Goal: Task Accomplishment & Management: Complete application form

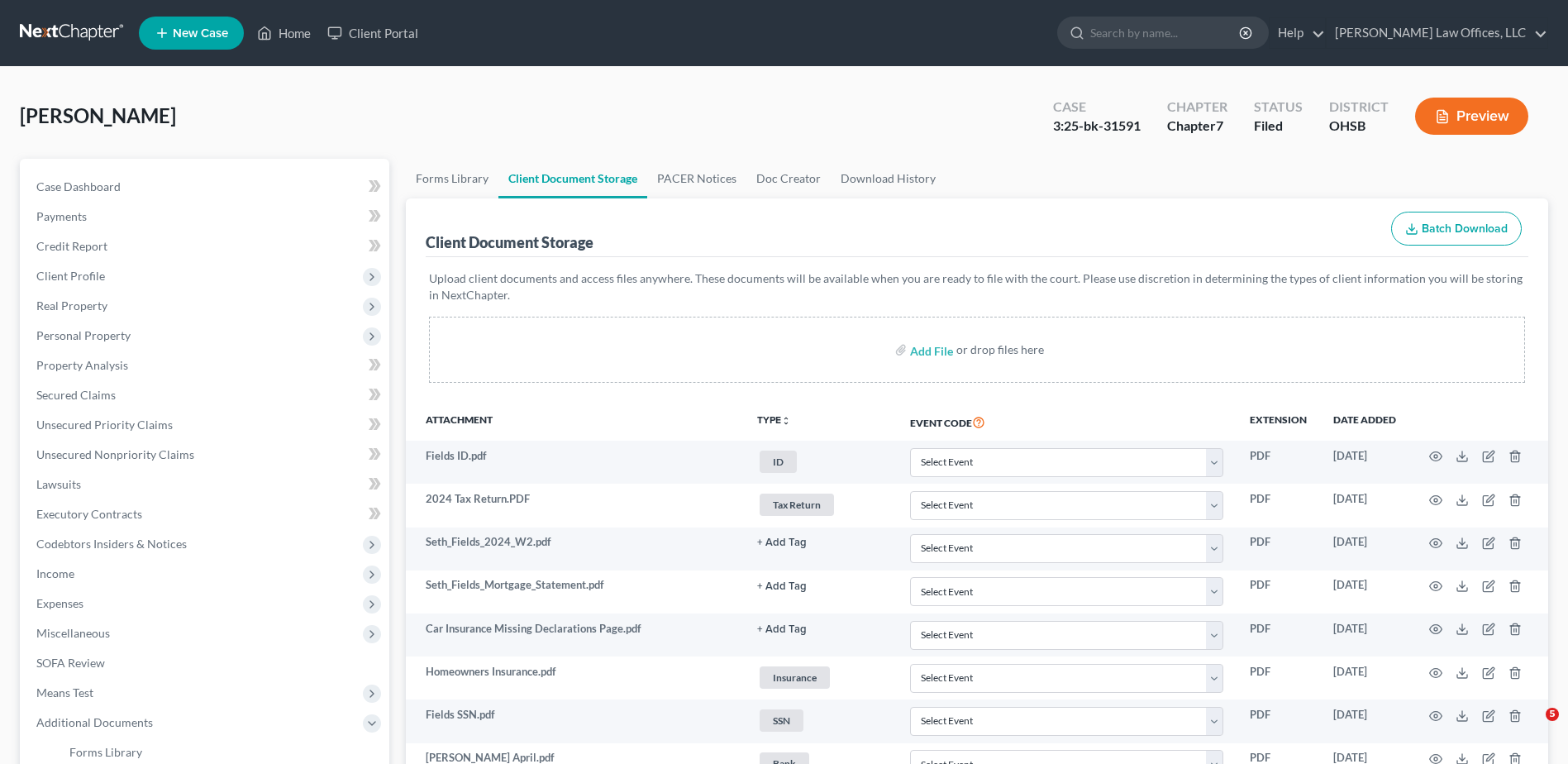
select select "7"
select select "52"
drag, startPoint x: 297, startPoint y: 37, endPoint x: 791, endPoint y: 71, distance: 495.2
click at [297, 37] on link "Home" at bounding box center [284, 33] width 70 height 30
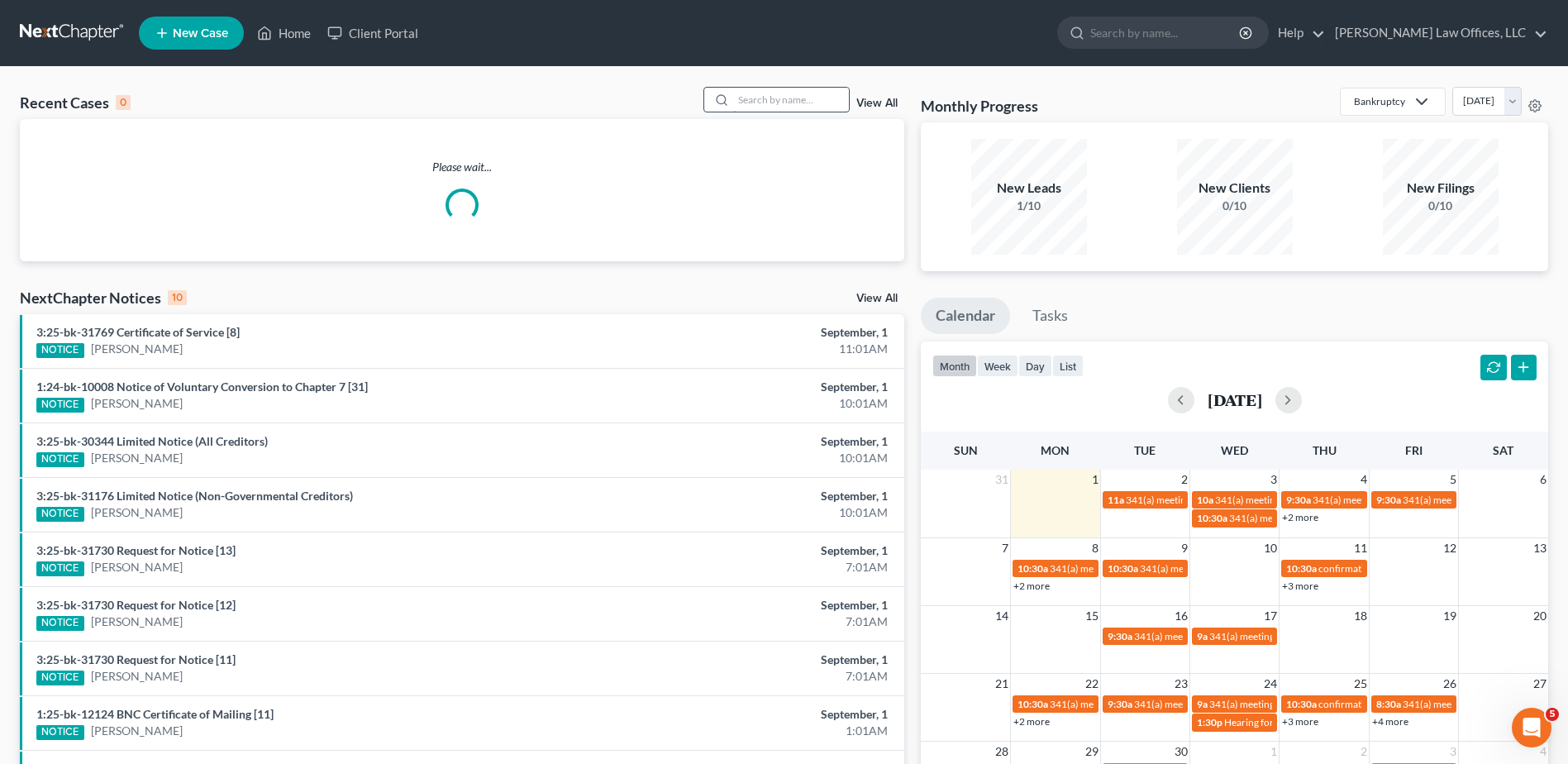
click at [793, 103] on input "search" at bounding box center [791, 99] width 116 height 24
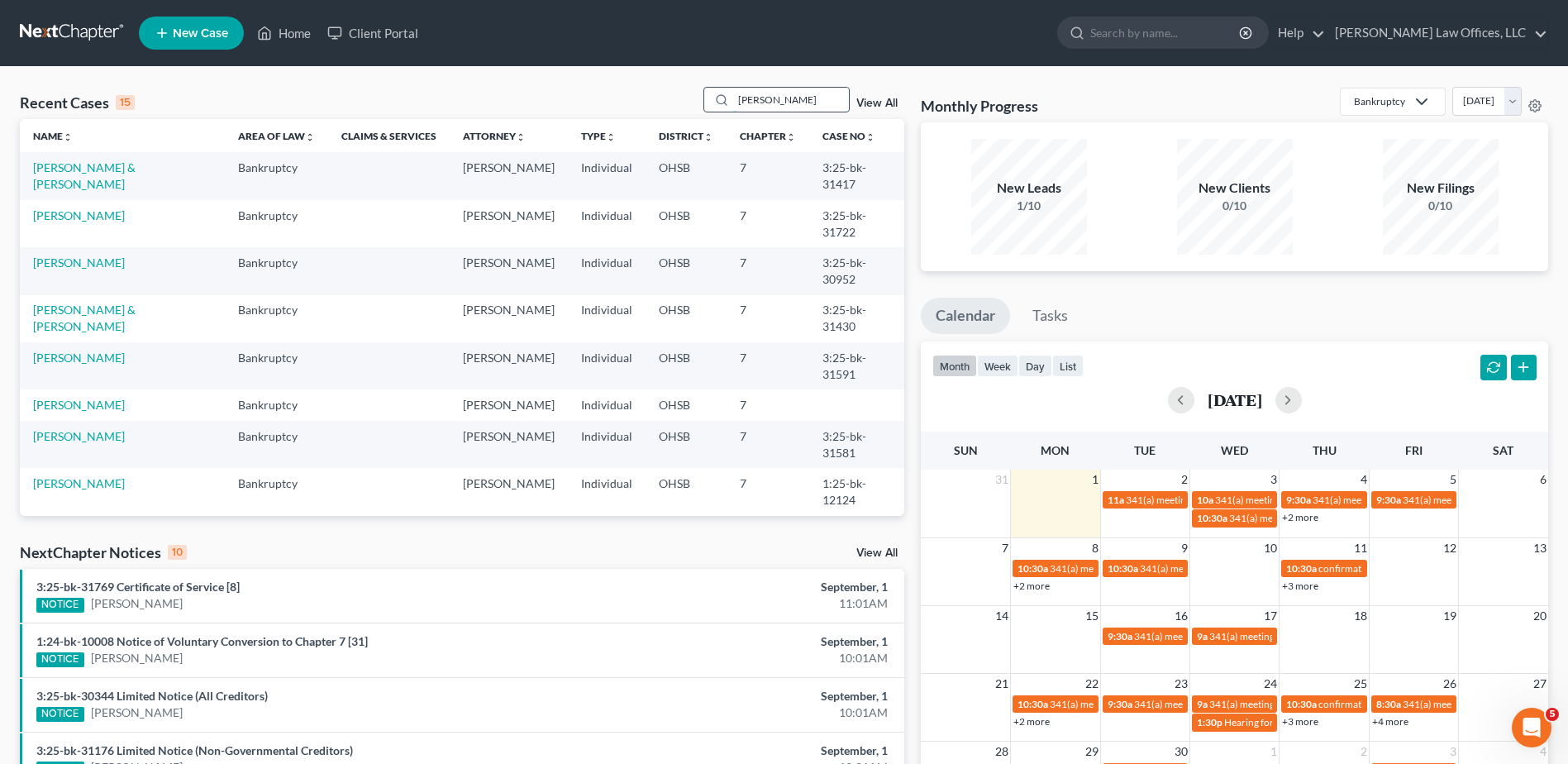
type input "[PERSON_NAME]"
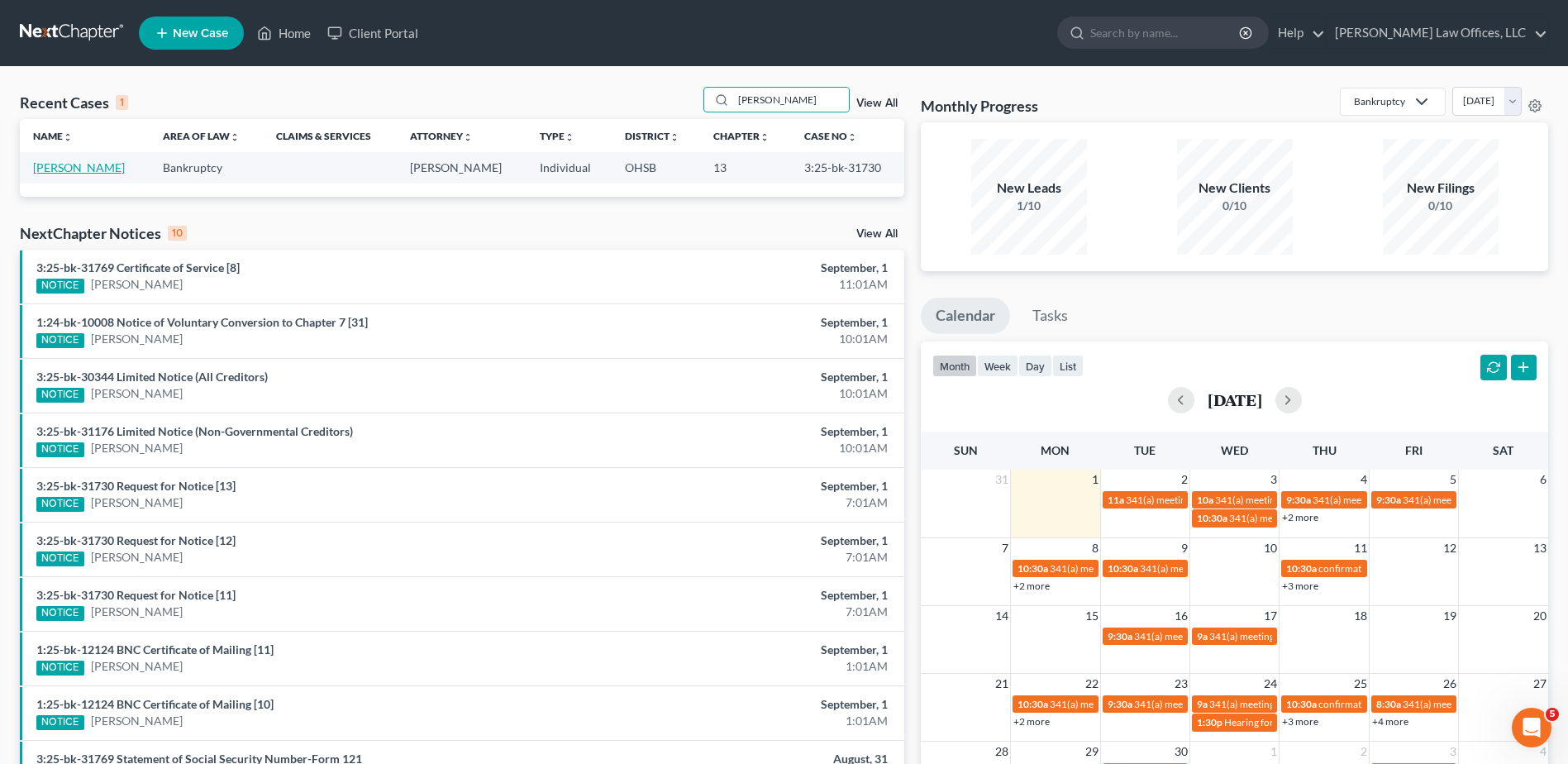
click at [103, 164] on link "[PERSON_NAME]" at bounding box center [79, 167] width 92 height 14
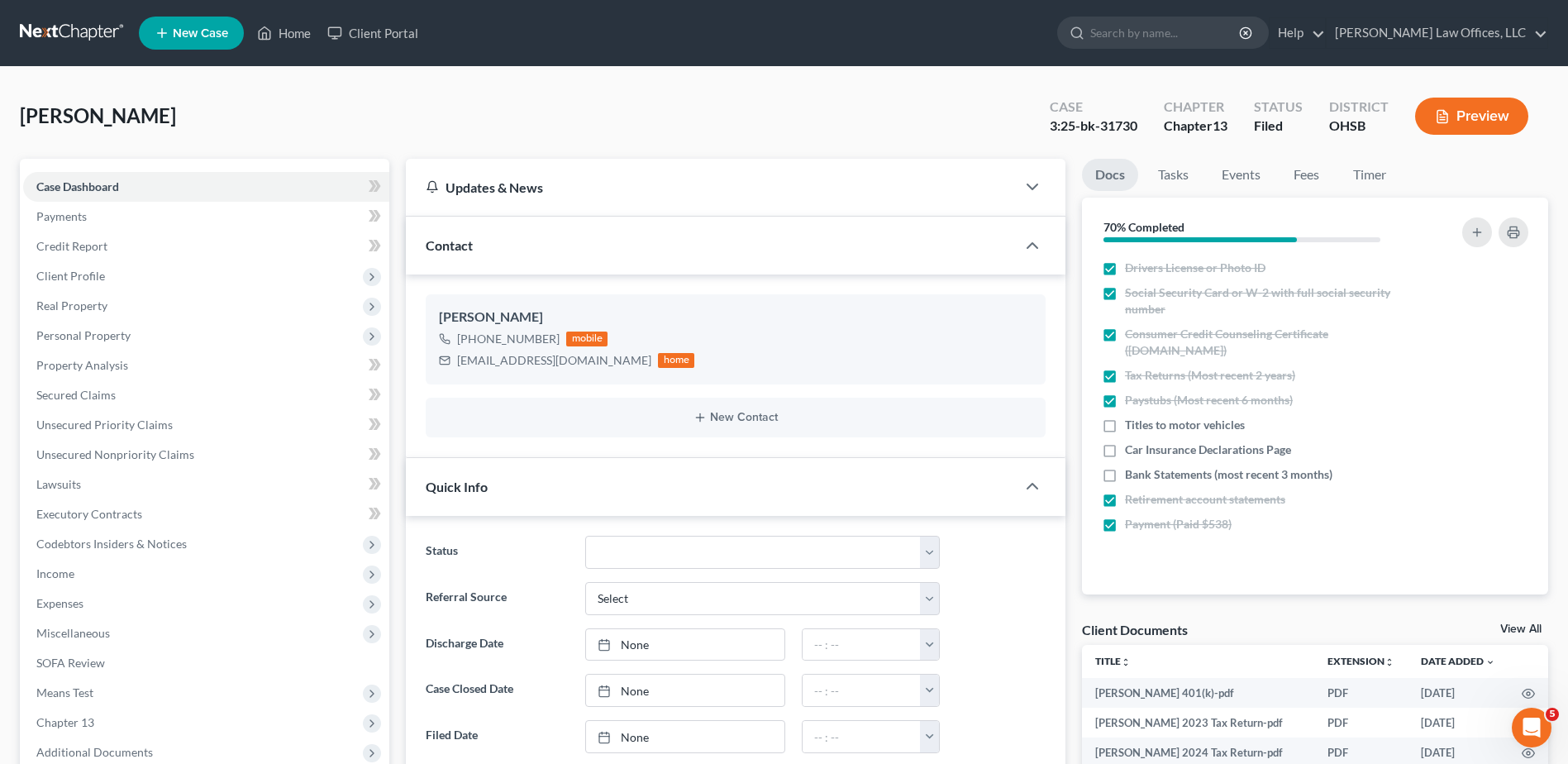
click at [1463, 118] on button "Preview" at bounding box center [1472, 116] width 113 height 37
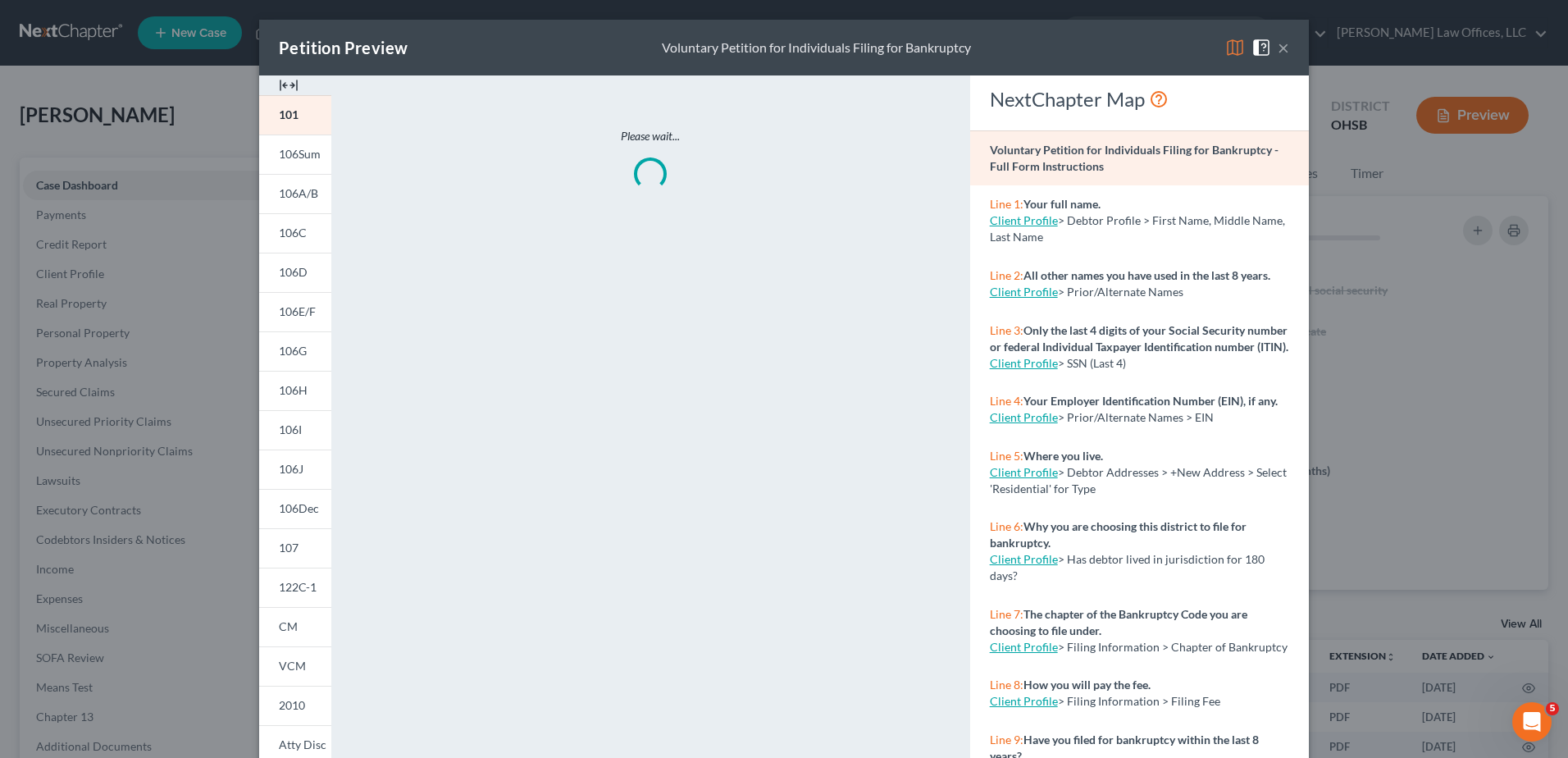
click at [280, 85] on img at bounding box center [289, 85] width 20 height 20
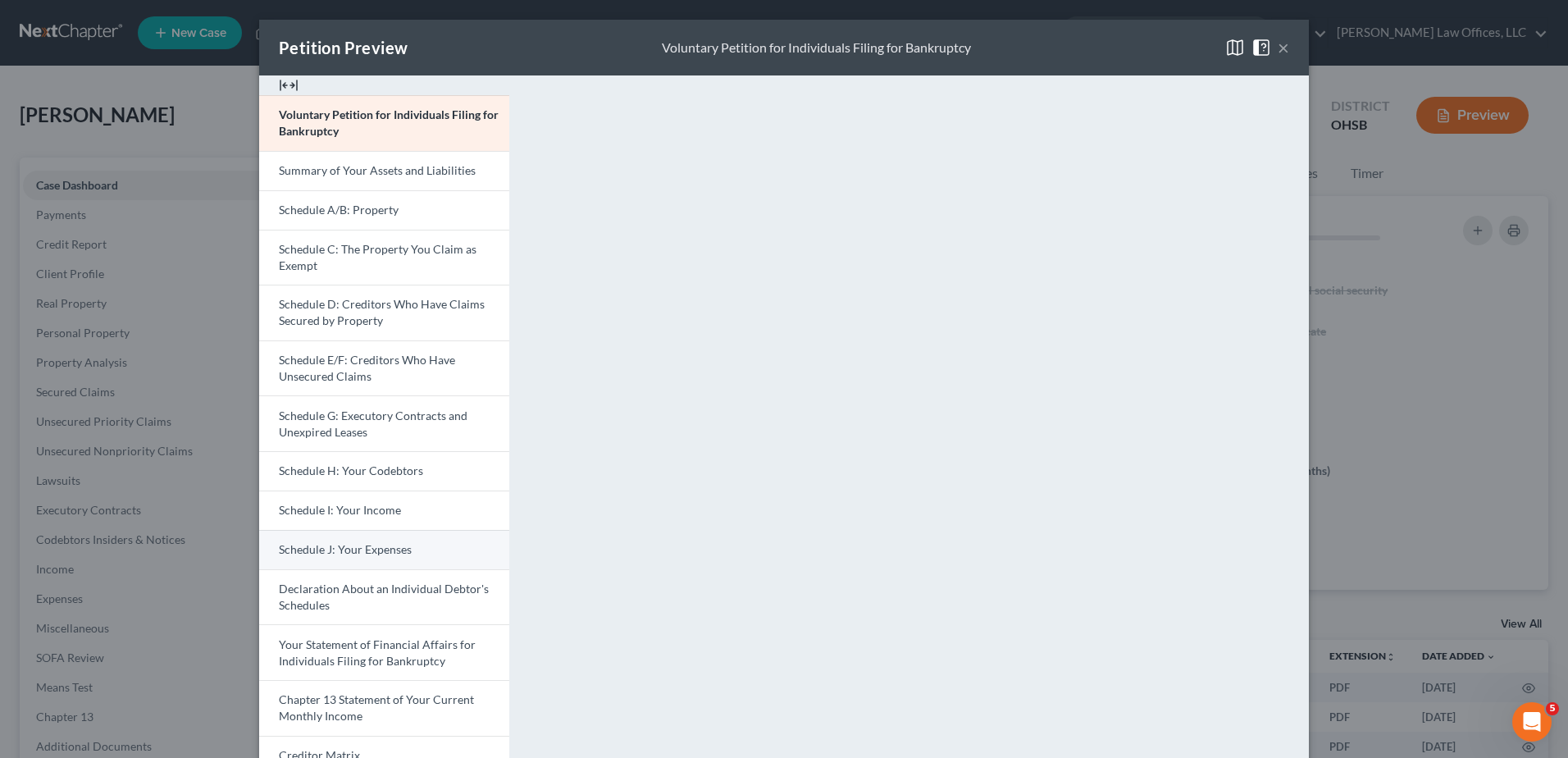
click at [351, 558] on link "Schedule J: Your Expenses" at bounding box center [384, 549] width 250 height 39
click at [344, 557] on link "Schedule J: Your Expenses" at bounding box center [384, 549] width 250 height 39
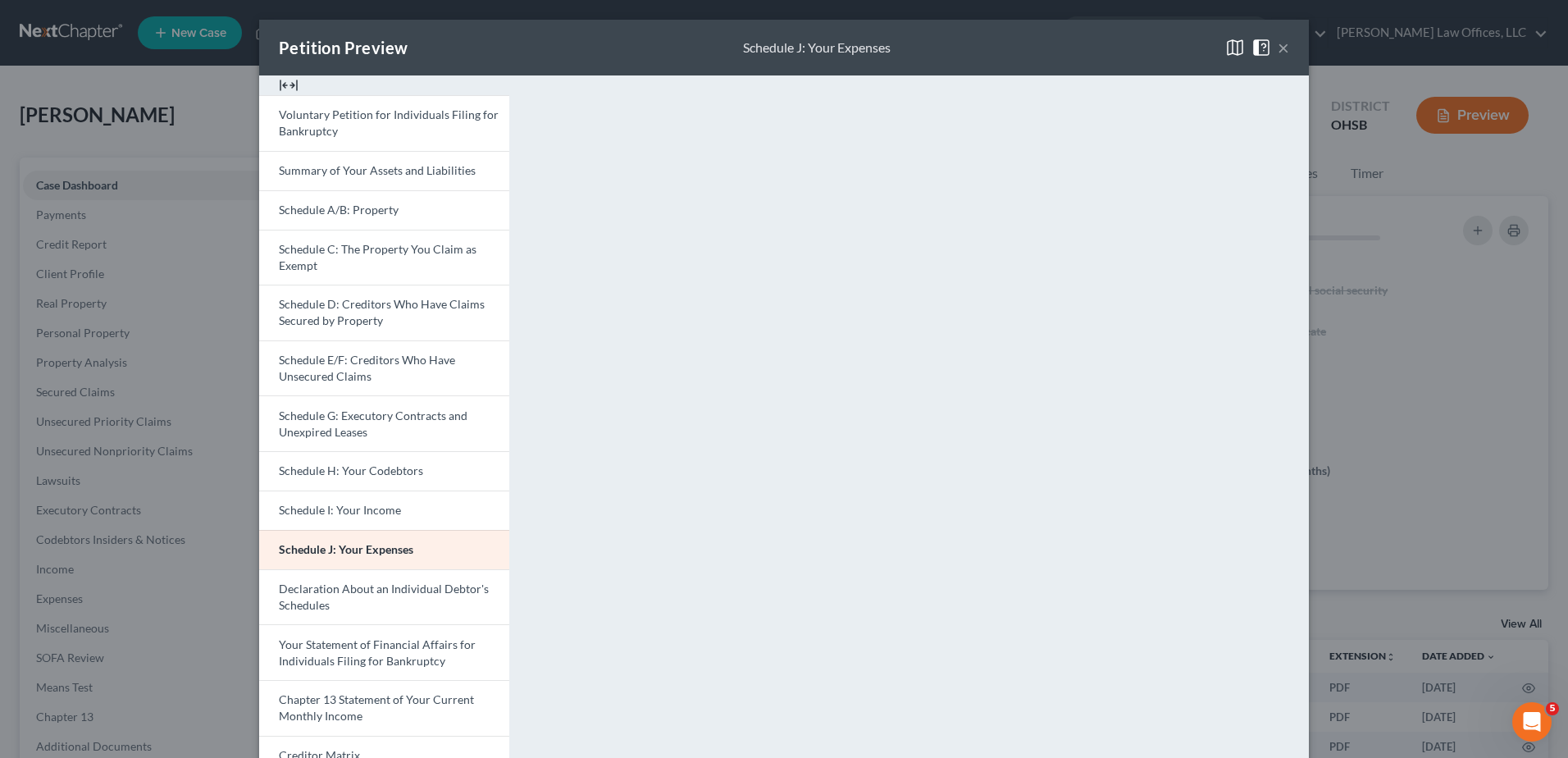
click at [1278, 50] on button "×" at bounding box center [1284, 48] width 11 height 20
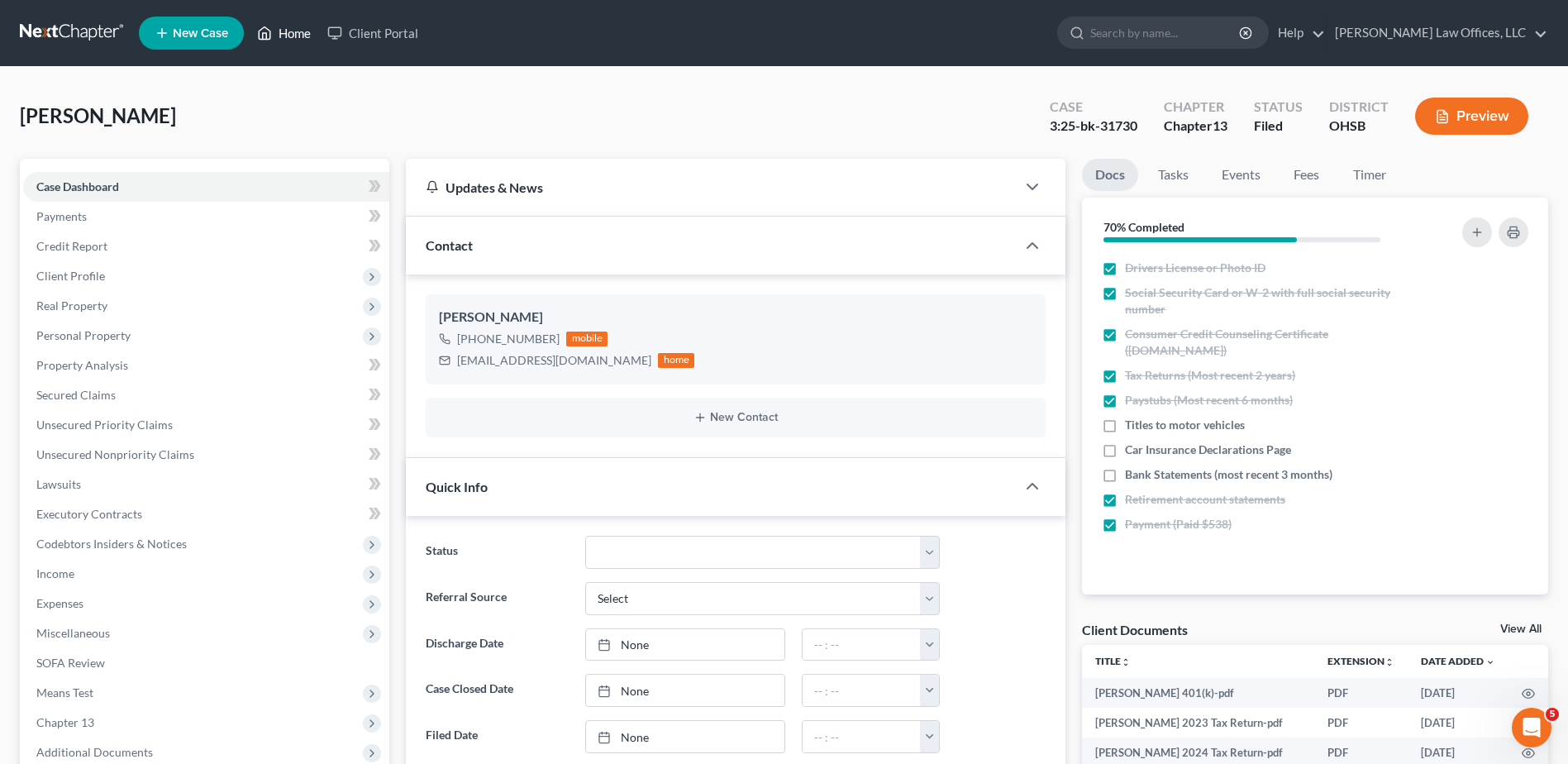
drag, startPoint x: 298, startPoint y: 37, endPoint x: 812, endPoint y: 100, distance: 517.8
click at [298, 37] on link "Home" at bounding box center [284, 33] width 70 height 30
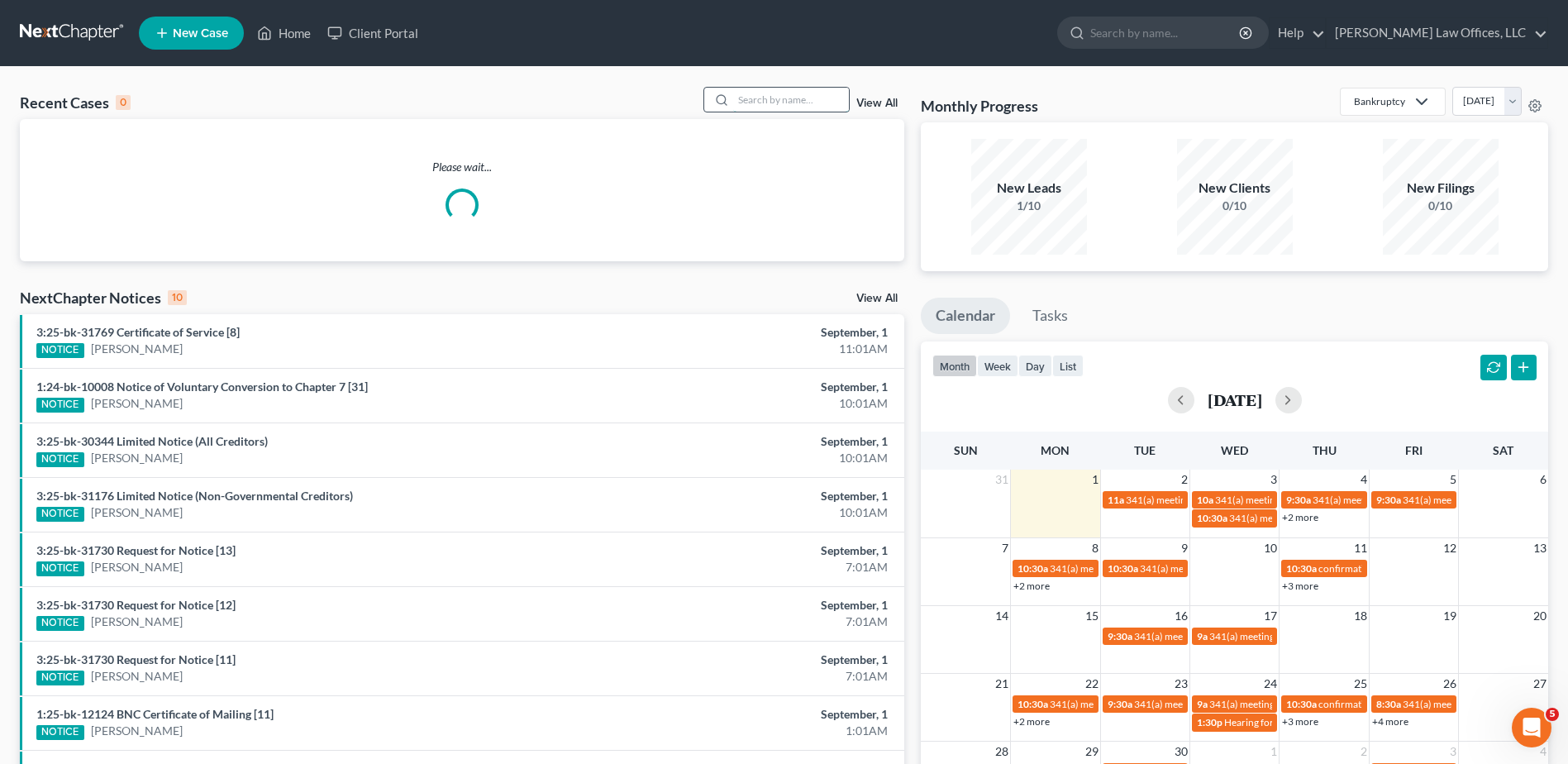
click at [784, 99] on input "search" at bounding box center [791, 99] width 116 height 24
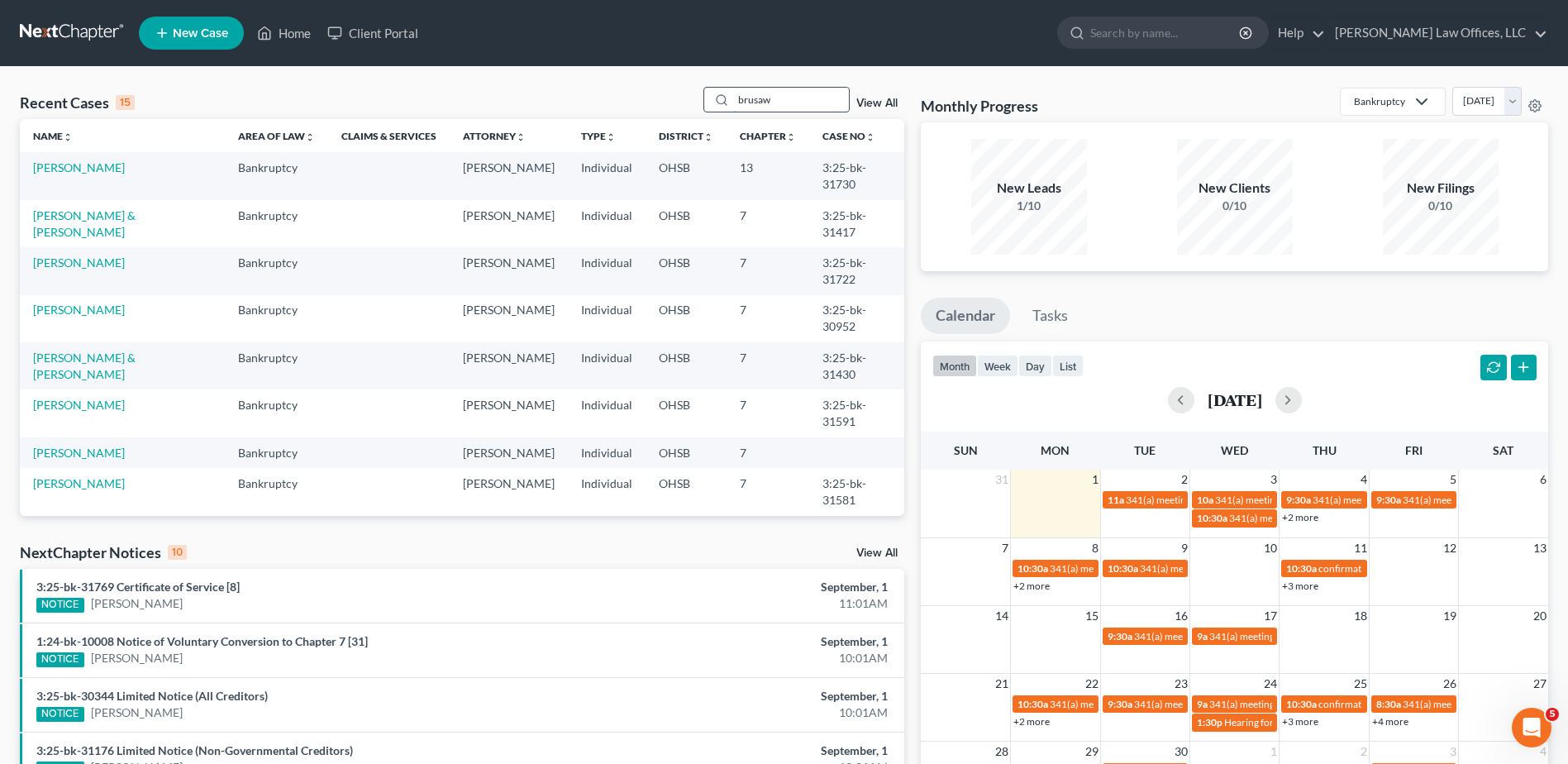
type input "brusaw"
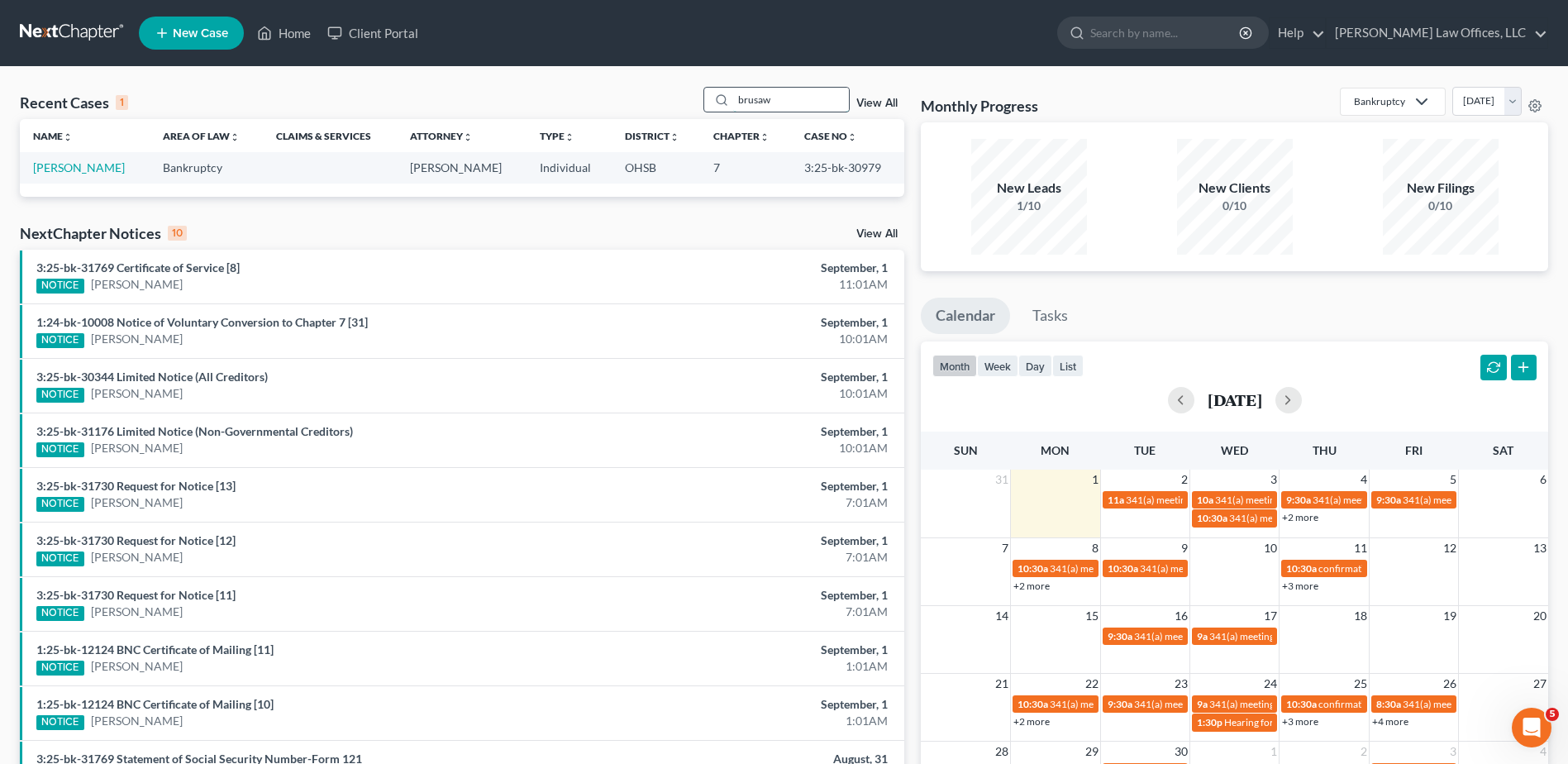
drag, startPoint x: 791, startPoint y: 103, endPoint x: 713, endPoint y: 103, distance: 78.0
click at [713, 103] on div "brusaw" at bounding box center [777, 99] width 147 height 26
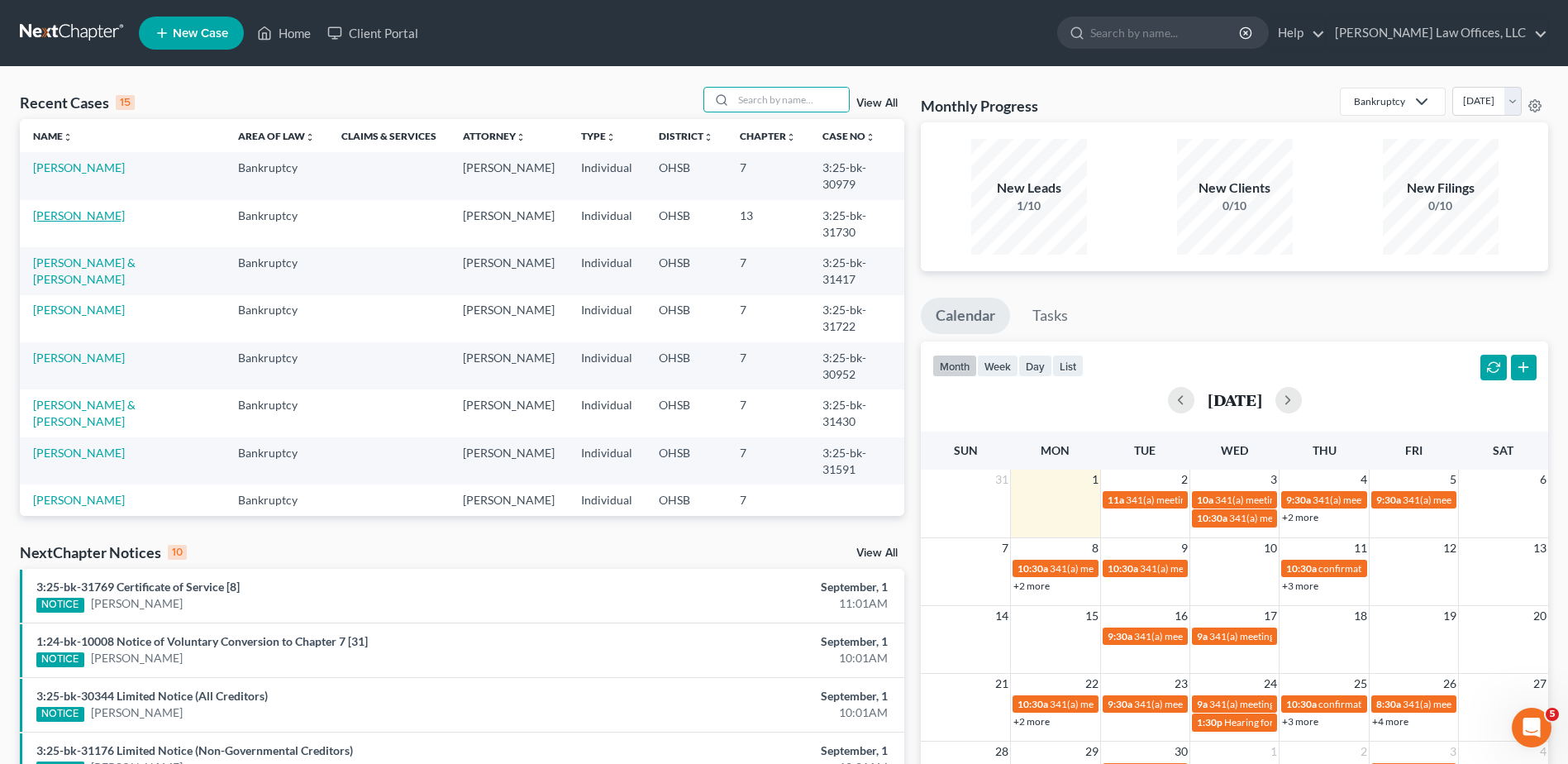
click at [109, 209] on link "[PERSON_NAME]" at bounding box center [79, 215] width 92 height 14
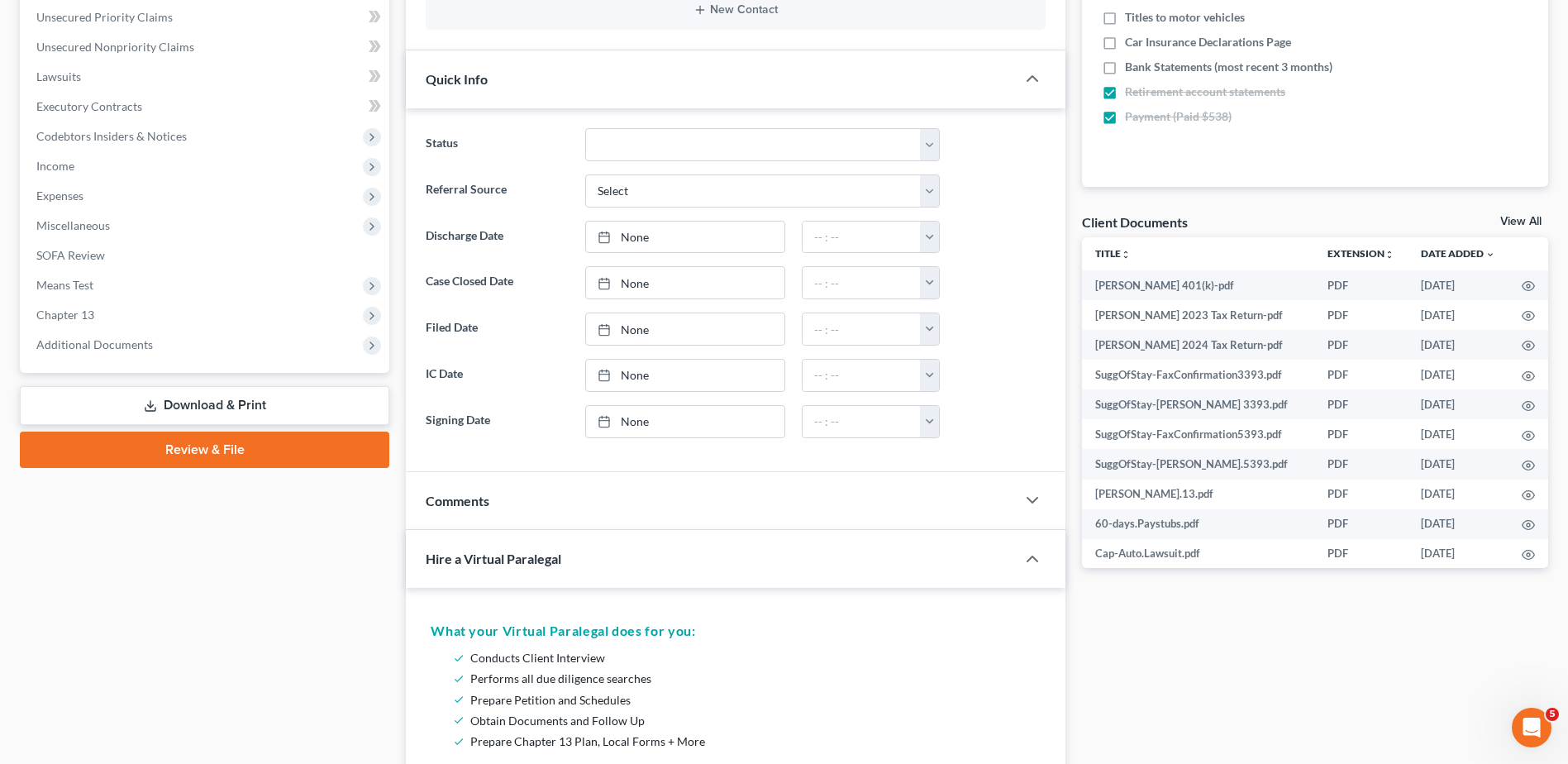
scroll to position [414, 0]
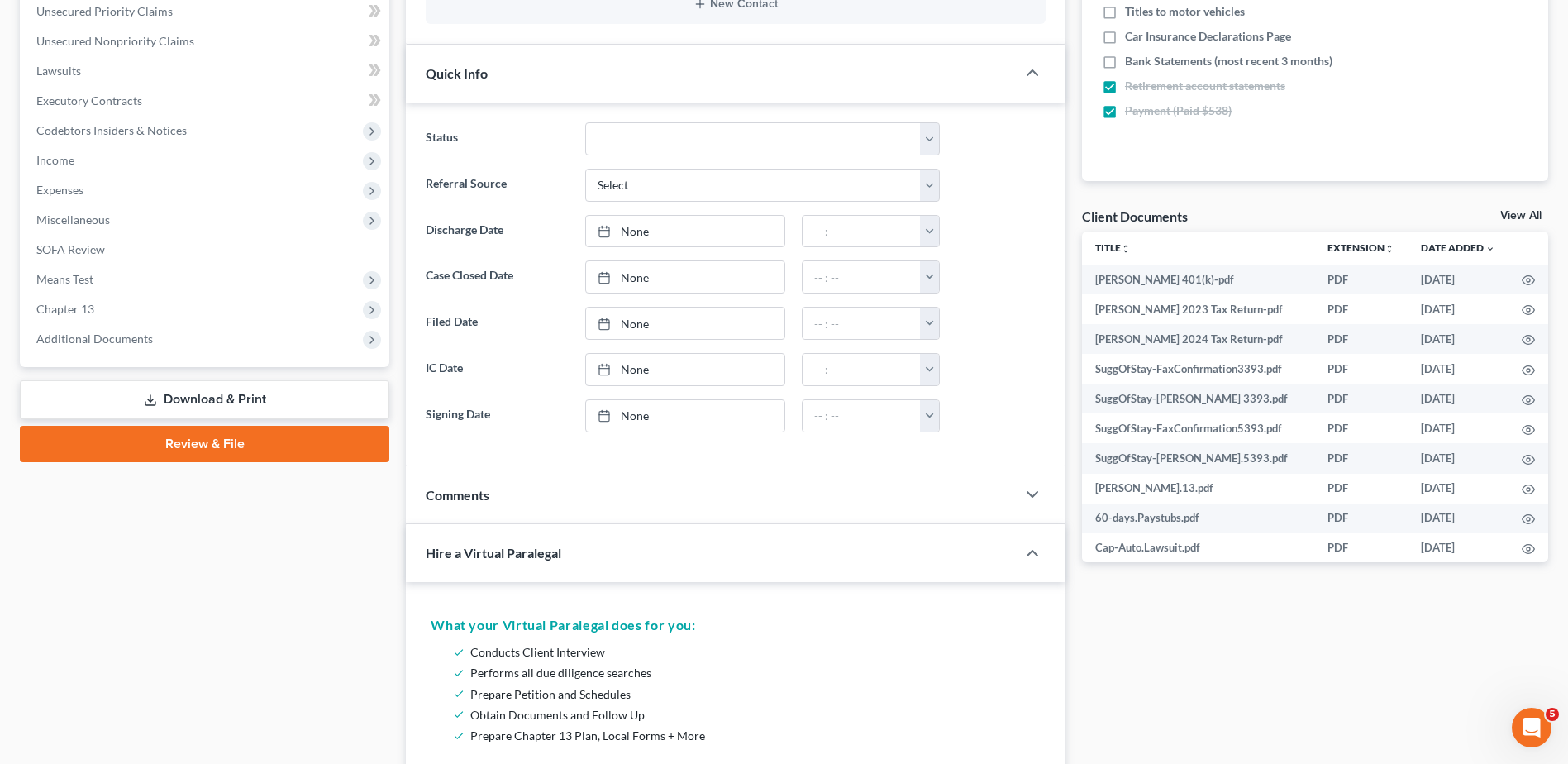
click at [105, 339] on span "Additional Documents" at bounding box center [94, 339] width 117 height 14
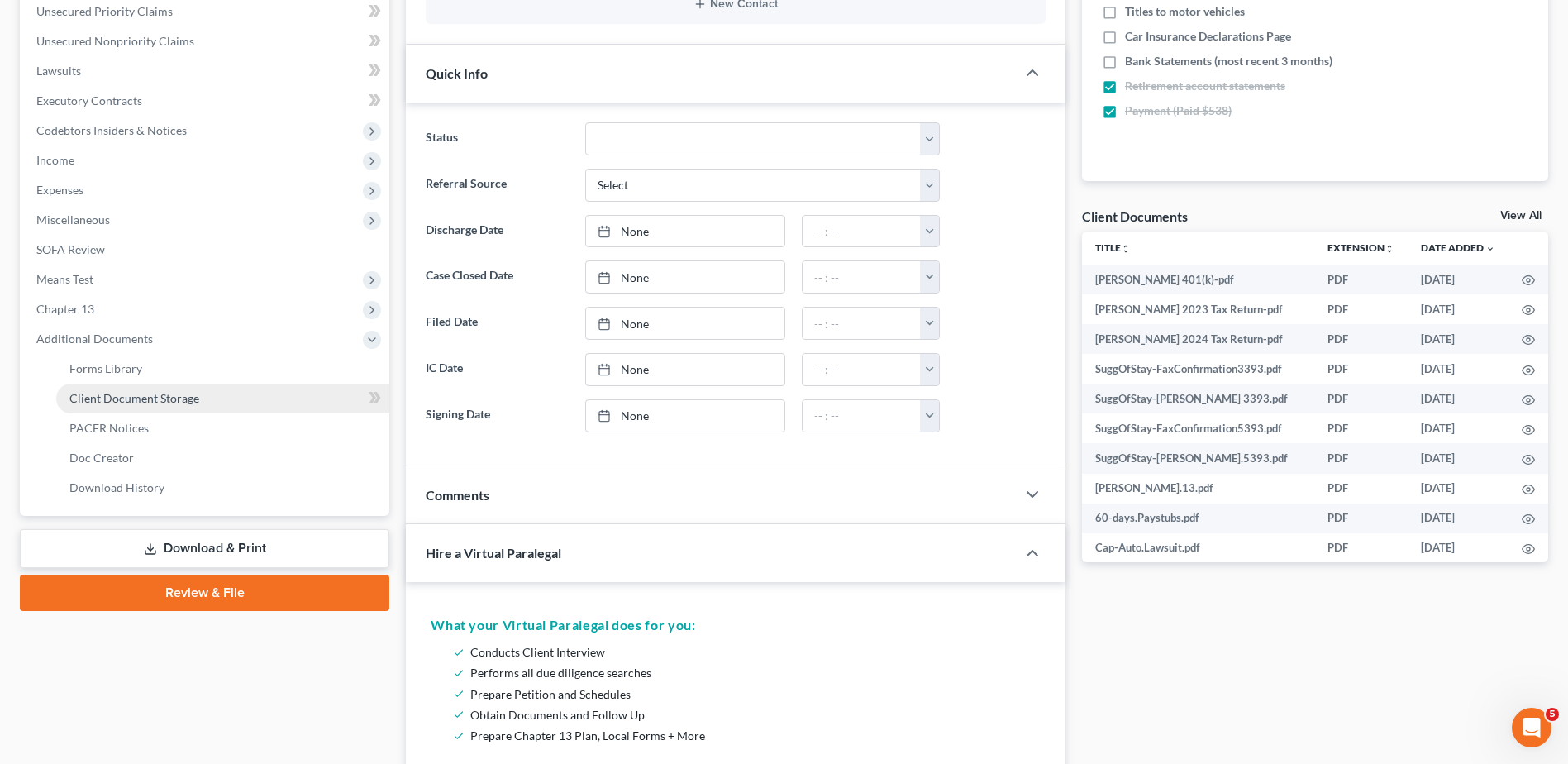
click at [122, 392] on span "Client Document Storage" at bounding box center [134, 398] width 130 height 14
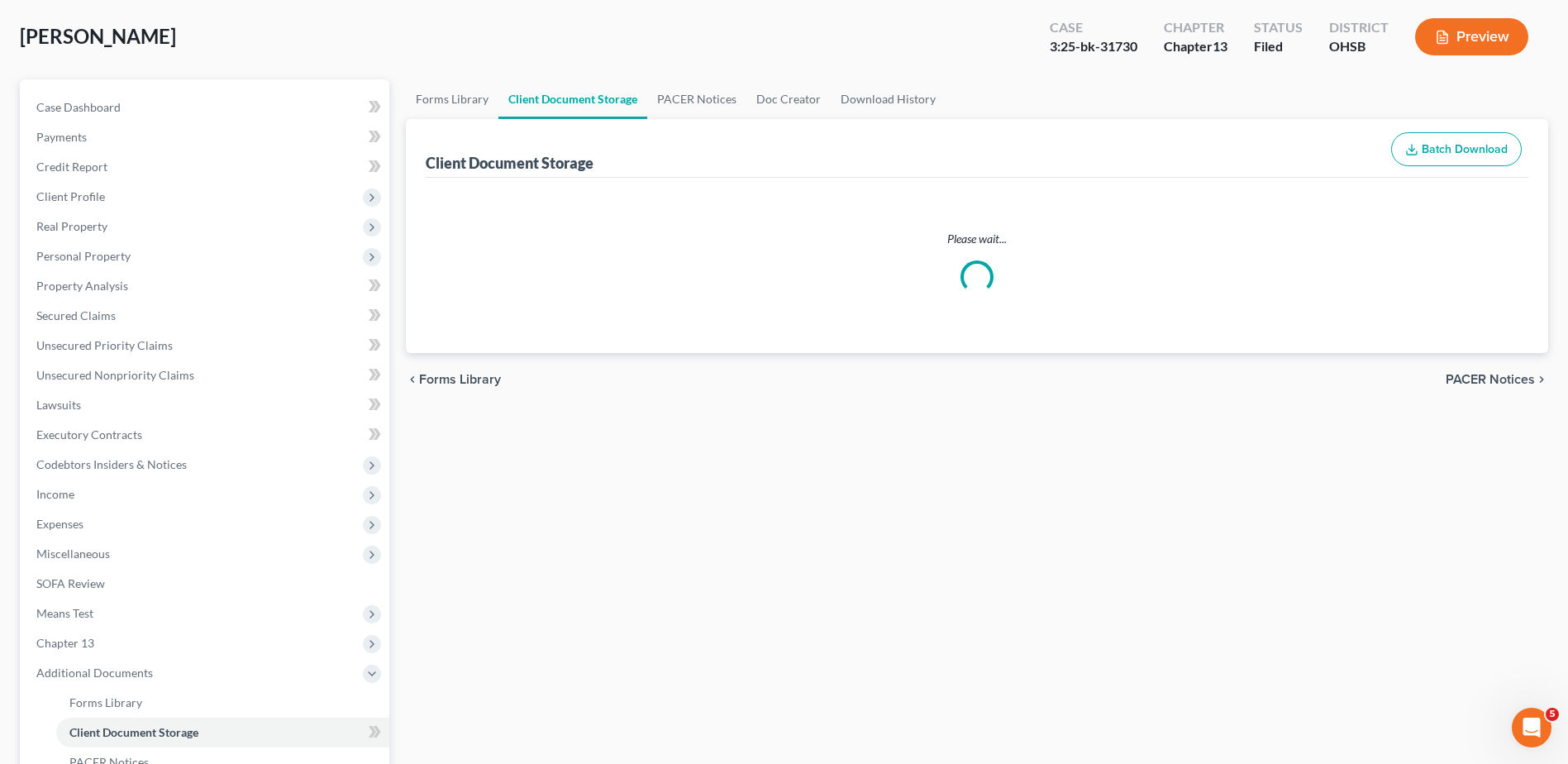
scroll to position [5, 0]
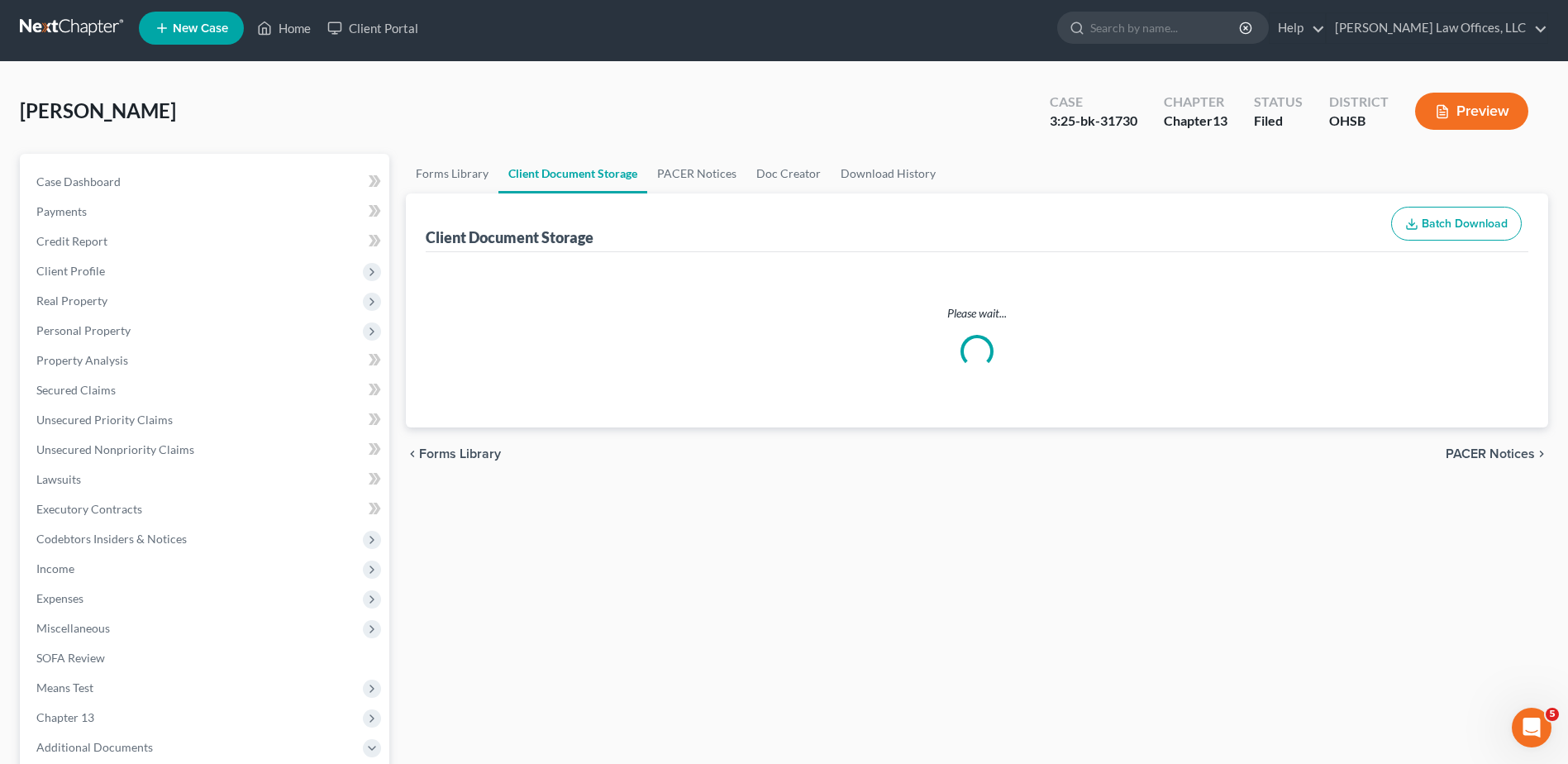
select select "7"
select select "37"
select select "53"
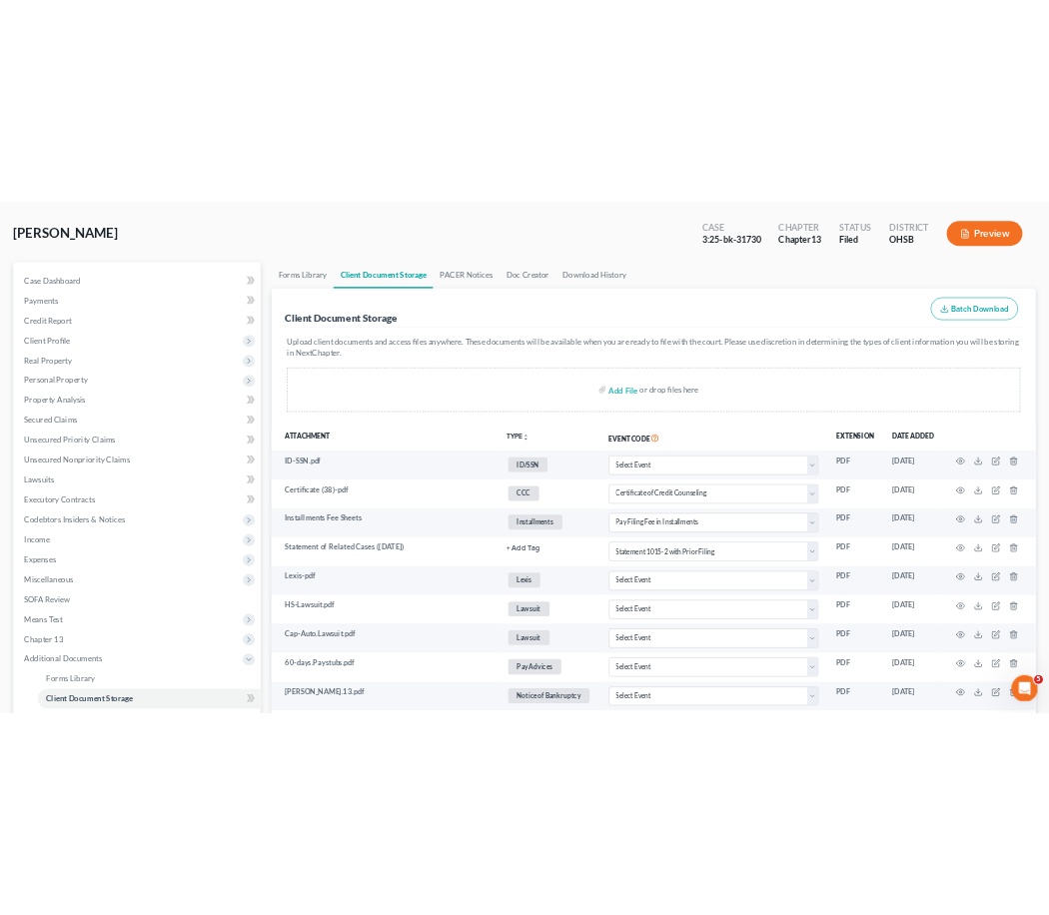
scroll to position [0, 0]
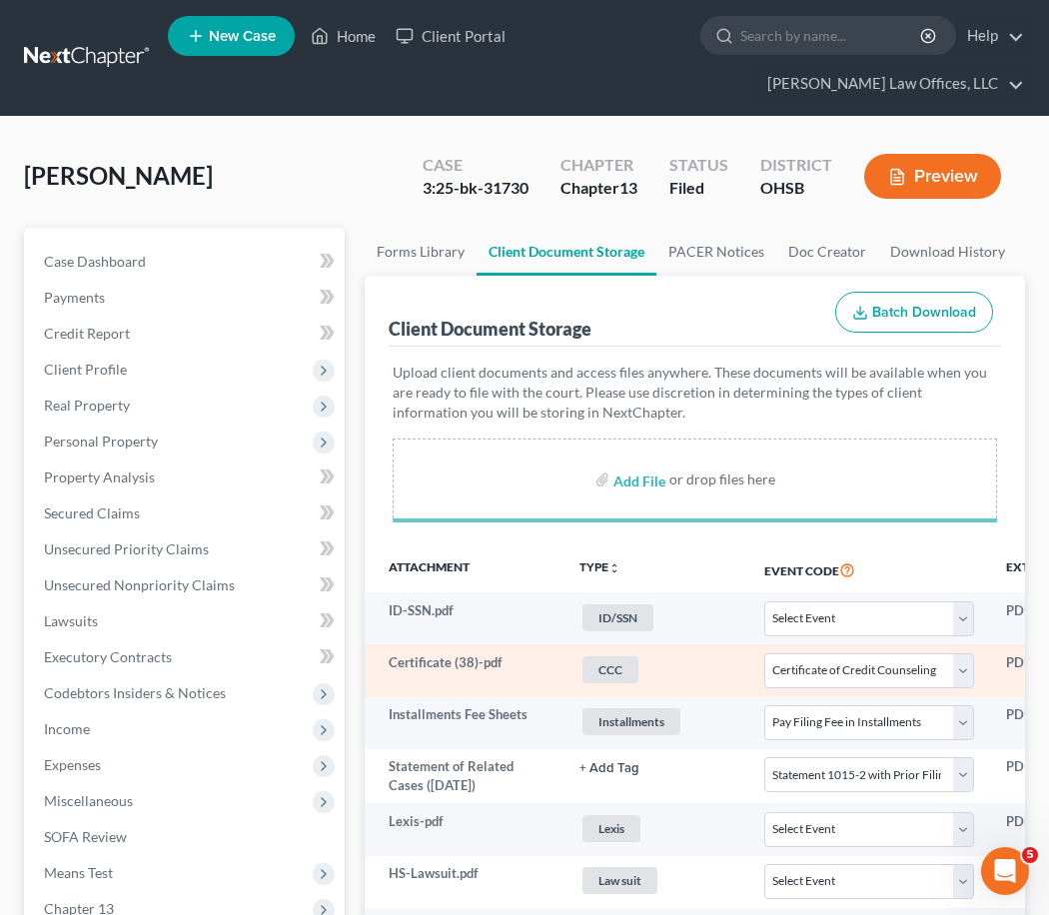
select select "7"
select select "37"
select select "53"
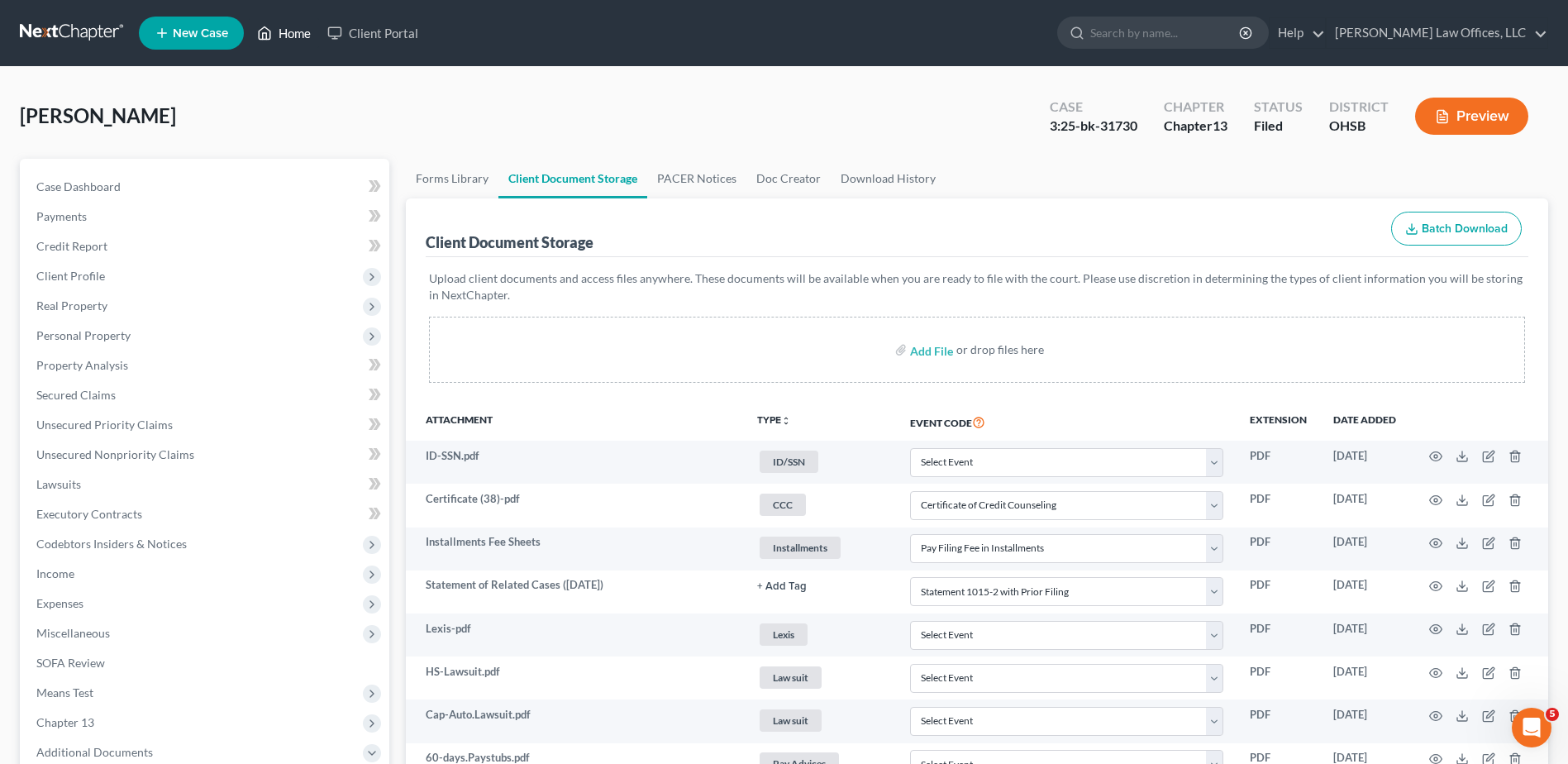
click at [287, 36] on link "Home" at bounding box center [284, 33] width 70 height 30
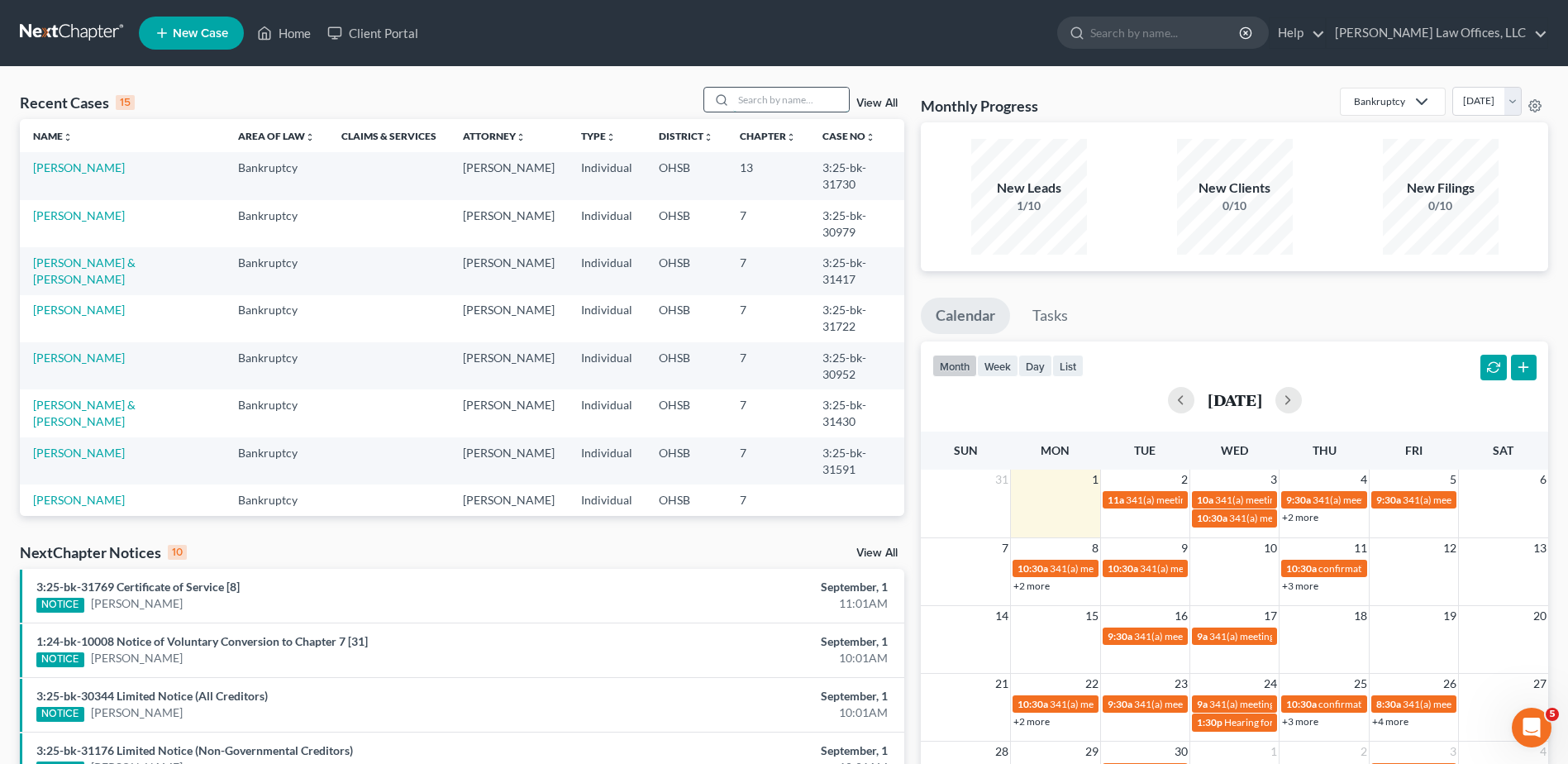
click at [770, 103] on input "search" at bounding box center [791, 99] width 116 height 24
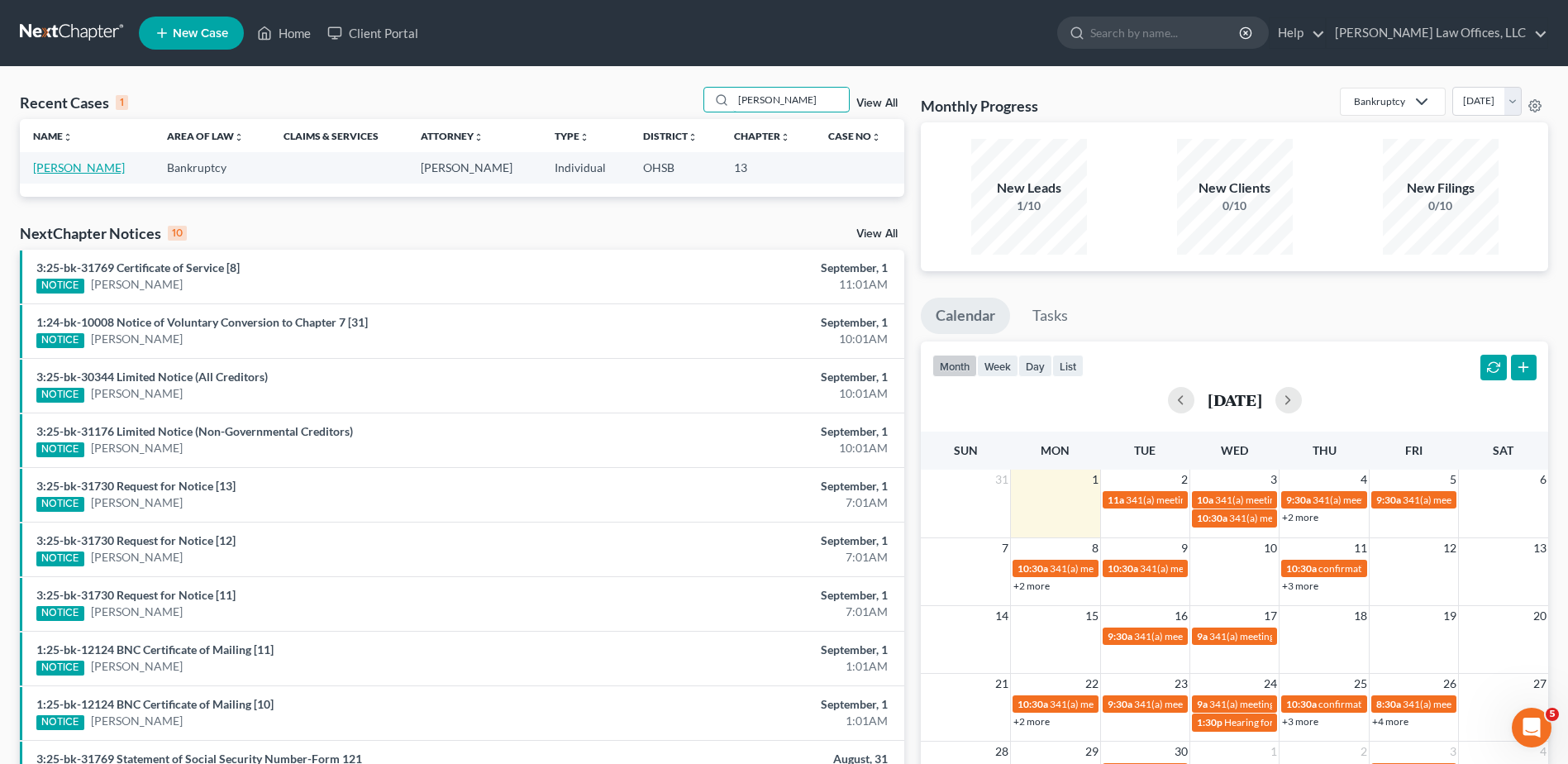
type input "[PERSON_NAME]"
click at [63, 171] on link "[PERSON_NAME]" at bounding box center [79, 167] width 92 height 14
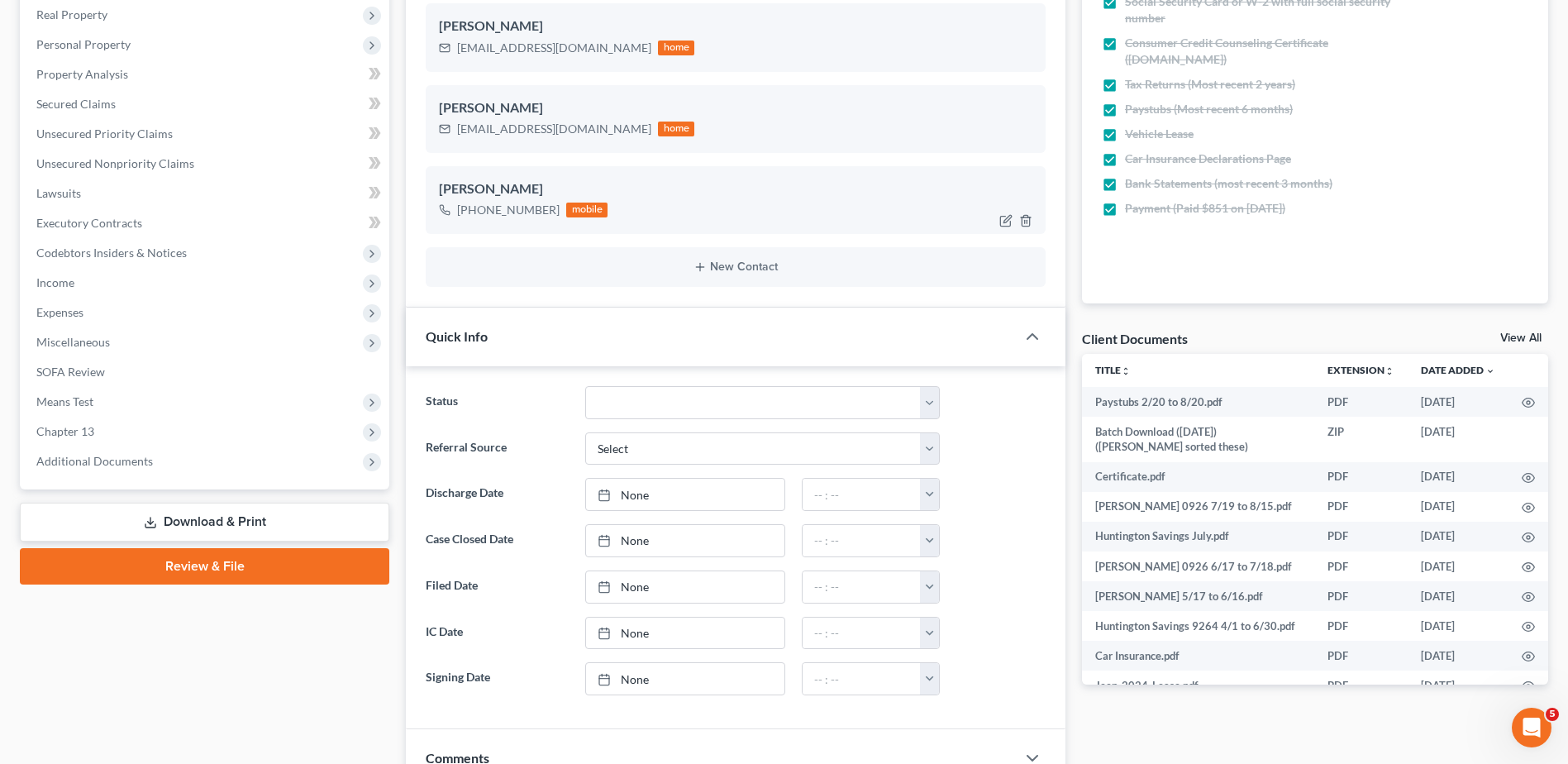
scroll to position [331, 0]
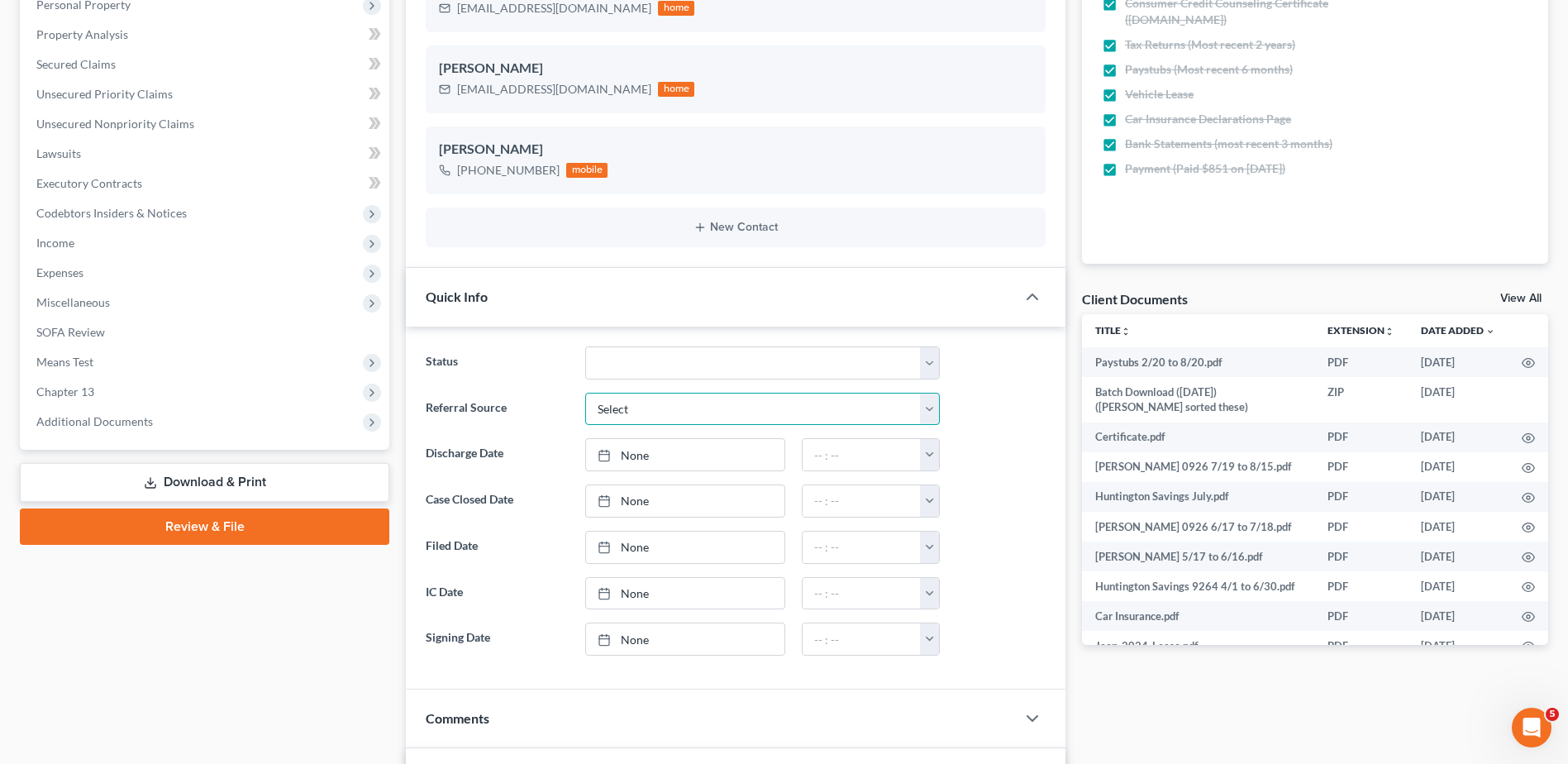
click at [613, 414] on select "Select Word Of Mouth Previous Clients Direct Mail Website Google Search Modern …" at bounding box center [762, 410] width 355 height 33
select select "4"
click at [585, 393] on select "Select Word Of Mouth Previous Clients Direct Mail Website Google Search Modern …" at bounding box center [762, 410] width 355 height 33
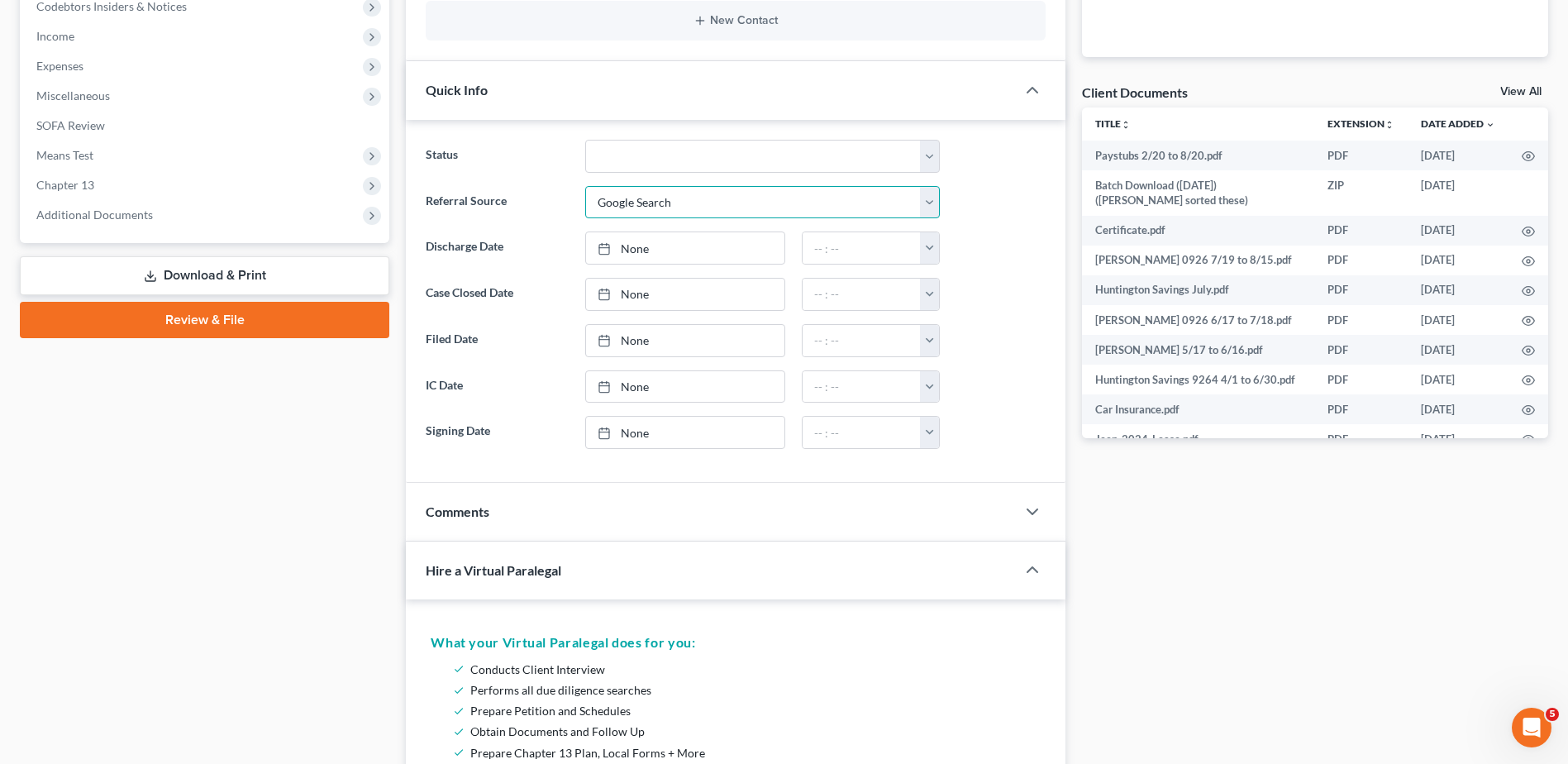
scroll to position [579, 0]
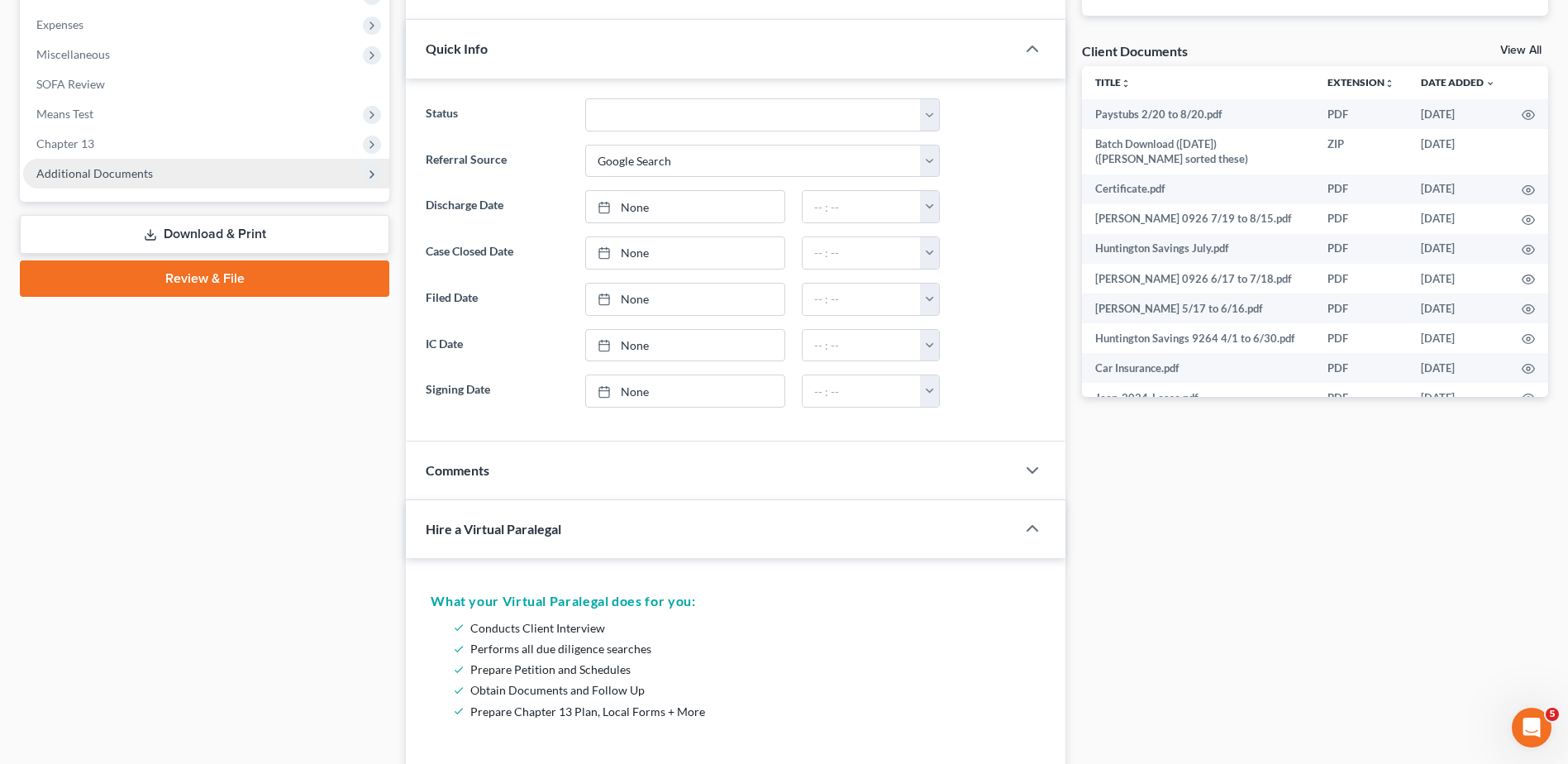
drag, startPoint x: 96, startPoint y: 171, endPoint x: 100, endPoint y: 180, distance: 9.8
click at [96, 171] on span "Additional Documents" at bounding box center [94, 173] width 117 height 14
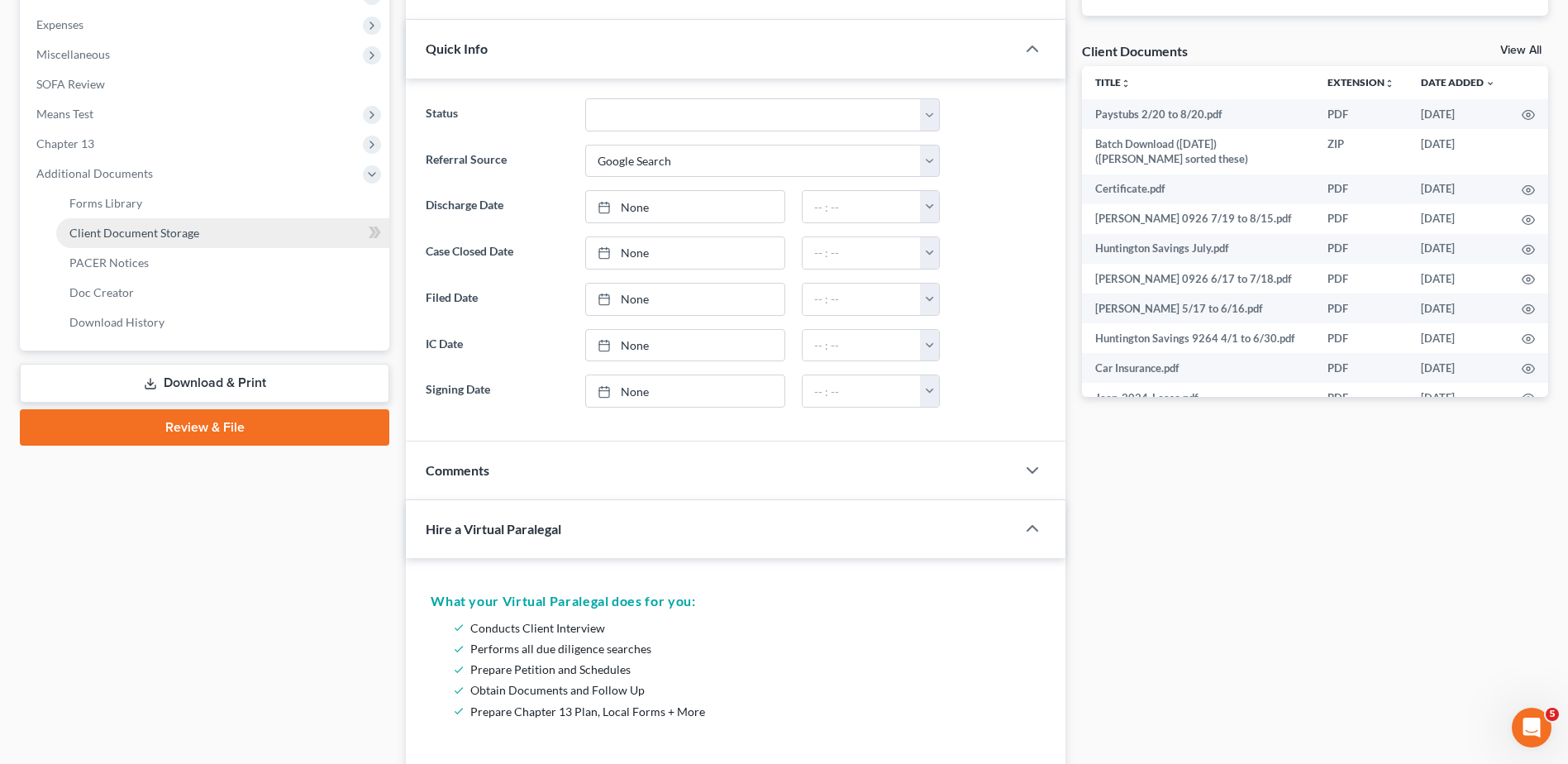
click at [112, 228] on span "Client Document Storage" at bounding box center [134, 233] width 130 height 14
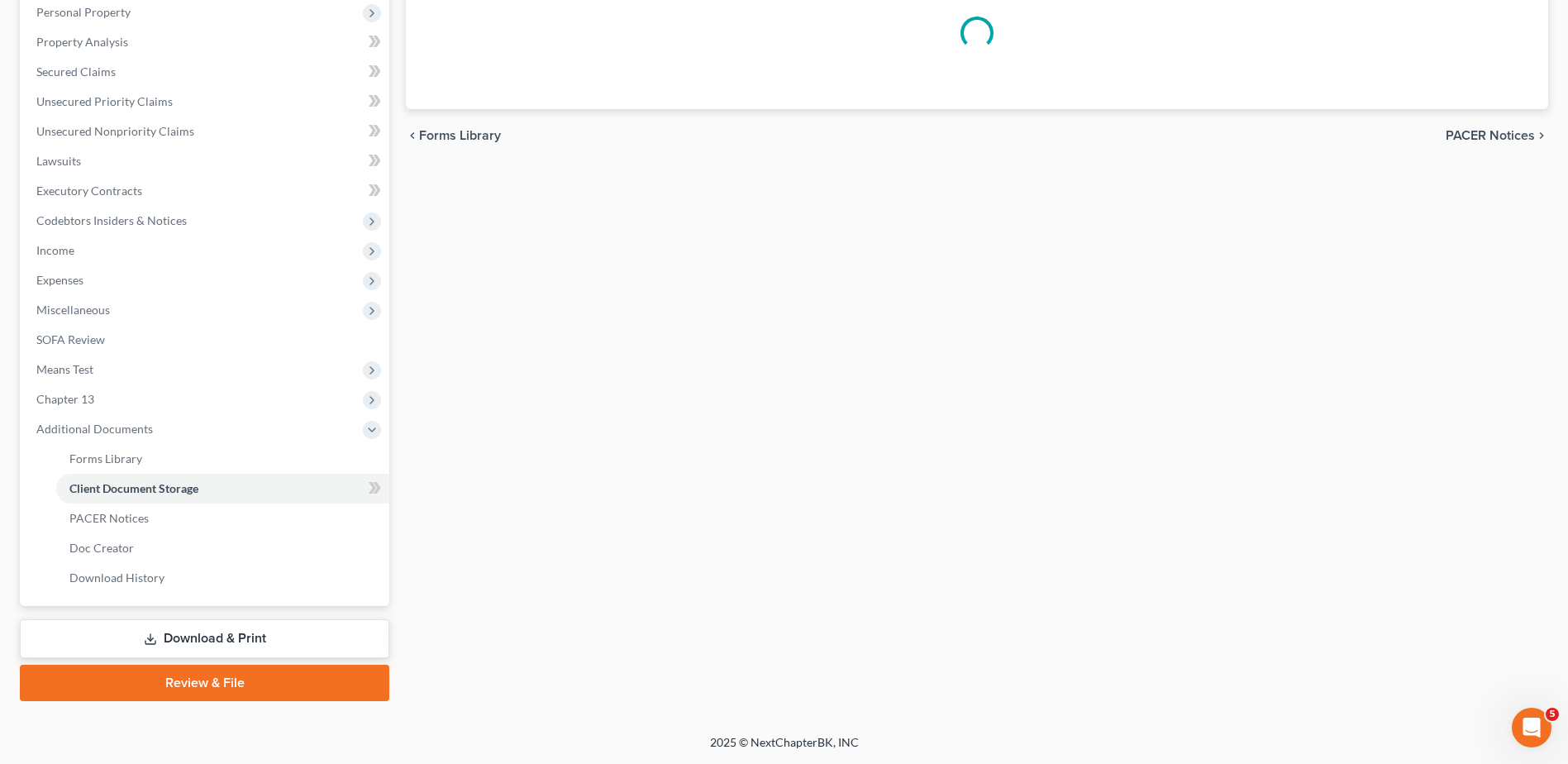
scroll to position [262, 0]
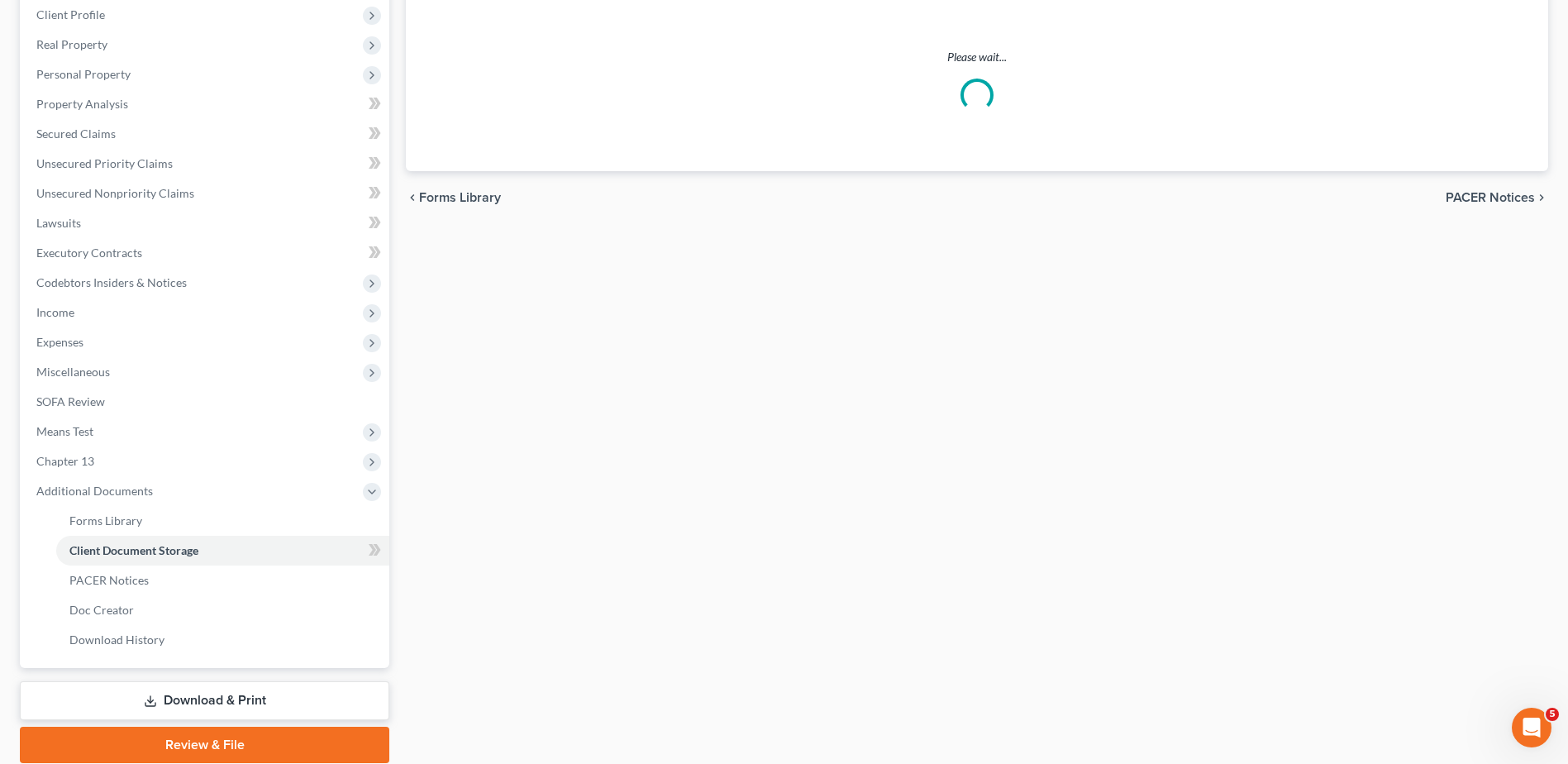
select select "7"
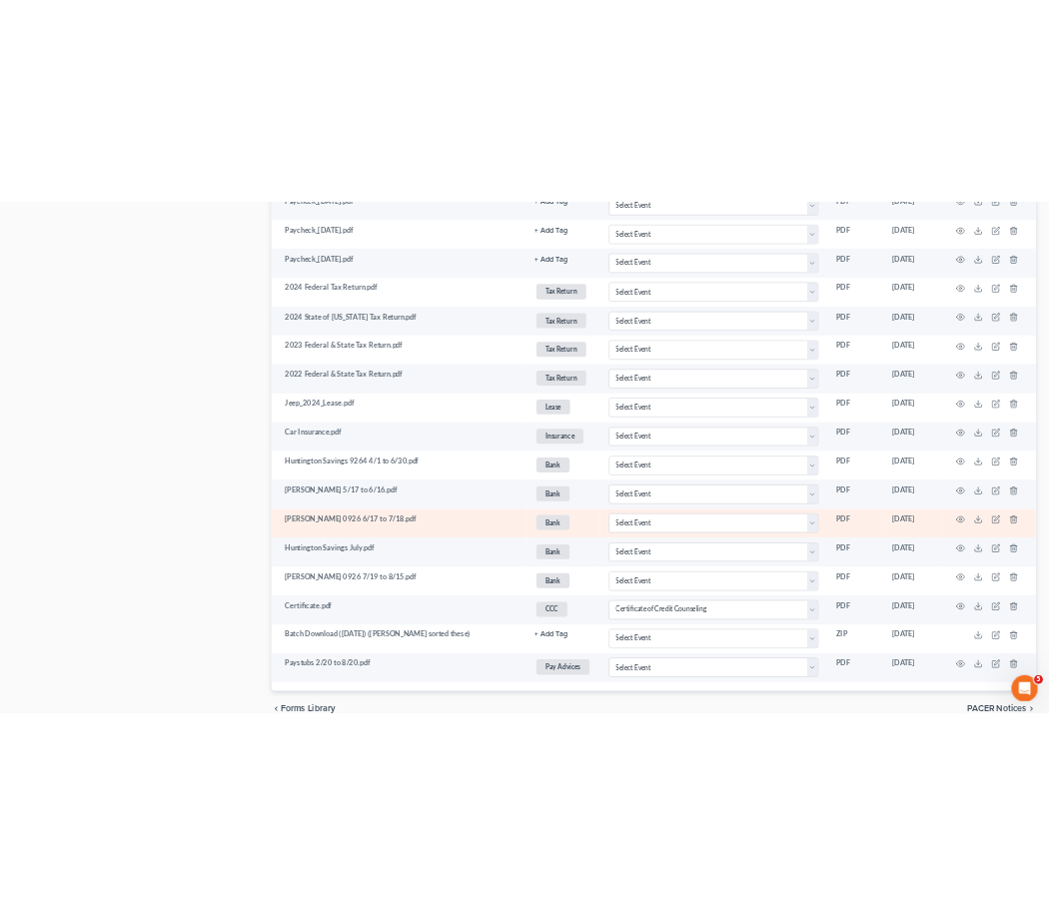
scroll to position [109, 0]
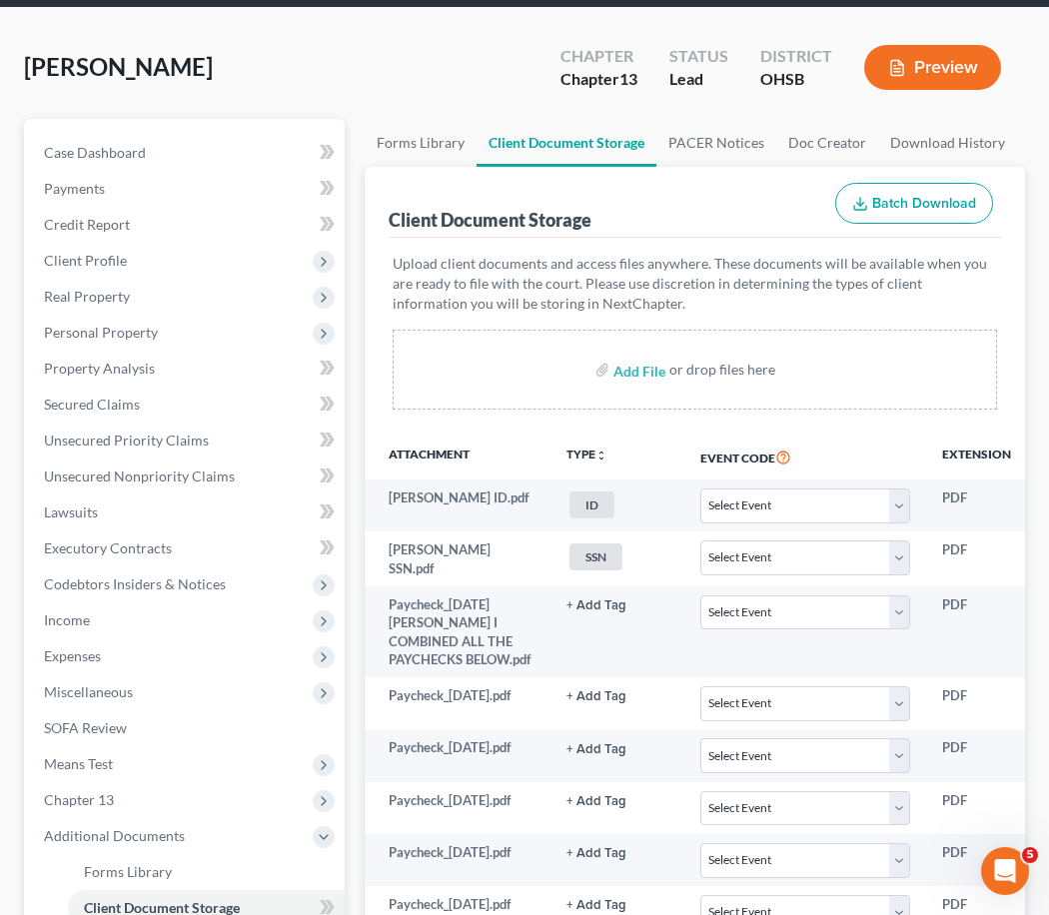
select select "7"
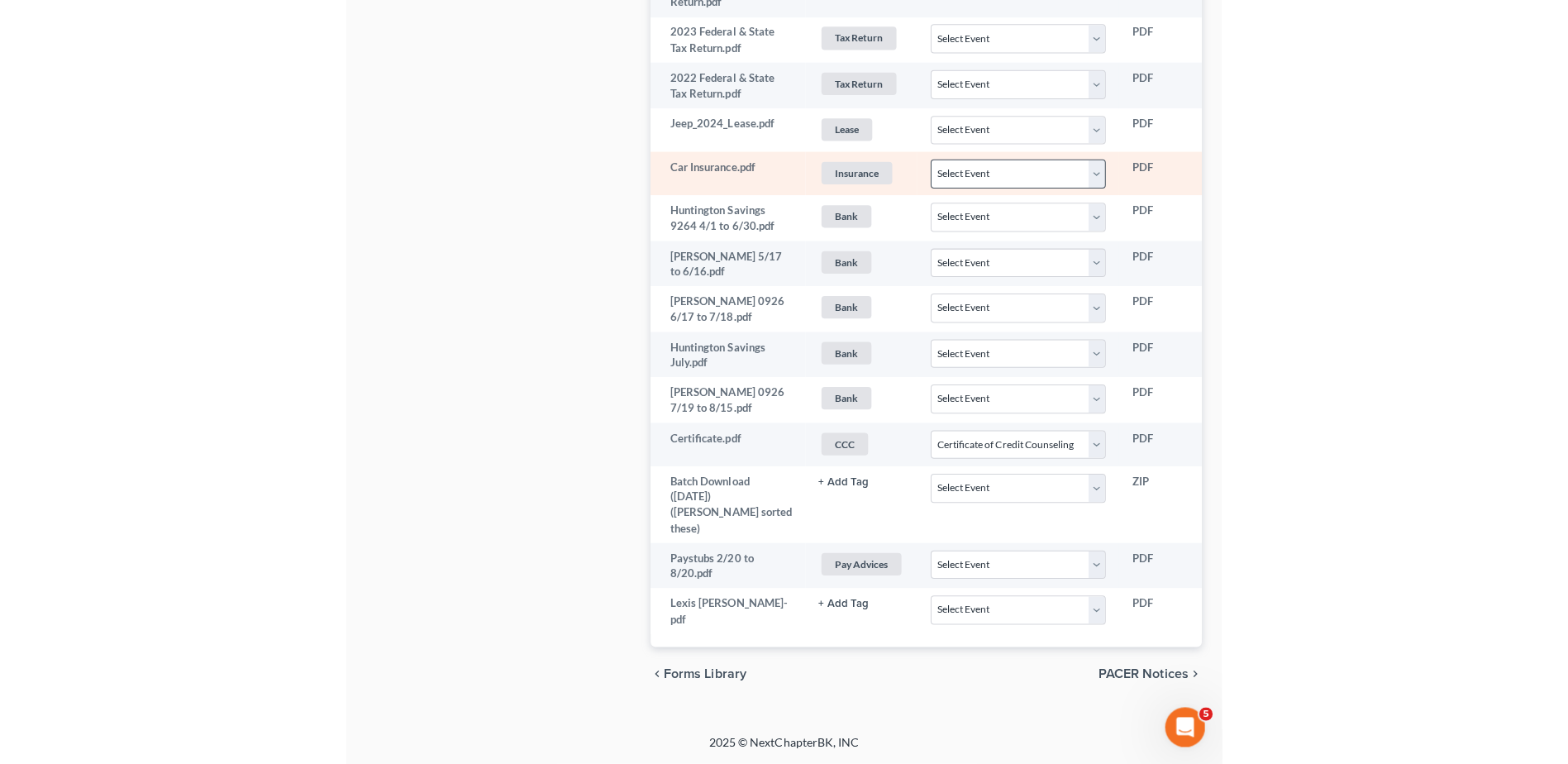
scroll to position [1622, 0]
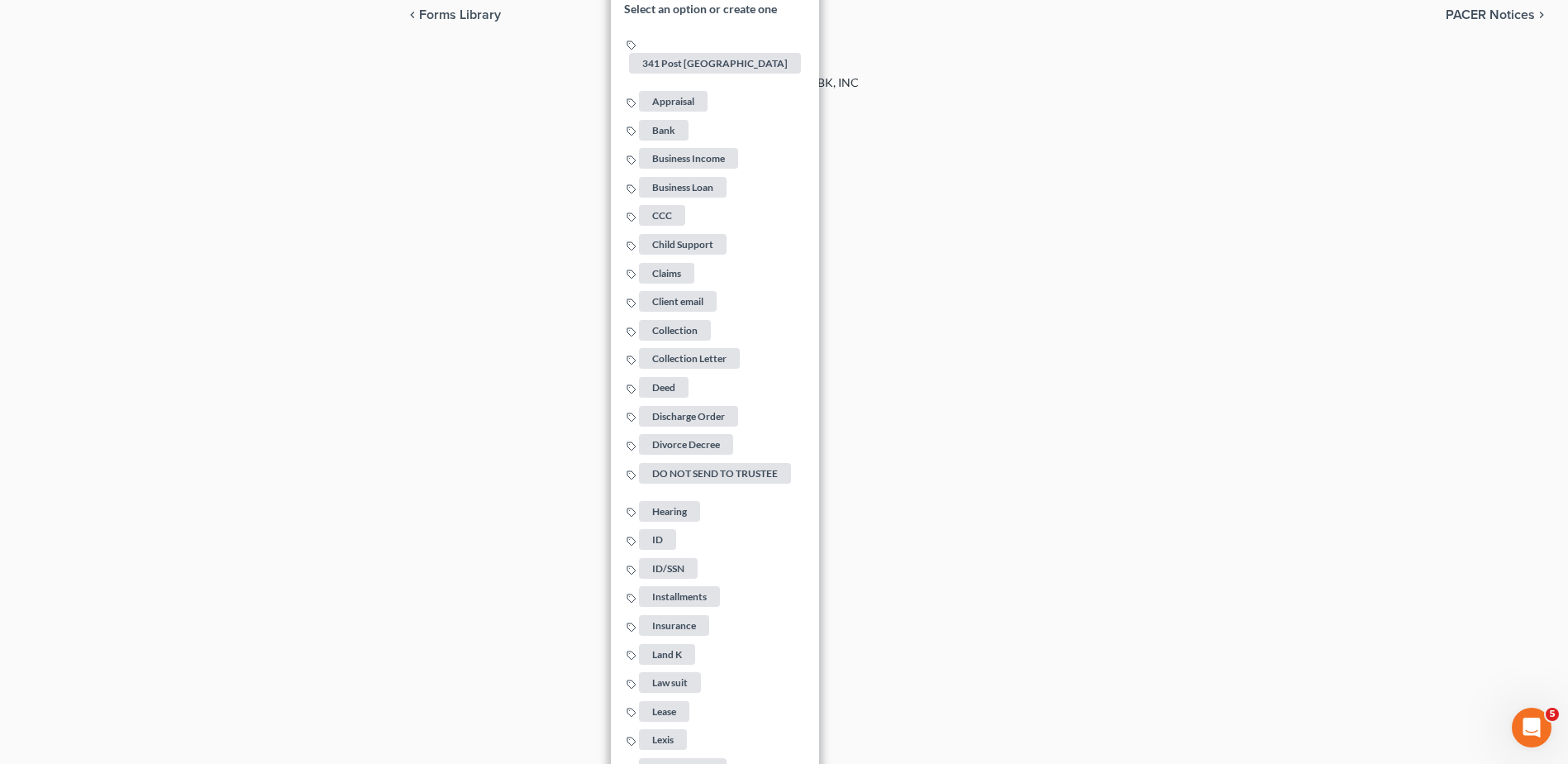
scroll to position [2284, 0]
click at [664, 728] on span "Lexis" at bounding box center [663, 738] width 48 height 21
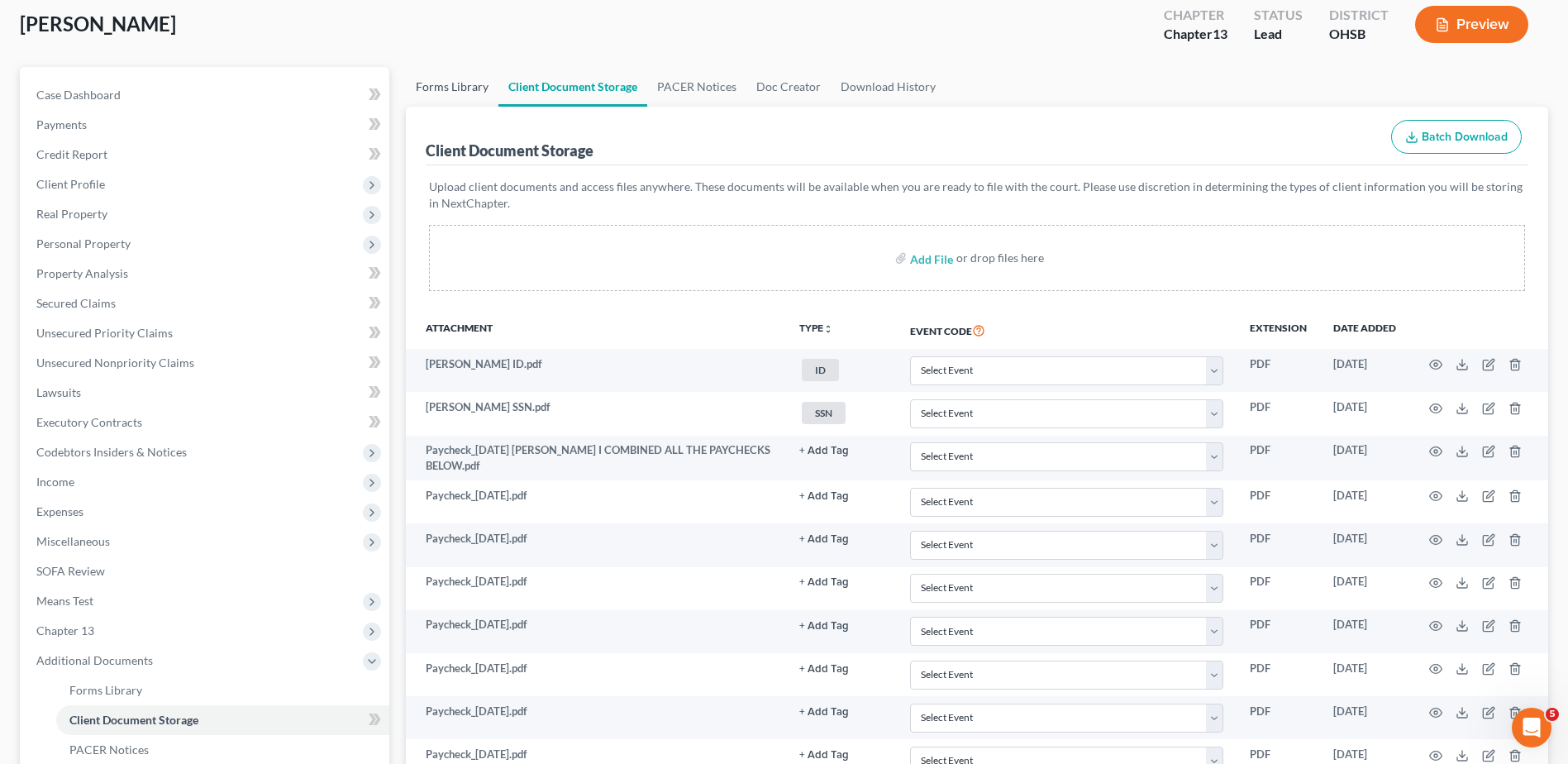
scroll to position [0, 0]
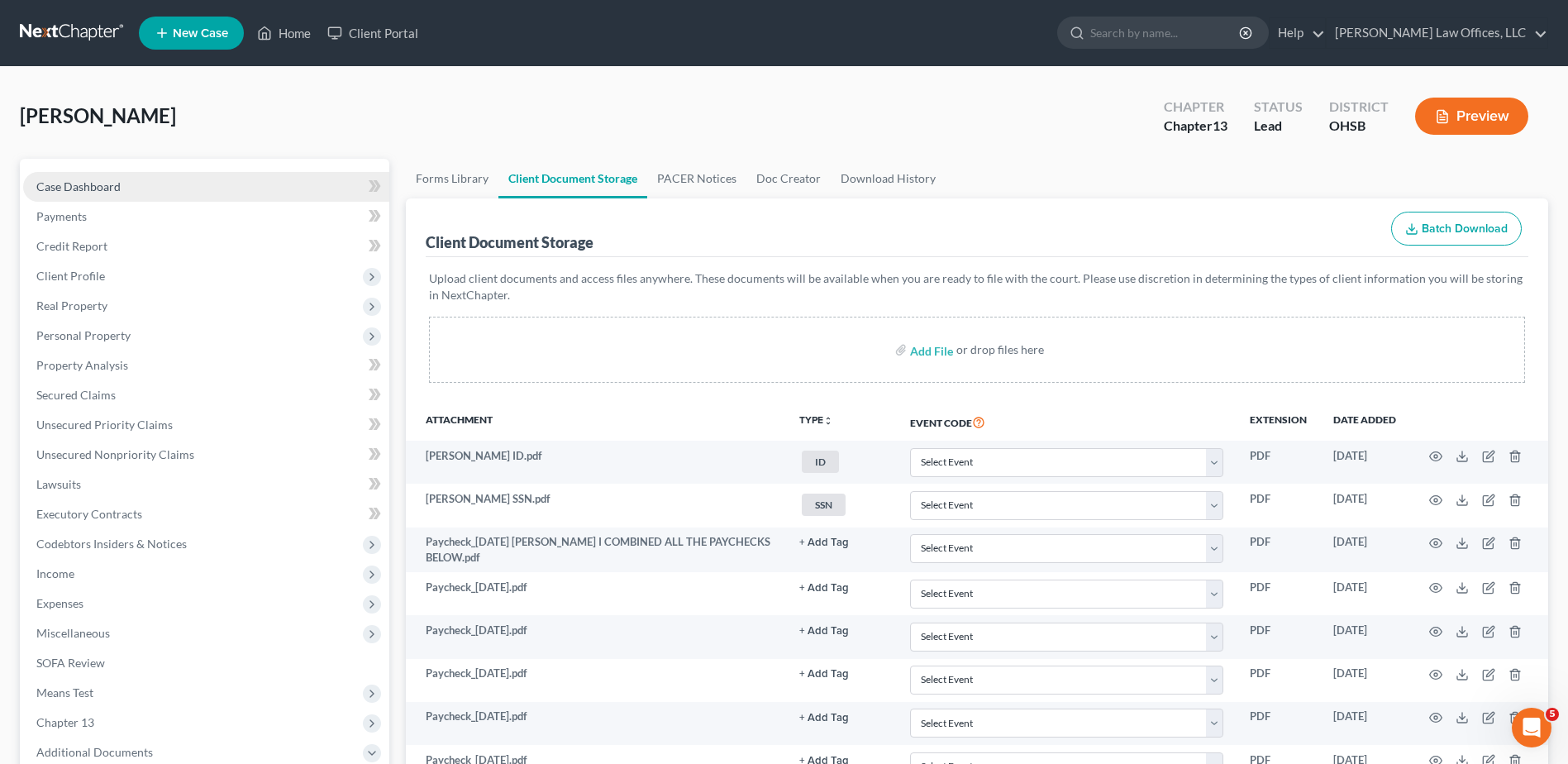
click at [89, 187] on span "Case Dashboard" at bounding box center [79, 186] width 84 height 14
select select "4"
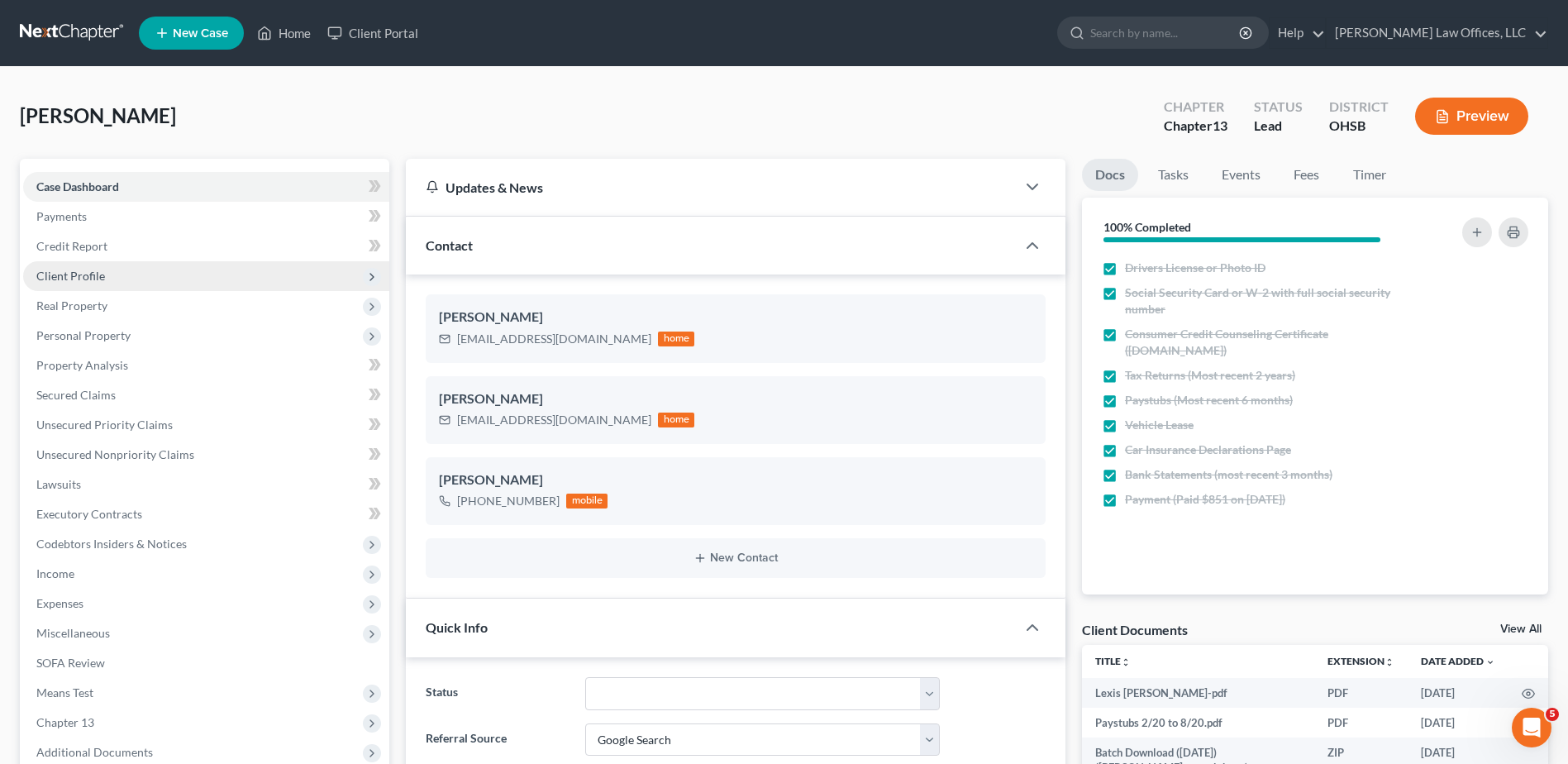
click at [93, 282] on span "Client Profile" at bounding box center [70, 276] width 69 height 14
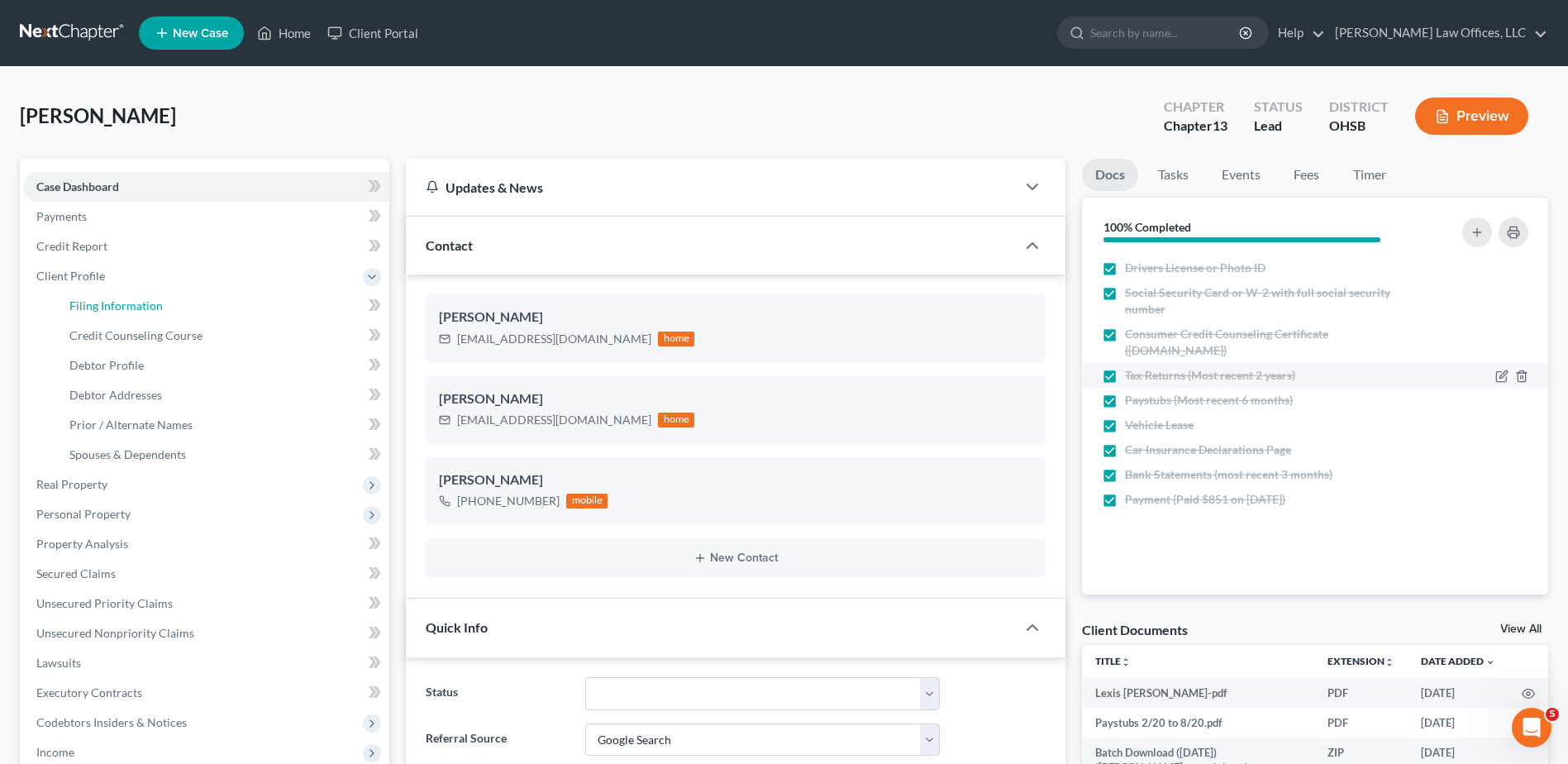
click at [95, 305] on span "Filing Information" at bounding box center [116, 305] width 94 height 14
select select "1"
select select "0"
select select "3"
select select "0"
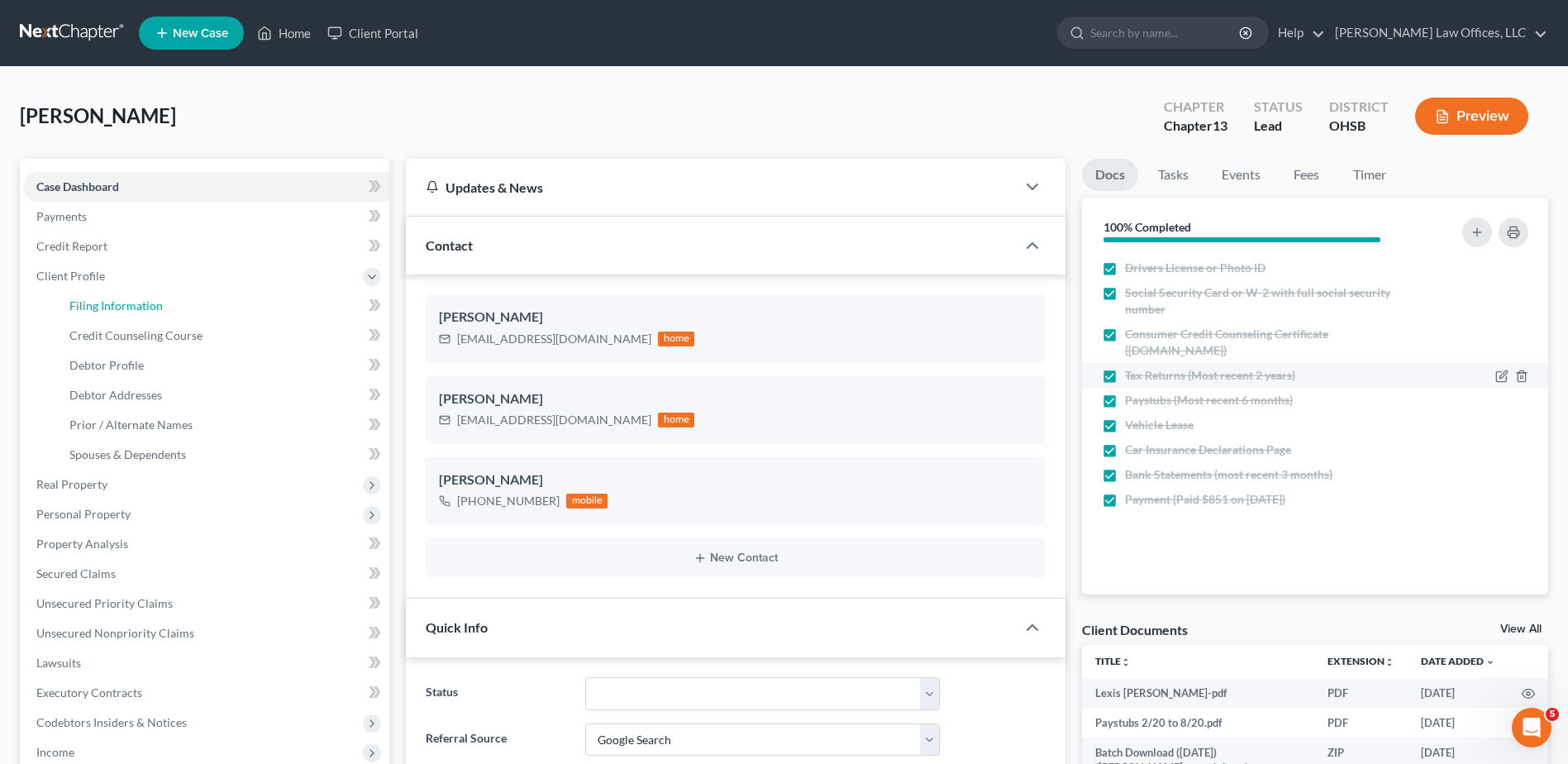
select select "36"
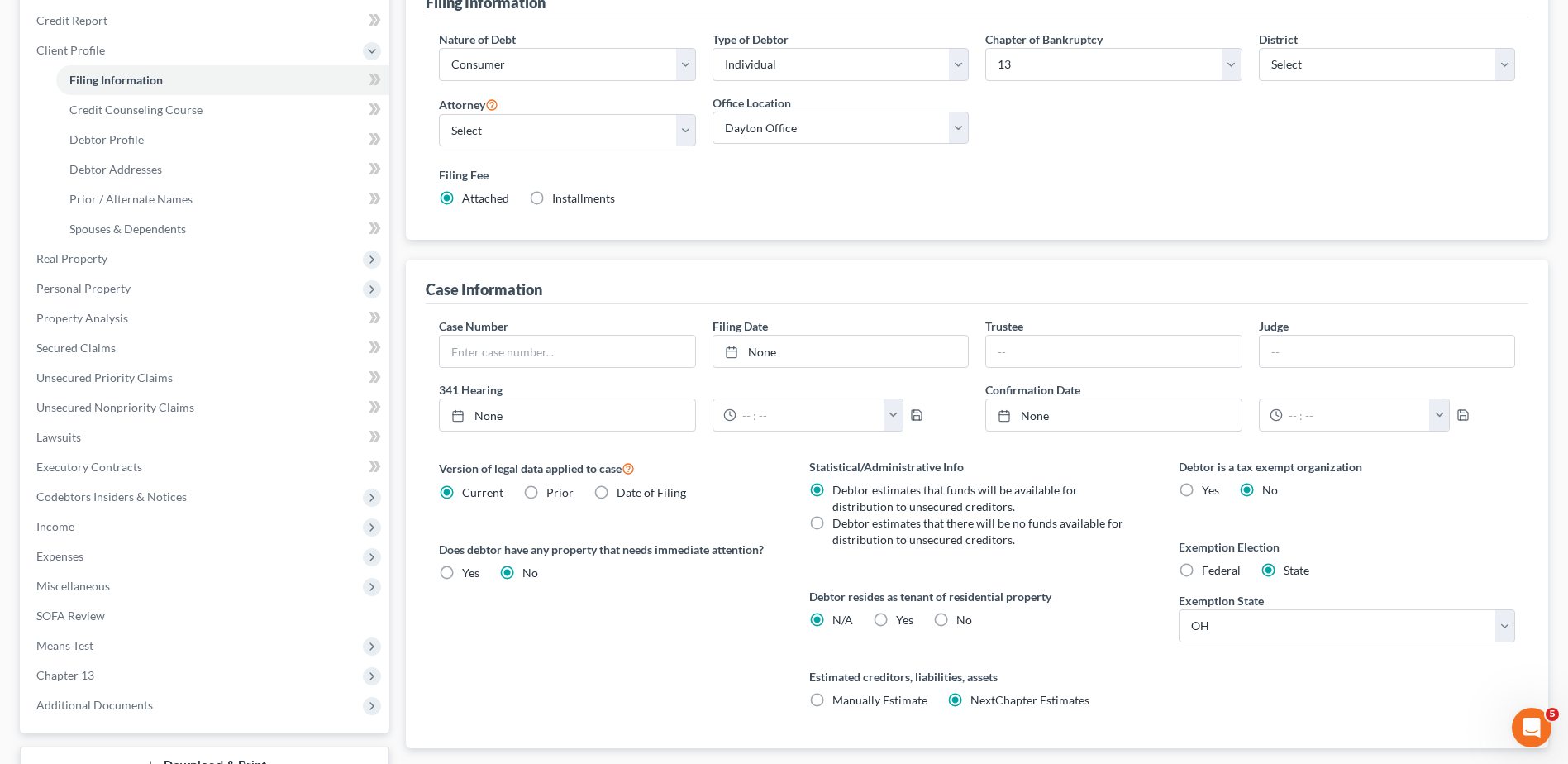
scroll to position [331, 0]
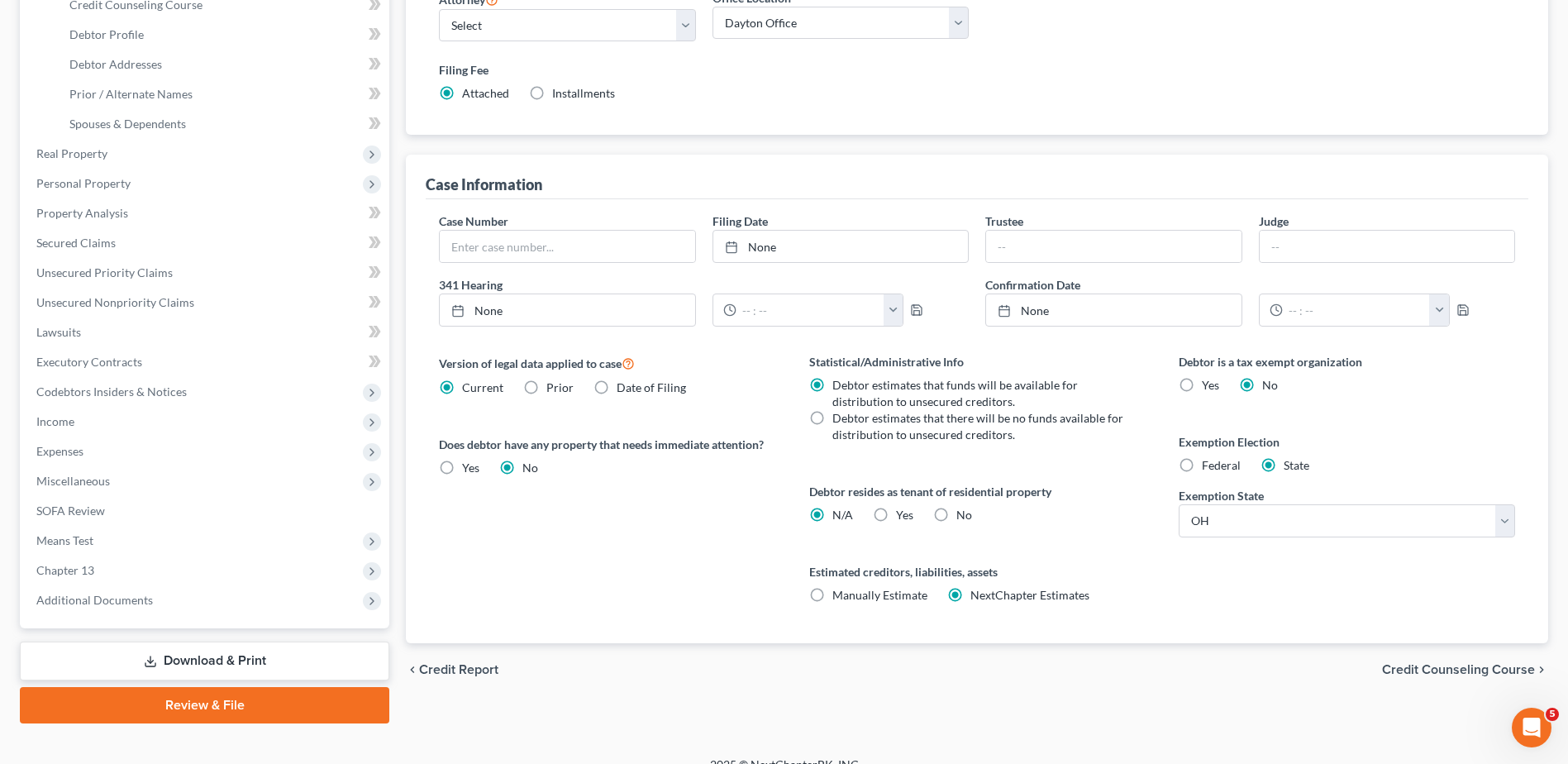
click at [896, 514] on label "Yes Yes" at bounding box center [904, 515] width 17 height 17
click at [903, 514] on input "Yes Yes" at bounding box center [908, 512] width 11 height 11
radio input "true"
radio input "false"
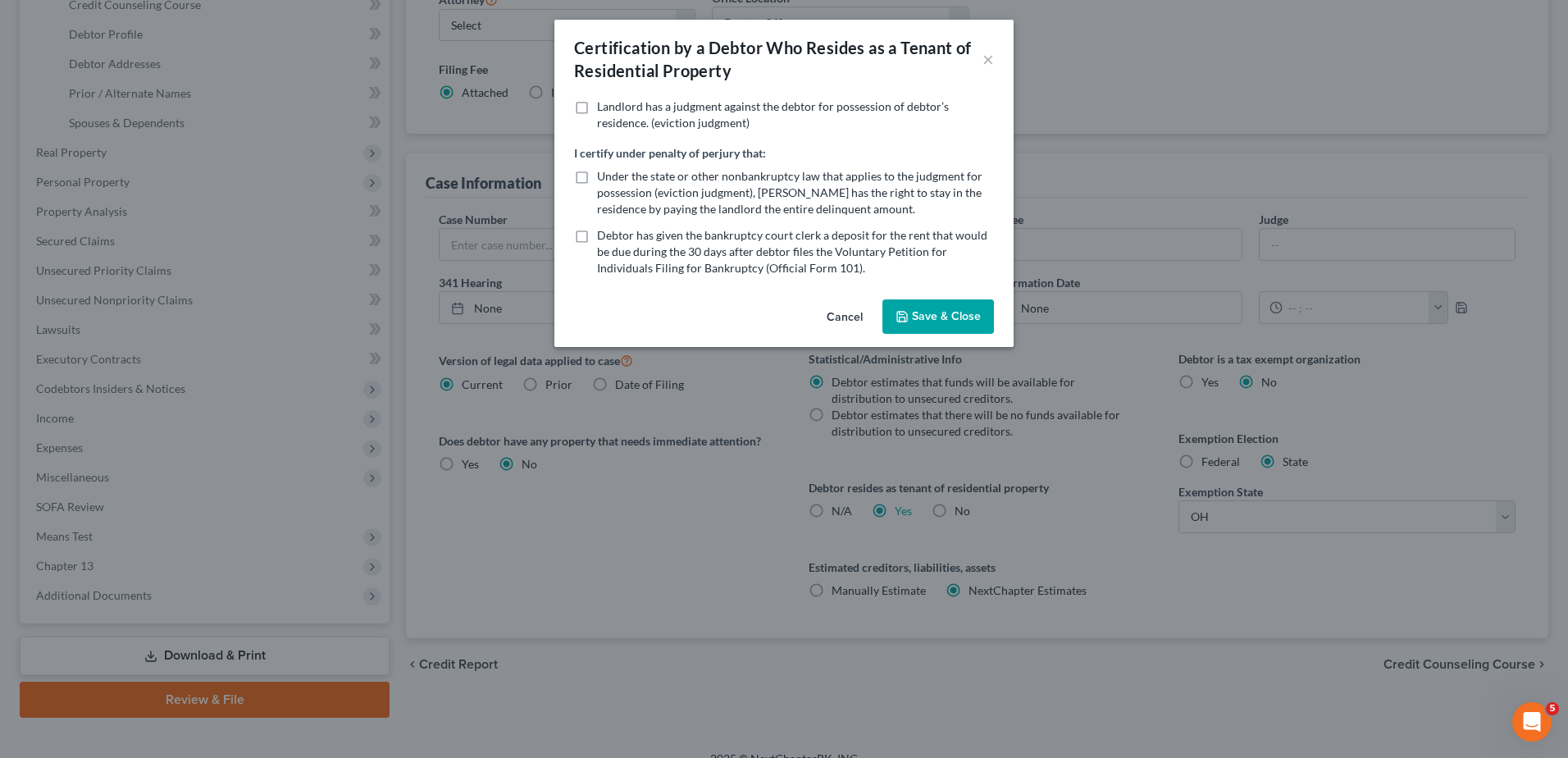
drag, startPoint x: 953, startPoint y: 318, endPoint x: 942, endPoint y: 310, distance: 13.6
click at [950, 316] on button "Save & Close" at bounding box center [938, 317] width 112 height 34
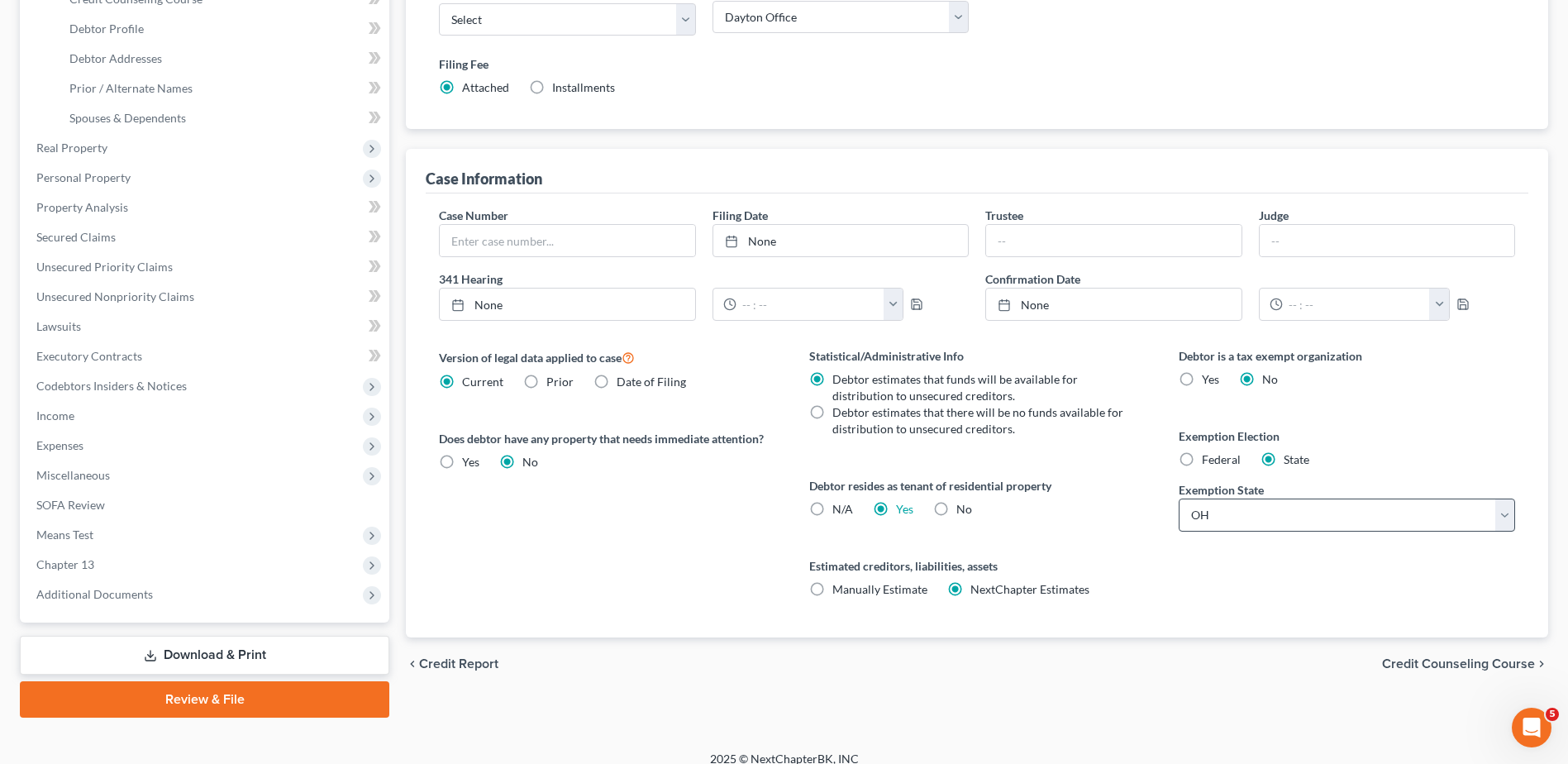
scroll to position [353, 0]
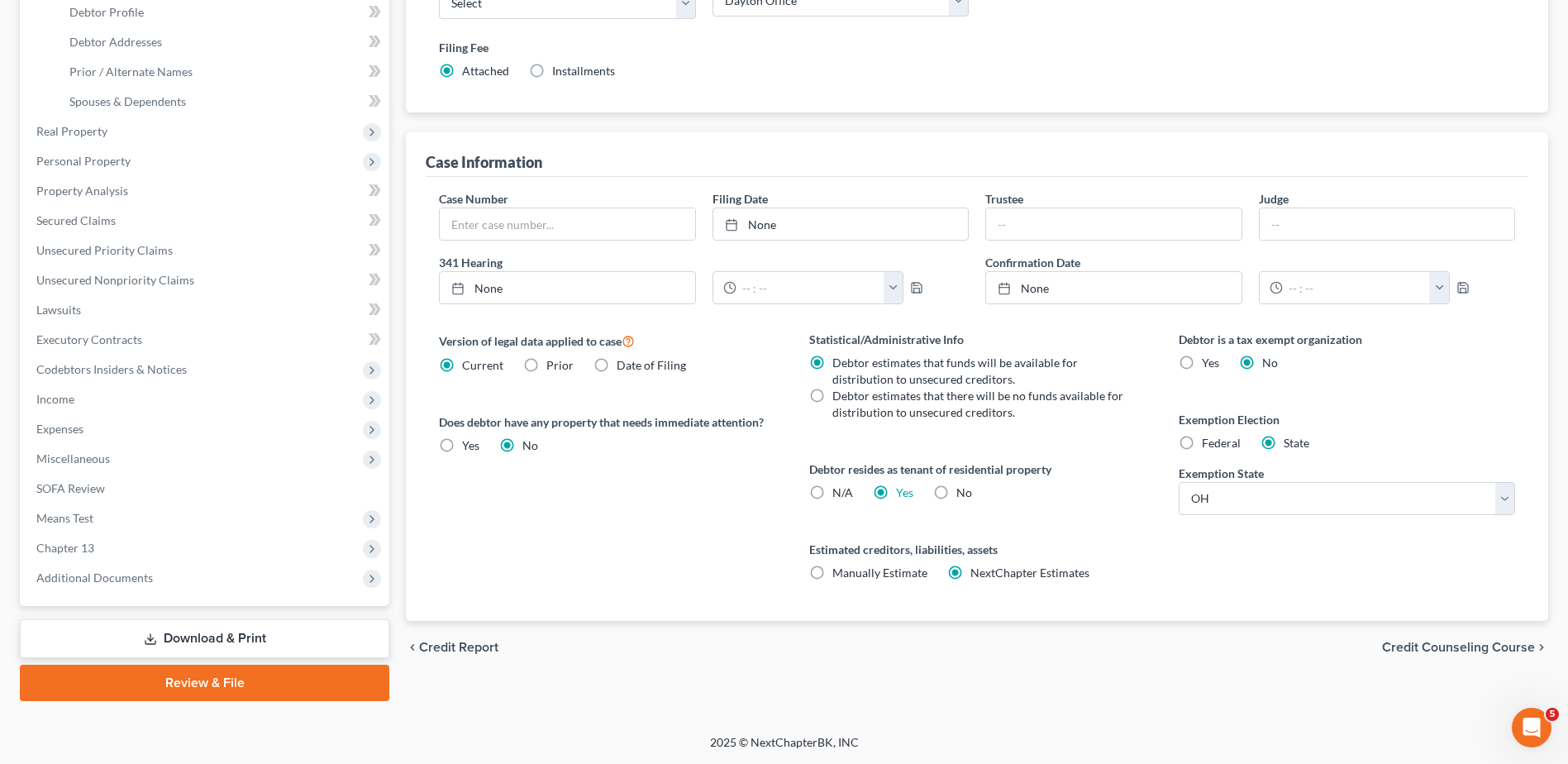
click at [1418, 652] on span "Credit Counseling Course" at bounding box center [1459, 647] width 153 height 13
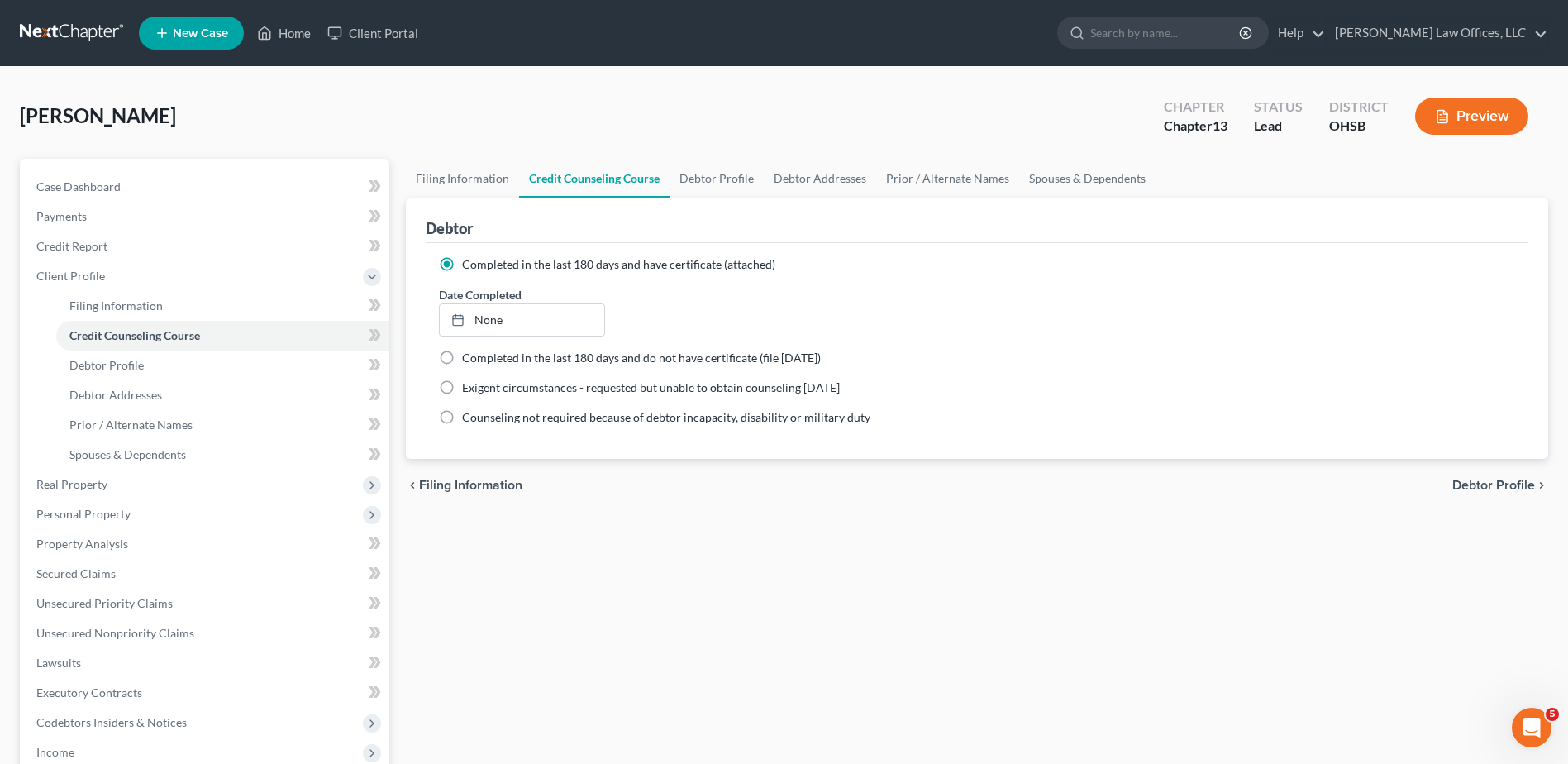
click at [1466, 481] on span "Debtor Profile" at bounding box center [1494, 486] width 83 height 13
select select "0"
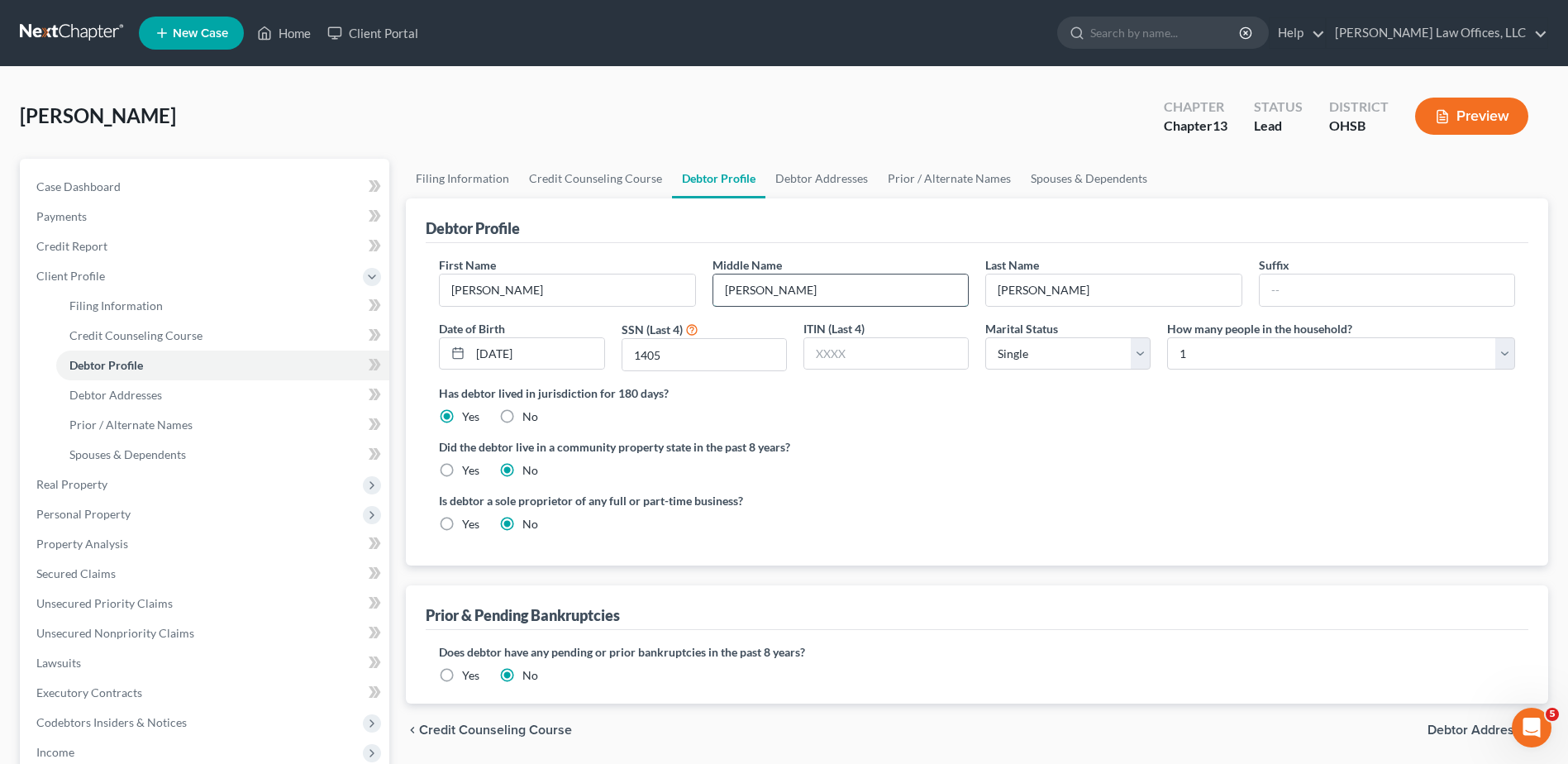
click at [808, 295] on input "[PERSON_NAME]" at bounding box center [841, 291] width 255 height 31
type input "T."
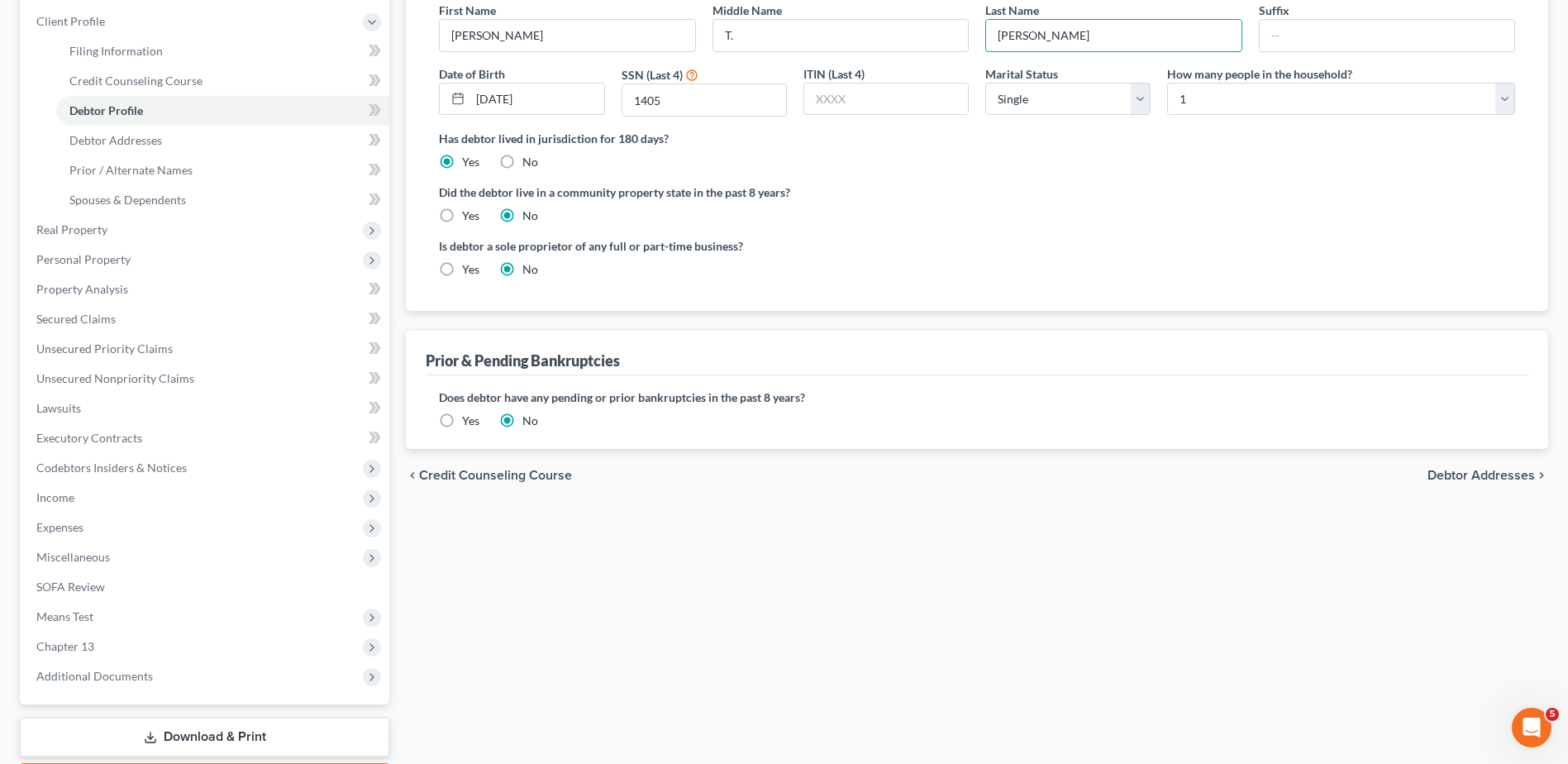
scroll to position [331, 0]
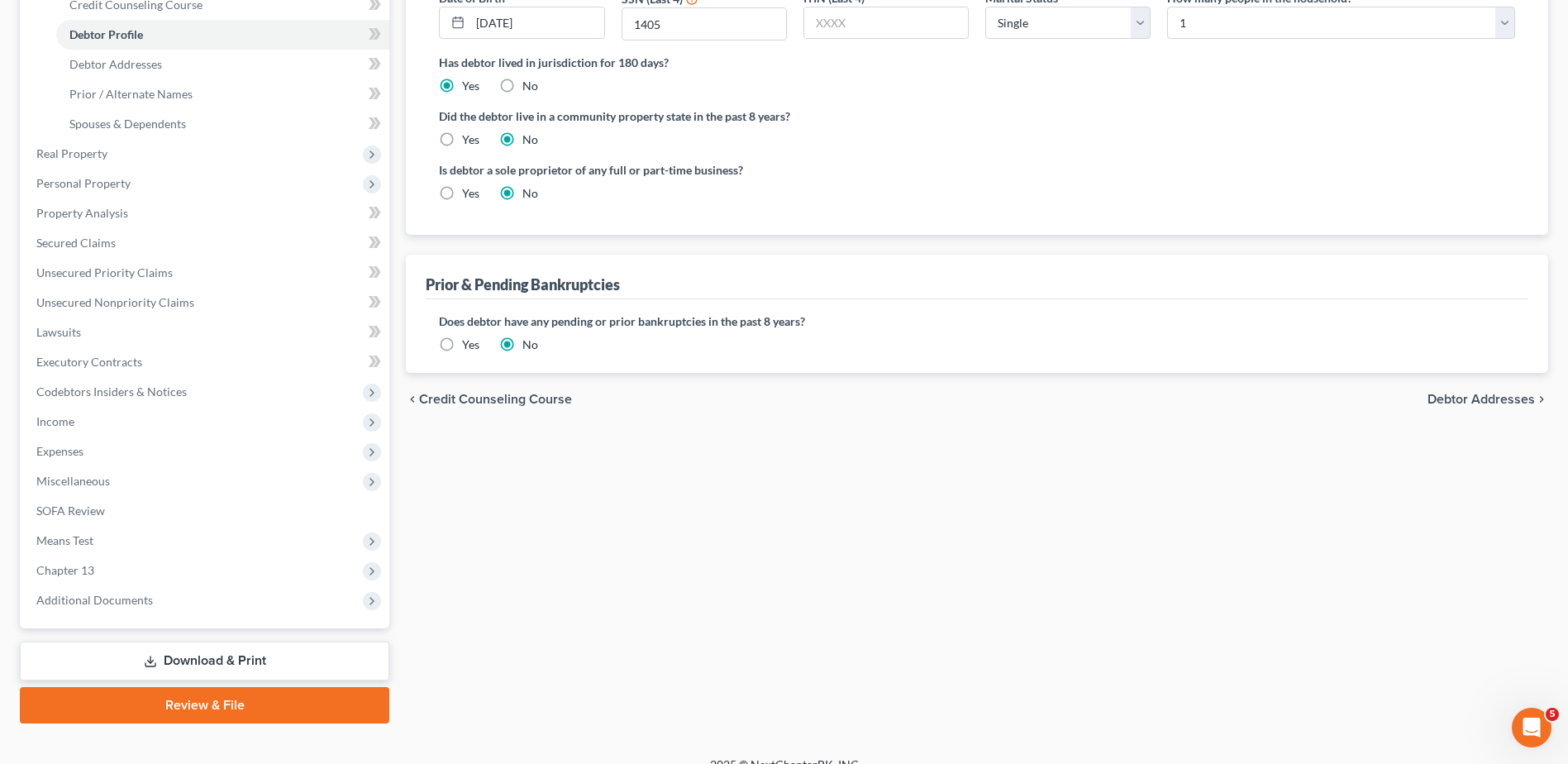
click at [1484, 400] on span "Debtor Addresses" at bounding box center [1482, 400] width 108 height 13
select select "0"
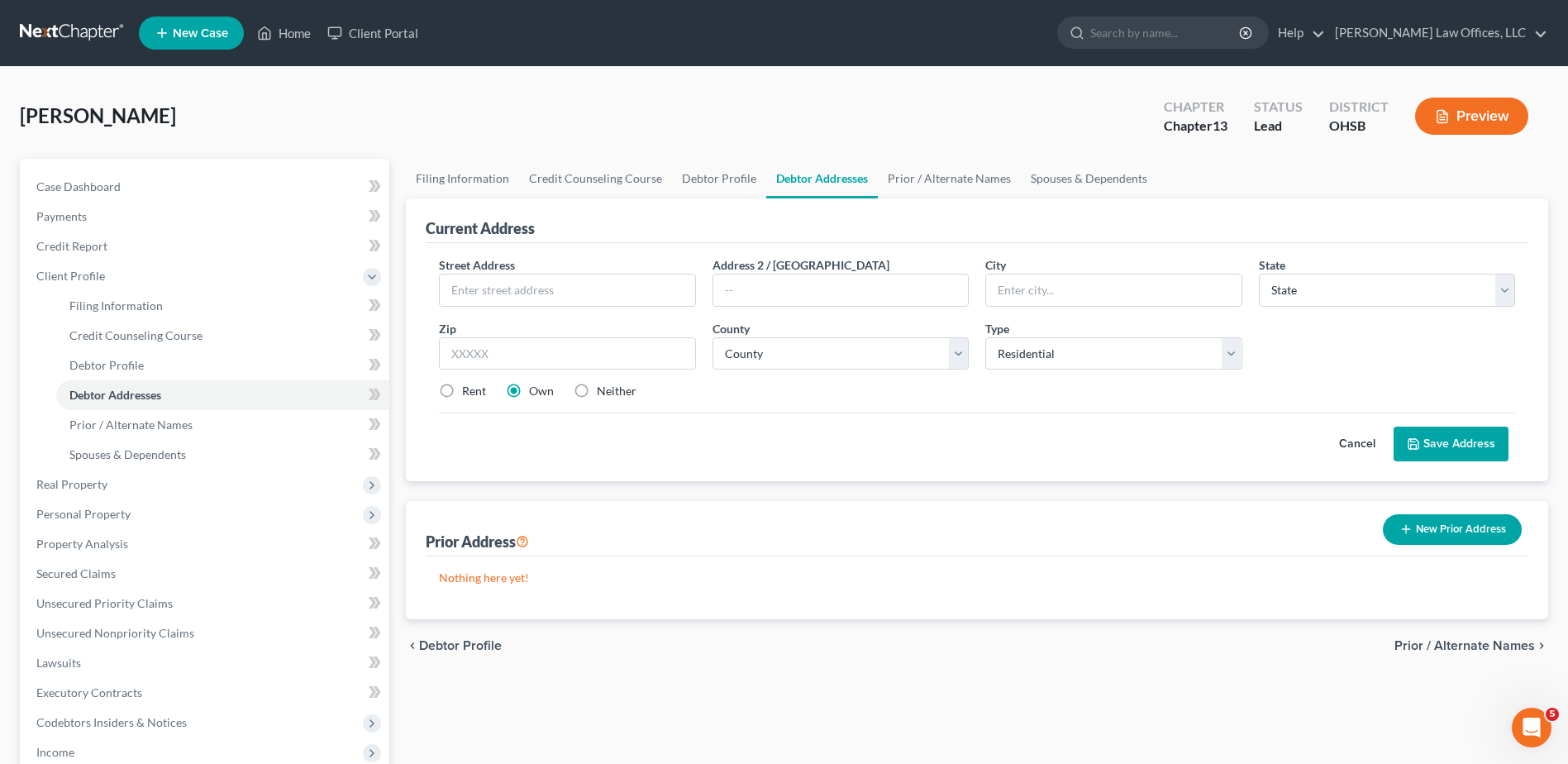
click at [463, 388] on label "Rent" at bounding box center [474, 392] width 24 height 17
click at [469, 388] on input "Rent" at bounding box center [474, 388] width 11 height 11
radio input "true"
click at [569, 296] on input "text" at bounding box center [568, 291] width 255 height 31
type input "[STREET_ADDRESS]"
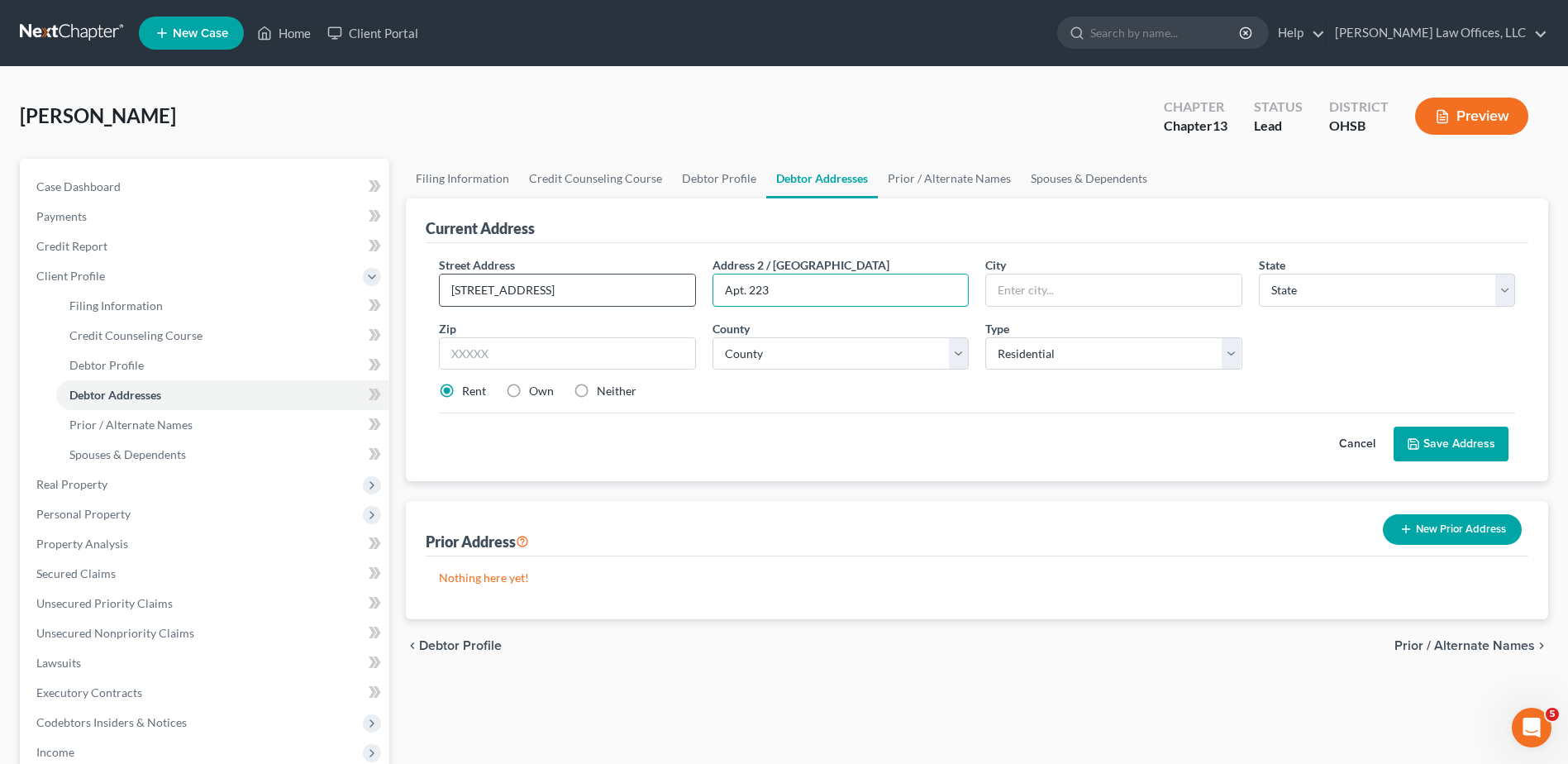
type input "Apt. 223"
type input "45069"
type input "[GEOGRAPHIC_DATA][PERSON_NAME]"
select select "36"
click at [762, 350] on select "County [GEOGRAPHIC_DATA] [GEOGRAPHIC_DATA] [GEOGRAPHIC_DATA] [GEOGRAPHIC_DATA] …" at bounding box center [841, 354] width 257 height 33
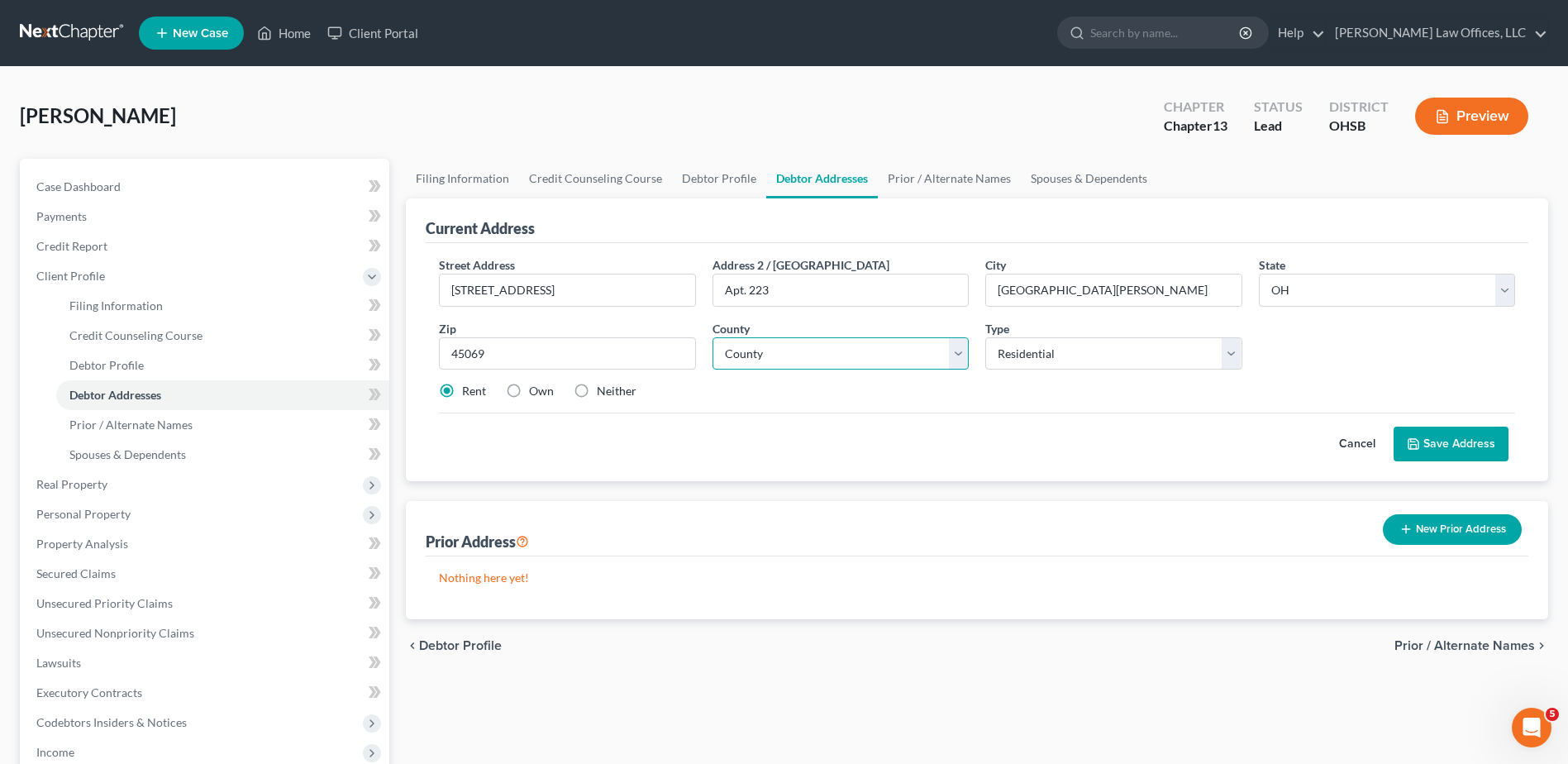
select select "8"
click at [762, 350] on select "County [GEOGRAPHIC_DATA] [GEOGRAPHIC_DATA] [GEOGRAPHIC_DATA] [GEOGRAPHIC_DATA] …" at bounding box center [841, 354] width 257 height 33
click at [1474, 437] on button "Save Address" at bounding box center [1451, 444] width 115 height 35
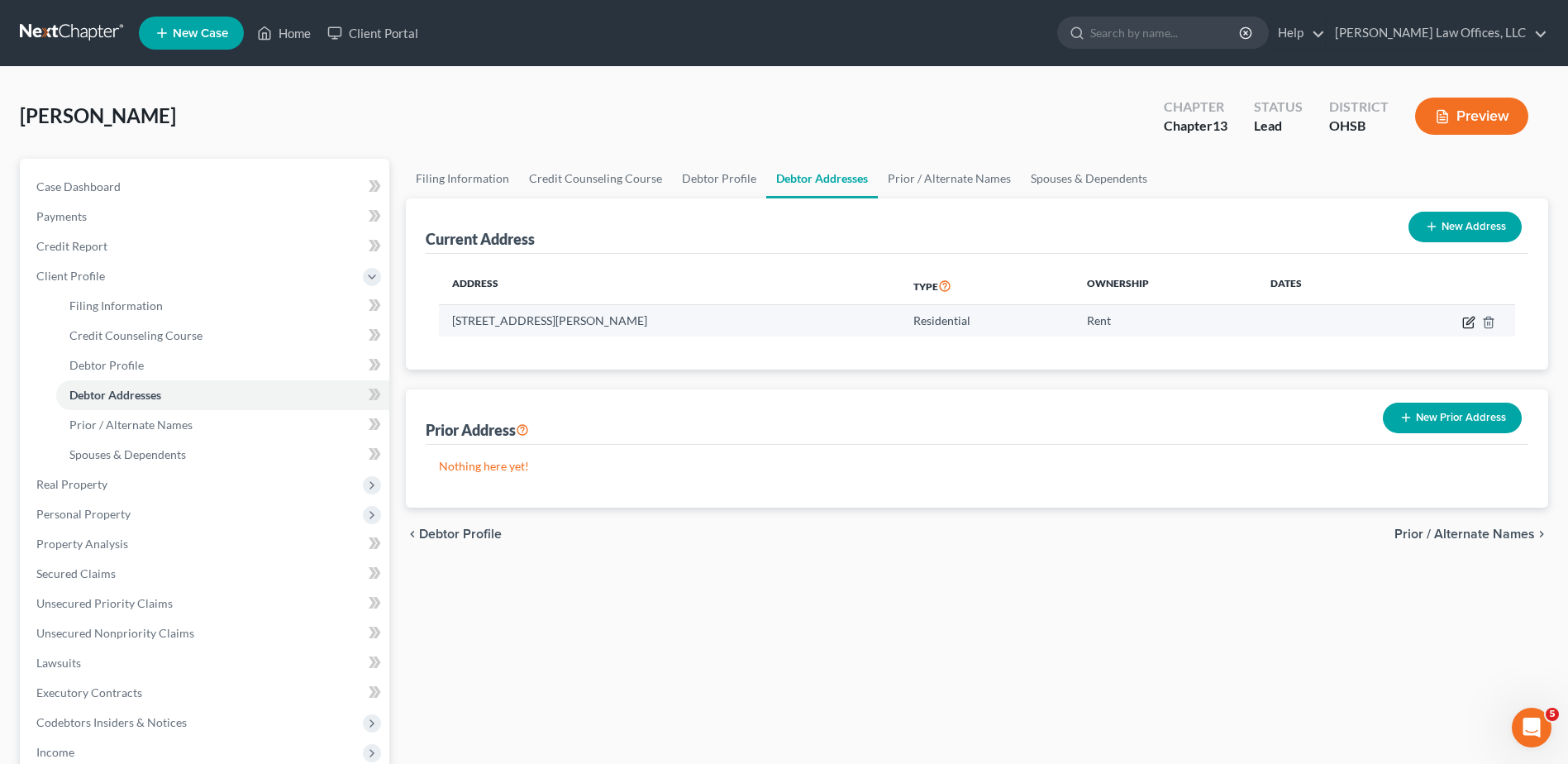
click at [1470, 321] on icon "button" at bounding box center [1470, 323] width 13 height 13
select select "36"
select select "8"
select select "0"
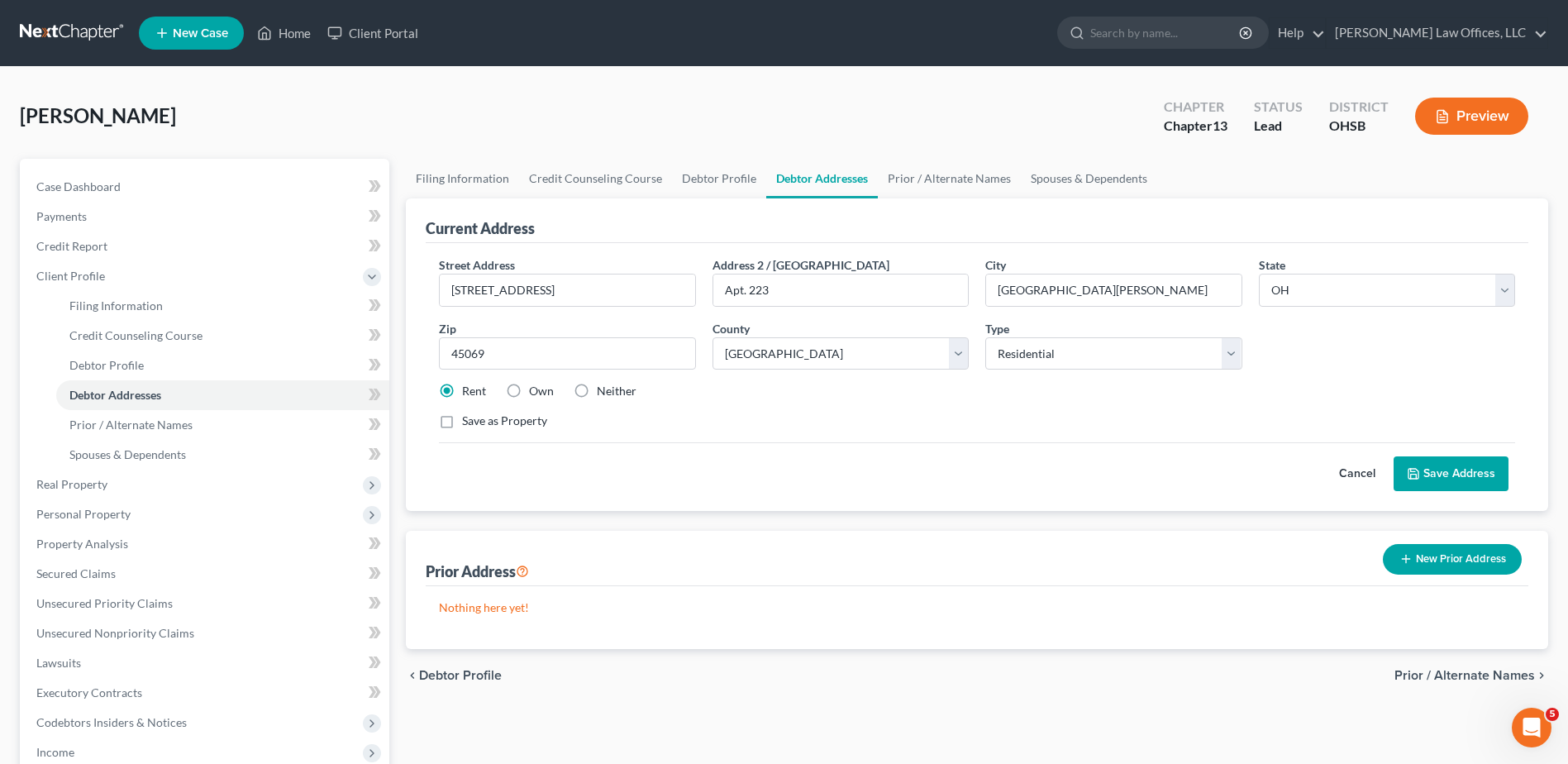
click at [1448, 472] on button "Save Address" at bounding box center [1451, 474] width 115 height 35
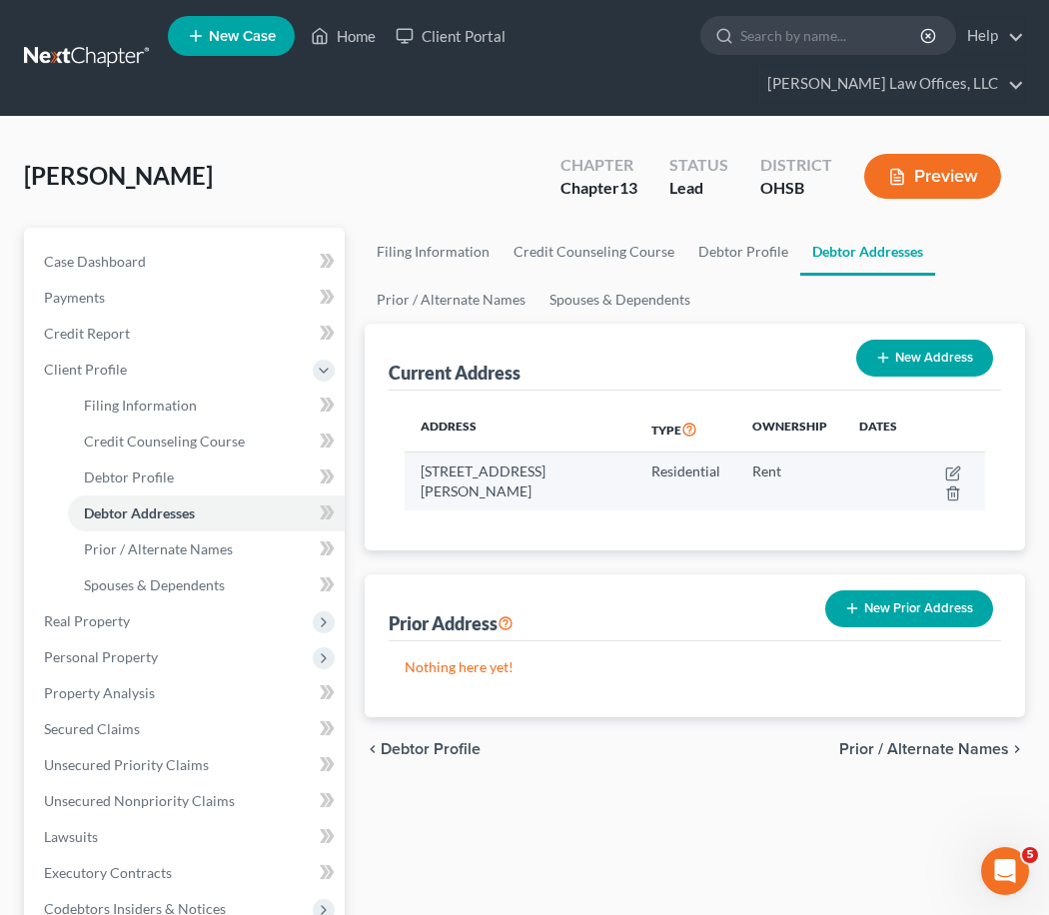
click at [862, 612] on button "New Prior Address" at bounding box center [909, 609] width 168 height 37
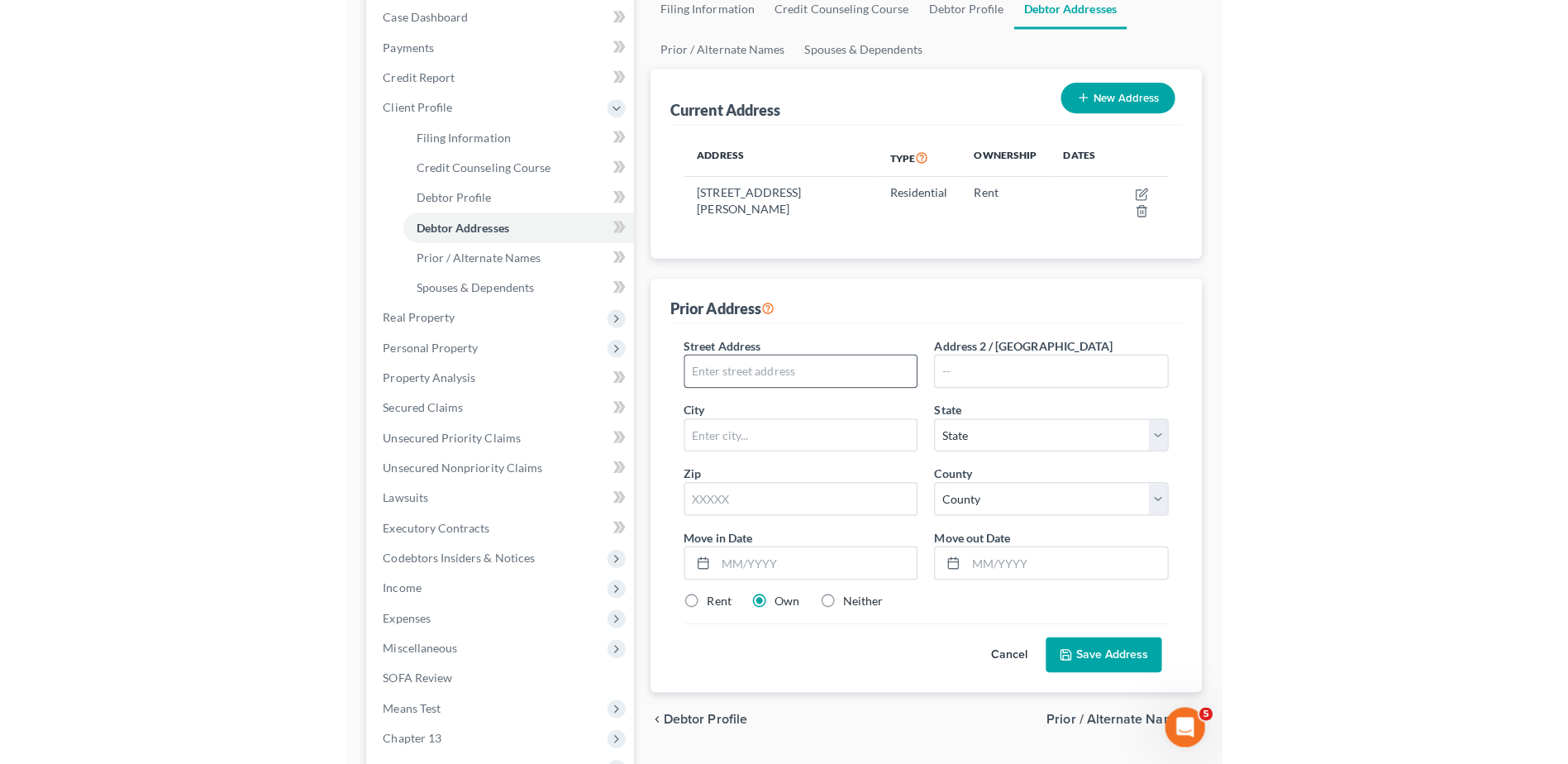
scroll to position [248, 0]
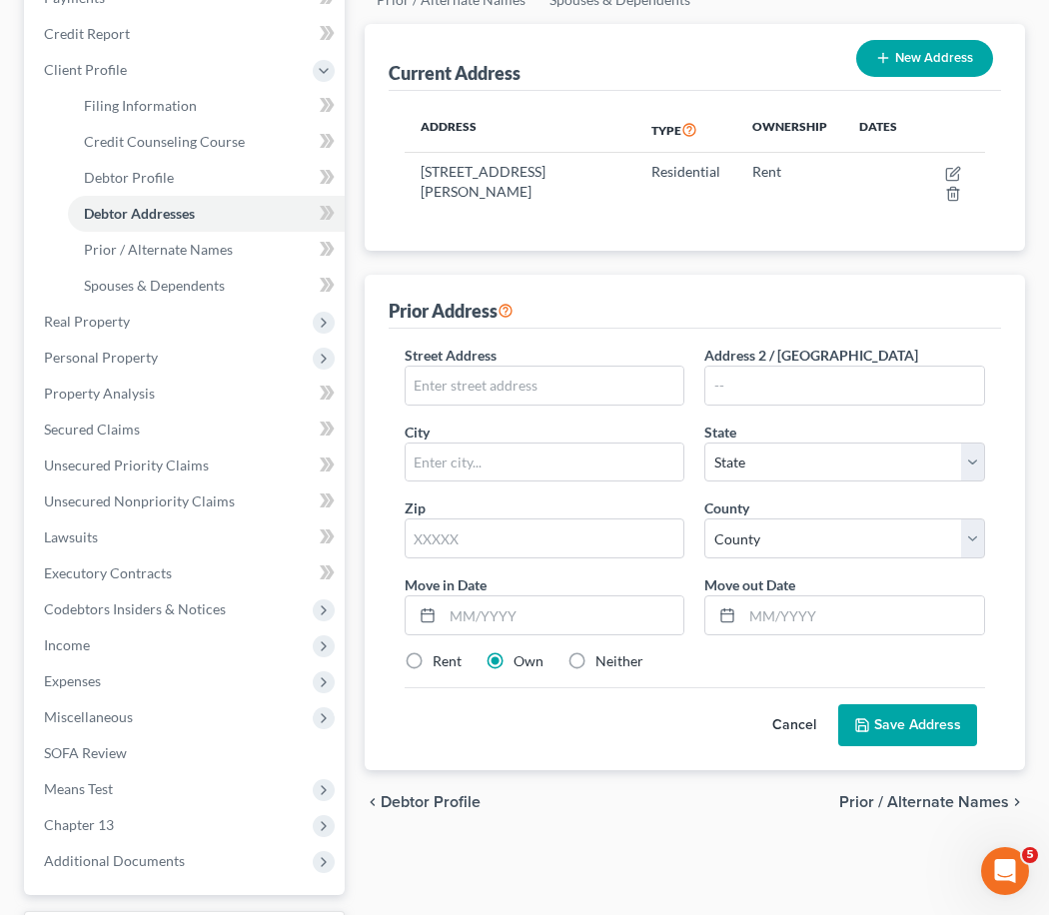
click at [433, 660] on label "Rent" at bounding box center [447, 661] width 29 height 20
click at [441, 660] on input "Rent" at bounding box center [447, 657] width 13 height 13
radio input "true"
click at [469, 381] on input "text" at bounding box center [545, 386] width 279 height 38
type input "1257 Acer Ct. E"
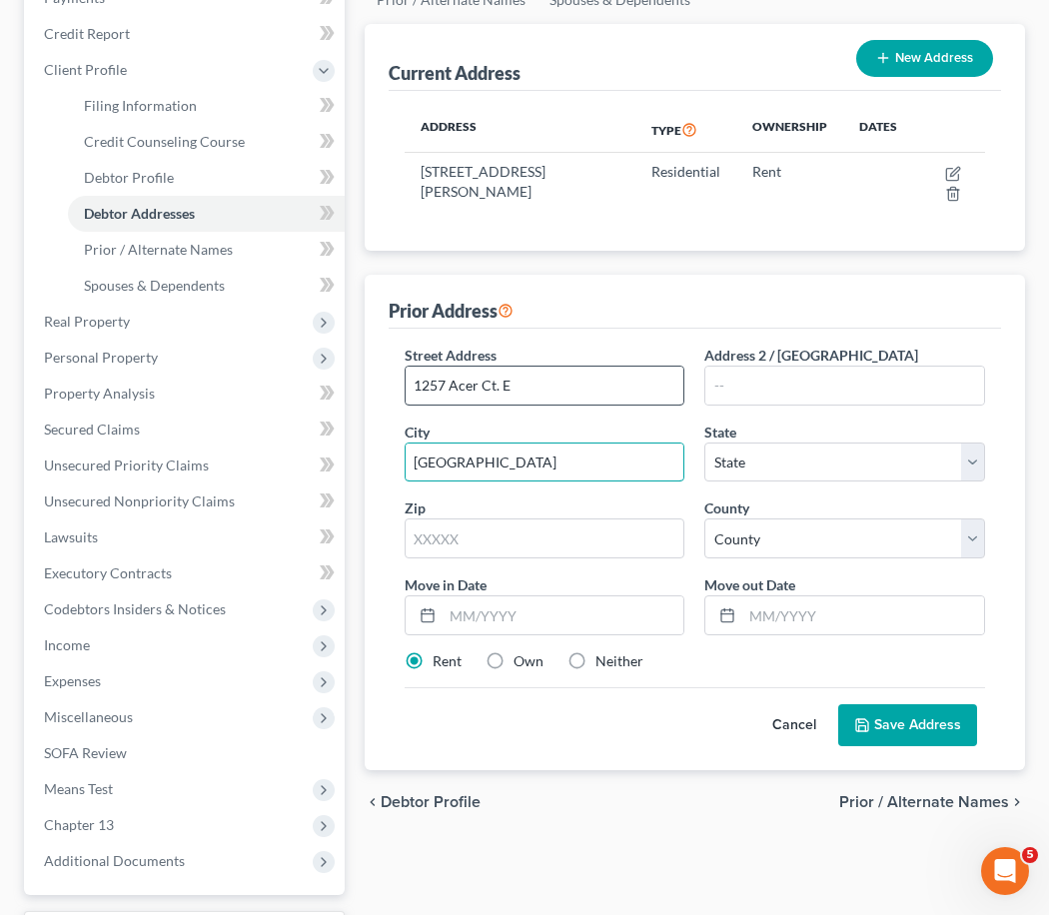
type input "[GEOGRAPHIC_DATA]"
select select "36"
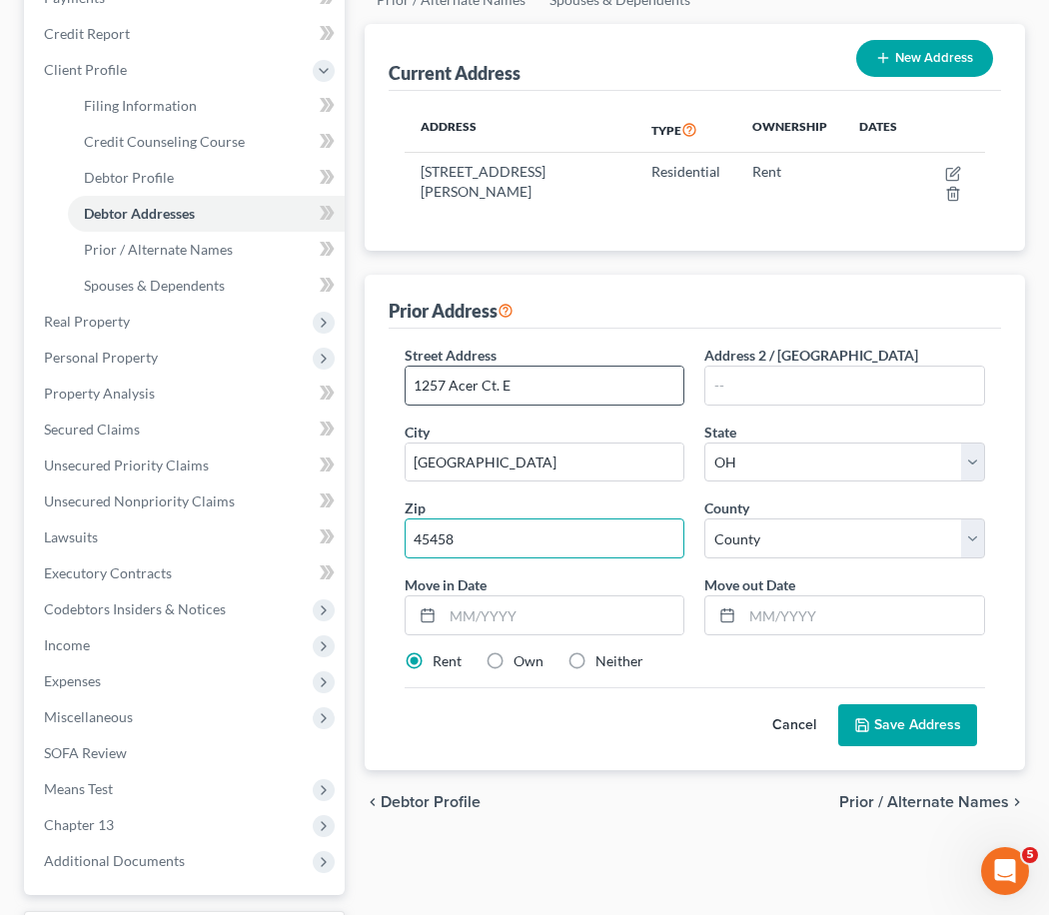
type input "45458"
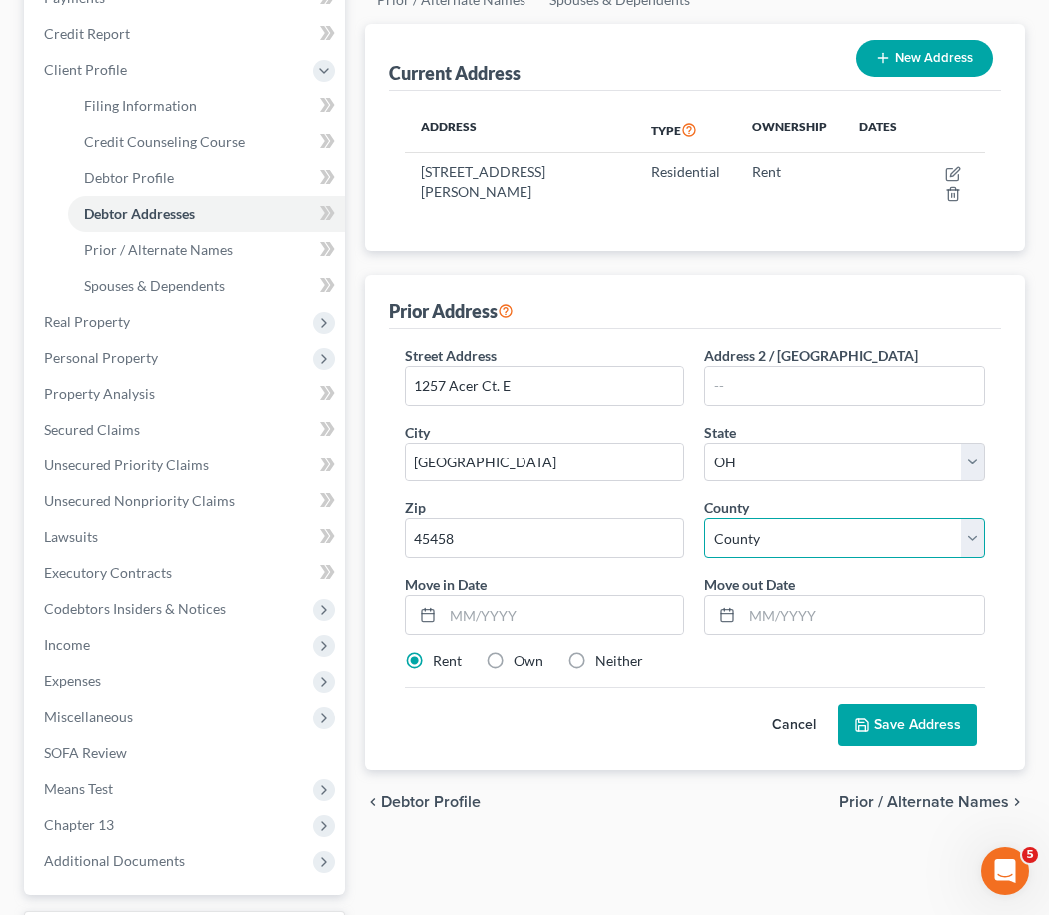
click at [823, 534] on select "County [GEOGRAPHIC_DATA] [GEOGRAPHIC_DATA] [GEOGRAPHIC_DATA] [GEOGRAPHIC_DATA] …" at bounding box center [844, 539] width 281 height 40
select select "56"
click at [823, 534] on select "County [GEOGRAPHIC_DATA] [GEOGRAPHIC_DATA] [GEOGRAPHIC_DATA] [GEOGRAPHIC_DATA] …" at bounding box center [844, 539] width 281 height 40
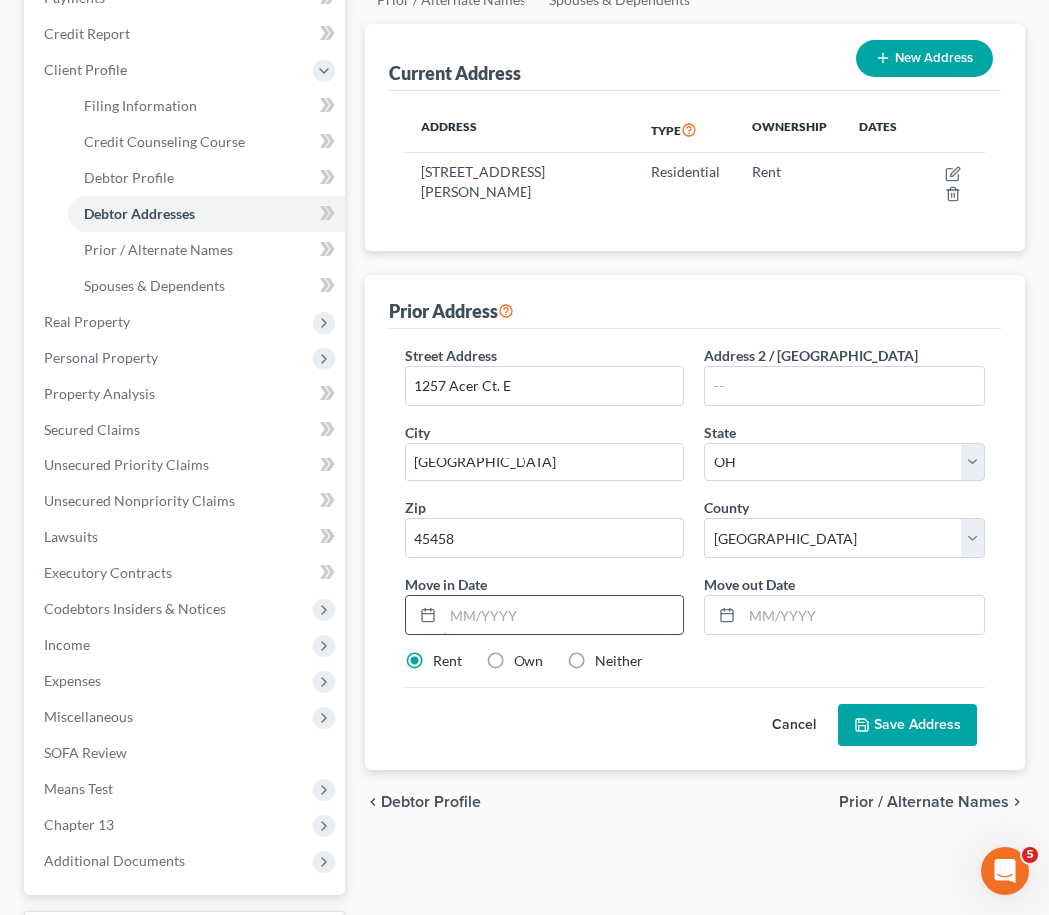
click at [453, 612] on input "text" at bounding box center [564, 616] width 242 height 38
type input "11/2024"
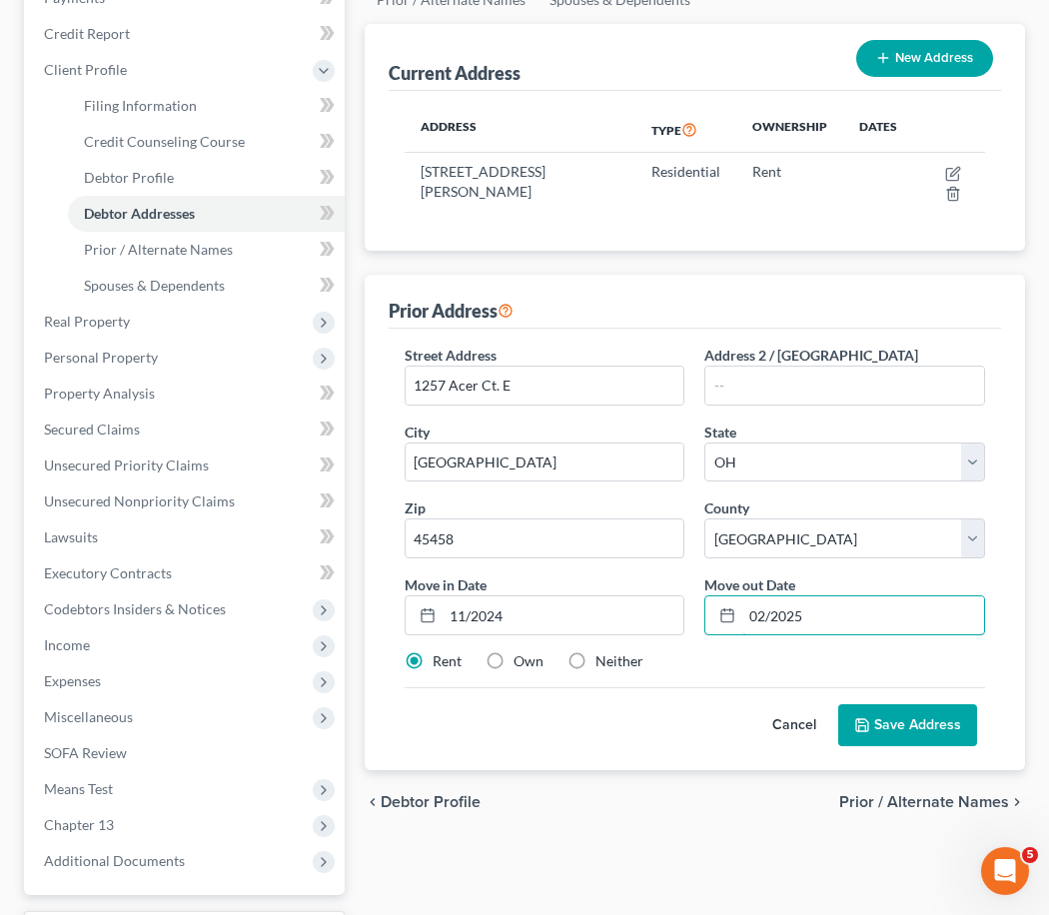
type input "02/2025"
click at [889, 716] on button "Save Address" at bounding box center [907, 725] width 139 height 42
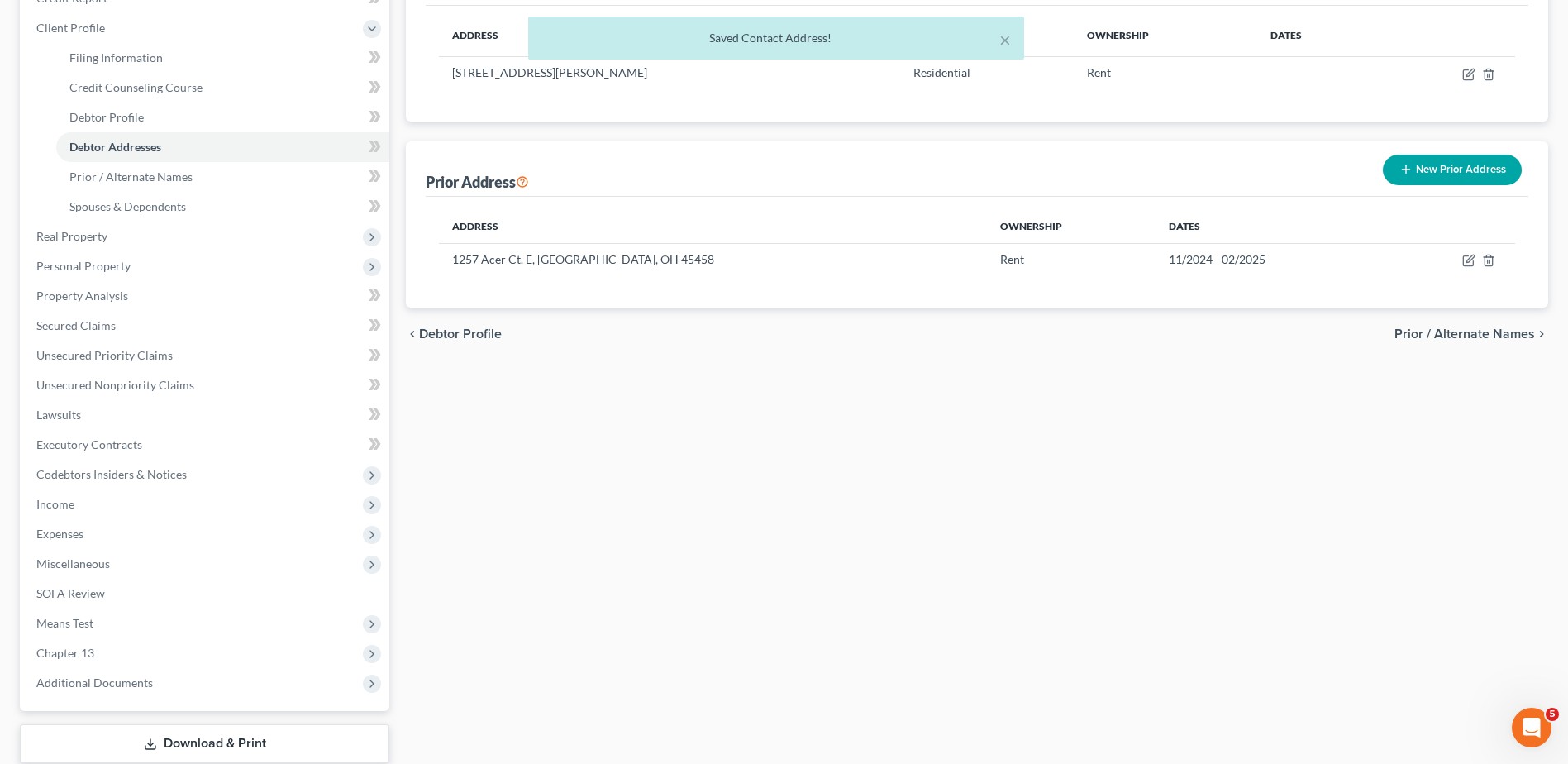
click at [1425, 334] on span "Prior / Alternate Names" at bounding box center [1465, 334] width 141 height 13
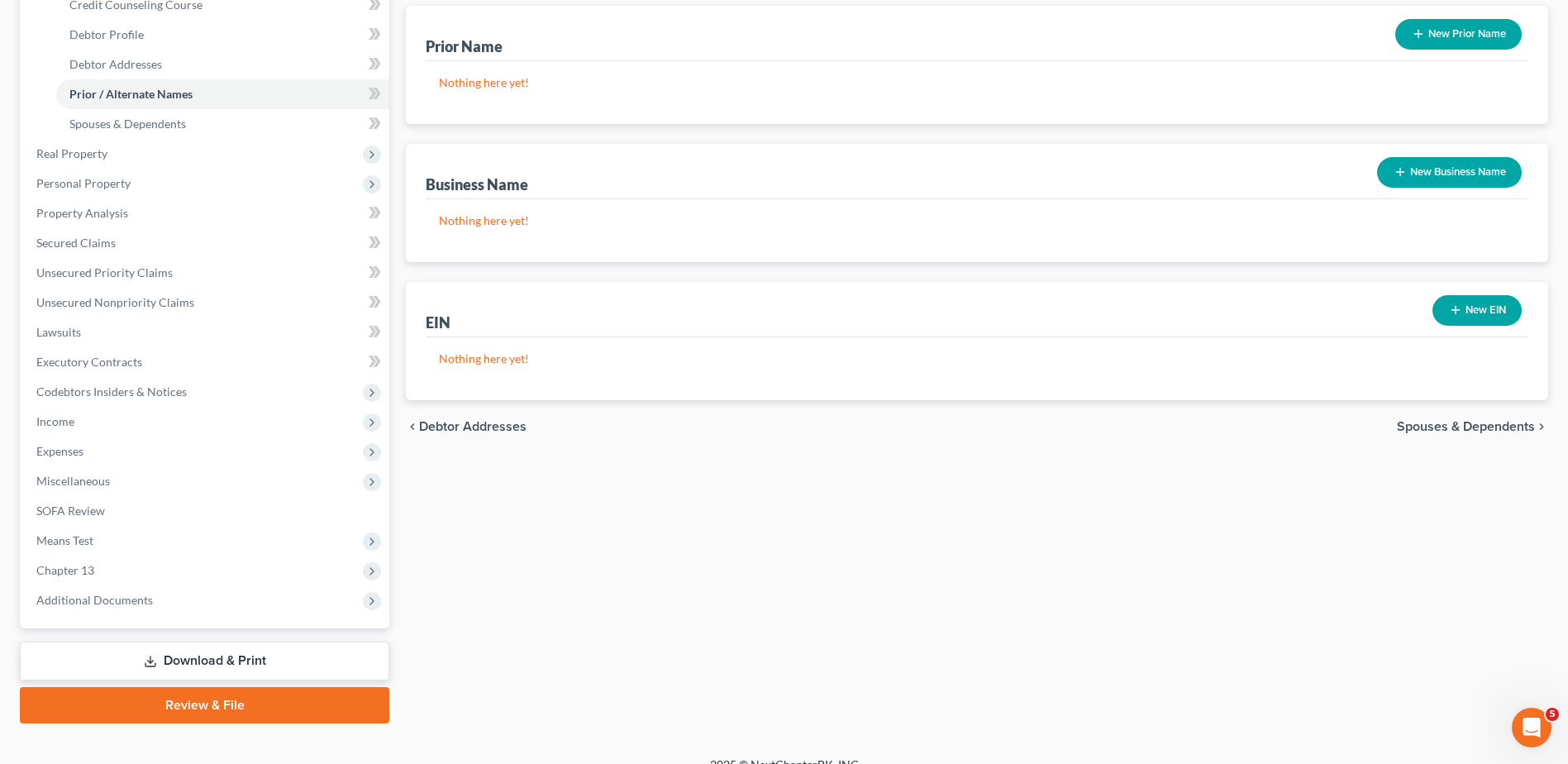
click at [1474, 426] on span "Spouses & Dependents" at bounding box center [1466, 427] width 138 height 13
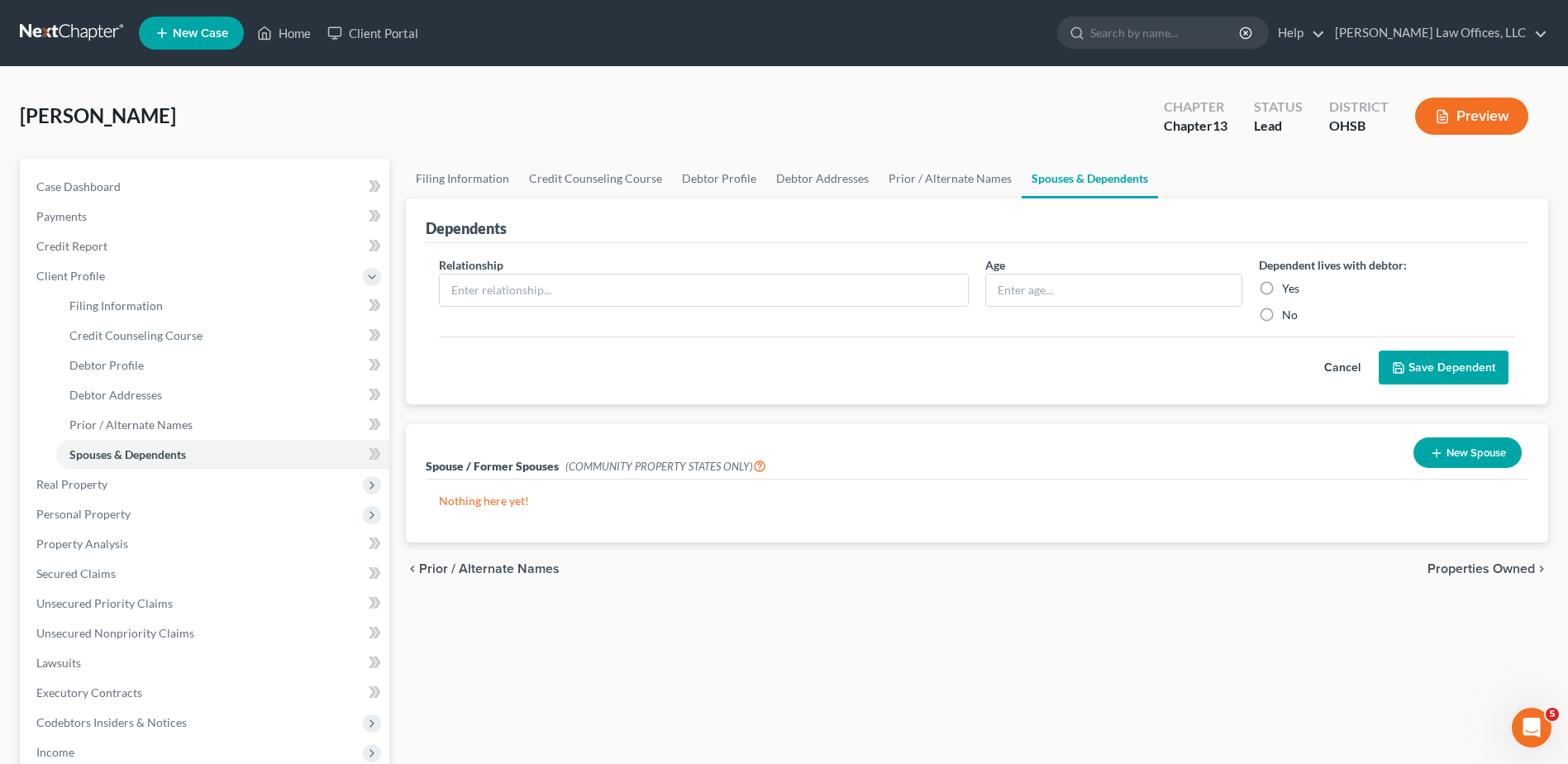
click at [1345, 367] on button "Cancel" at bounding box center [1343, 368] width 73 height 33
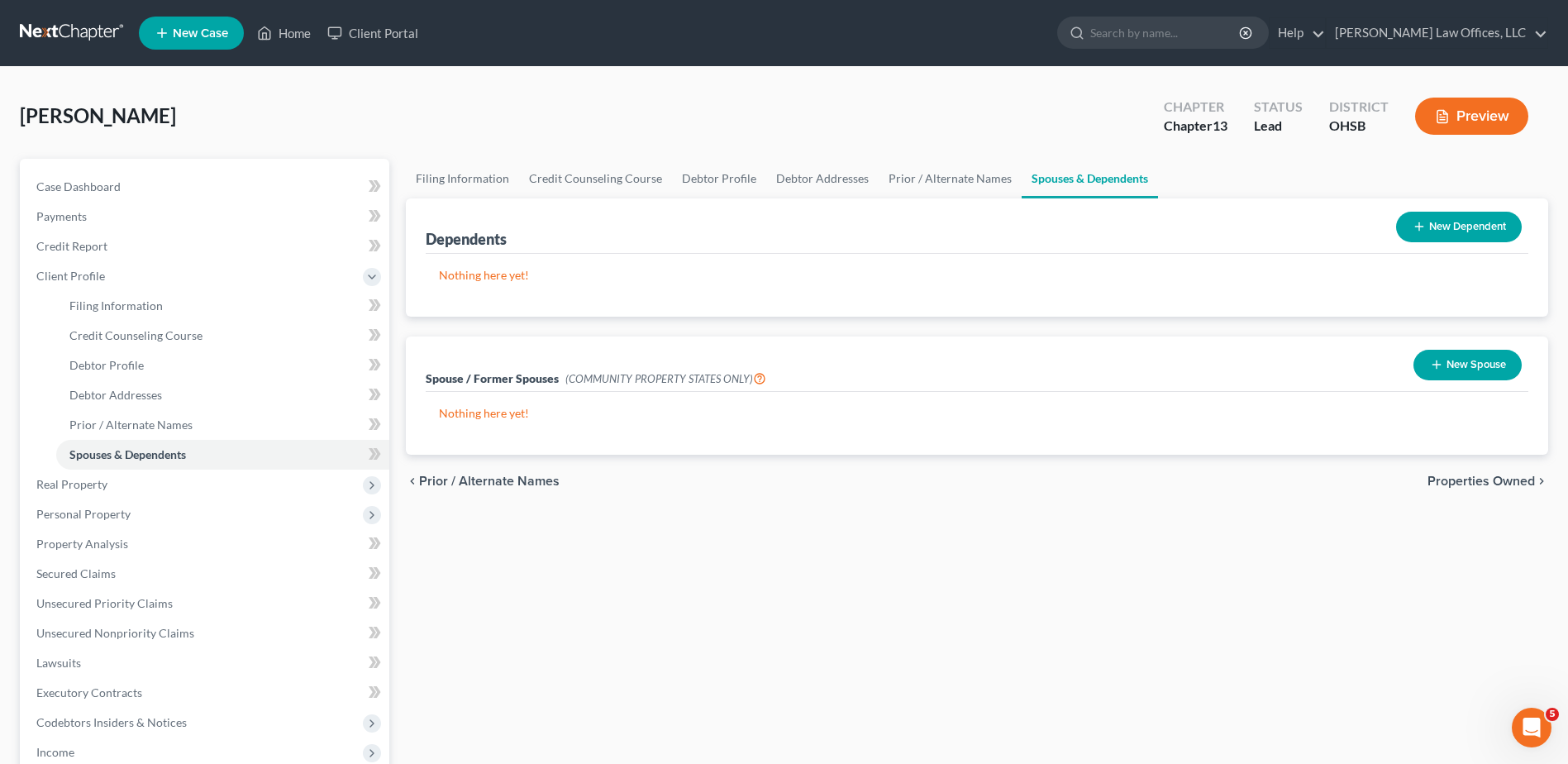
click at [1495, 485] on span "Properties Owned" at bounding box center [1482, 482] width 108 height 13
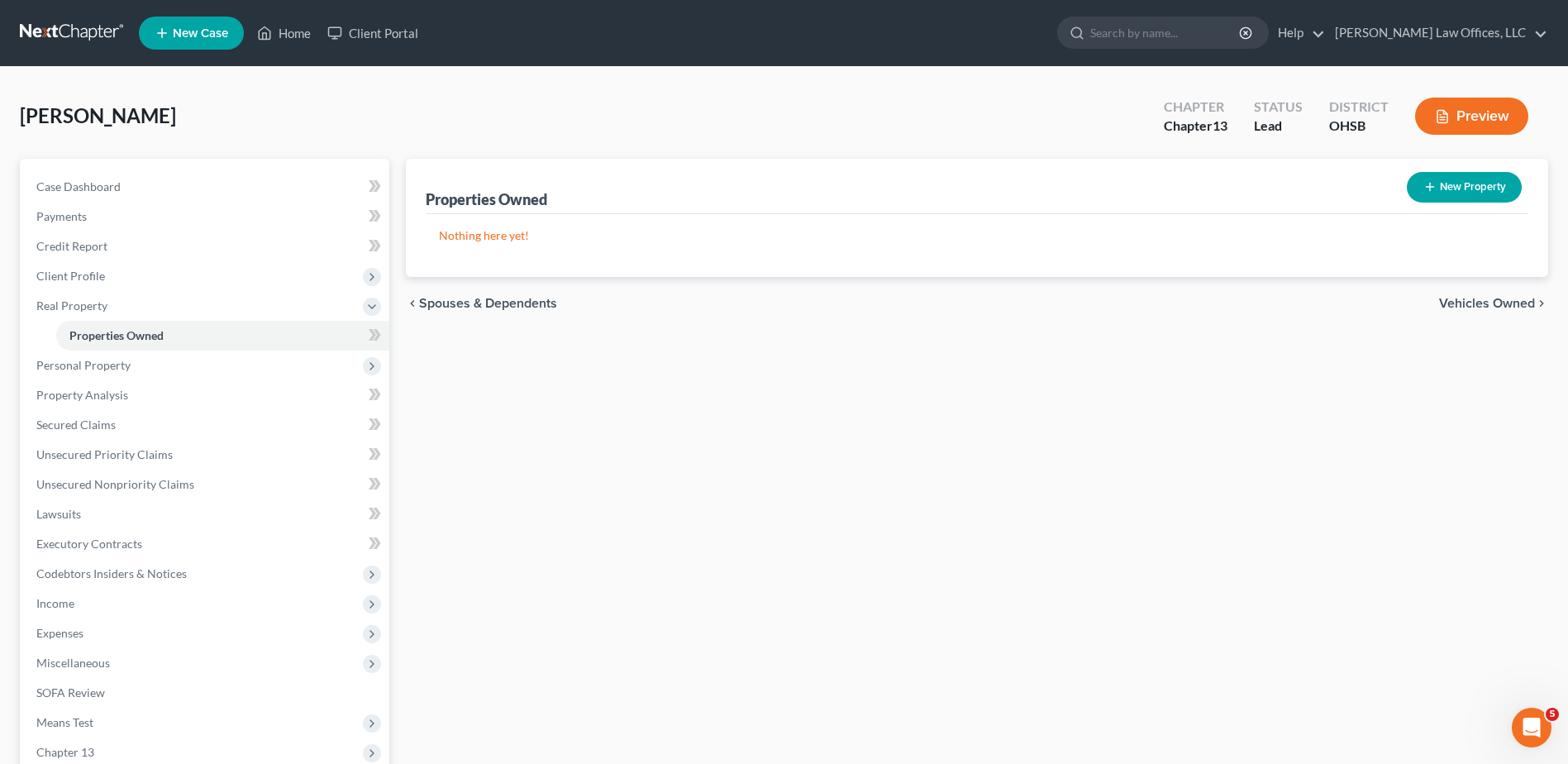
click at [1481, 304] on span "Vehicles Owned" at bounding box center [1488, 304] width 96 height 13
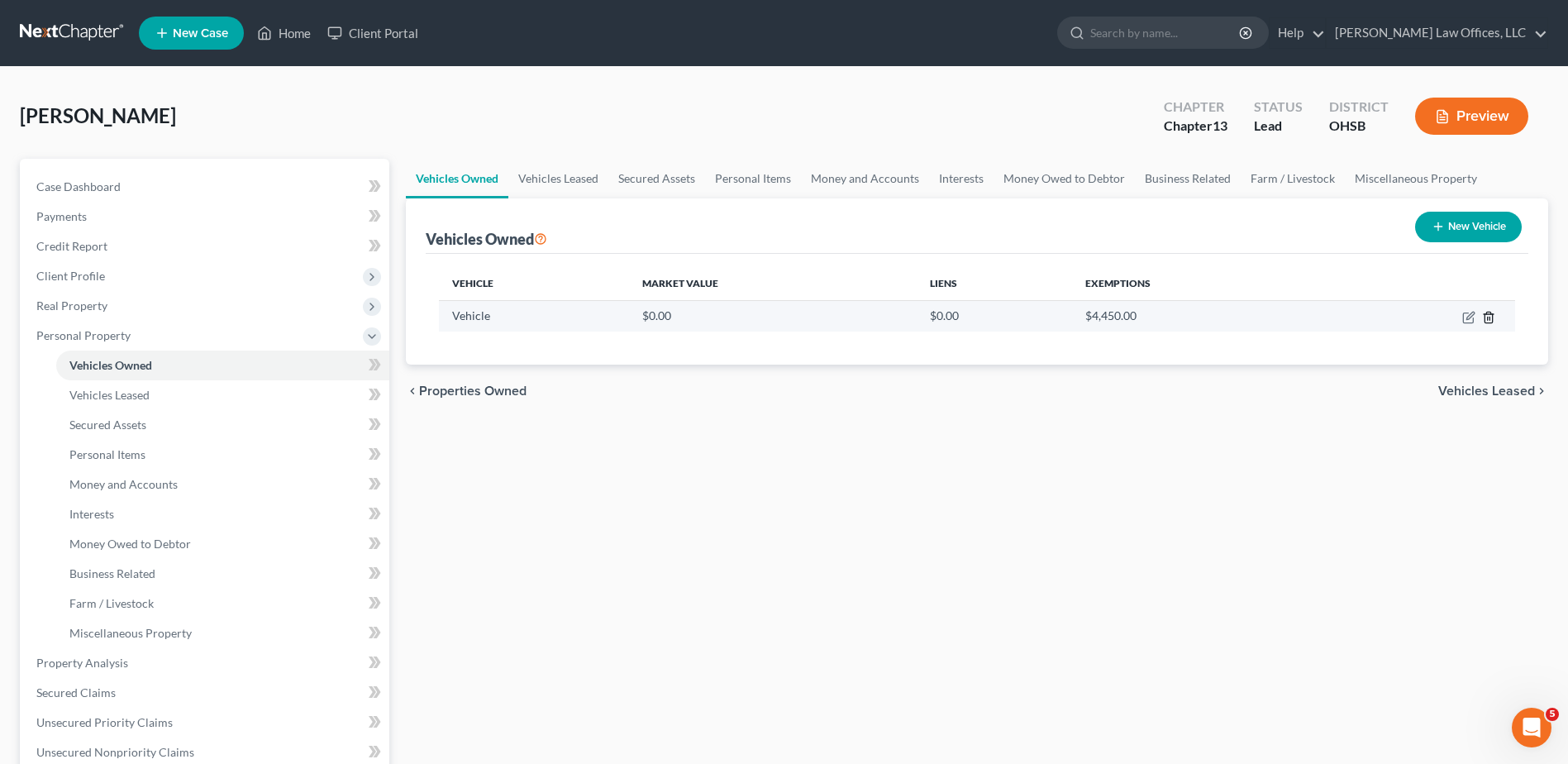
click at [1489, 318] on line "button" at bounding box center [1489, 319] width 0 height 3
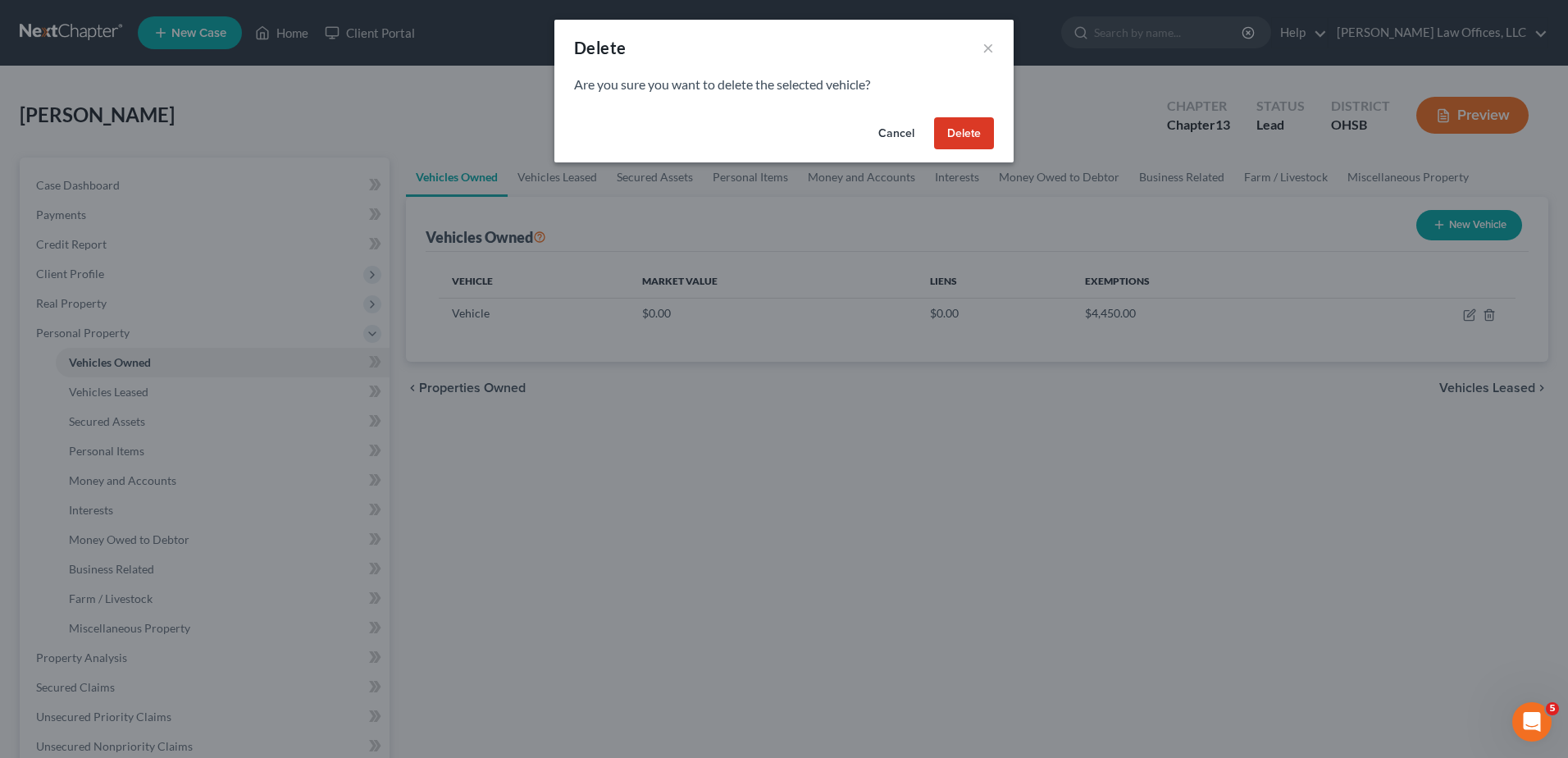
click at [961, 129] on button "Delete" at bounding box center [964, 134] width 60 height 33
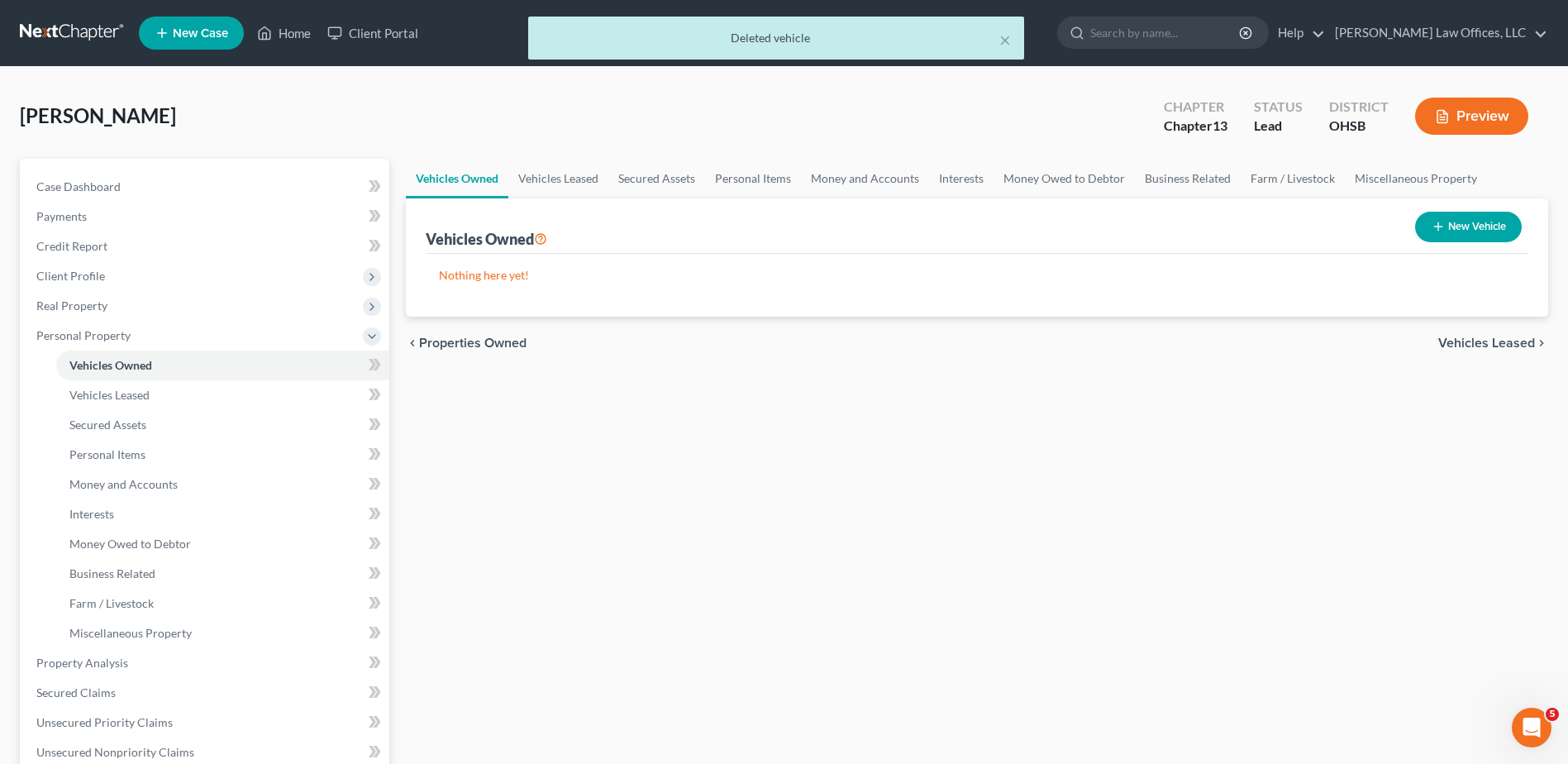
click at [1505, 348] on span "Vehicles Leased" at bounding box center [1487, 344] width 97 height 13
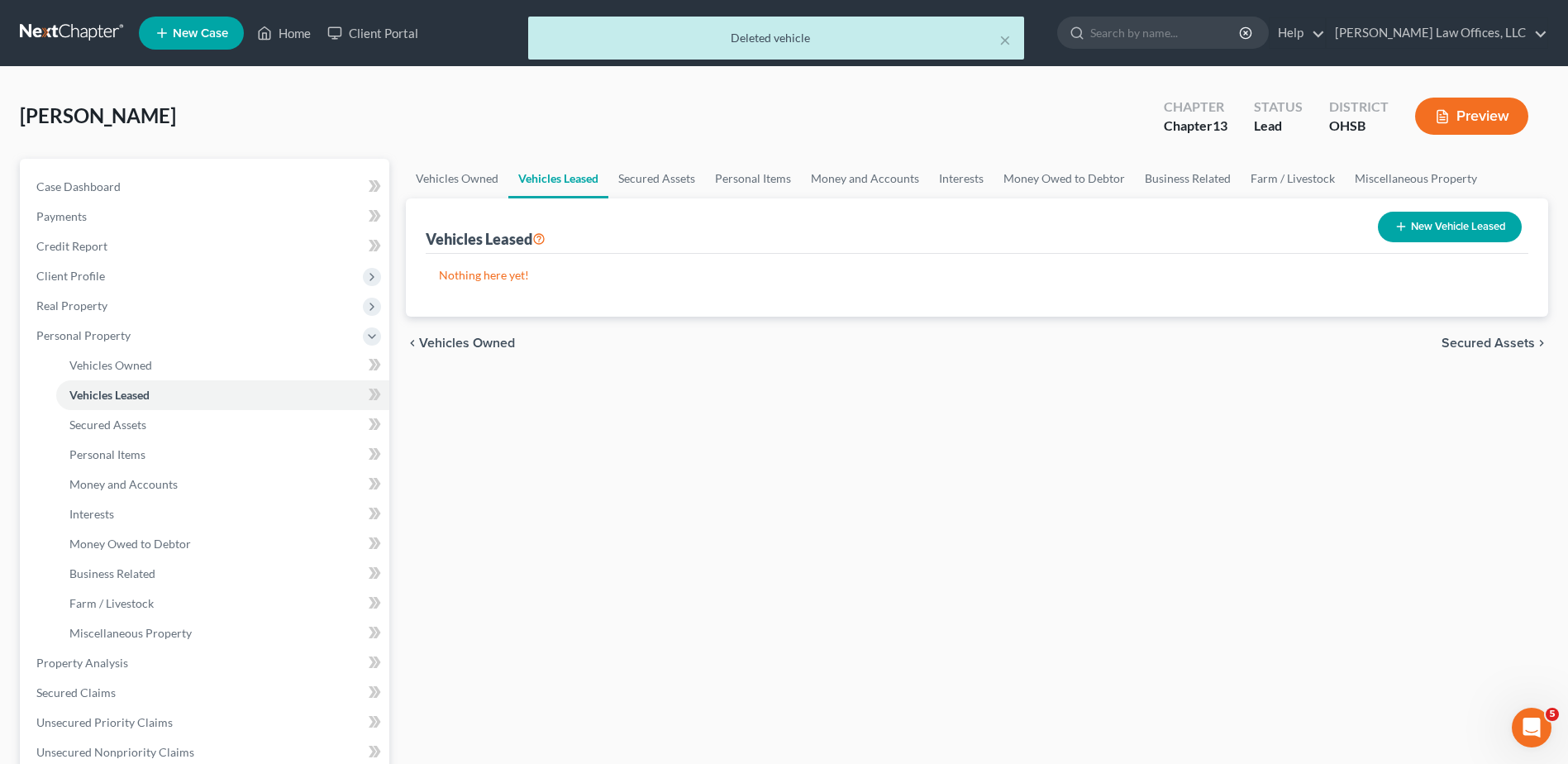
click at [1471, 228] on button "New Vehicle Leased" at bounding box center [1451, 227] width 144 height 31
select select "0"
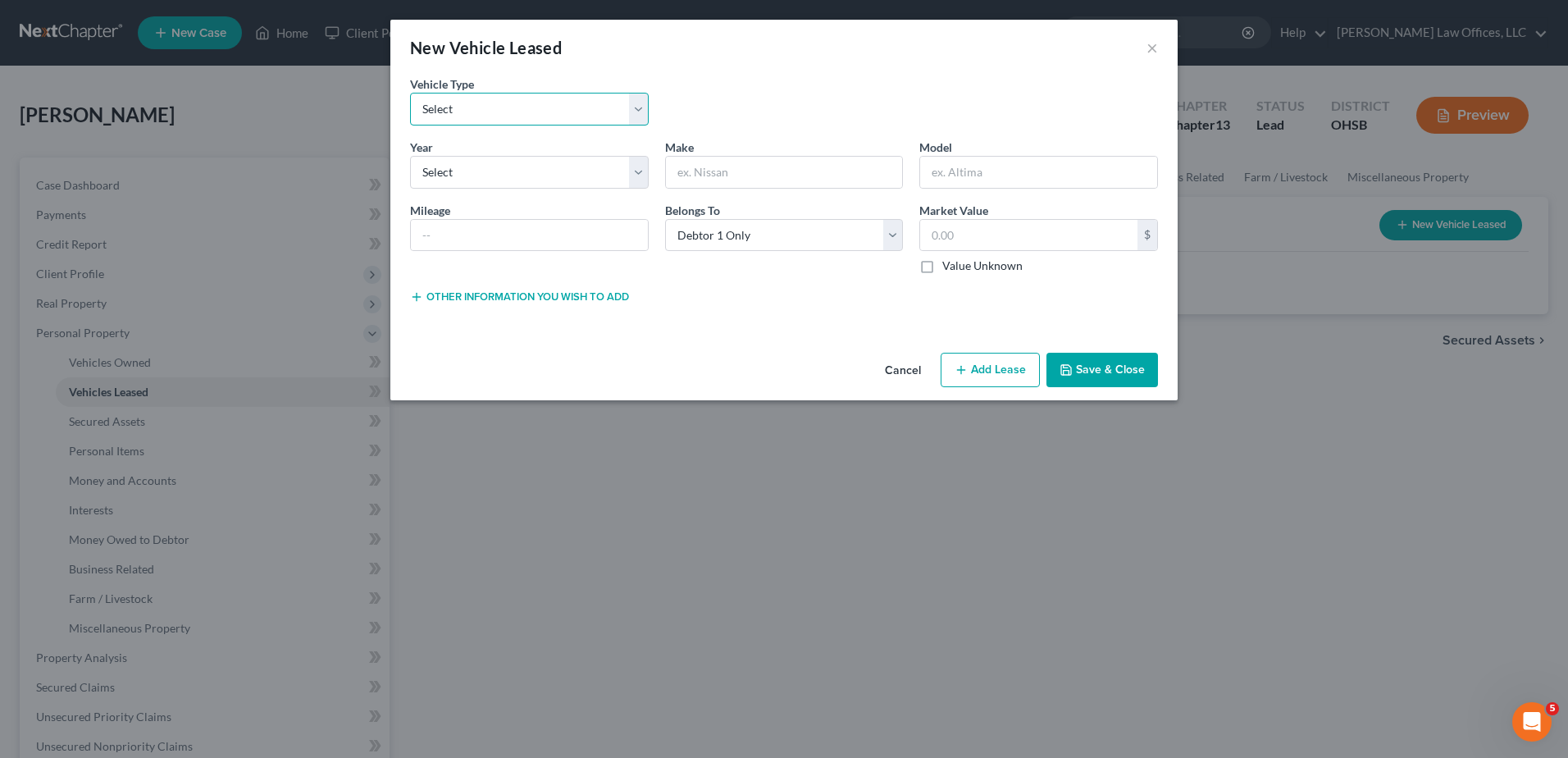
click at [486, 116] on select "Select Automobile Truck Trailer Watercraft Aircraft Motor Home Atv Other Vehicle" at bounding box center [530, 109] width 239 height 33
select select "0"
click at [410, 93] on select "Select Automobile Truck Trailer Watercraft Aircraft Motor Home Atv Other Vehicle" at bounding box center [530, 109] width 239 height 33
click at [466, 168] on select "Select 2026 2025 2024 2023 2022 2021 2020 2019 2018 2017 2016 2015 2014 2013 20…" at bounding box center [530, 172] width 239 height 33
select select "2"
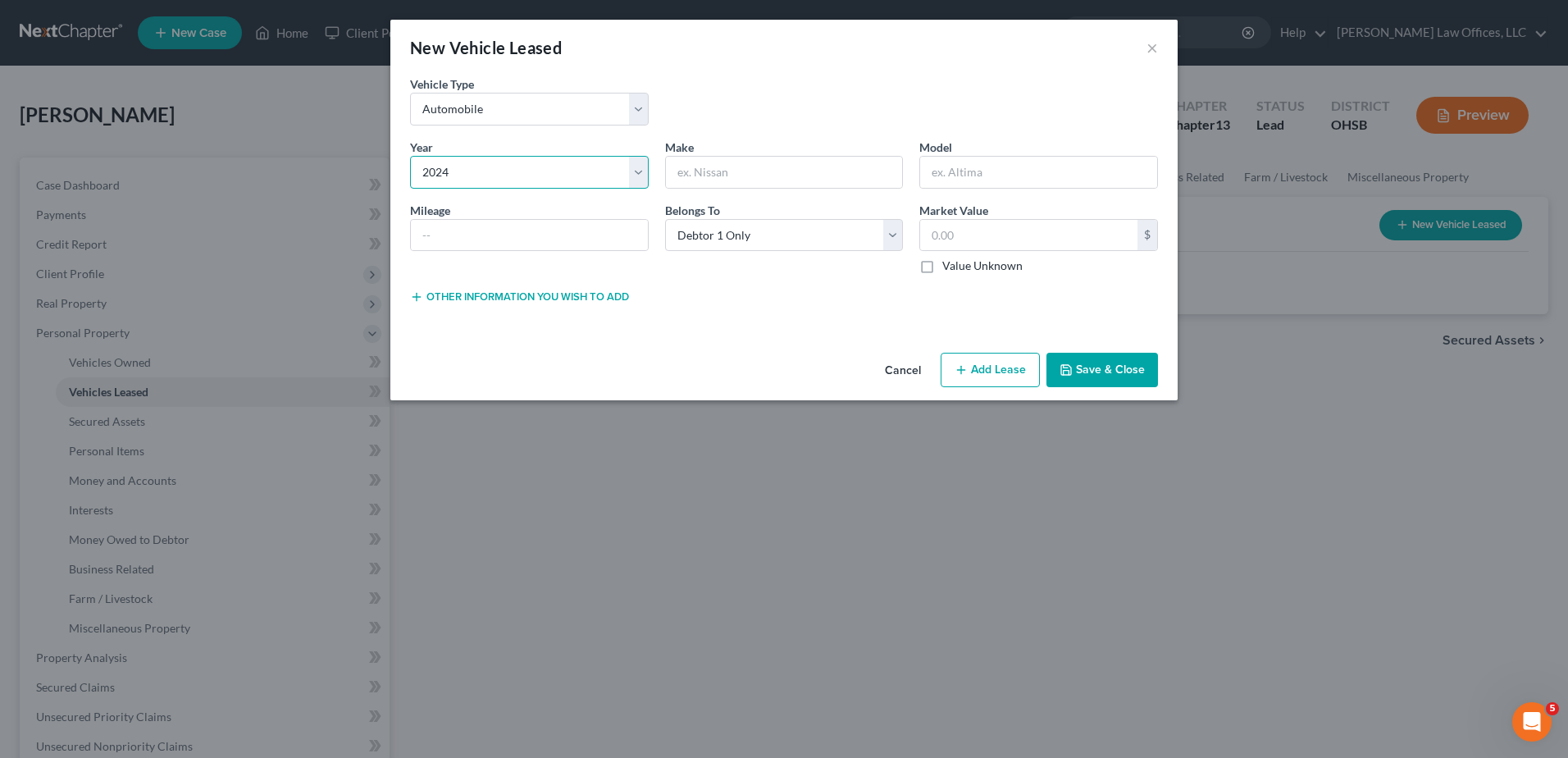
click at [410, 156] on select "Select 2026 2025 2024 2023 2022 2021 2020 2019 2018 2017 2016 2015 2014 2013 20…" at bounding box center [530, 172] width 239 height 33
click at [701, 177] on input "text" at bounding box center [784, 172] width 237 height 31
type input "Jeep"
type input "Grand Cherokee"
click at [1112, 367] on button "Save & Close" at bounding box center [1103, 370] width 112 height 34
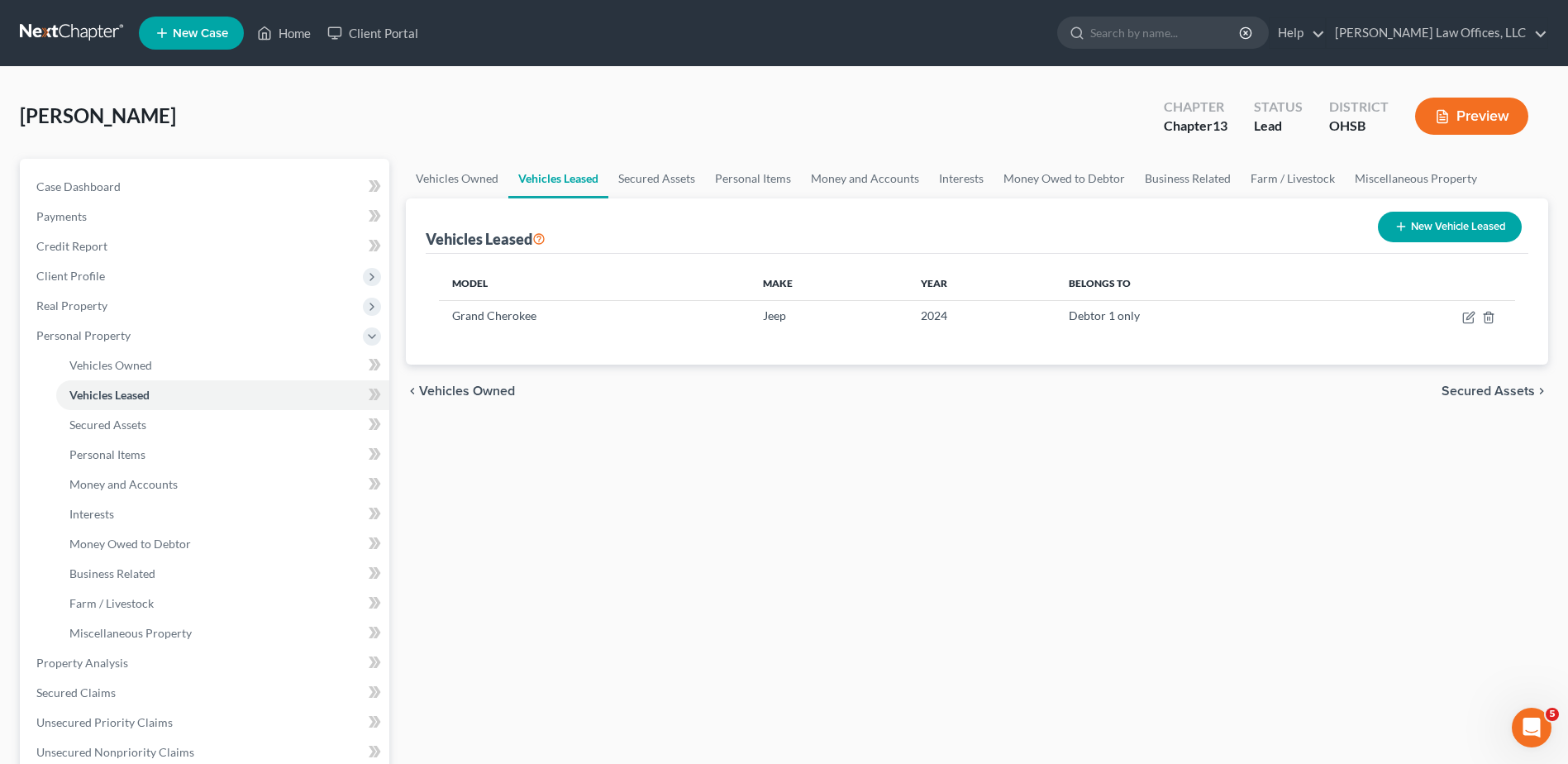
click at [1503, 390] on span "Secured Assets" at bounding box center [1489, 392] width 94 height 13
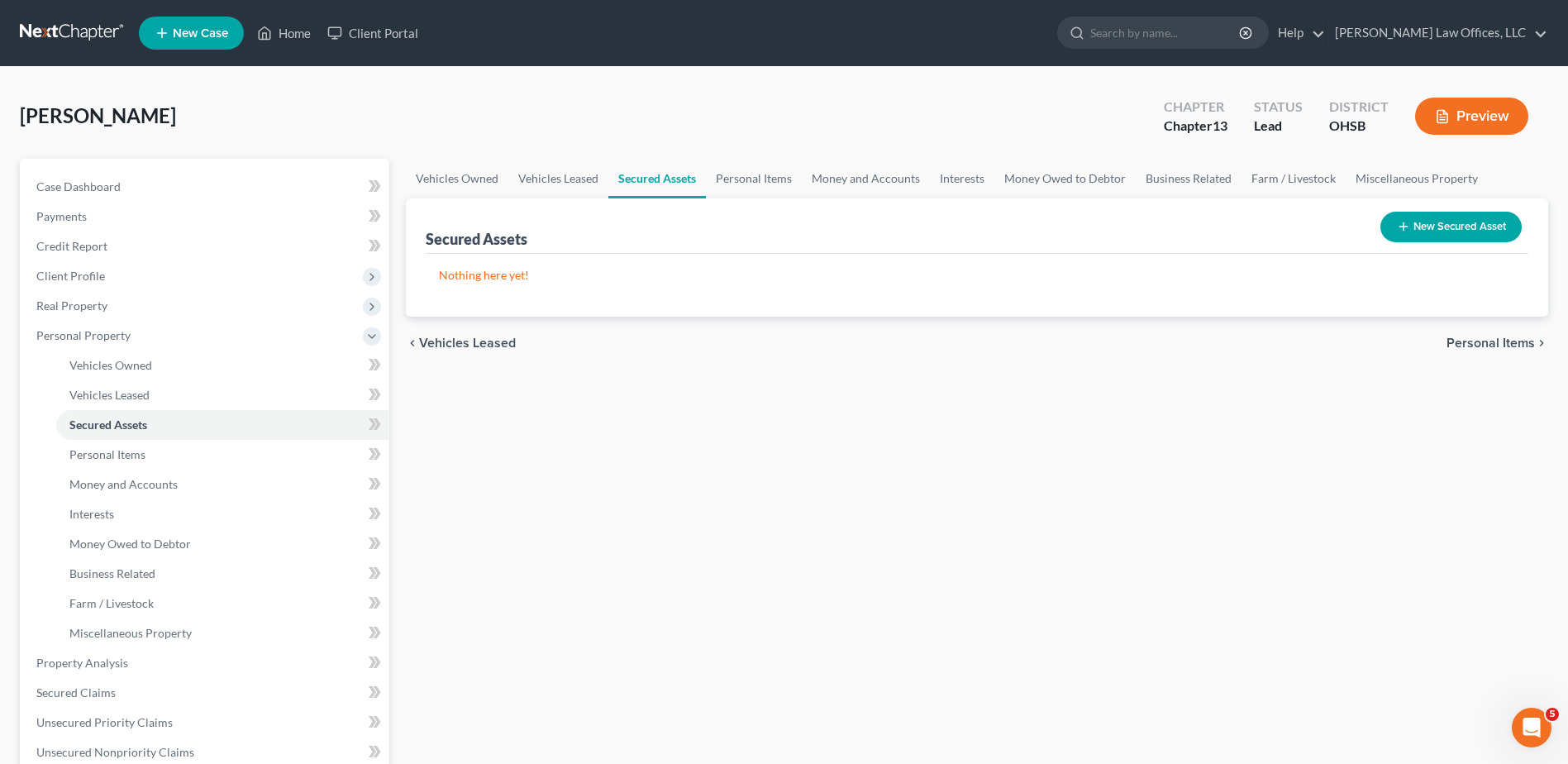
click at [1495, 345] on span "Personal Items" at bounding box center [1491, 344] width 89 height 13
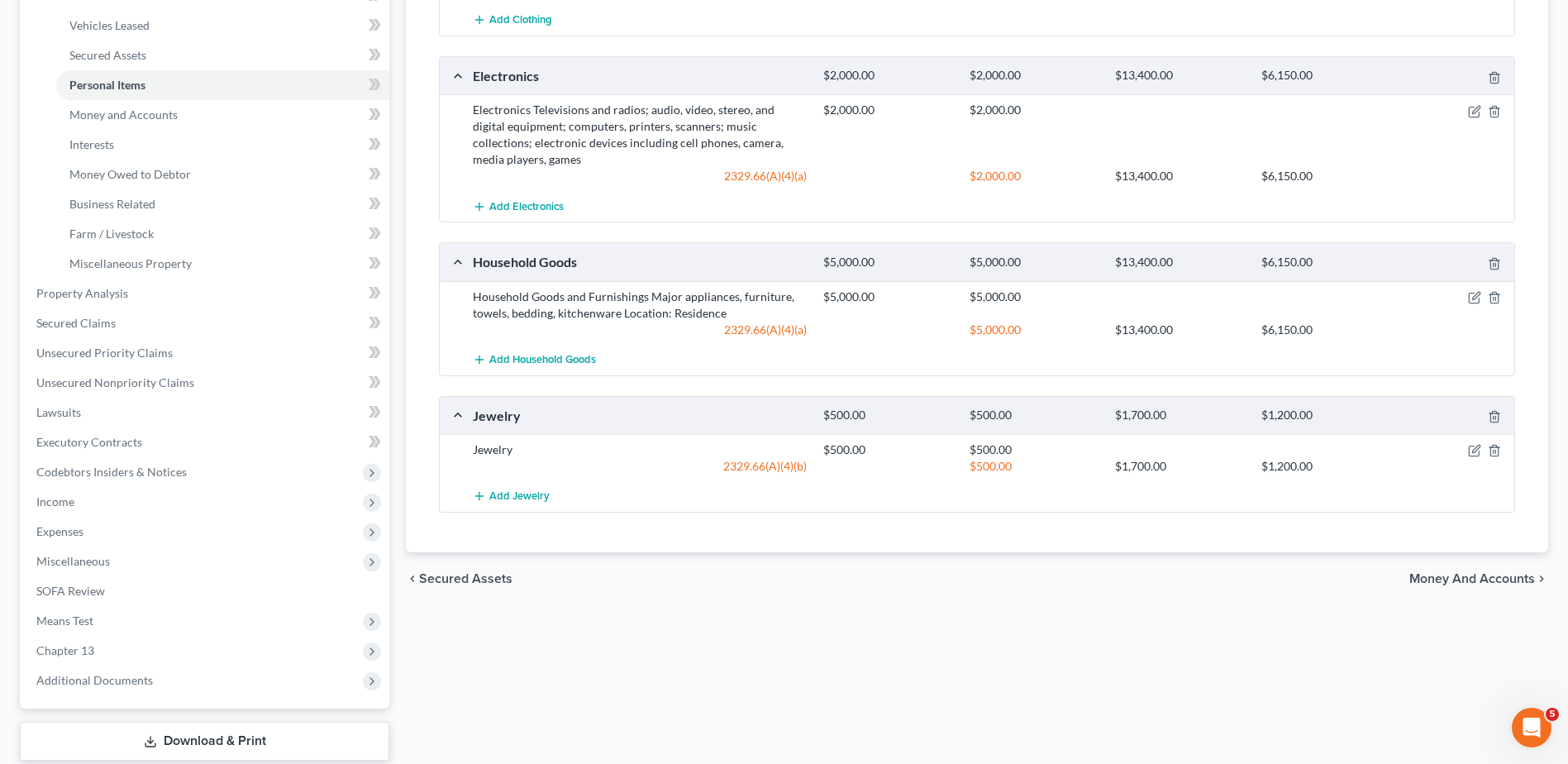
scroll to position [414, 0]
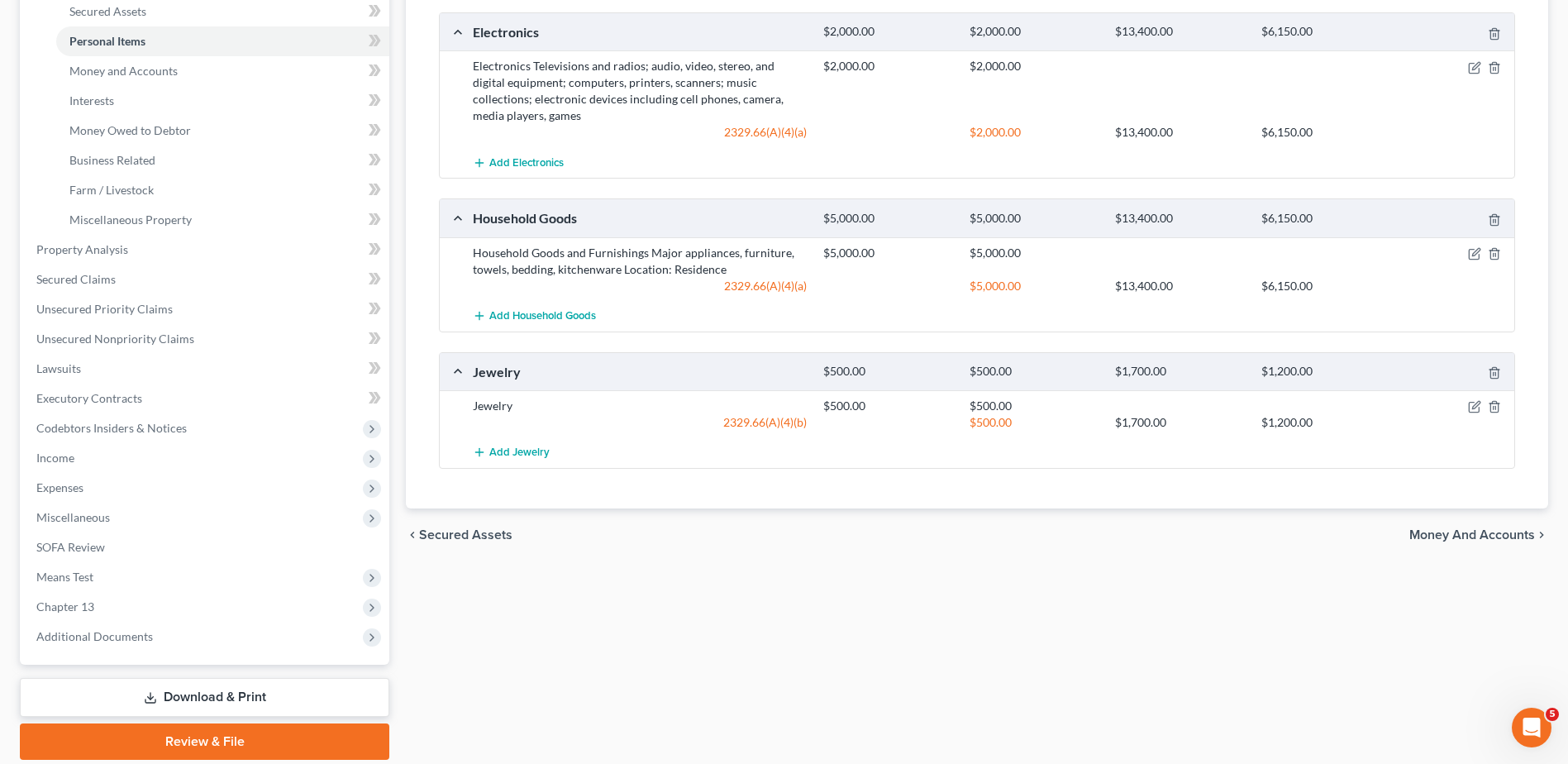
click at [1449, 535] on span "Money and Accounts" at bounding box center [1473, 535] width 126 height 13
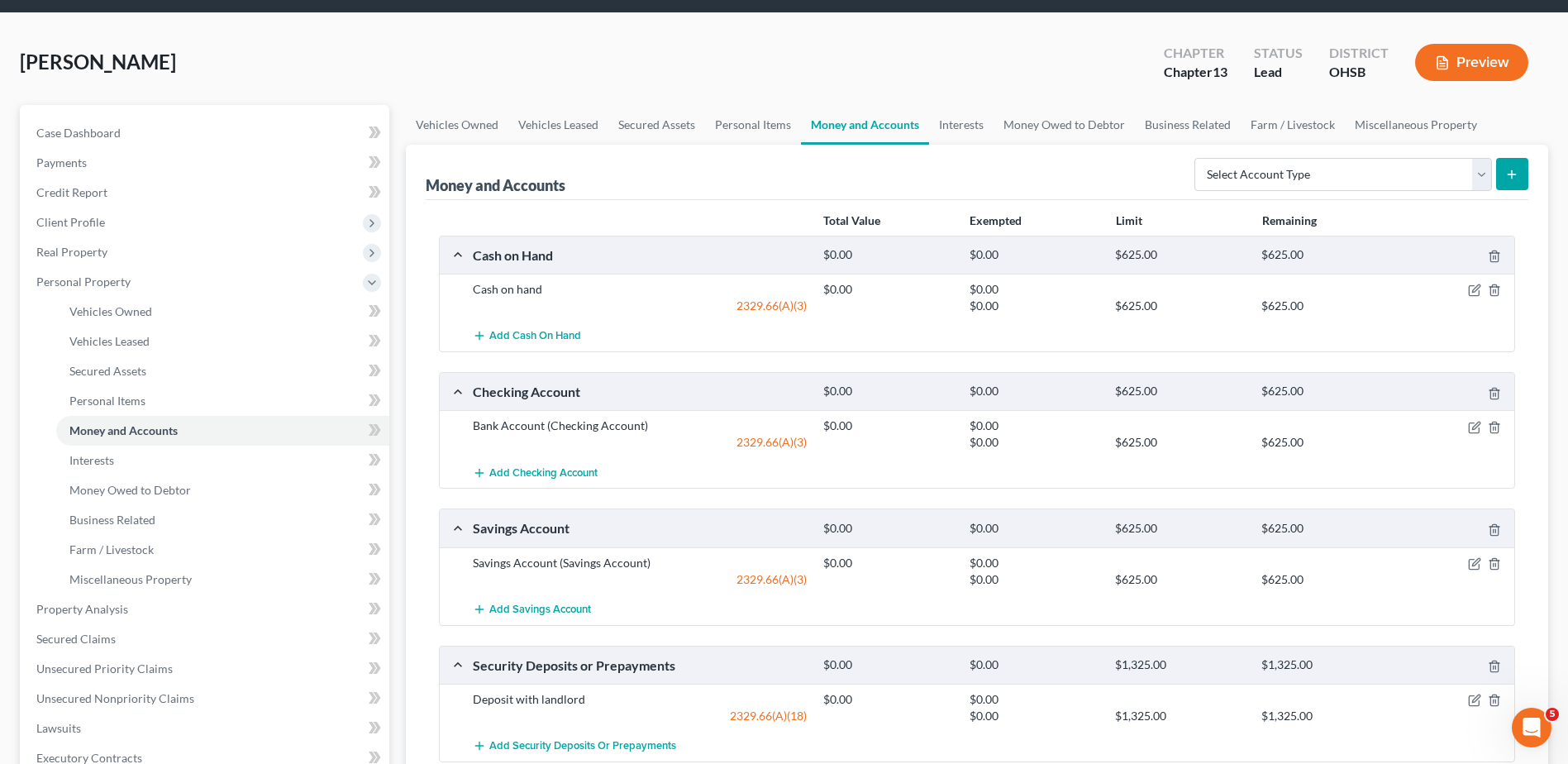
scroll to position [83, 0]
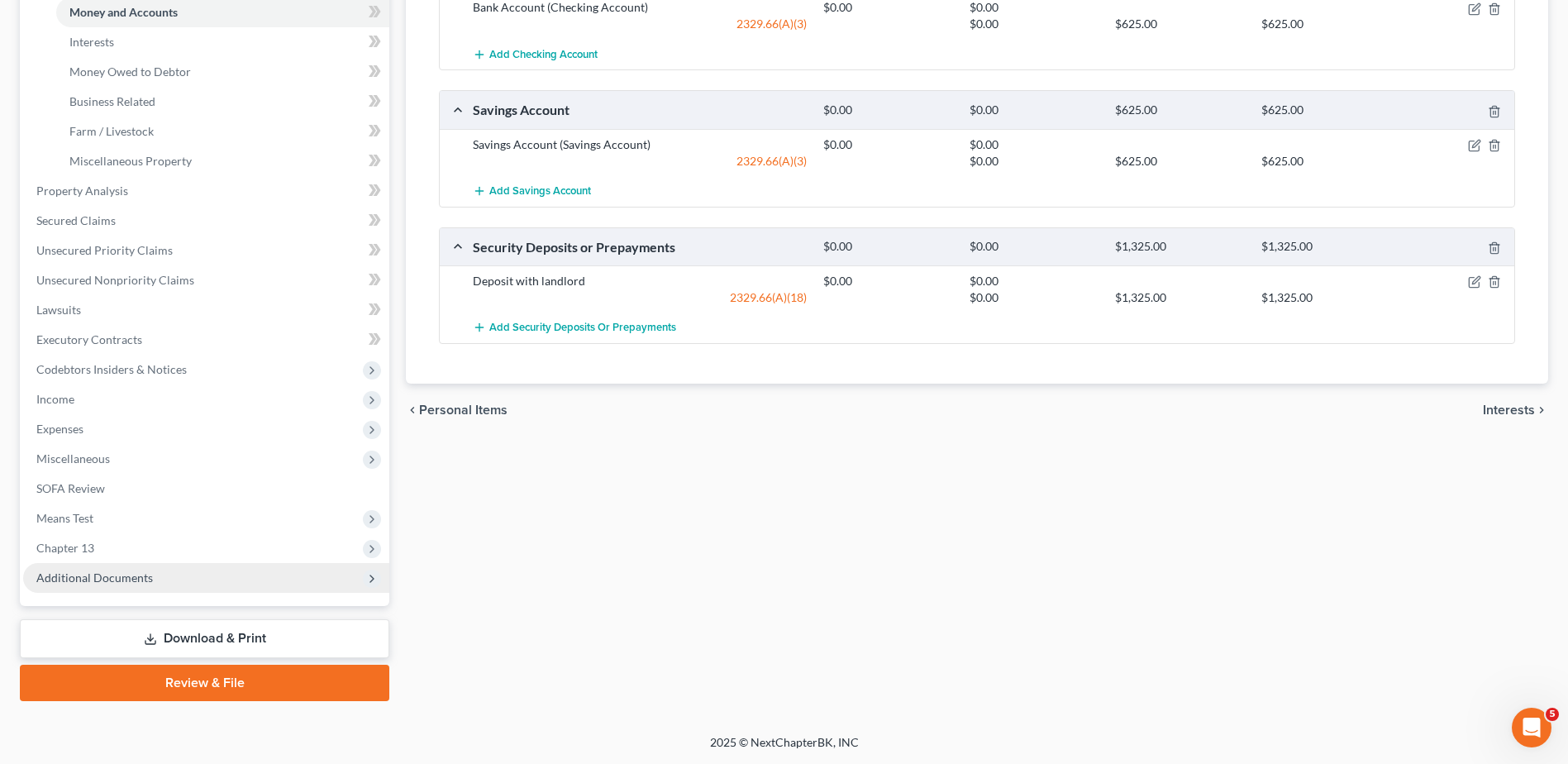
click at [130, 574] on span "Additional Documents" at bounding box center [94, 577] width 117 height 14
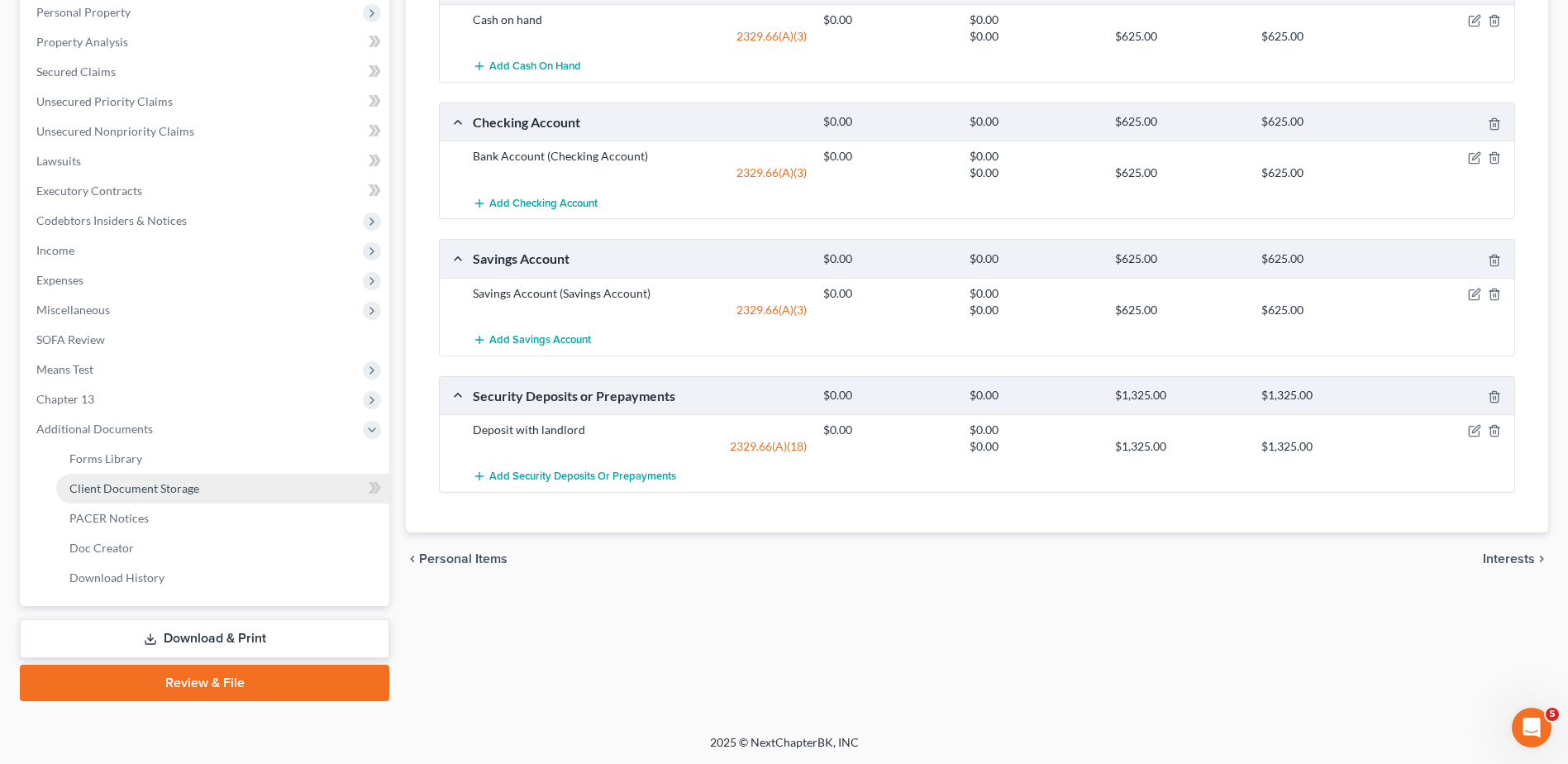
click at [168, 496] on link "Client Document Storage" at bounding box center [223, 489] width 333 height 30
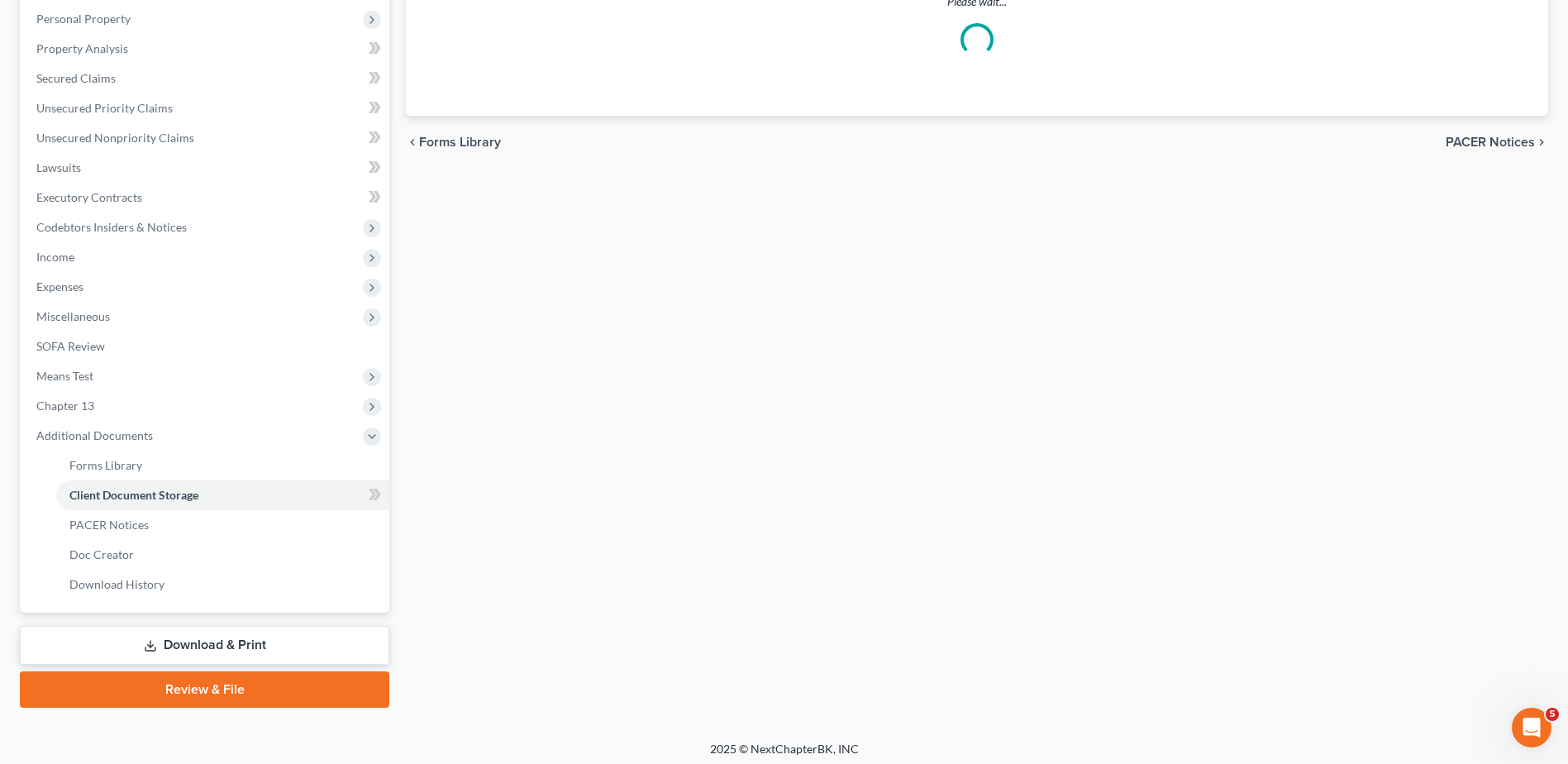
scroll to position [239, 0]
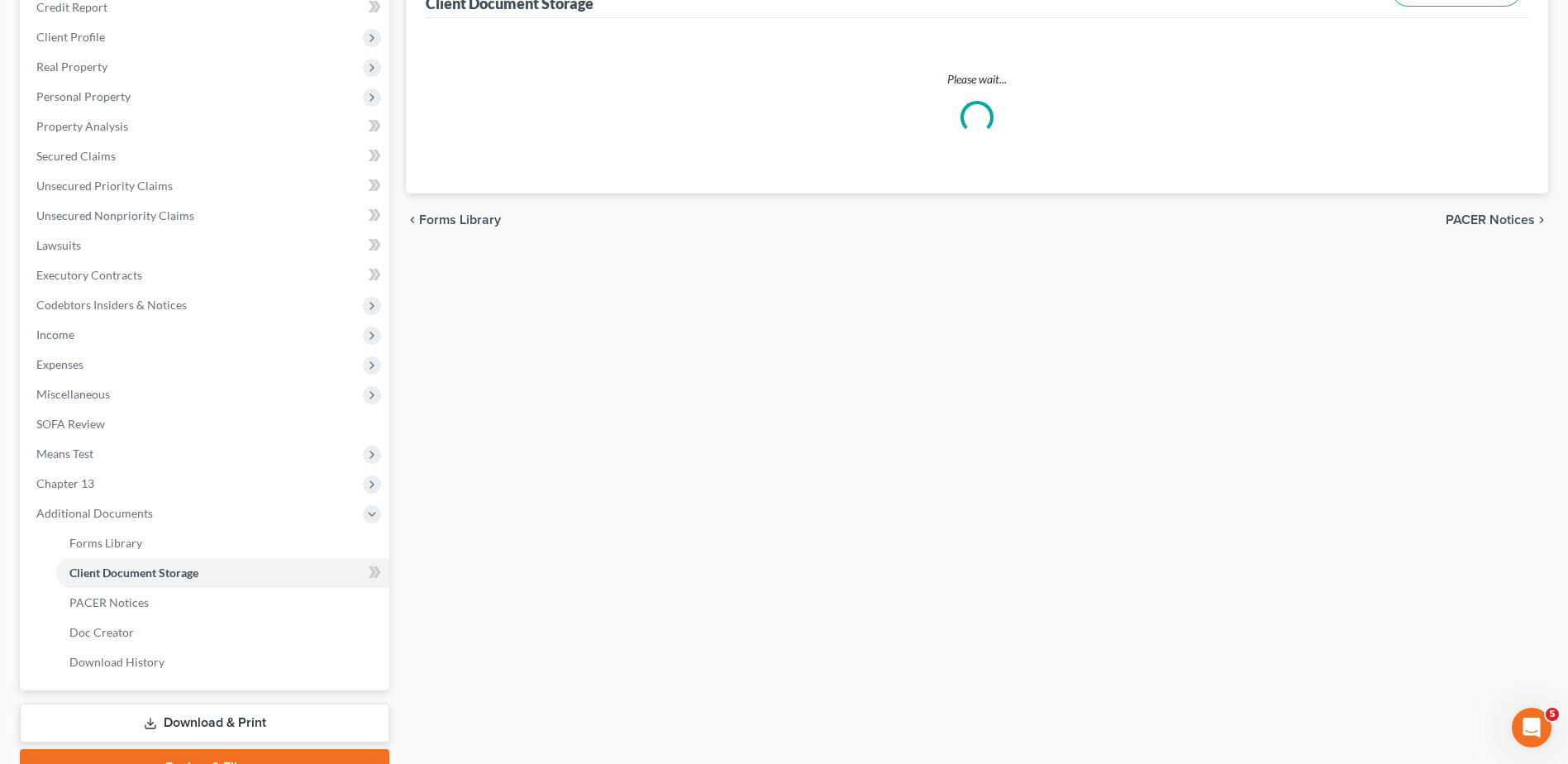
select select "7"
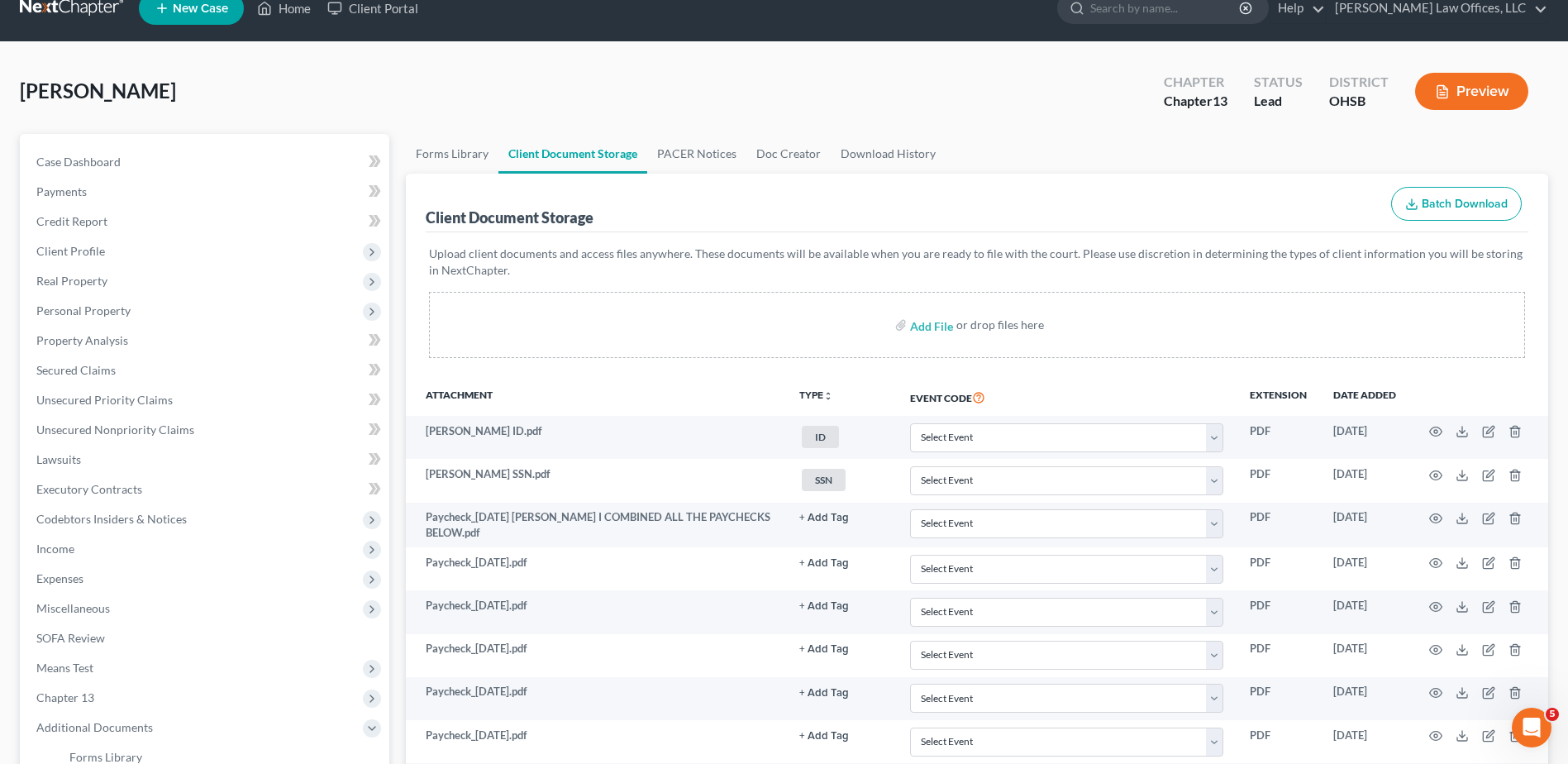
scroll to position [0, 0]
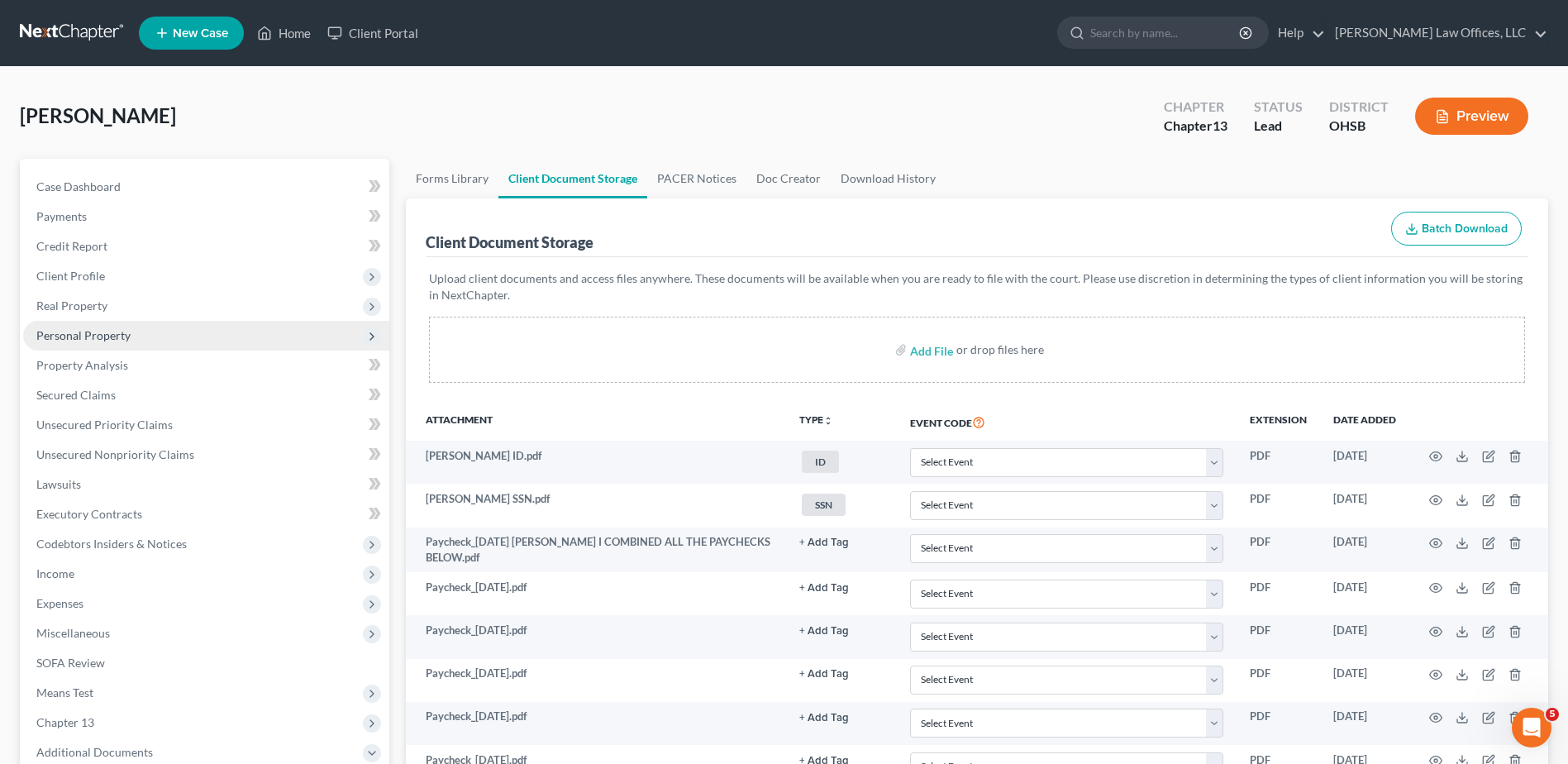
click at [107, 341] on span "Personal Property" at bounding box center [84, 335] width 94 height 14
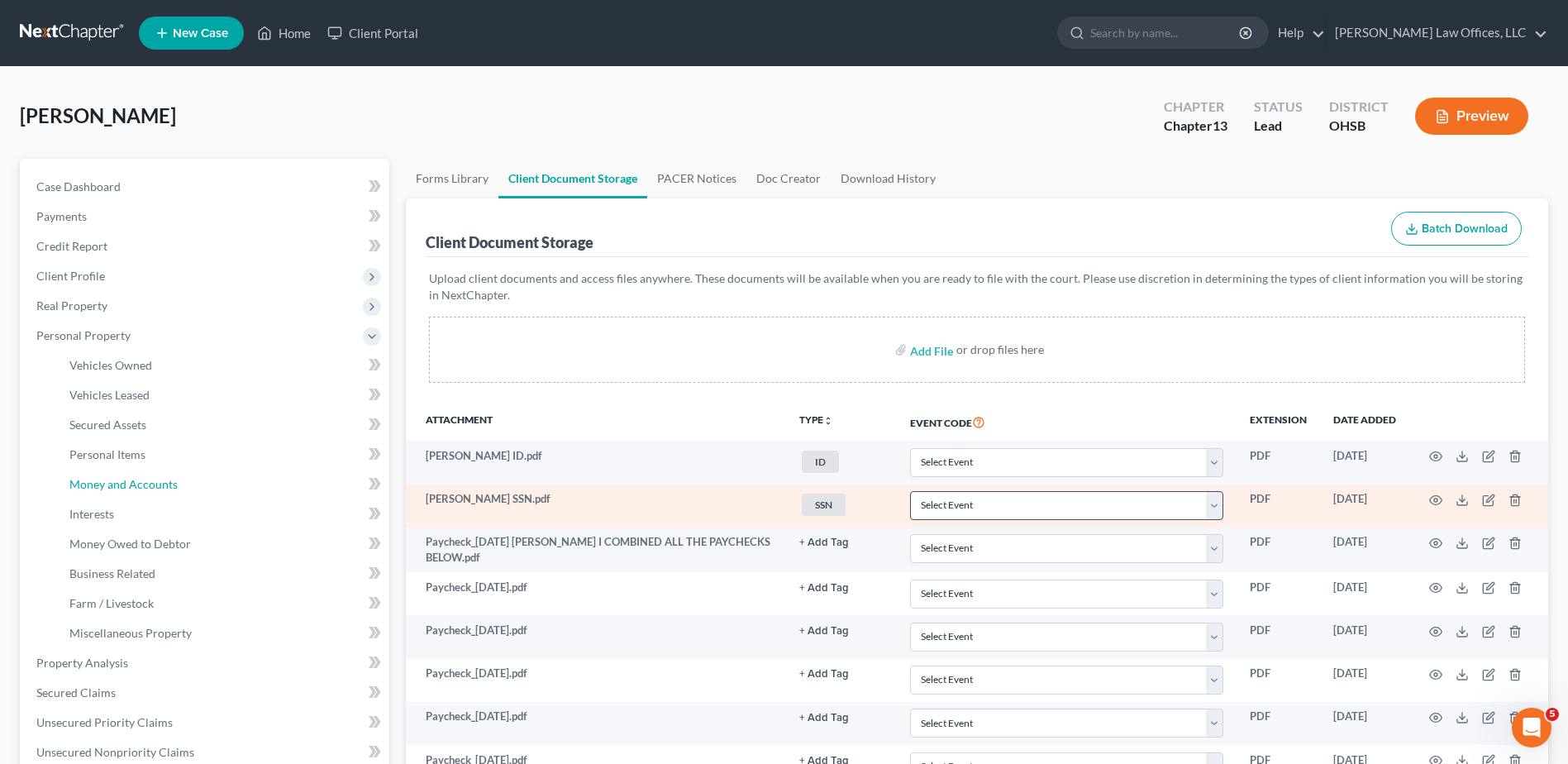
click at [135, 481] on span "Money and Accounts" at bounding box center [123, 484] width 108 height 14
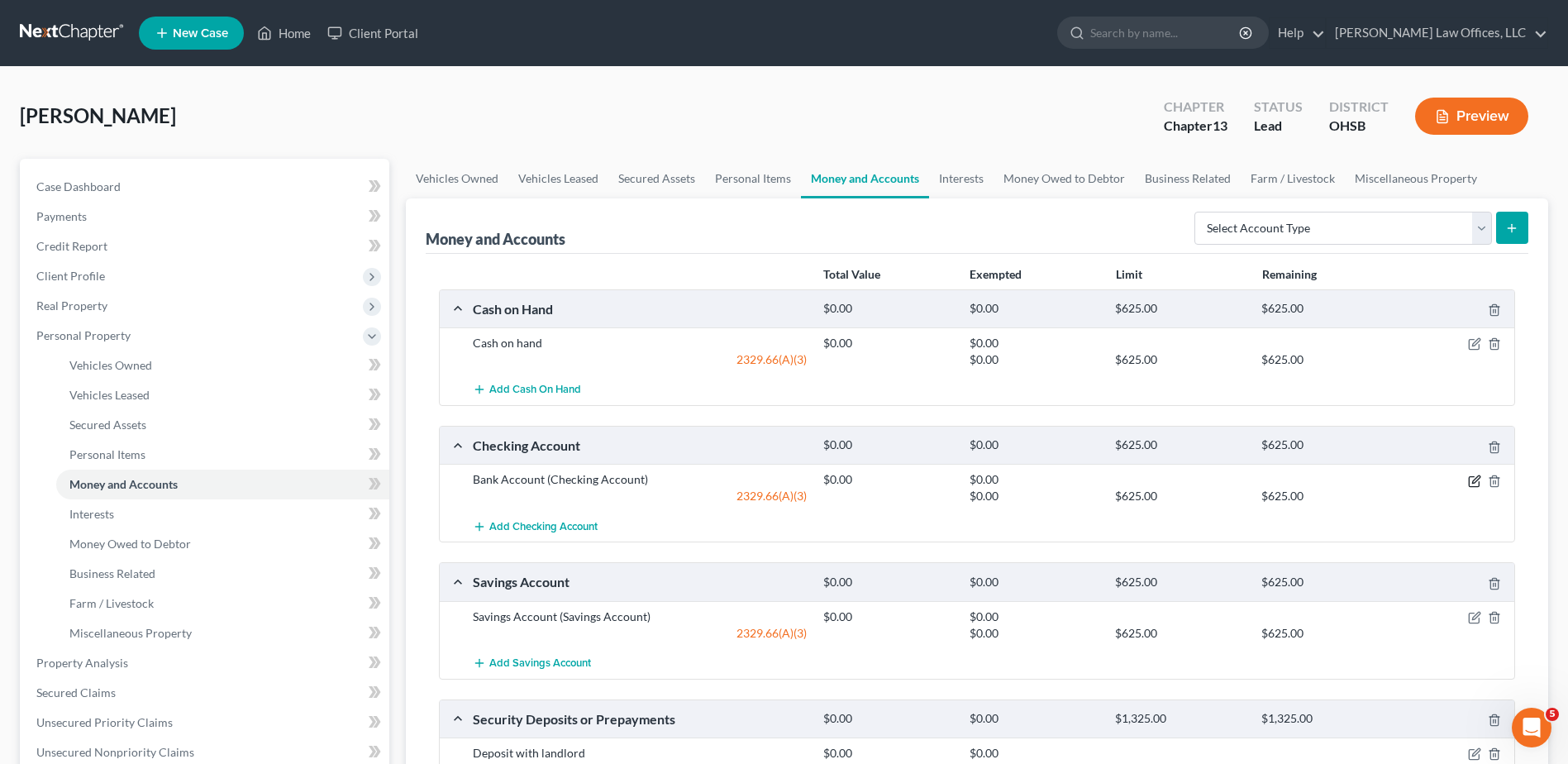
click at [1473, 483] on icon "button" at bounding box center [1476, 479] width 7 height 7
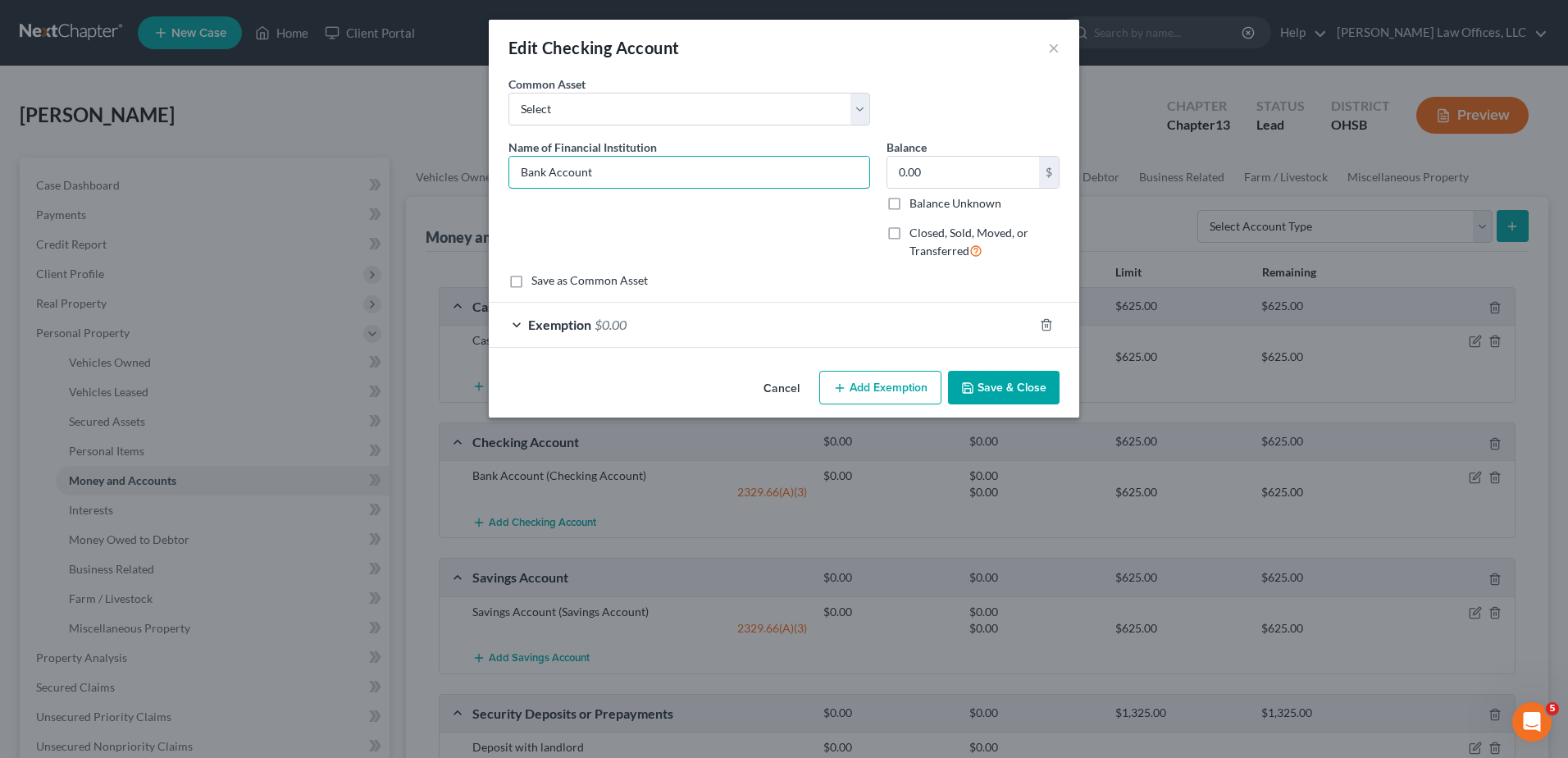
drag, startPoint x: 682, startPoint y: 173, endPoint x: 369, endPoint y: 164, distance: 313.1
click at [369, 164] on div "Edit Checking Account × An exemption set must first be selected from the Filing…" at bounding box center [784, 379] width 1568 height 758
type input "Huntington Bank"
click at [1038, 380] on button "Save & Close" at bounding box center [1004, 388] width 112 height 34
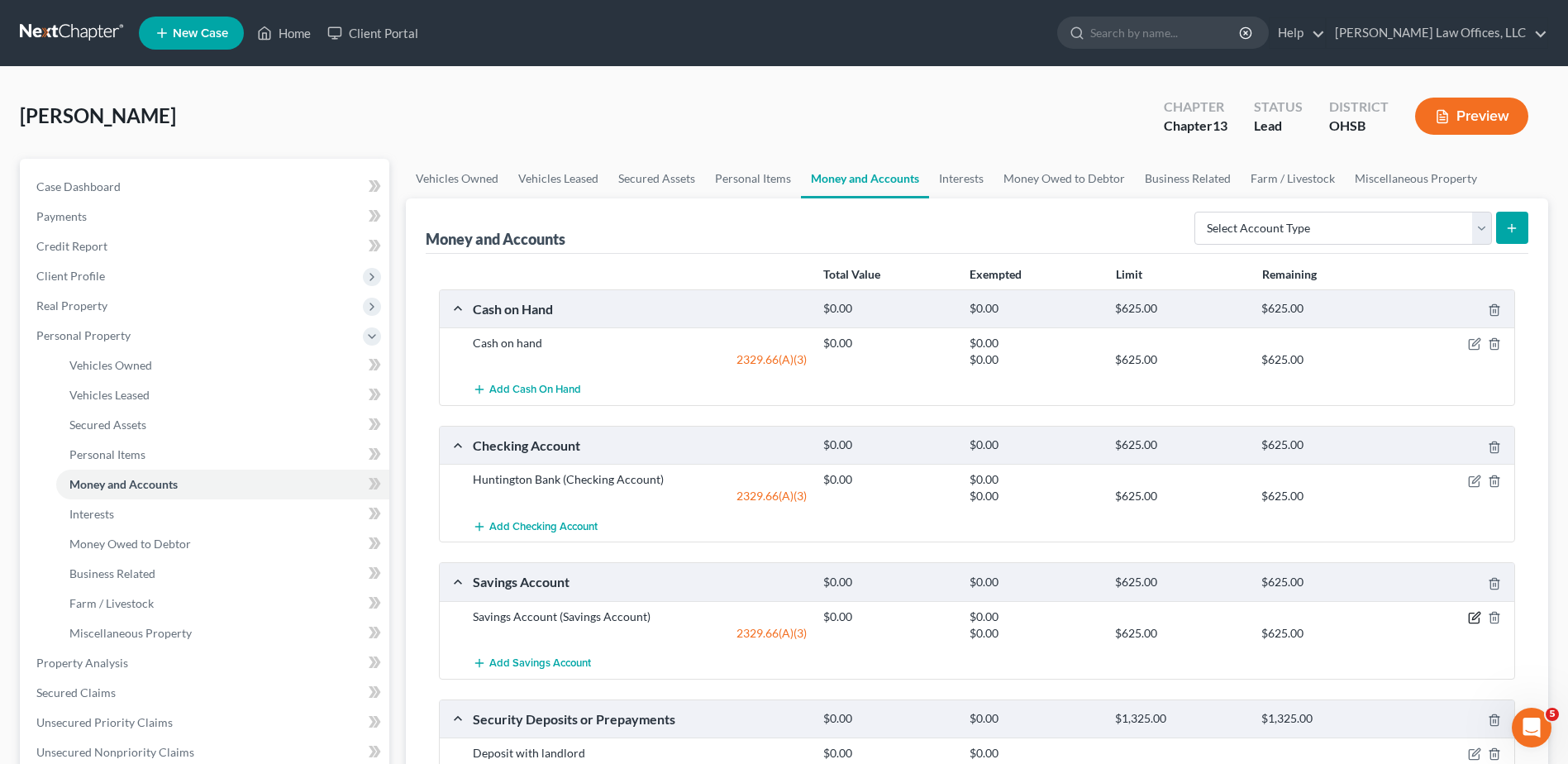
click at [1473, 617] on icon "button" at bounding box center [1475, 617] width 13 height 13
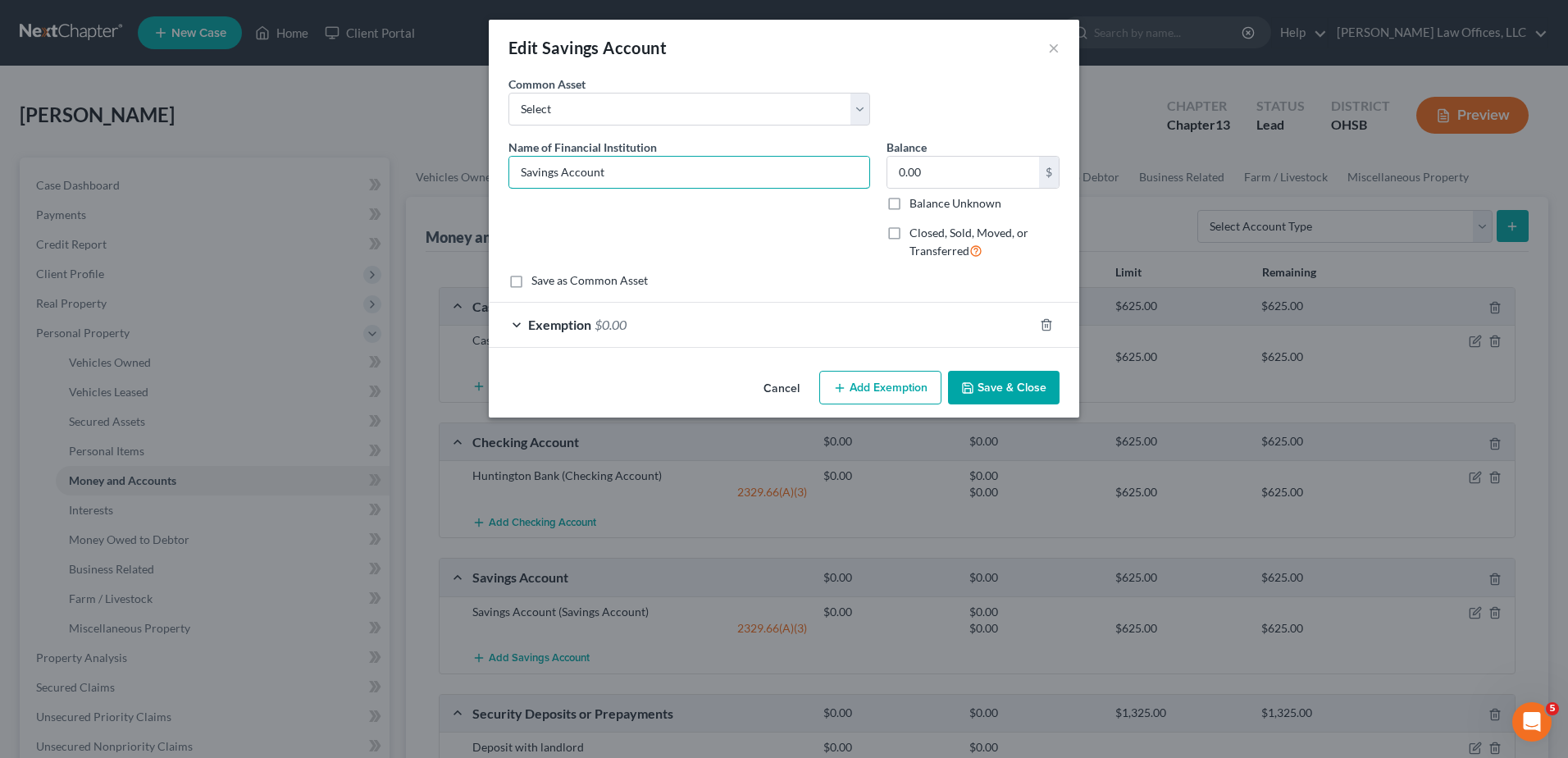
drag, startPoint x: 685, startPoint y: 181, endPoint x: 276, endPoint y: 181, distance: 409.0
click at [276, 181] on div "Edit Savings Account × An exemption set must first be selected from the Filing …" at bounding box center [784, 379] width 1568 height 758
type input "Huntington Bank"
click at [974, 385] on icon "button" at bounding box center [968, 388] width 13 height 13
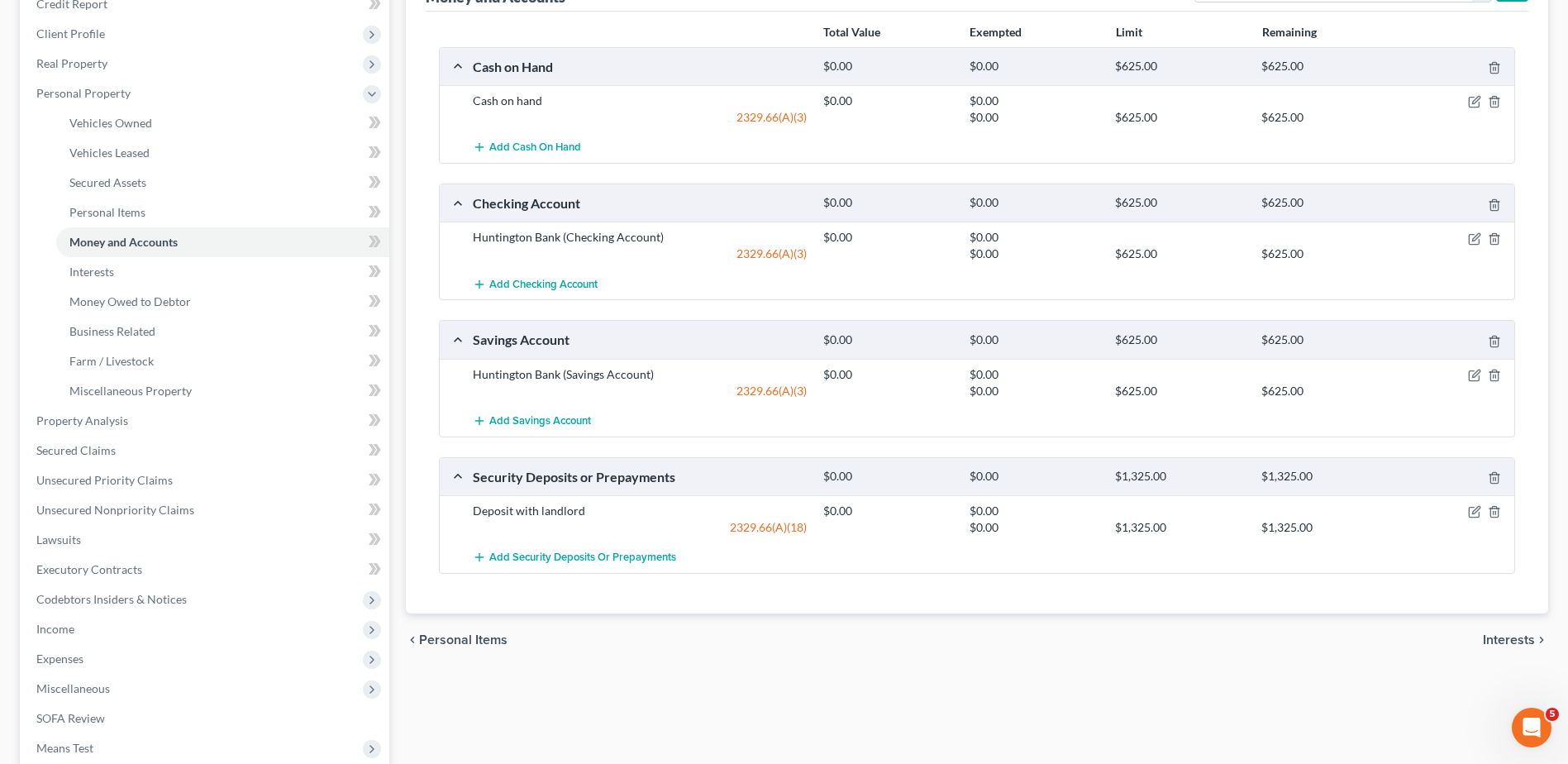
scroll to position [248, 0]
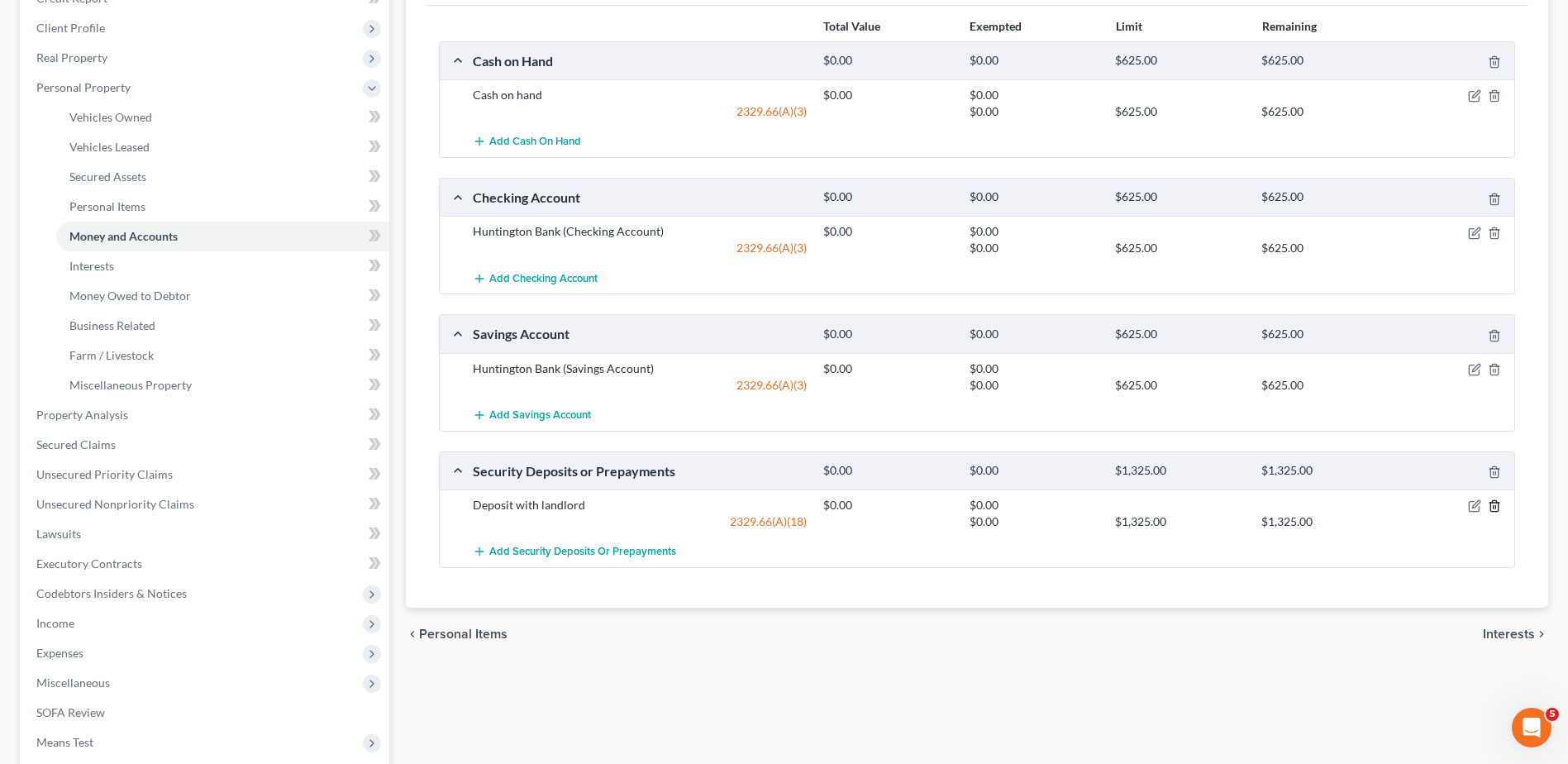
click at [1497, 505] on icon "button" at bounding box center [1495, 506] width 13 height 13
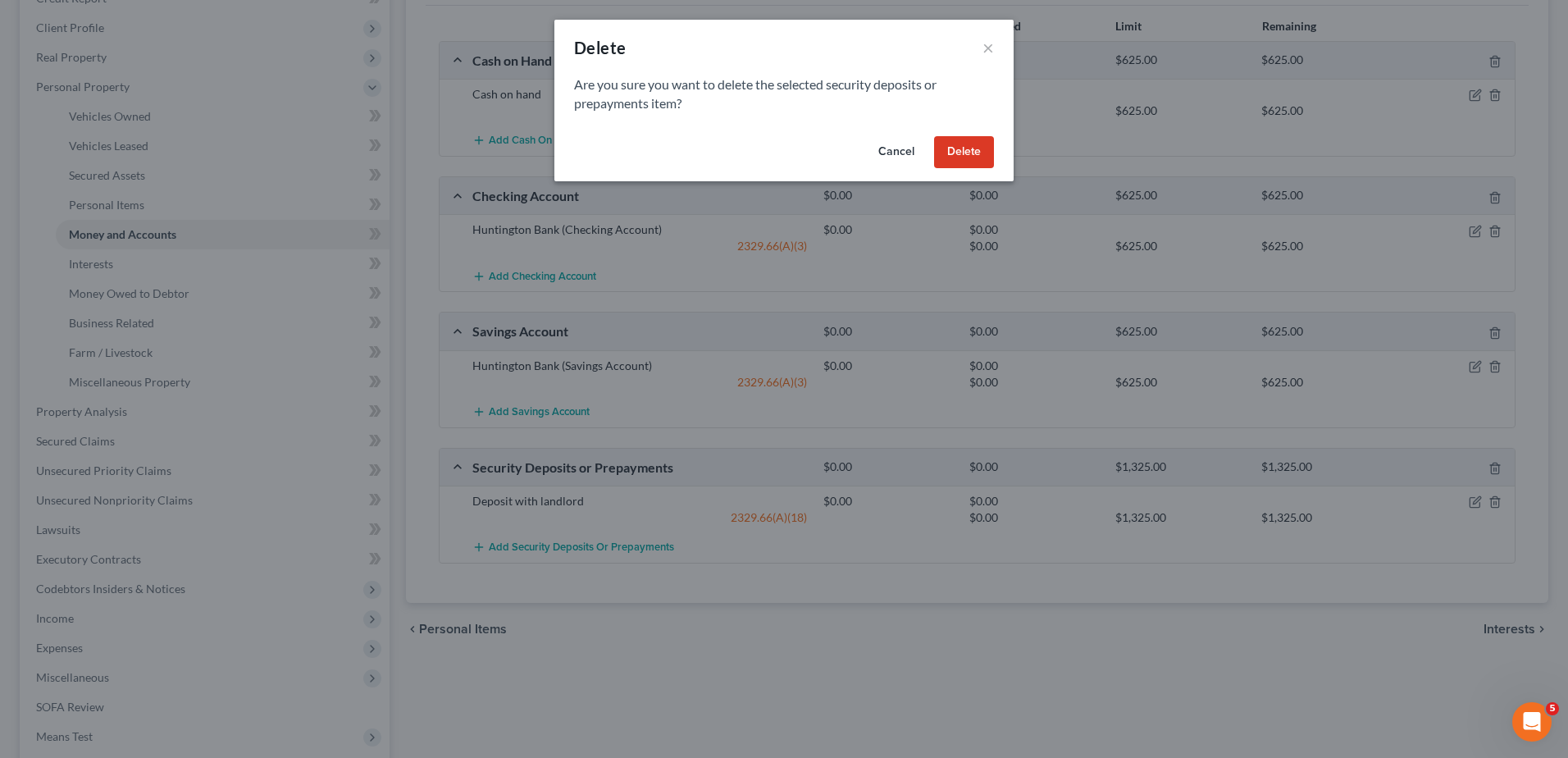
click at [961, 149] on button "Delete" at bounding box center [964, 153] width 60 height 33
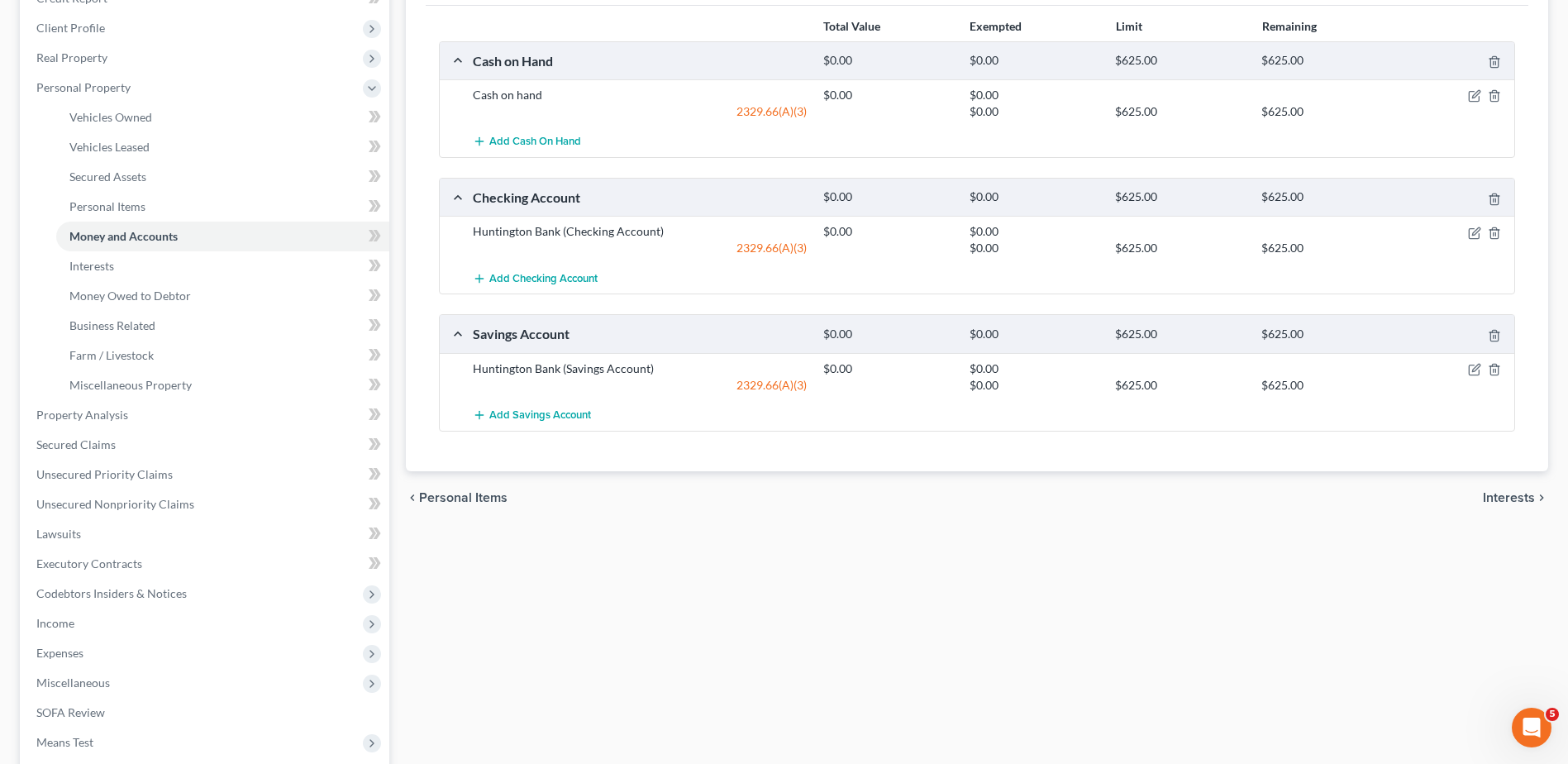
click at [1495, 497] on span "Interests" at bounding box center [1509, 498] width 52 height 13
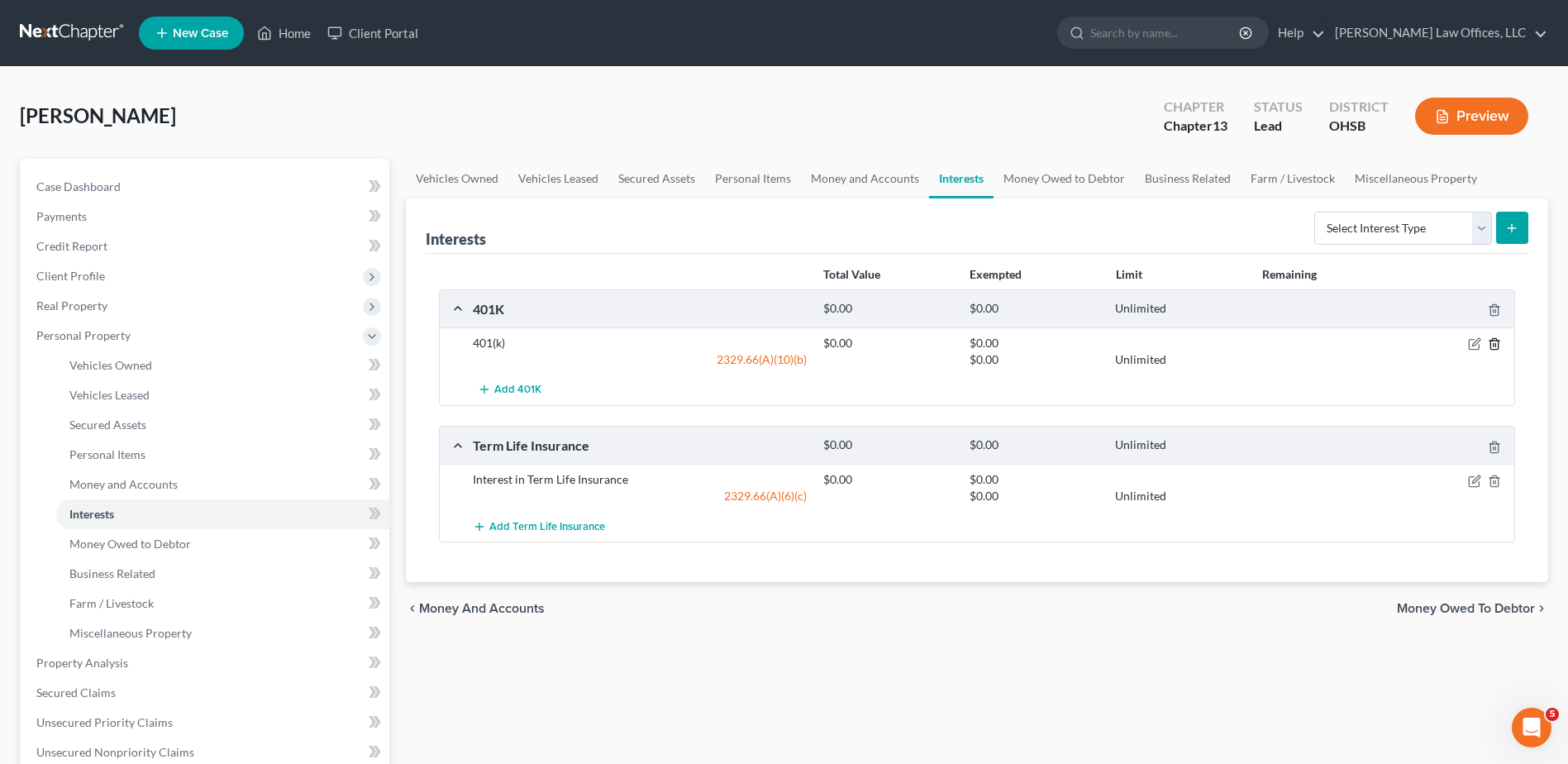
click at [1495, 341] on polyline "button" at bounding box center [1495, 341] width 10 height 0
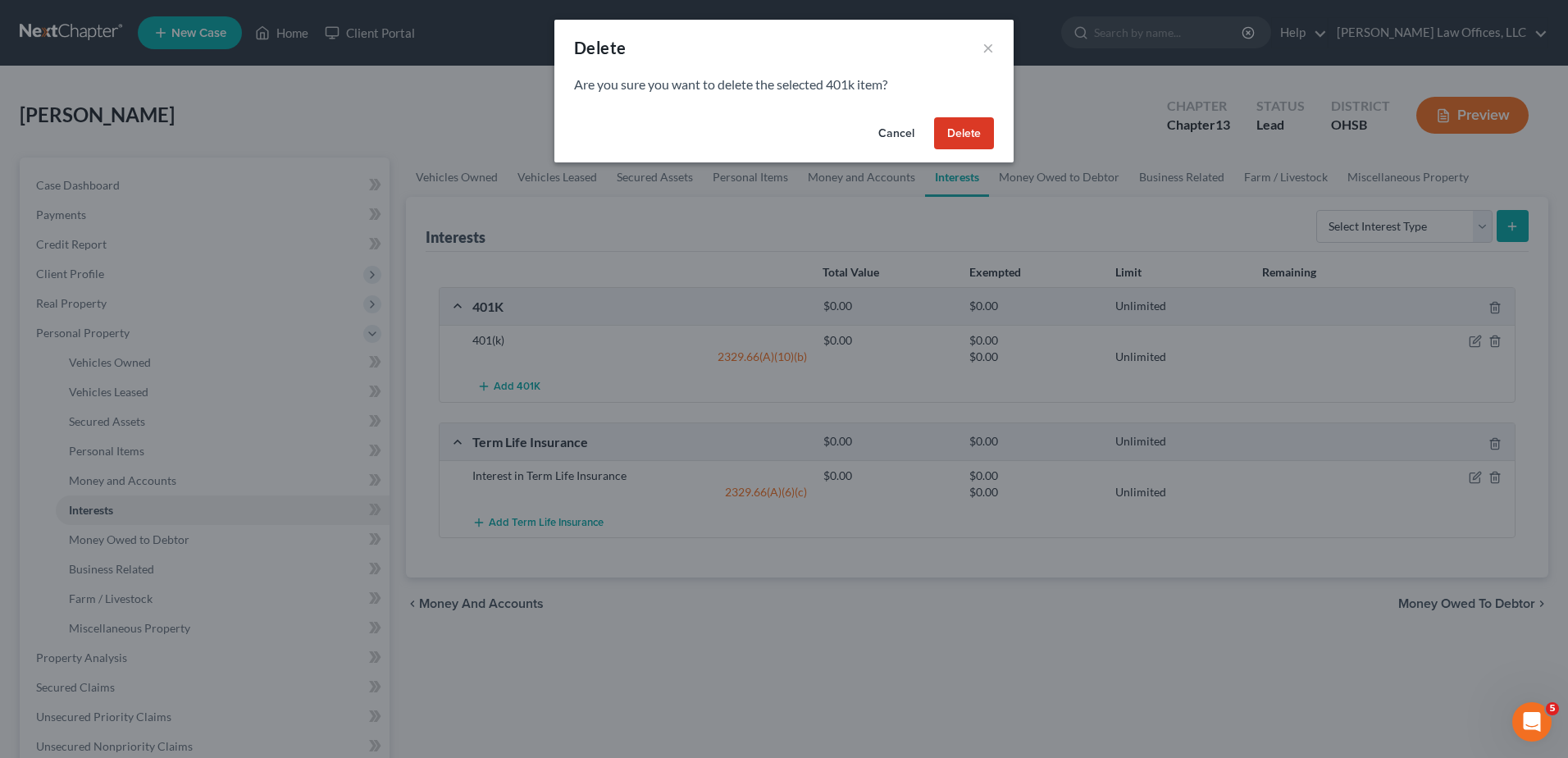
click at [971, 140] on button "Delete" at bounding box center [964, 134] width 60 height 33
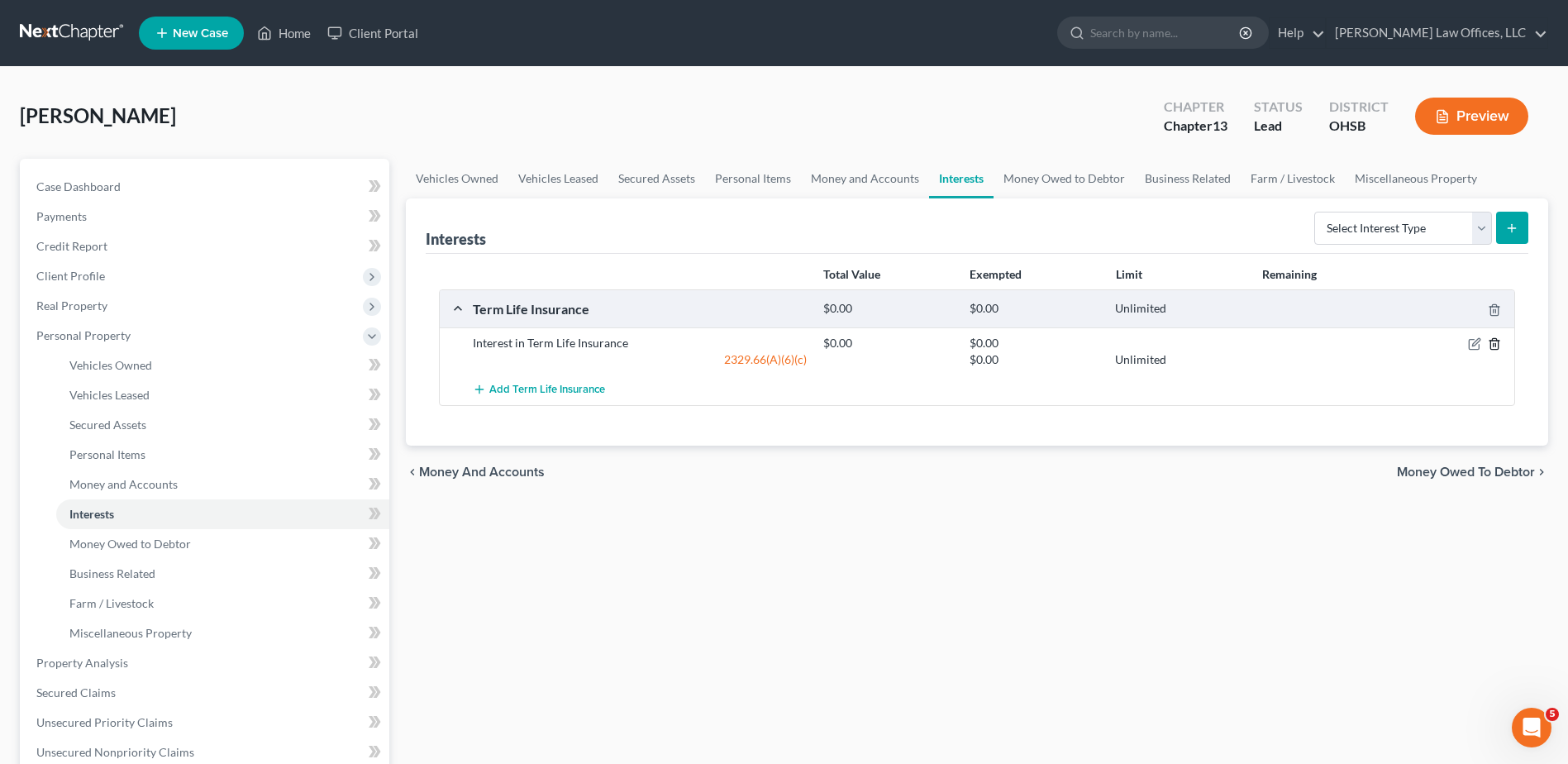
click at [1498, 342] on icon "button" at bounding box center [1494, 344] width 7 height 11
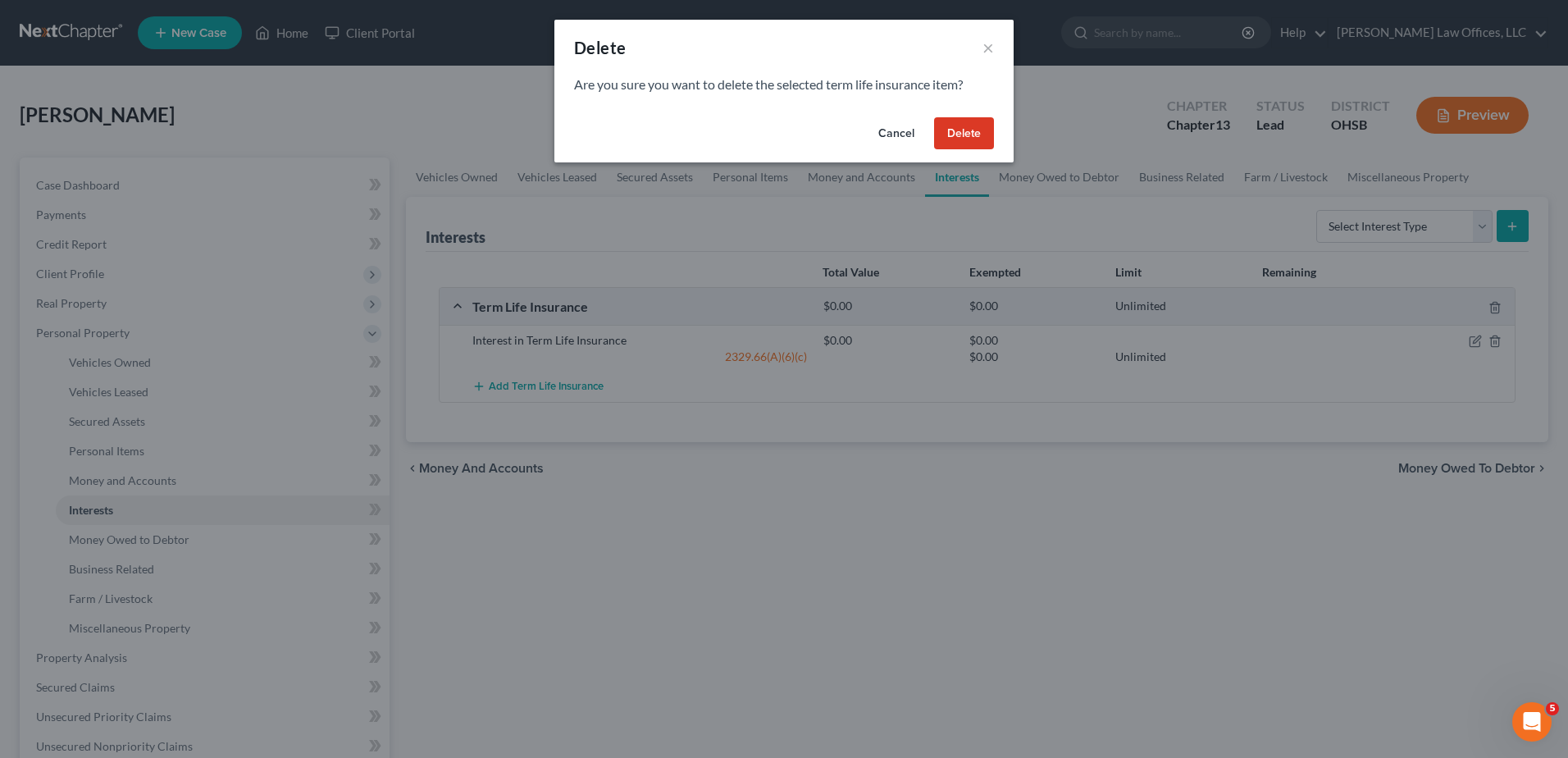
click at [937, 130] on button "Delete" at bounding box center [964, 134] width 60 height 33
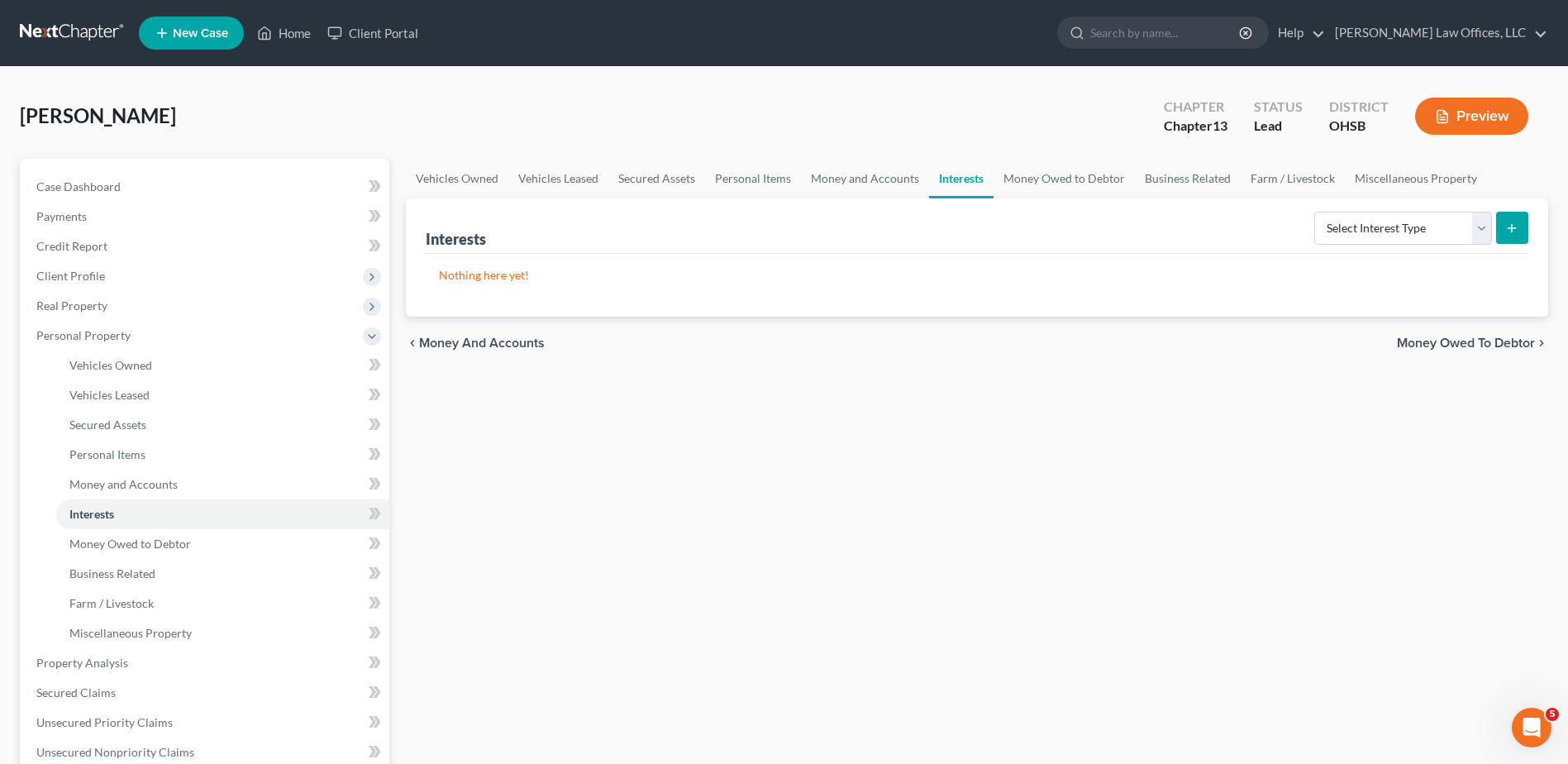
click at [1463, 340] on span "Money Owed to Debtor" at bounding box center [1466, 344] width 138 height 13
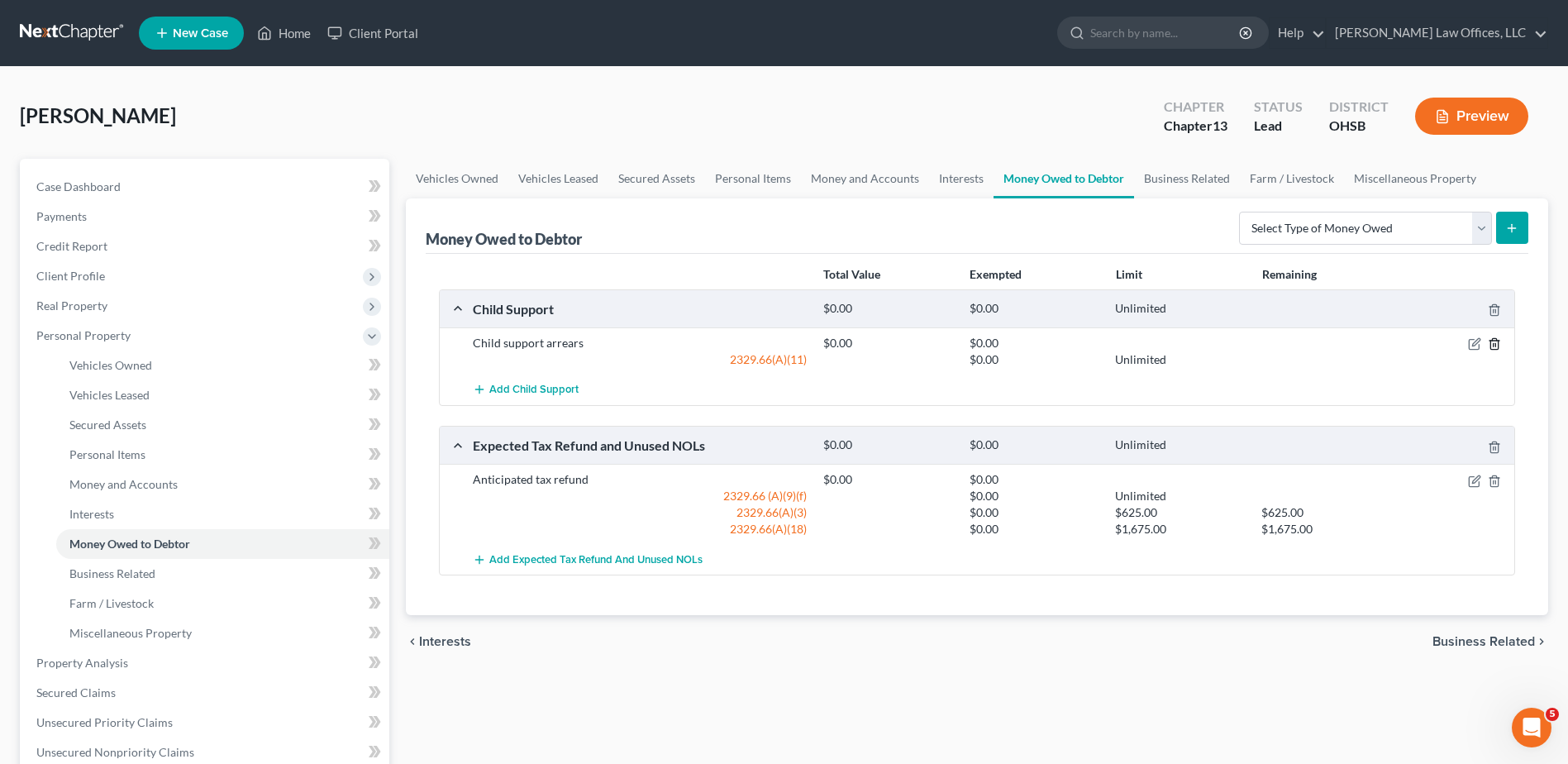
click at [1495, 344] on icon "button" at bounding box center [1495, 344] width 13 height 13
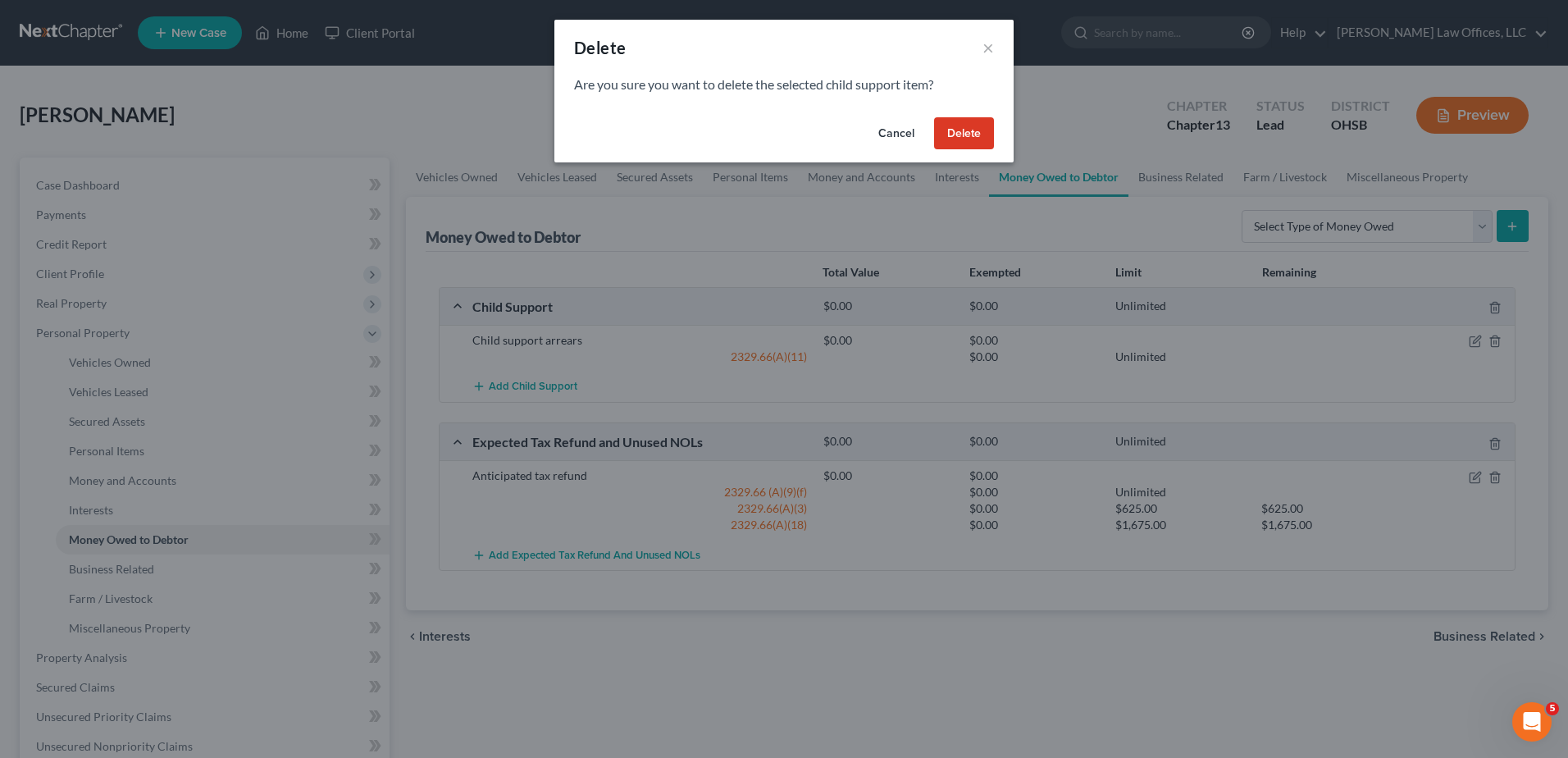
click at [979, 135] on button "Delete" at bounding box center [964, 134] width 60 height 33
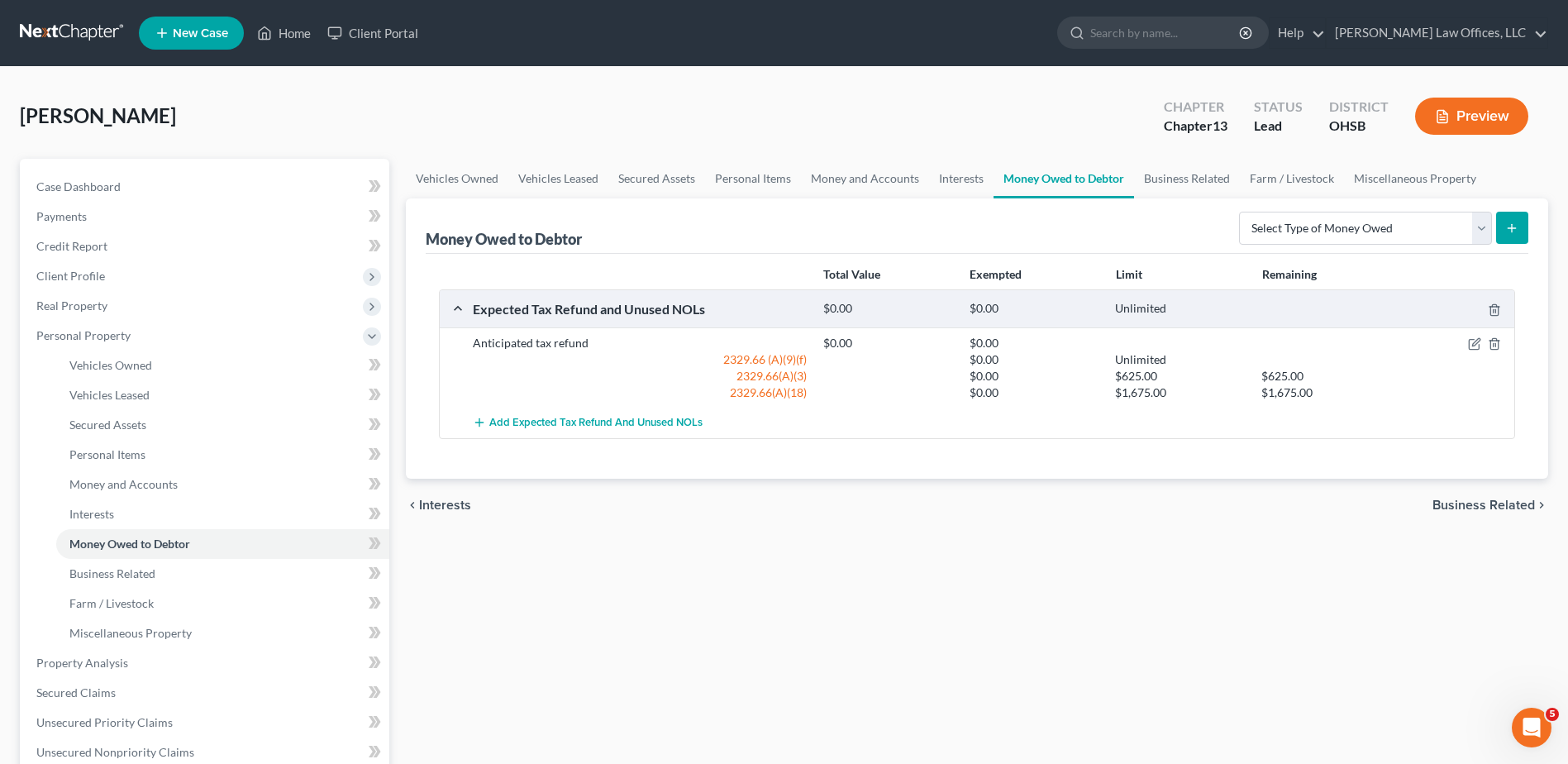
click at [1486, 507] on span "Business Related" at bounding box center [1484, 505] width 103 height 13
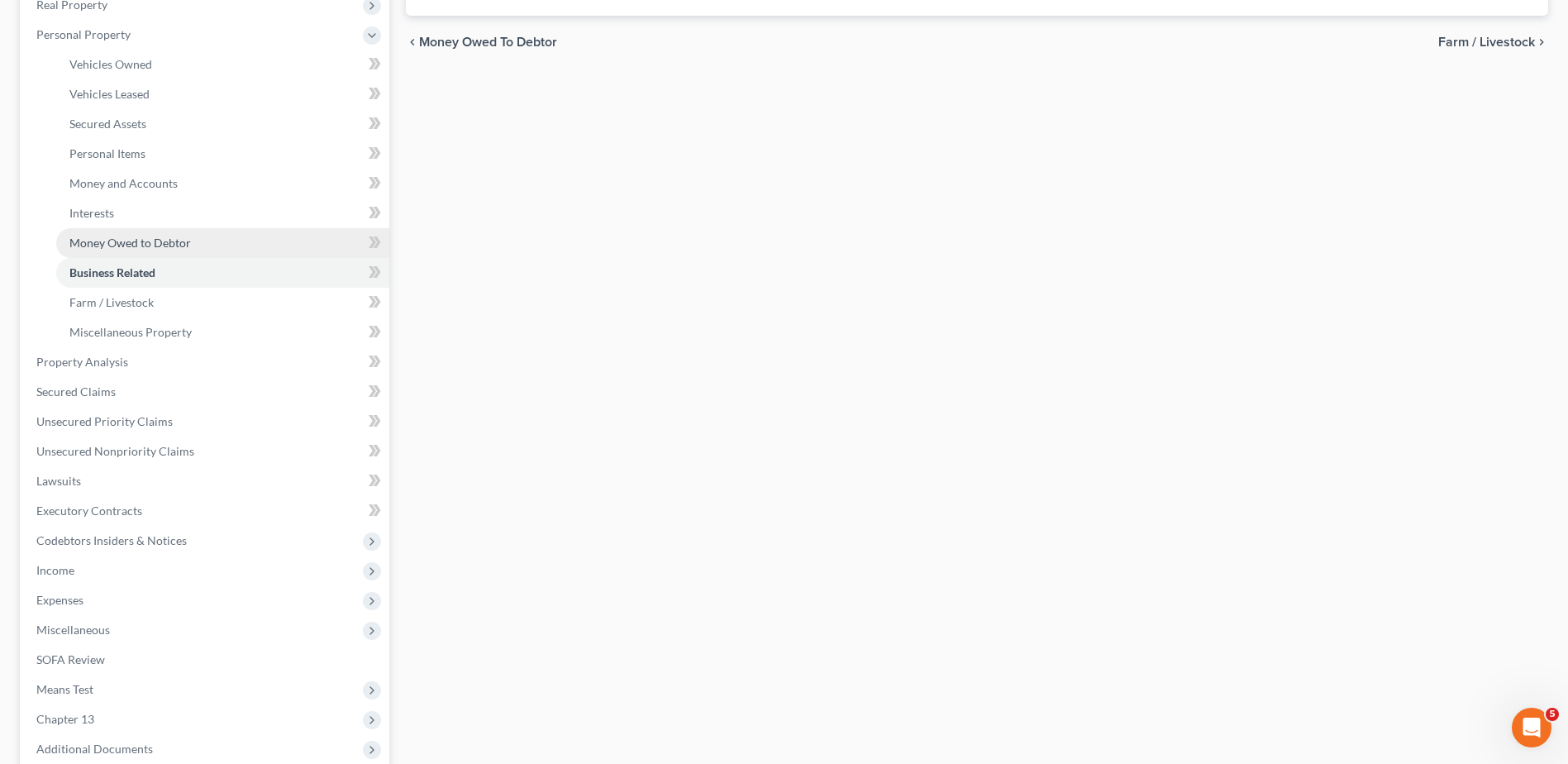
scroll to position [331, 0]
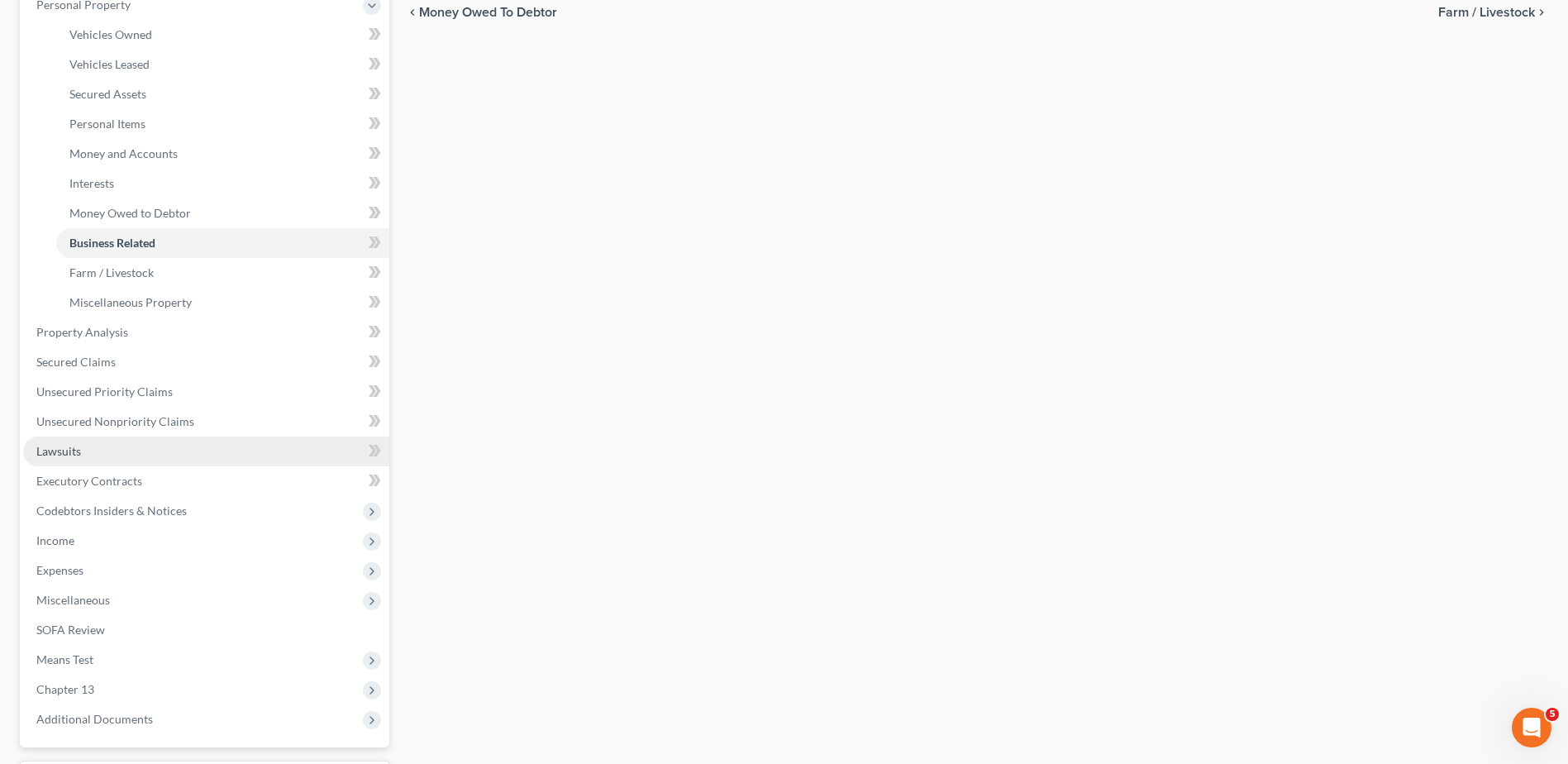
click at [72, 454] on span "Lawsuits" at bounding box center [59, 451] width 45 height 14
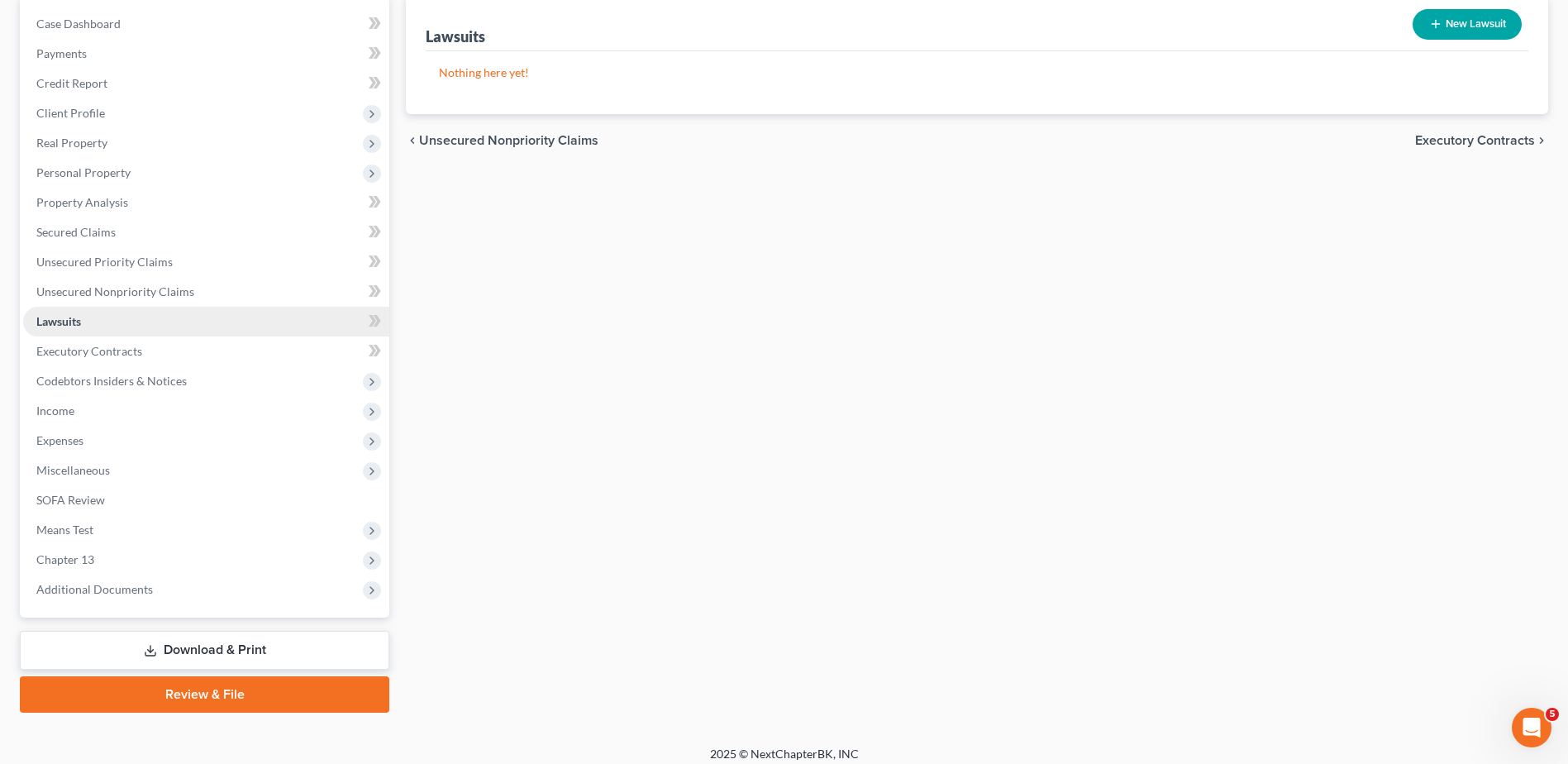
scroll to position [175, 0]
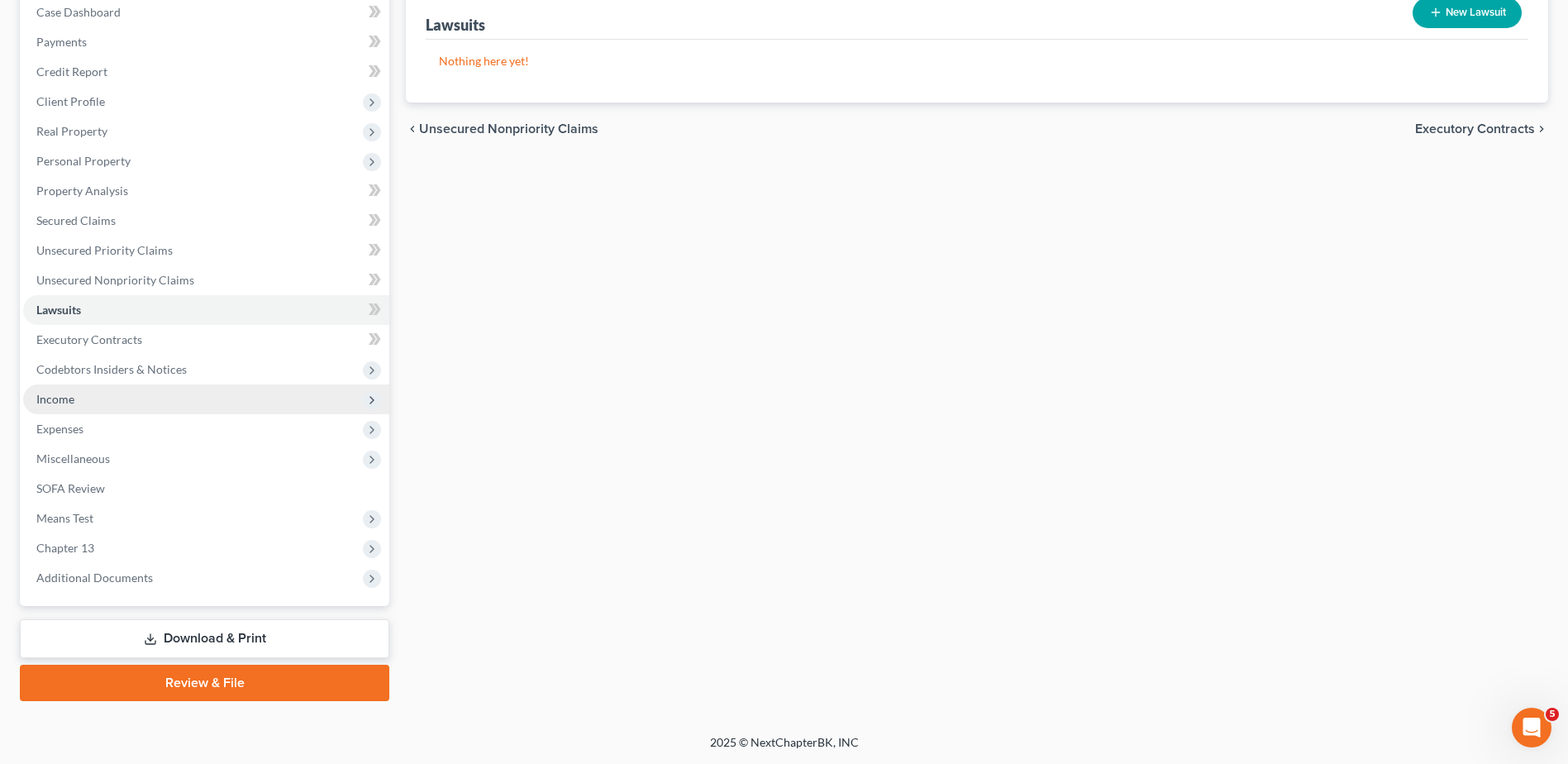
click at [72, 397] on span "Income" at bounding box center [55, 399] width 38 height 14
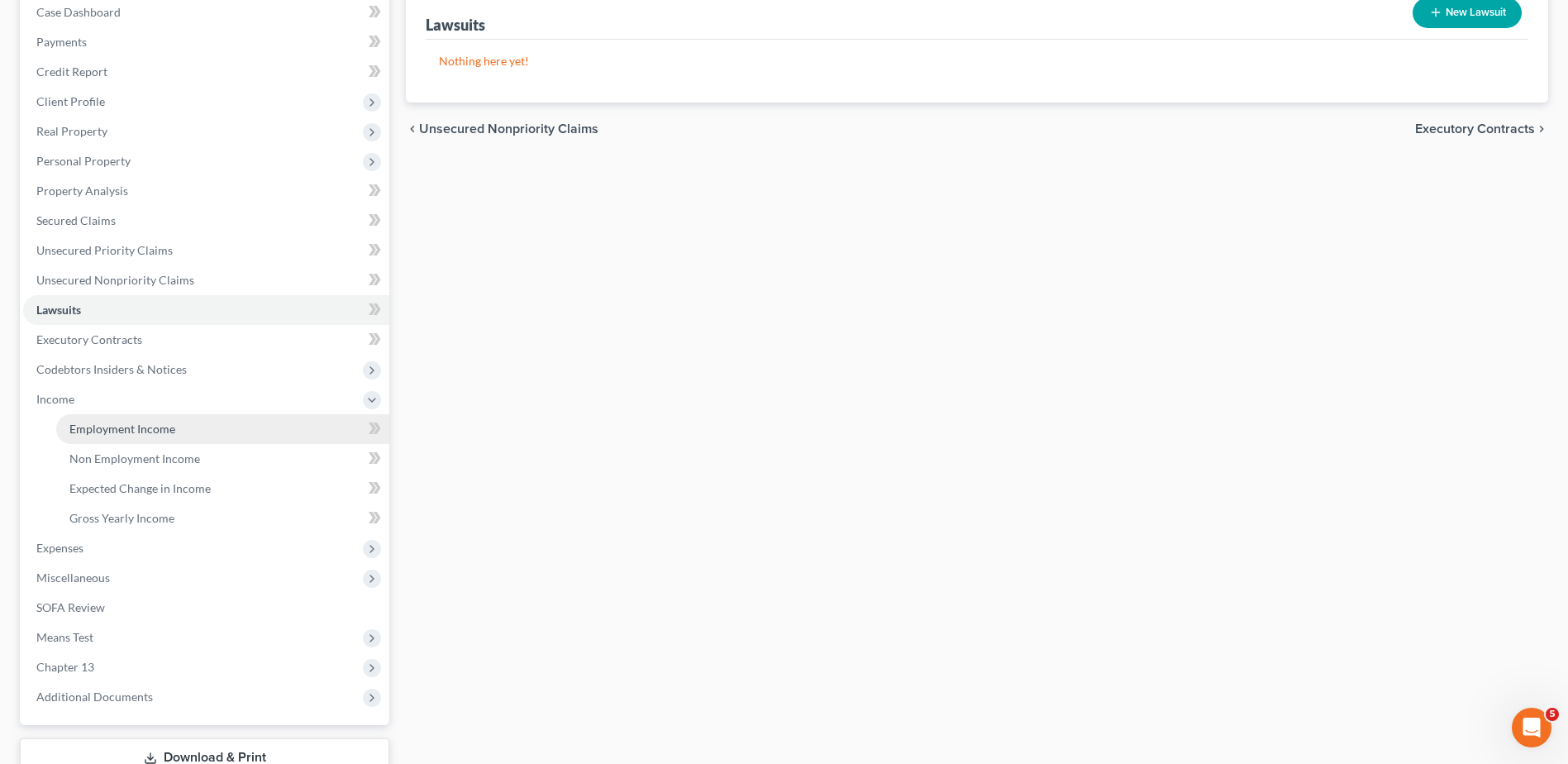
click at [100, 419] on link "Employment Income" at bounding box center [223, 430] width 333 height 30
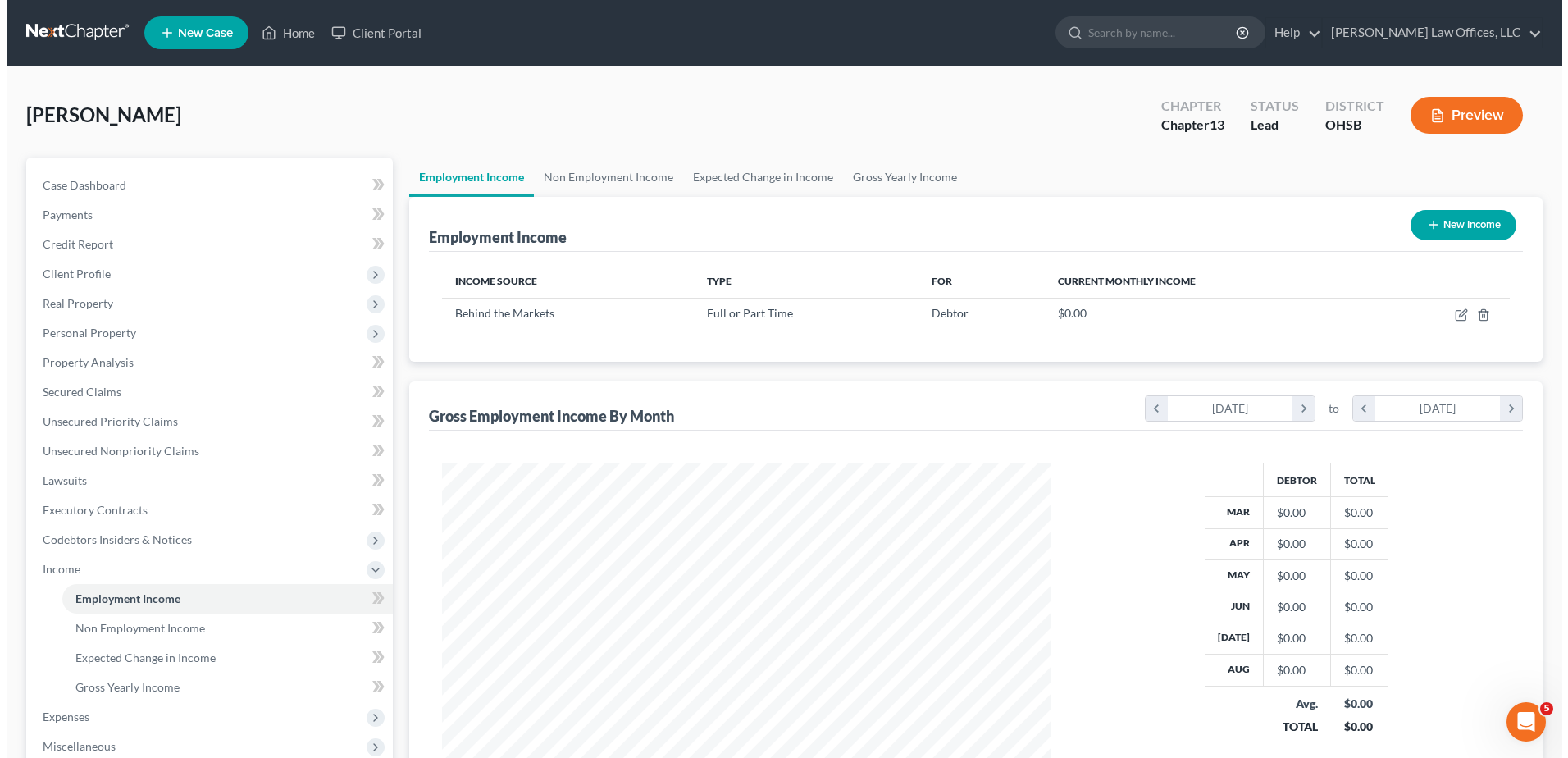
scroll to position [305, 641]
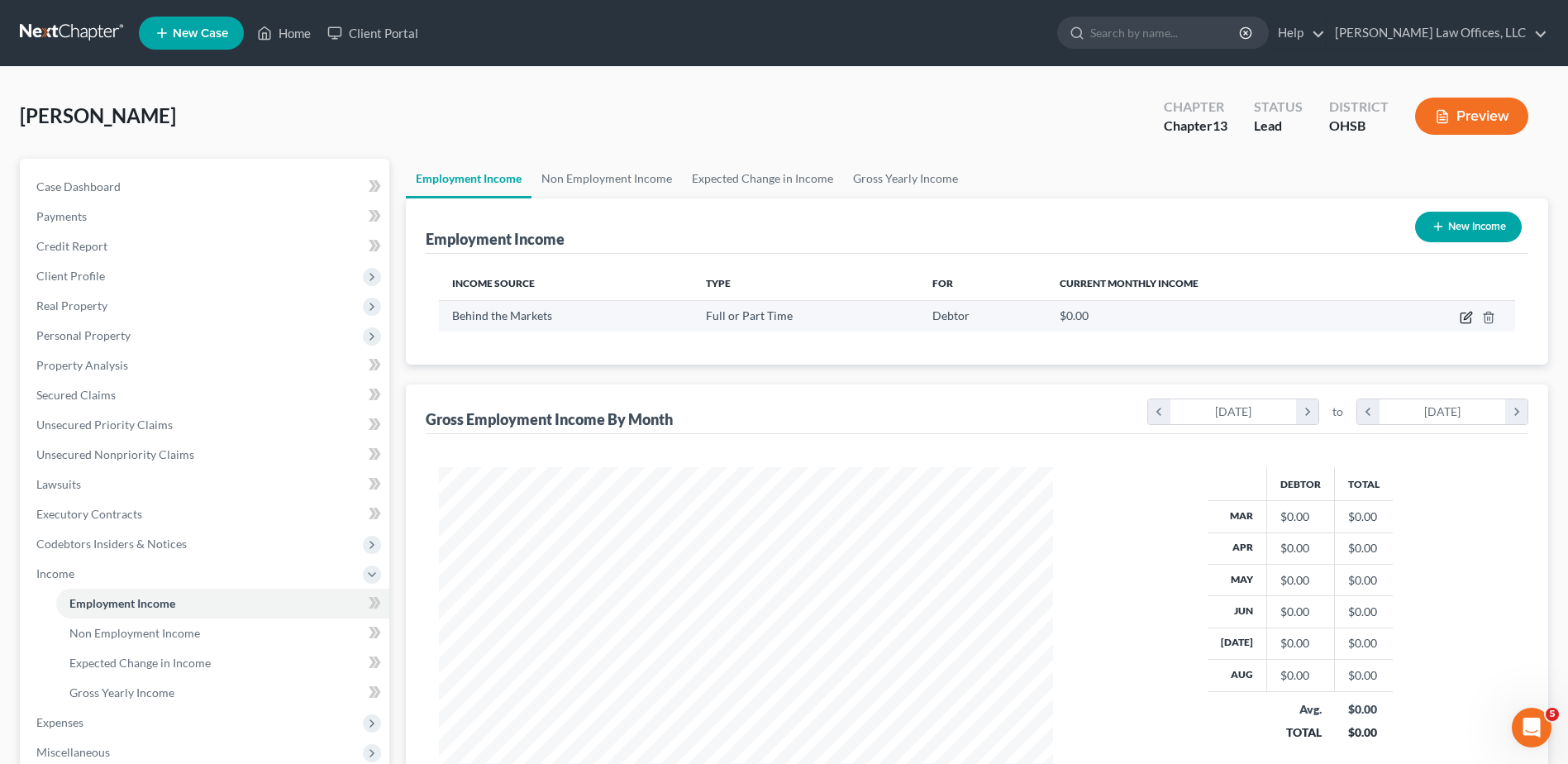
click at [1461, 315] on icon "button" at bounding box center [1466, 319] width 10 height 10
select select "0"
select select "9"
select select "3"
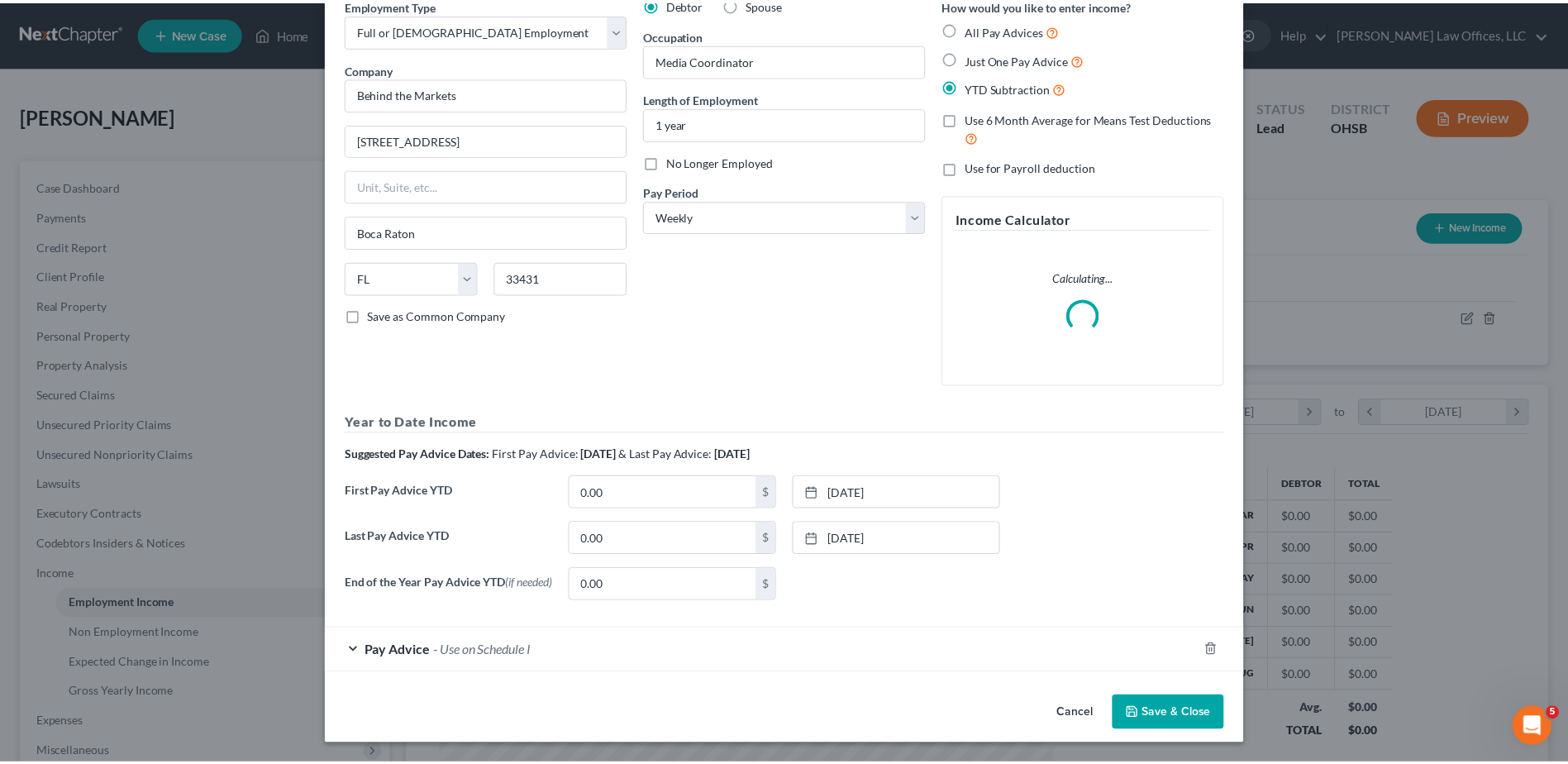
scroll to position [84, 0]
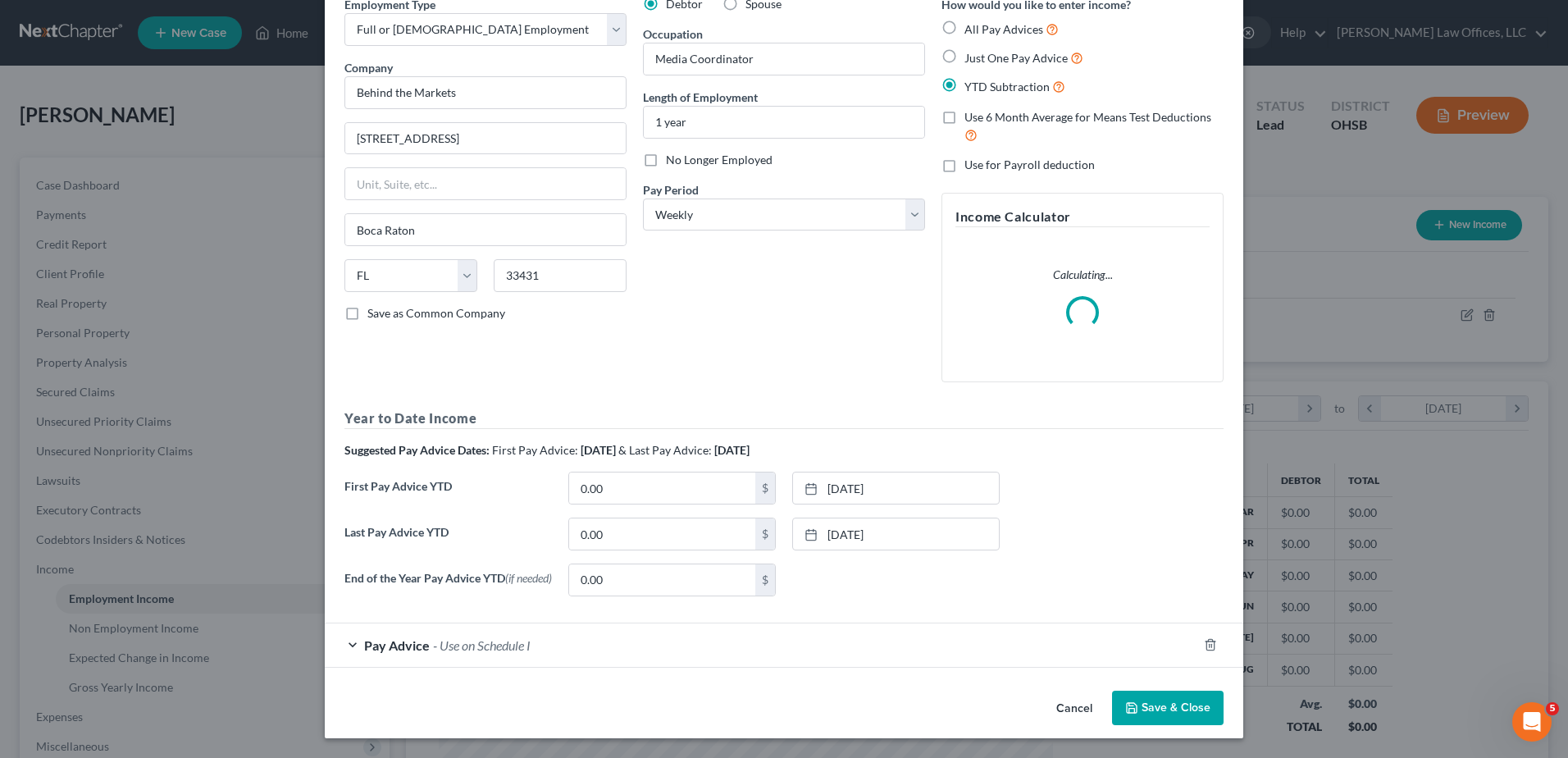
click at [1162, 712] on button "Save & Close" at bounding box center [1168, 708] width 112 height 34
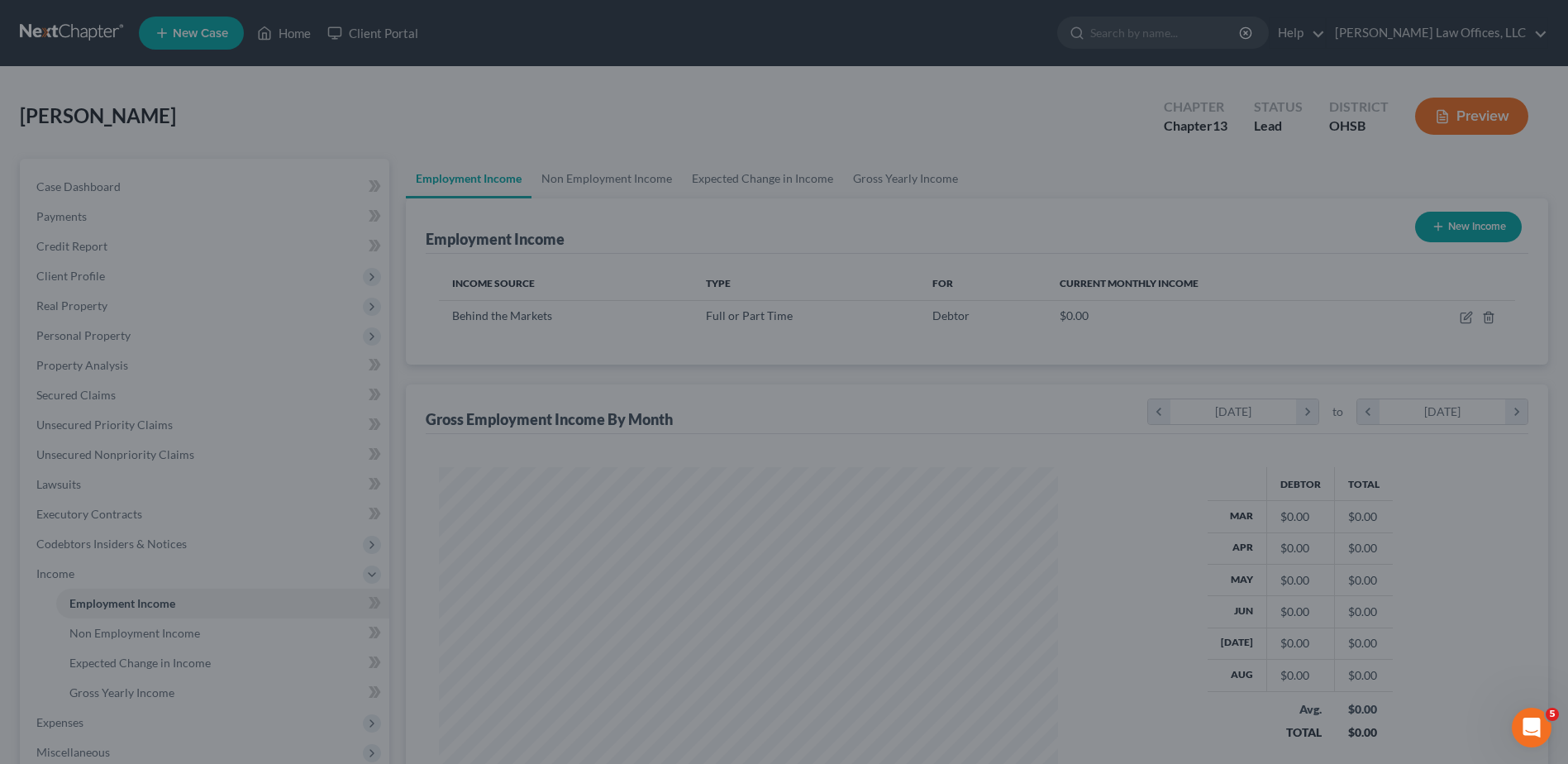
scroll to position [826742, 826107]
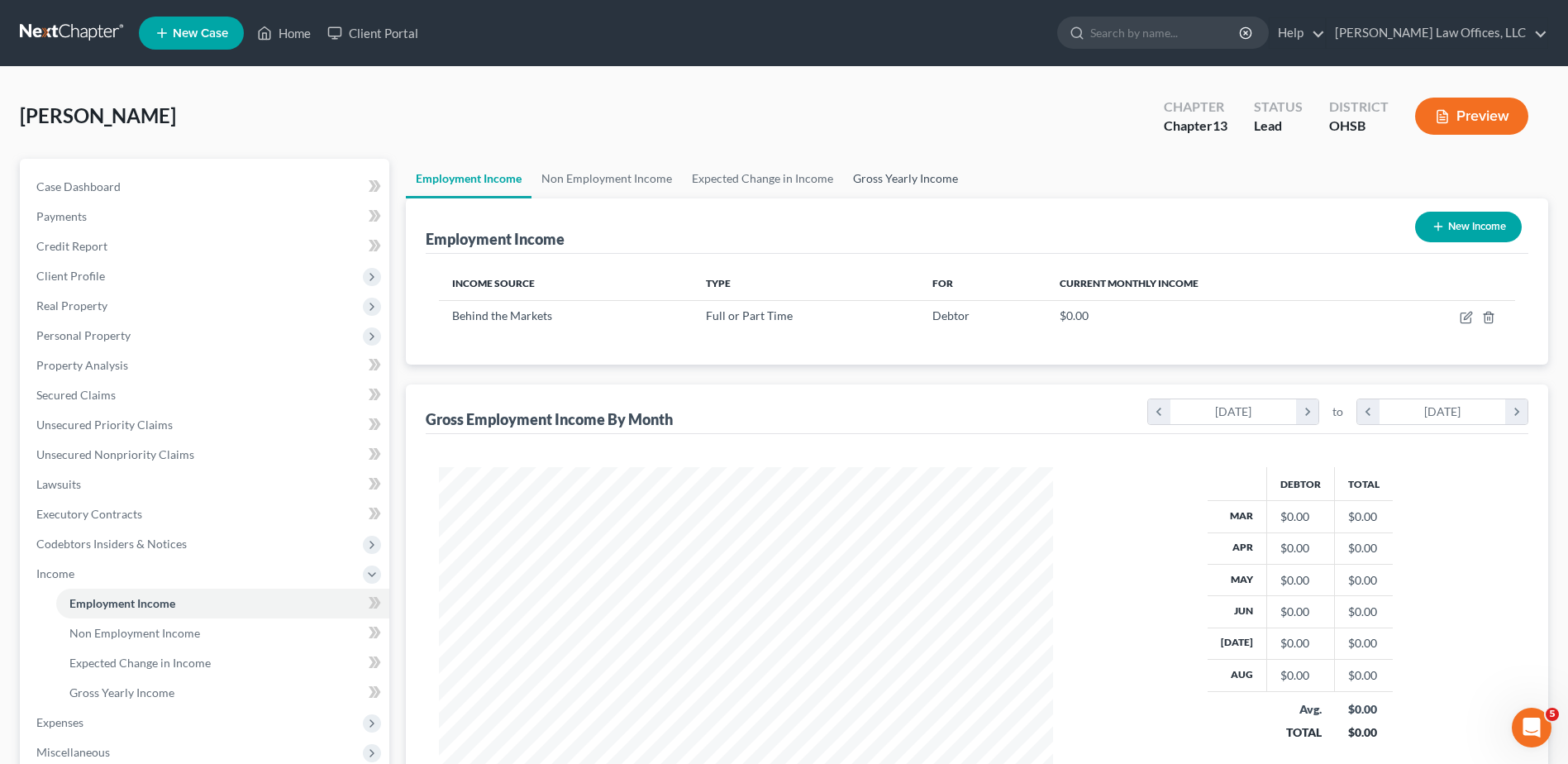
click at [884, 176] on link "Gross Yearly Income" at bounding box center [905, 179] width 125 height 40
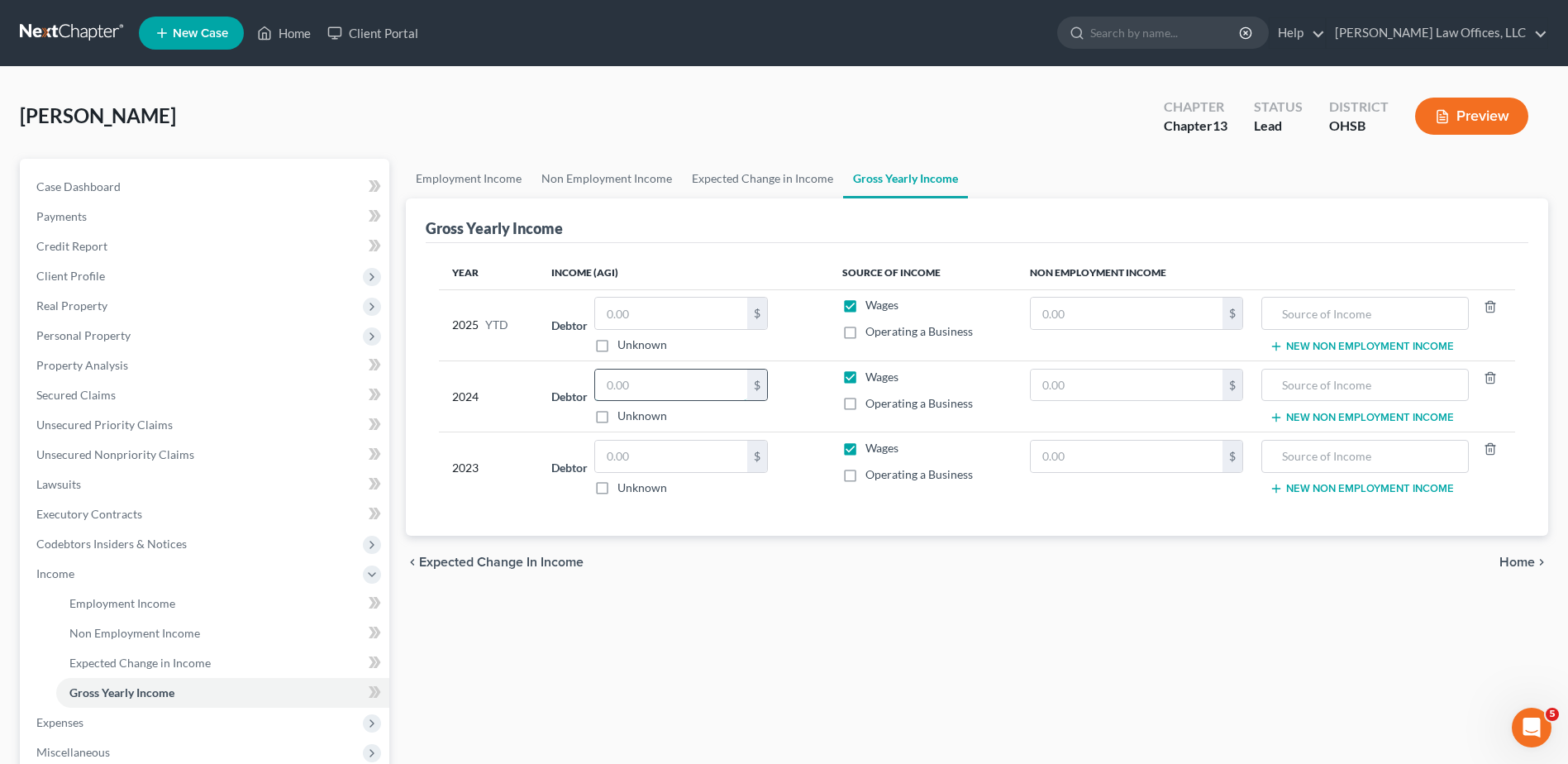
click at [653, 382] on input "text" at bounding box center [671, 386] width 152 height 31
type input "45,400"
click at [653, 459] on input "text" at bounding box center [671, 457] width 152 height 31
type input "68,759"
click at [1513, 557] on span "Home" at bounding box center [1517, 562] width 36 height 13
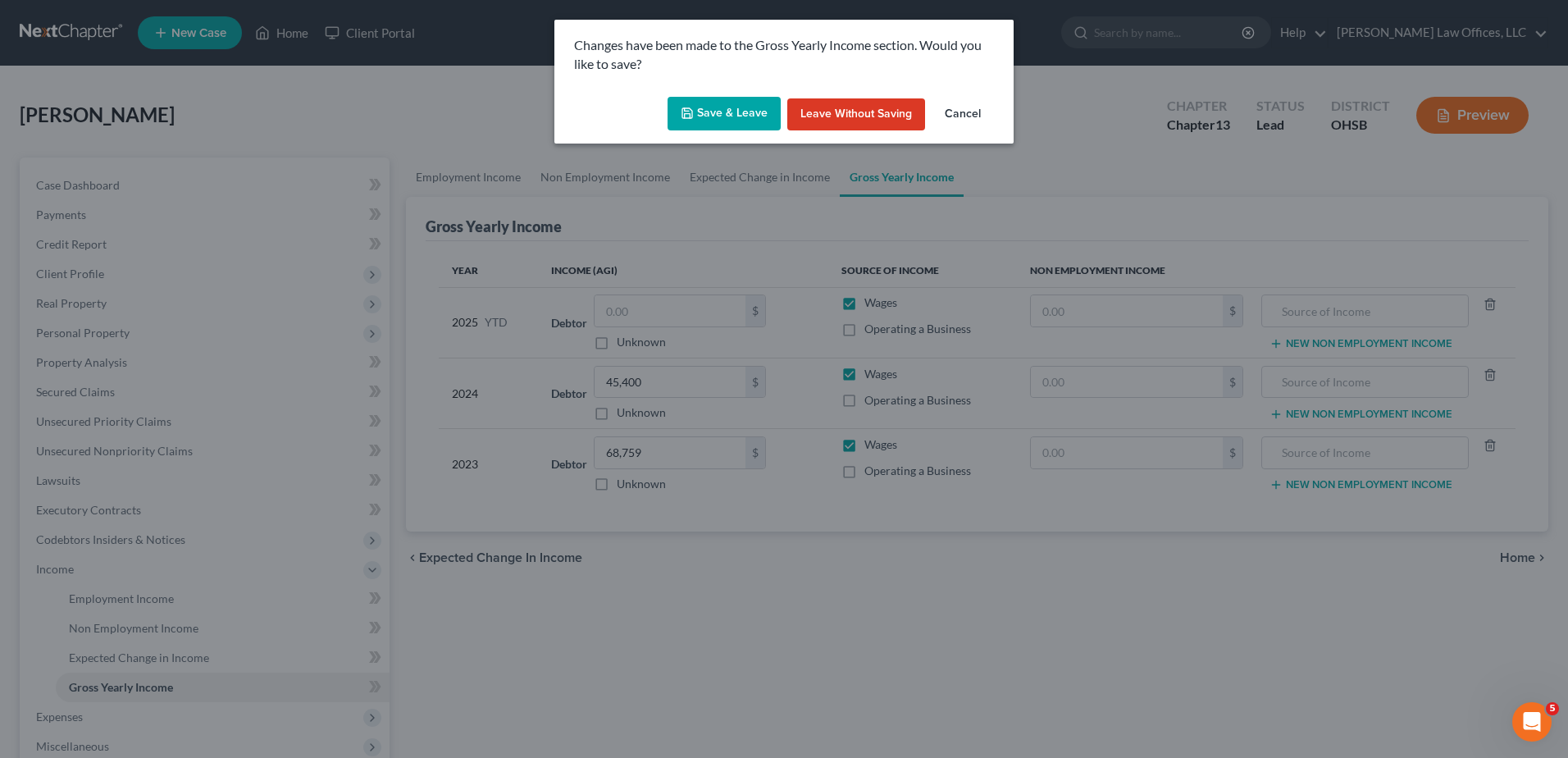
click at [727, 108] on button "Save & Leave" at bounding box center [724, 114] width 113 height 34
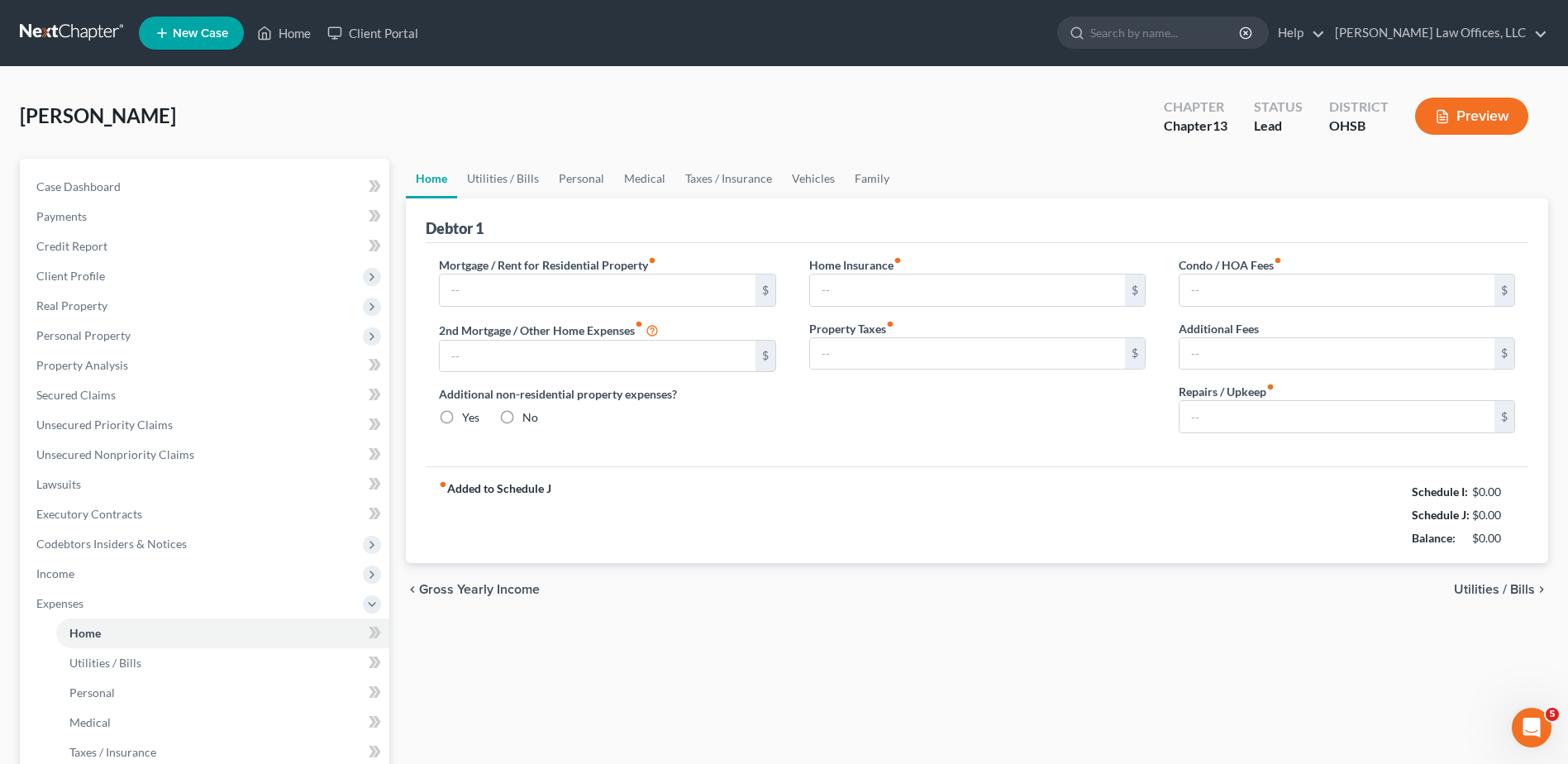
radio input "true"
click at [519, 289] on input "text" at bounding box center [597, 291] width 315 height 31
type input "2,251"
type input "15"
click at [785, 509] on div "fiber_manual_record Added to Schedule J Schedule I: $0.00 Schedule J: $2,266.00…" at bounding box center [977, 515] width 1103 height 97
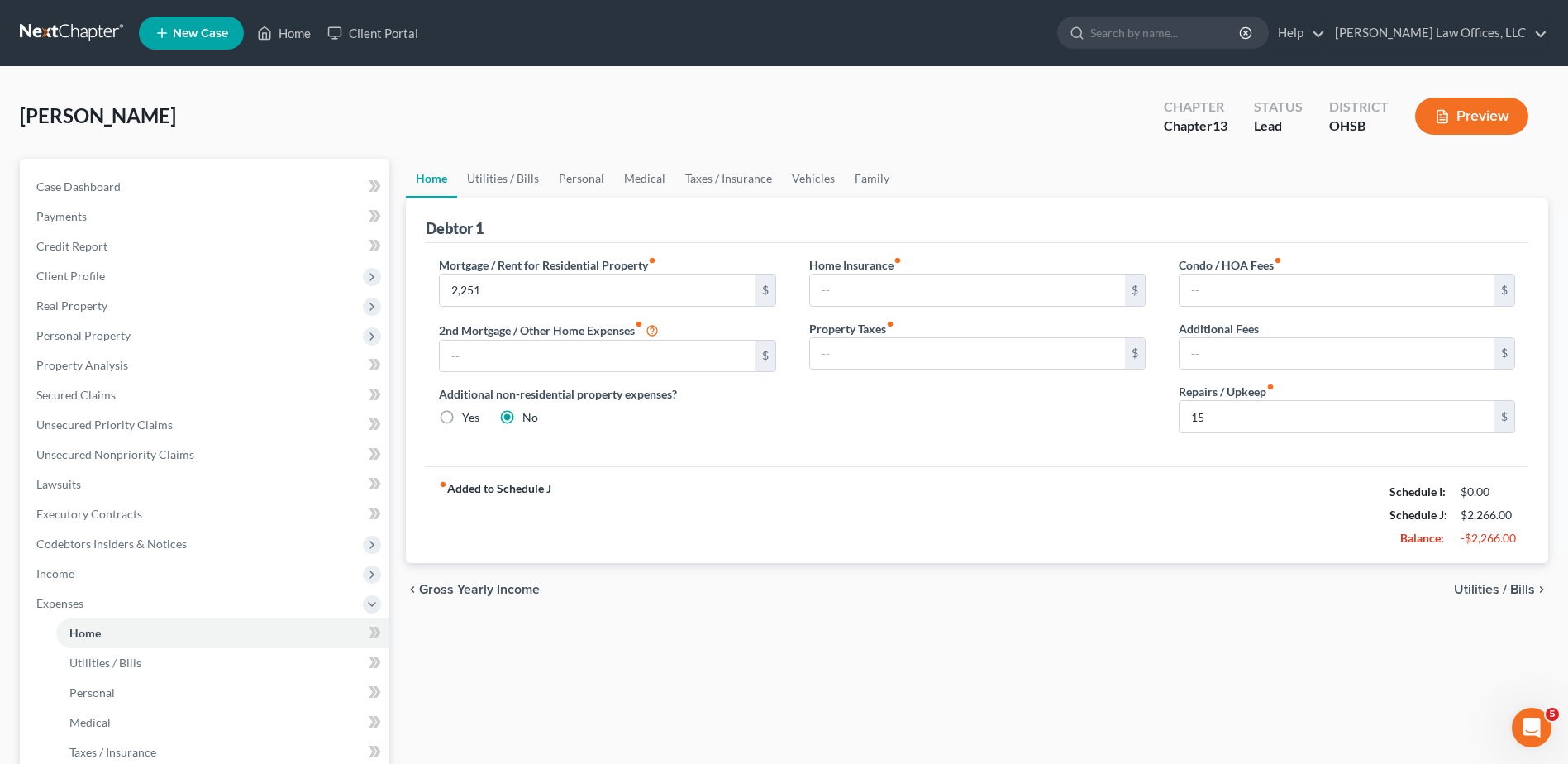
click at [1466, 589] on span "Utilities / Bills" at bounding box center [1495, 589] width 81 height 13
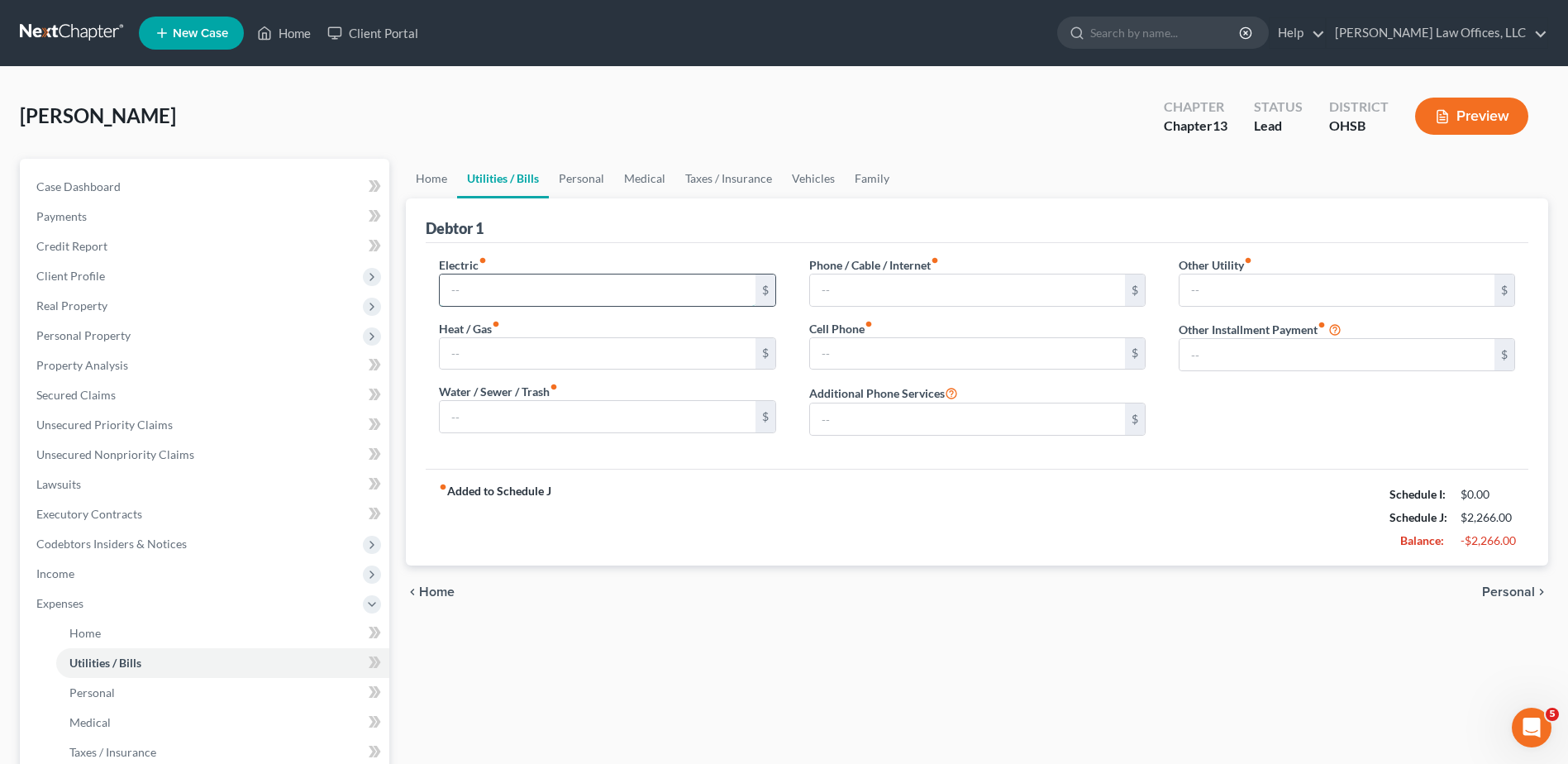
click at [516, 289] on input "text" at bounding box center [597, 291] width 315 height 31
type input "120.00"
type input "100"
type input "30"
type input "100"
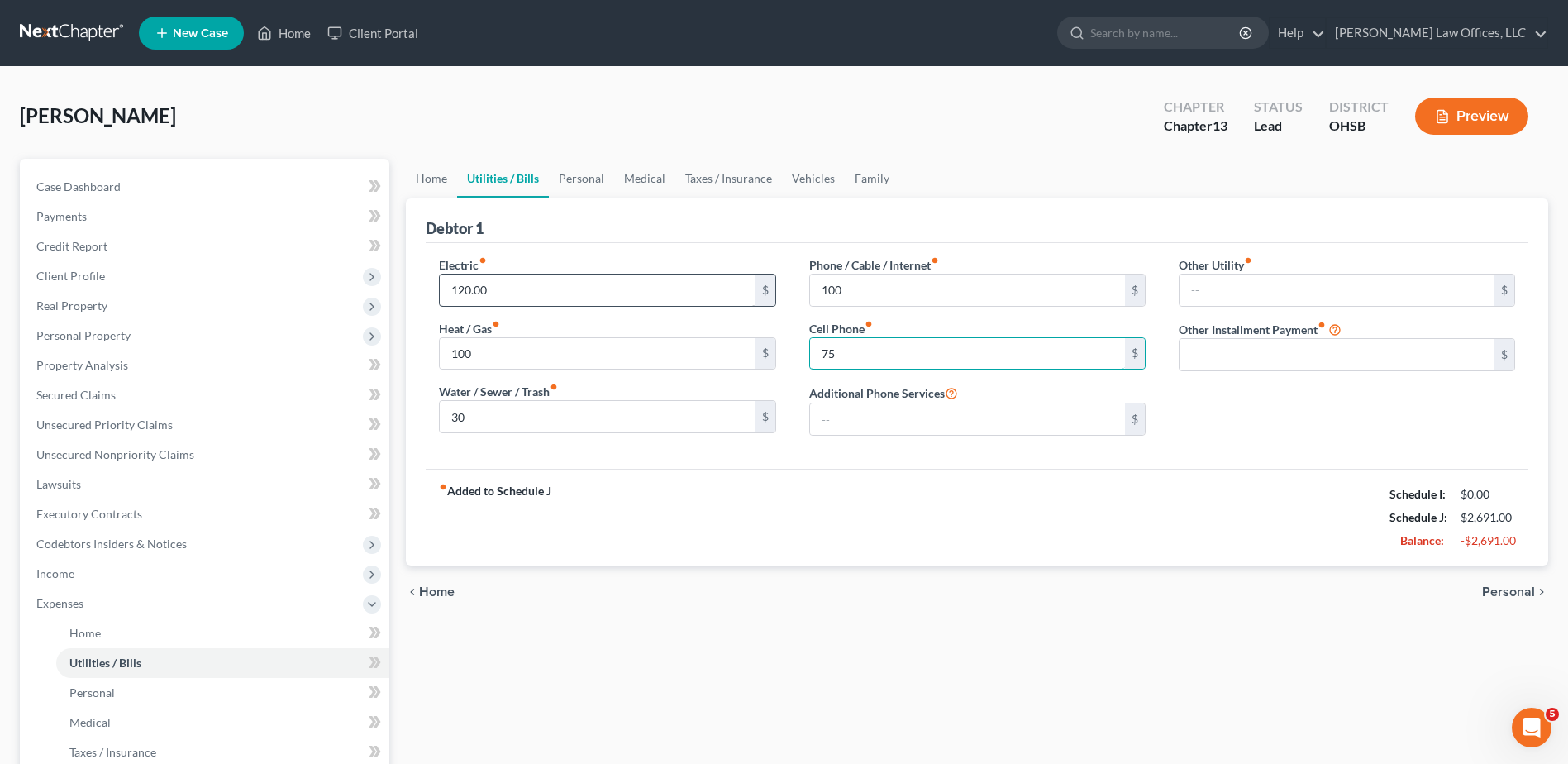
type input "75"
click at [1492, 591] on span "Personal" at bounding box center [1509, 592] width 53 height 13
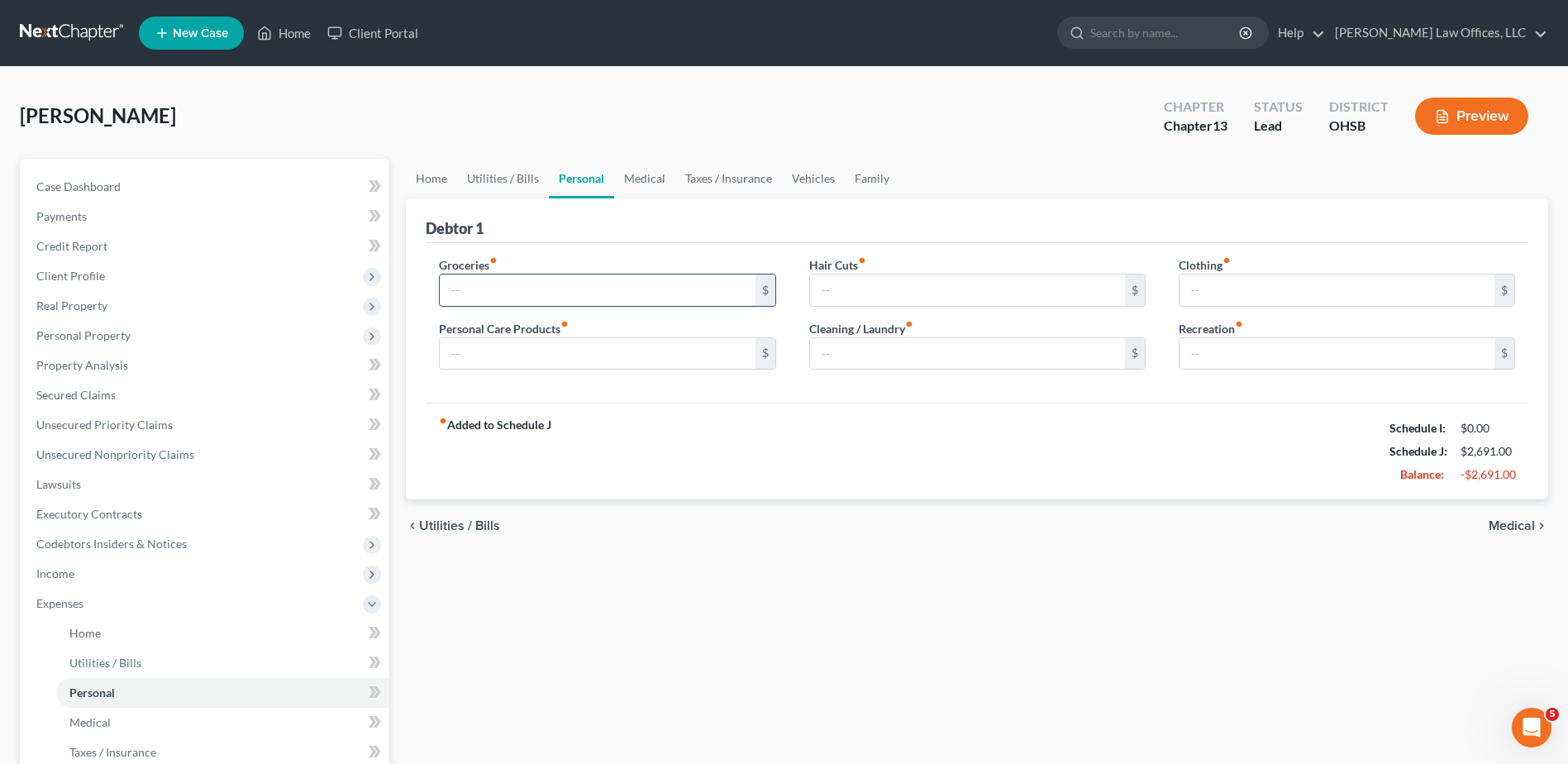
click at [512, 300] on input "text" at bounding box center [597, 291] width 315 height 31
type input "500"
type input "50"
type input "20"
type input "15"
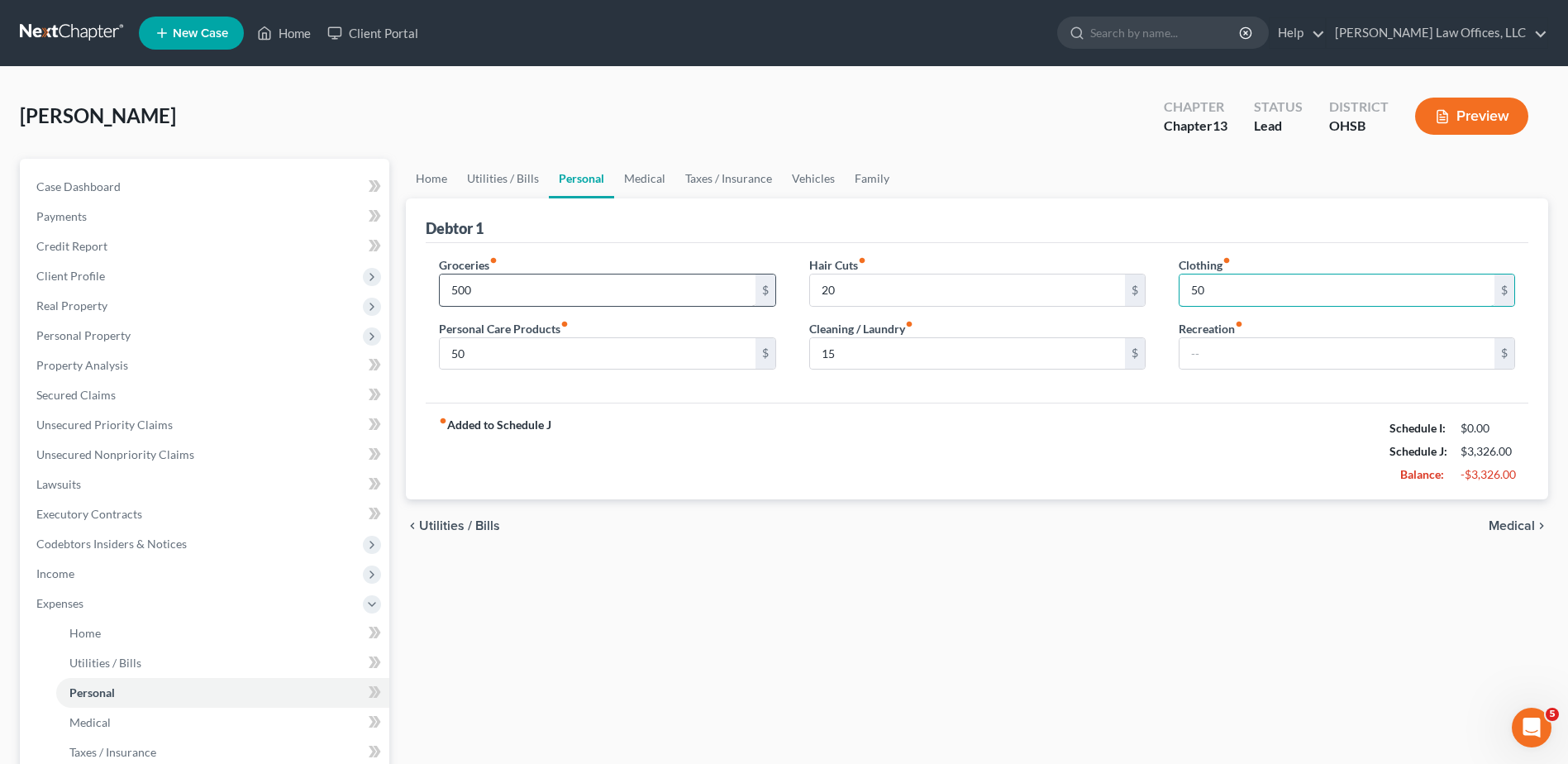
type input "50"
click at [1496, 523] on span "Medical" at bounding box center [1513, 526] width 46 height 13
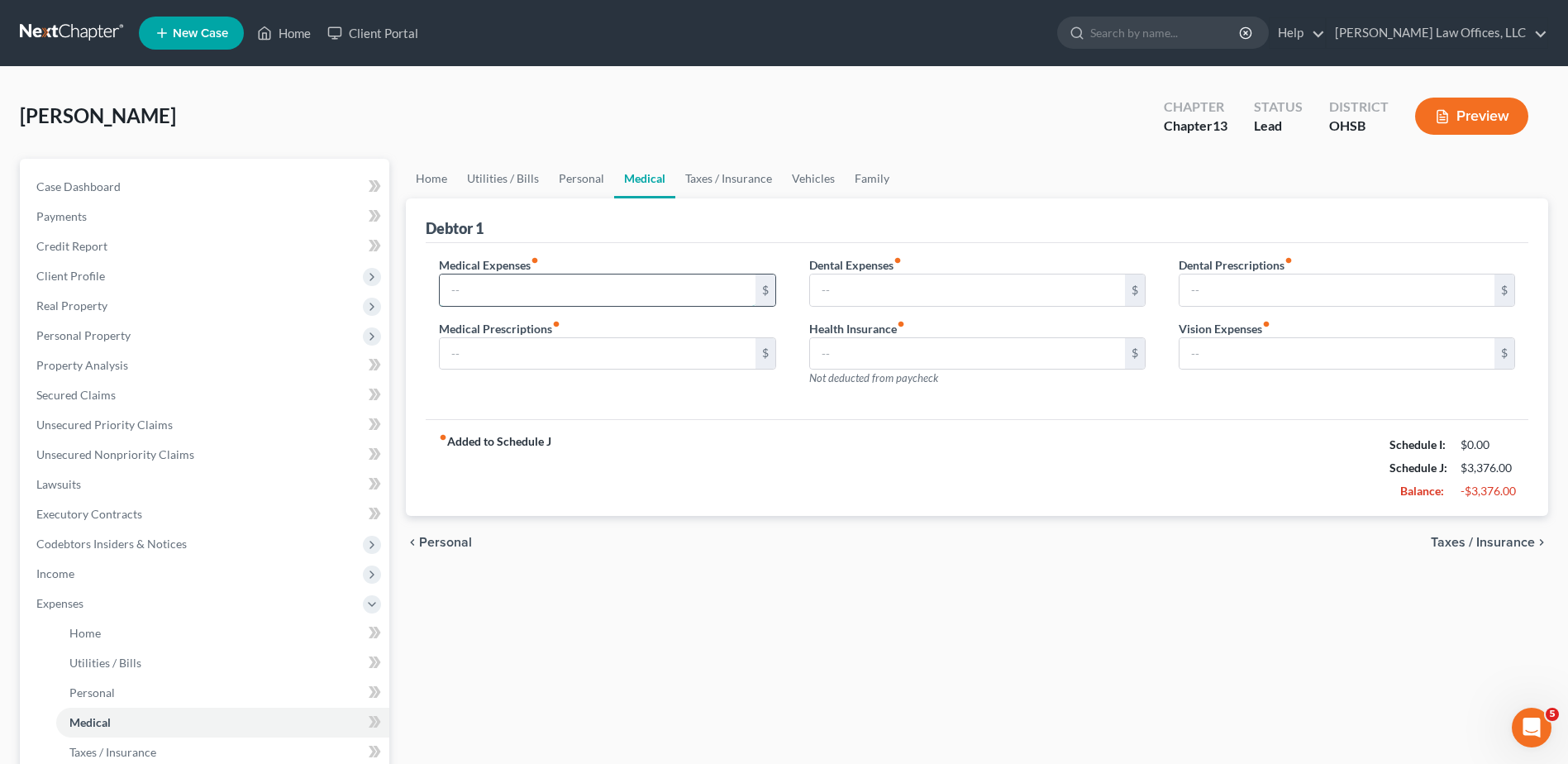
click at [570, 296] on input "text" at bounding box center [597, 291] width 315 height 31
type input "50"
type input "20"
click at [1496, 538] on span "Taxes / Insurance" at bounding box center [1484, 542] width 104 height 13
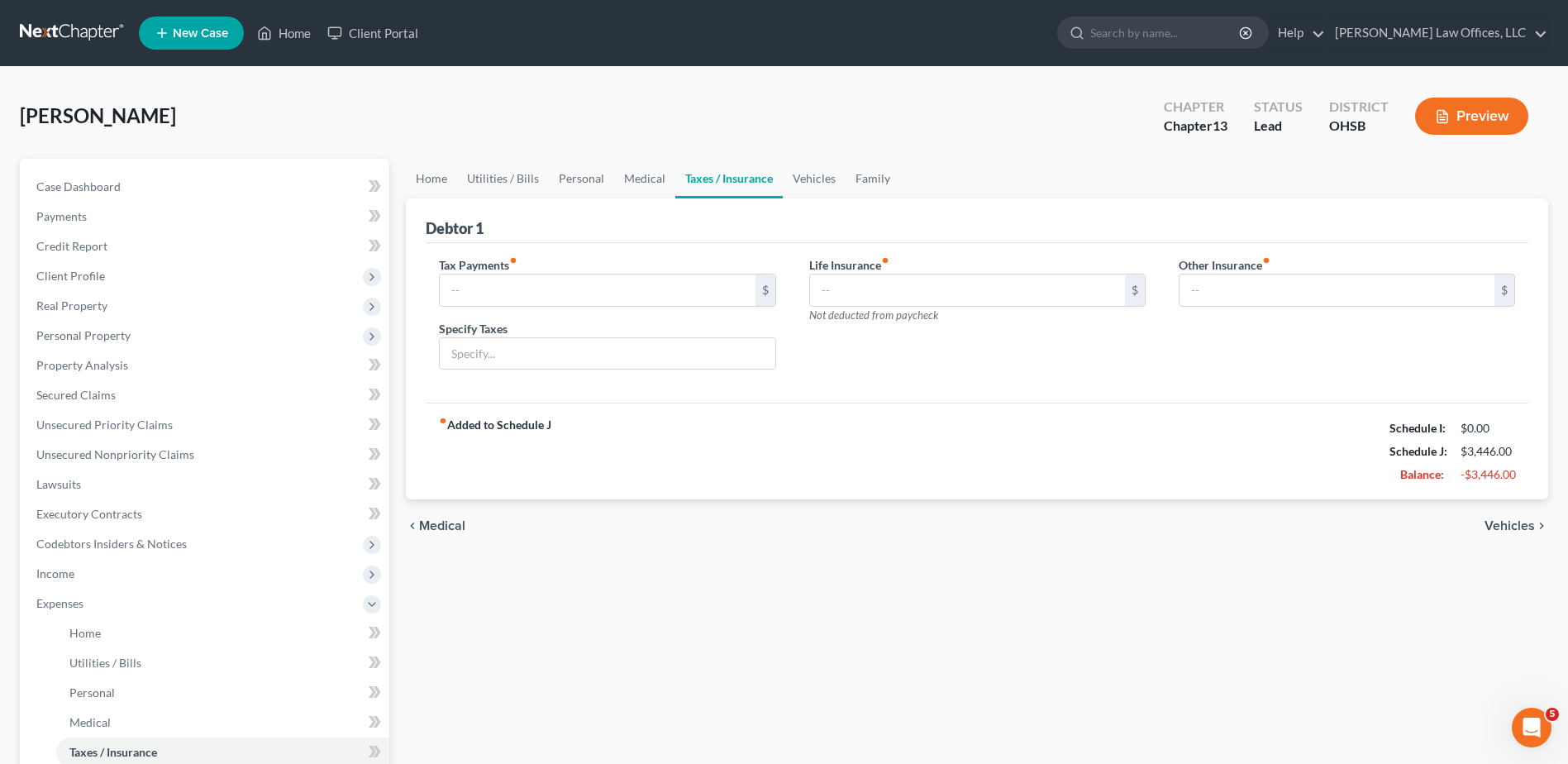
click at [1506, 520] on span "Vehicles" at bounding box center [1510, 526] width 50 height 13
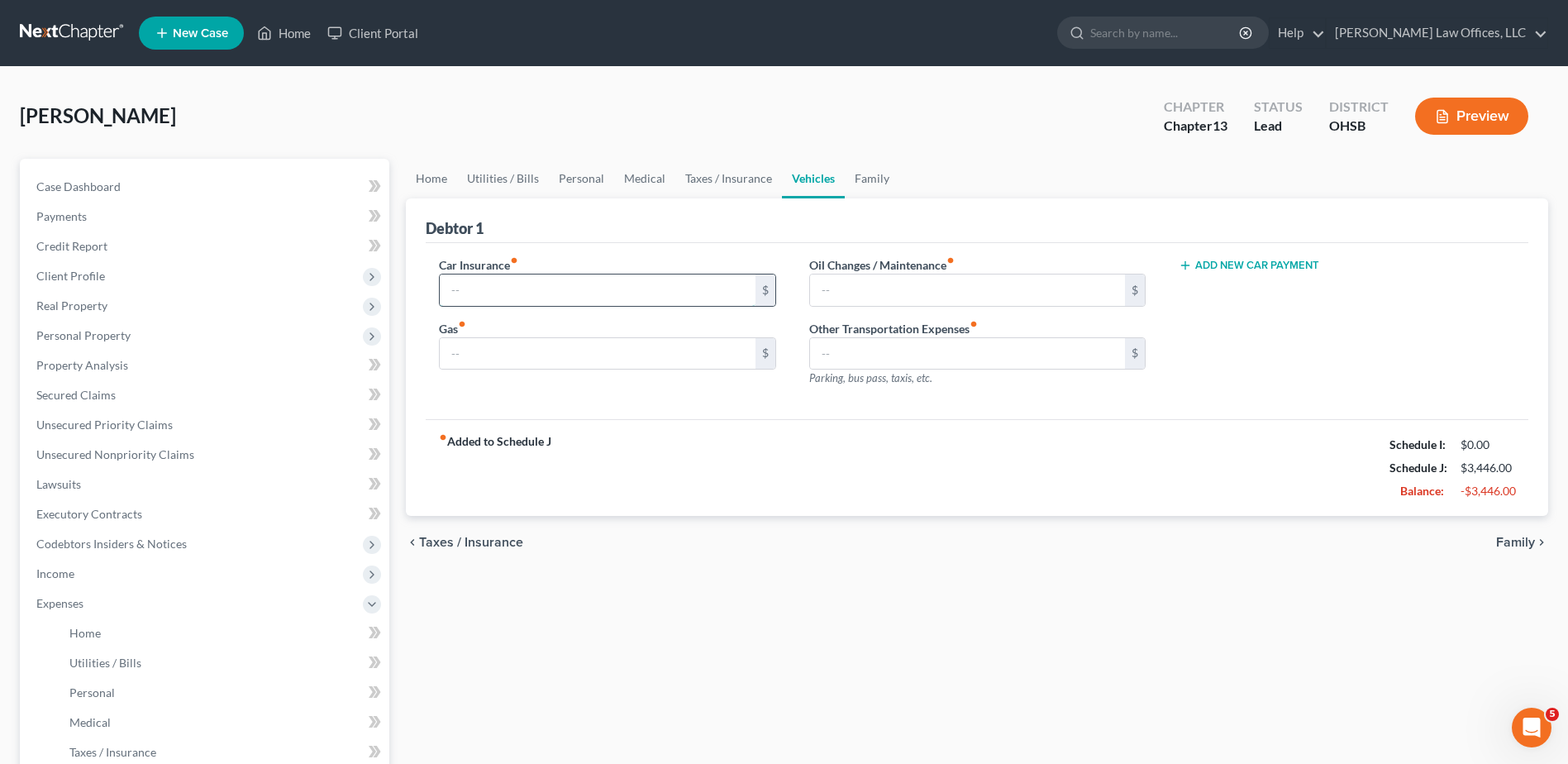
click at [549, 296] on input "text" at bounding box center [597, 291] width 315 height 31
type input "582"
type input "150"
click at [498, 293] on input "582" at bounding box center [597, 291] width 315 height 31
type input "58"
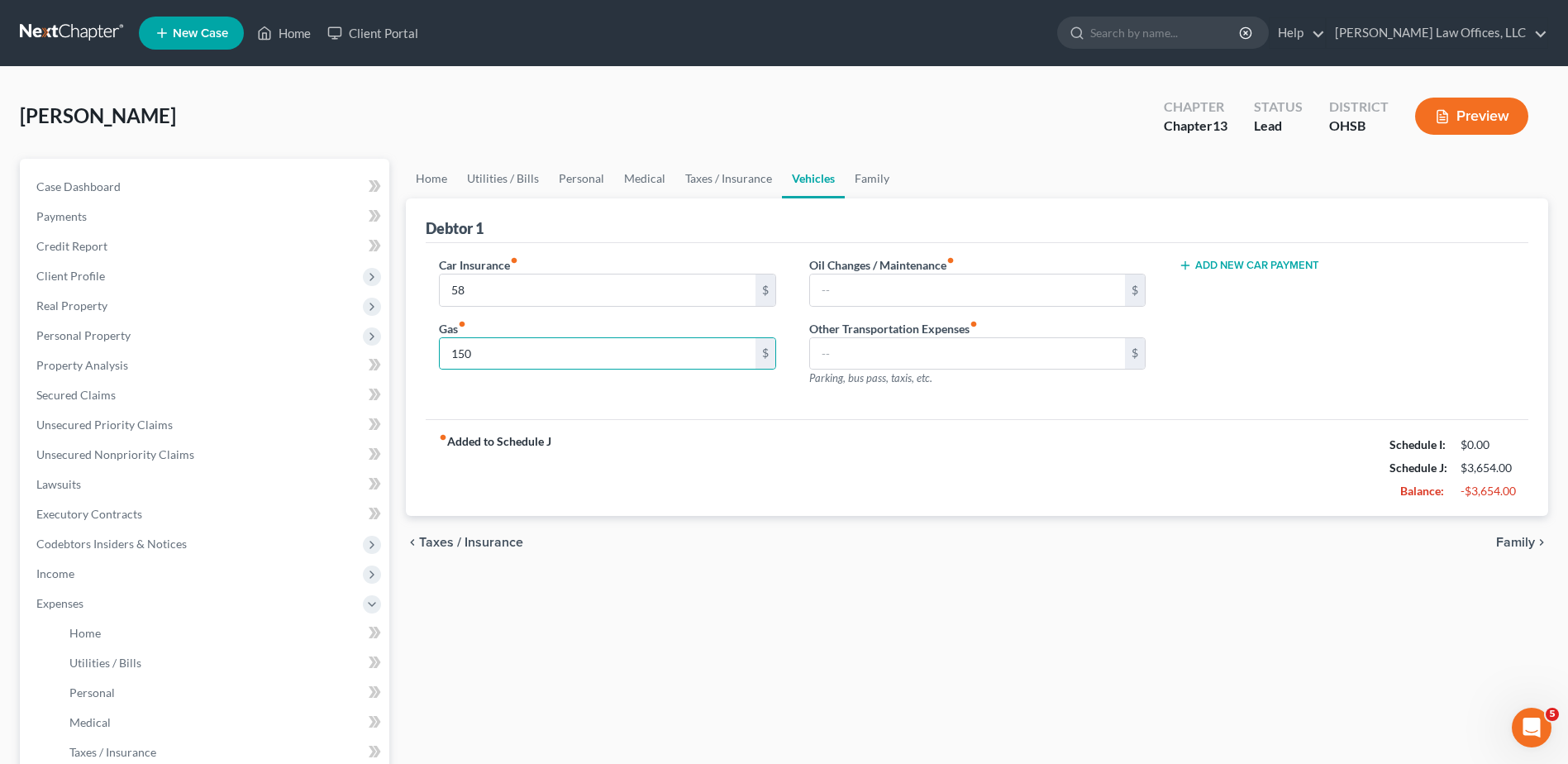
click at [1511, 540] on span "Family" at bounding box center [1515, 542] width 39 height 13
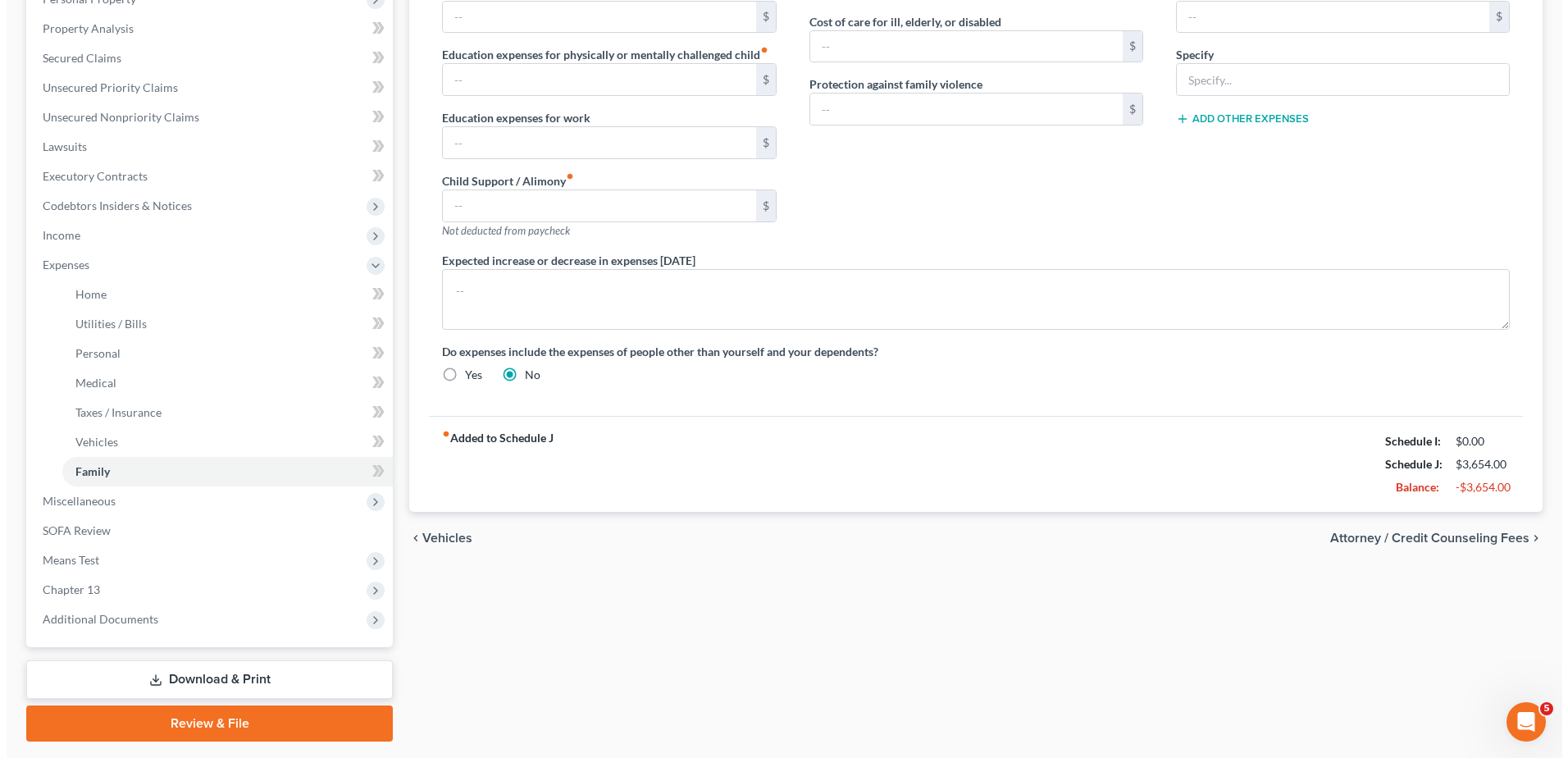
scroll to position [380, 0]
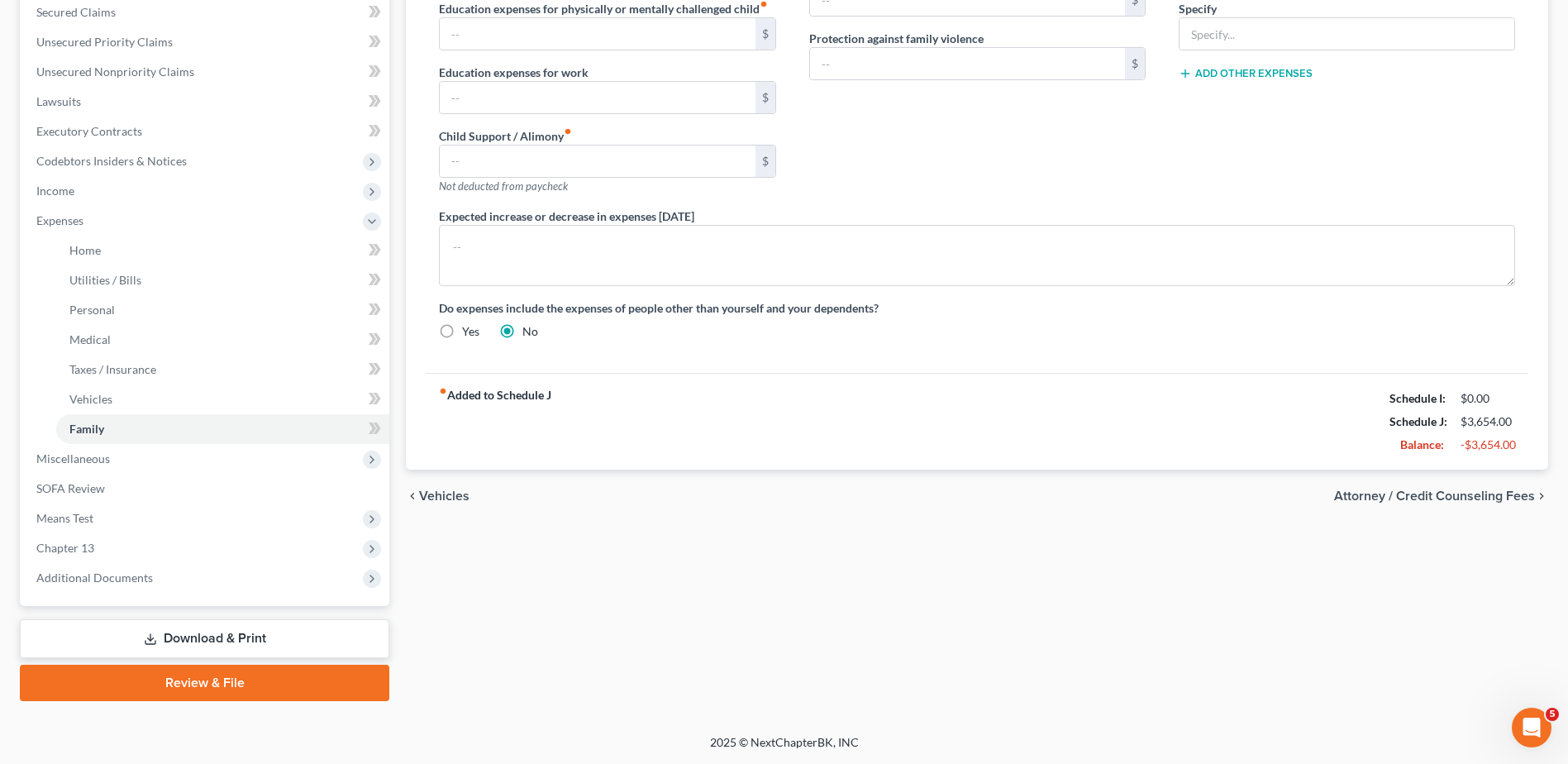
click at [1375, 494] on span "Attorney / Credit Counseling Fees" at bounding box center [1435, 497] width 201 height 13
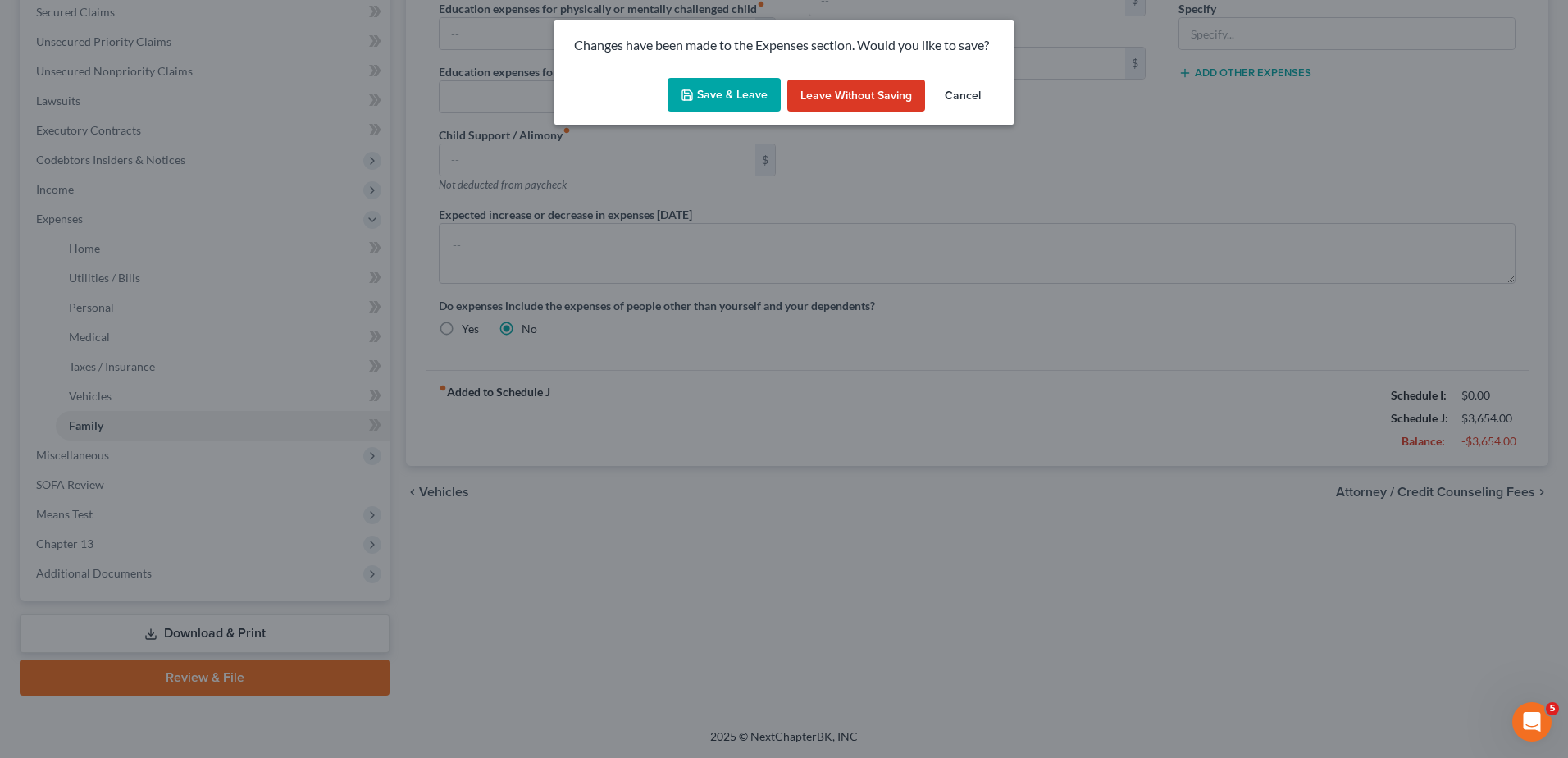
click at [713, 96] on button "Save & Leave" at bounding box center [724, 95] width 113 height 34
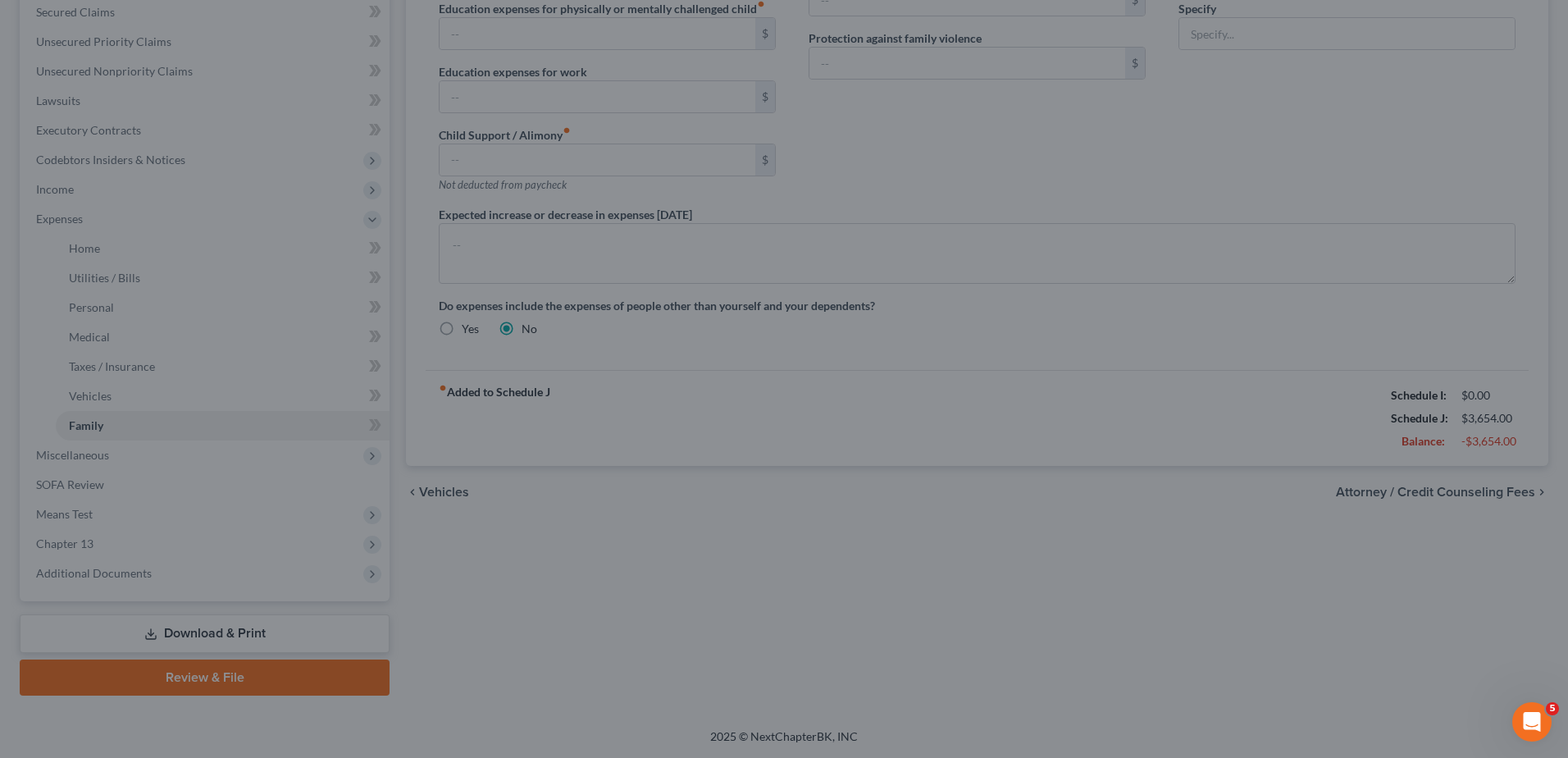
select select "1"
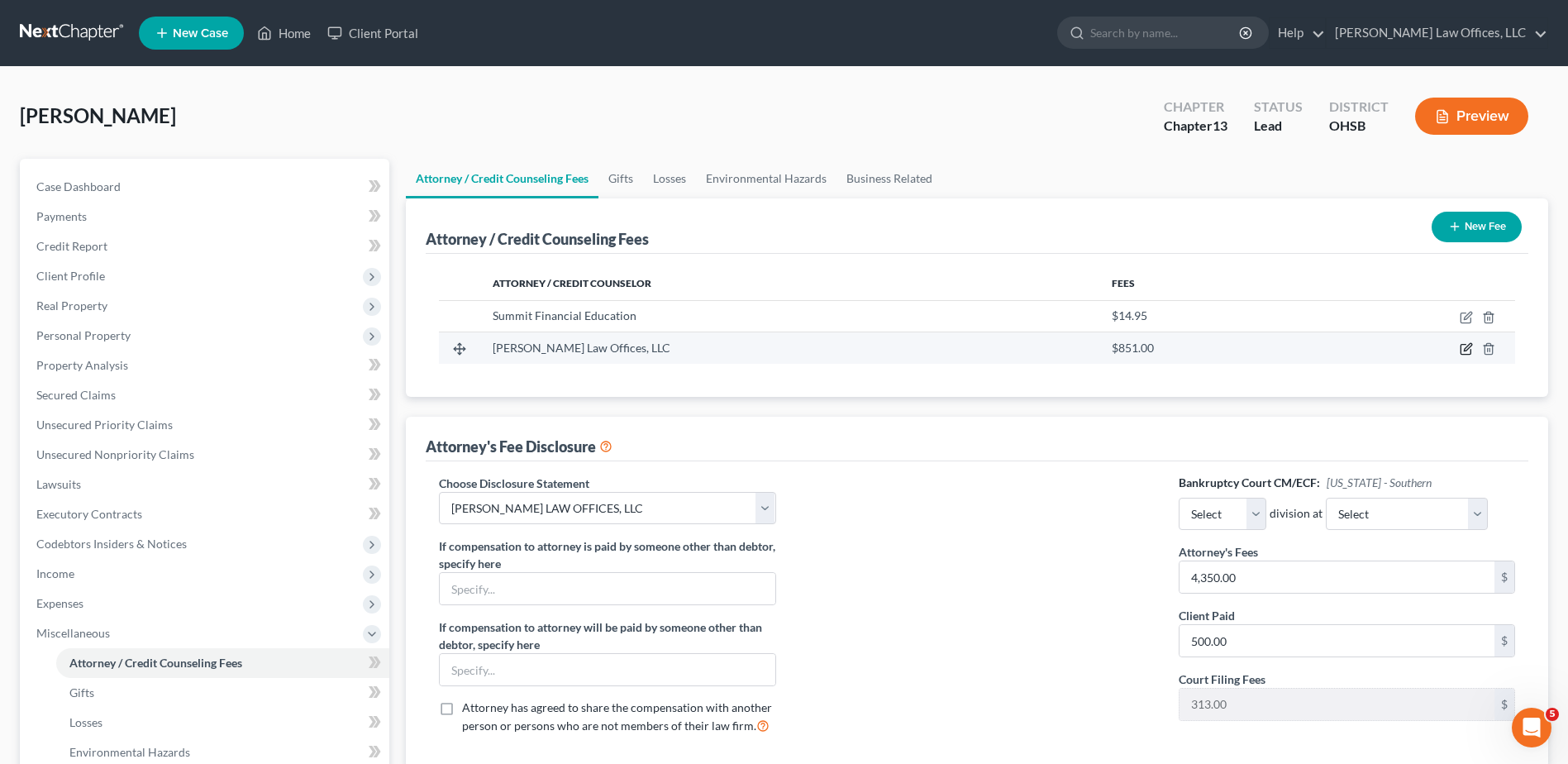
click at [1465, 348] on icon "button" at bounding box center [1467, 349] width 13 height 13
select select "36"
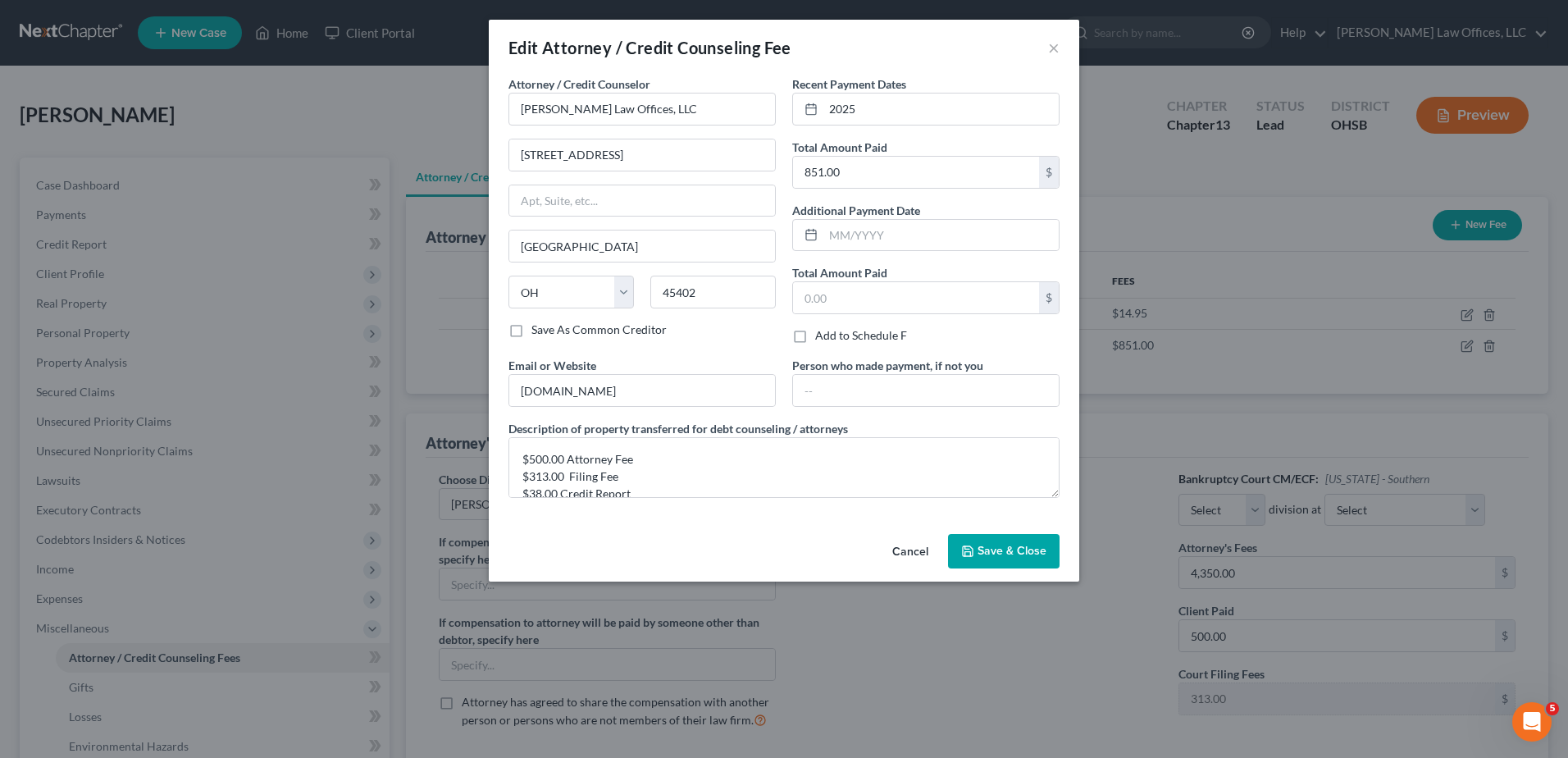
click at [1016, 549] on span "Save & Close" at bounding box center [1012, 550] width 69 height 14
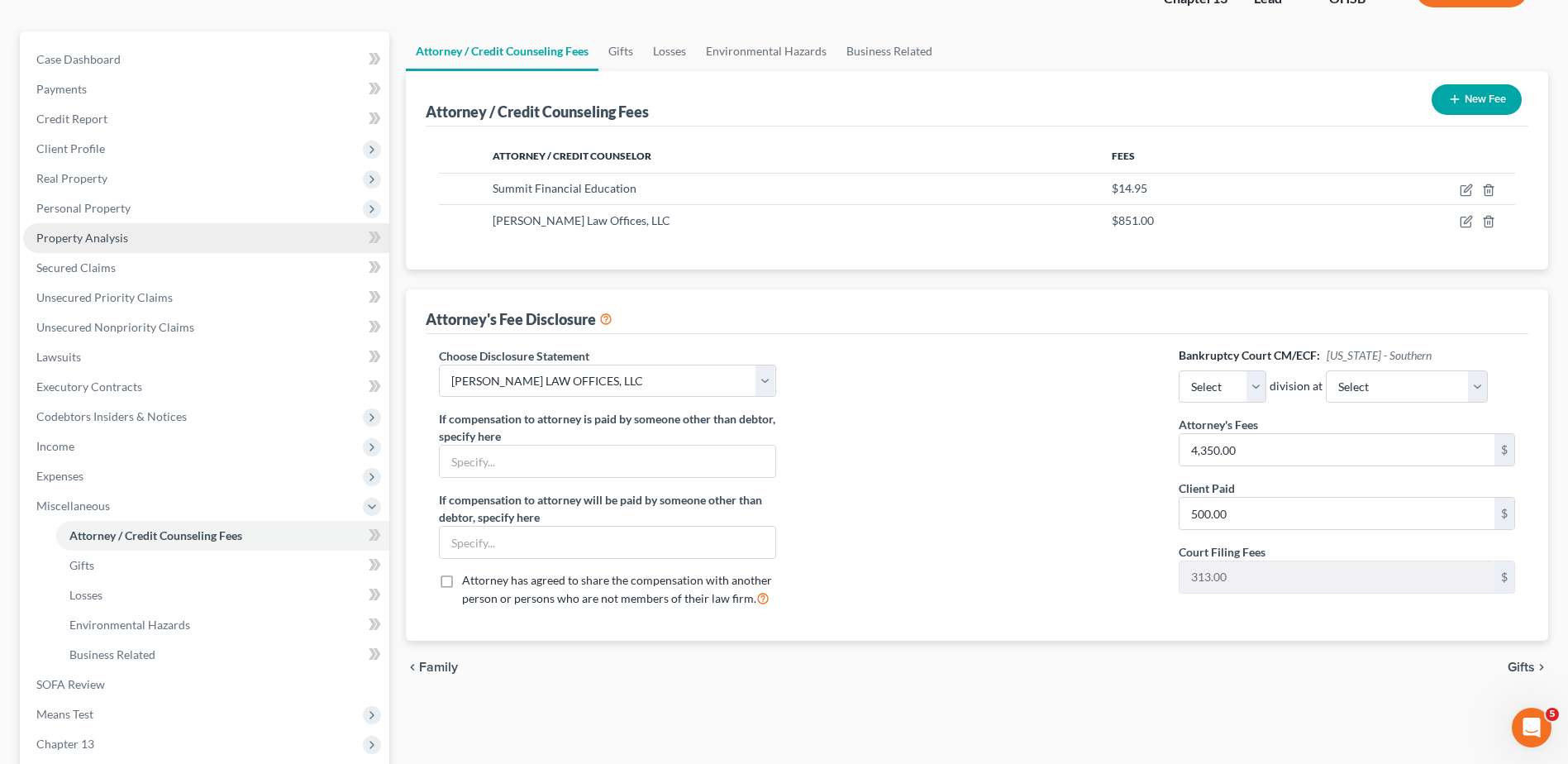
scroll to position [324, 0]
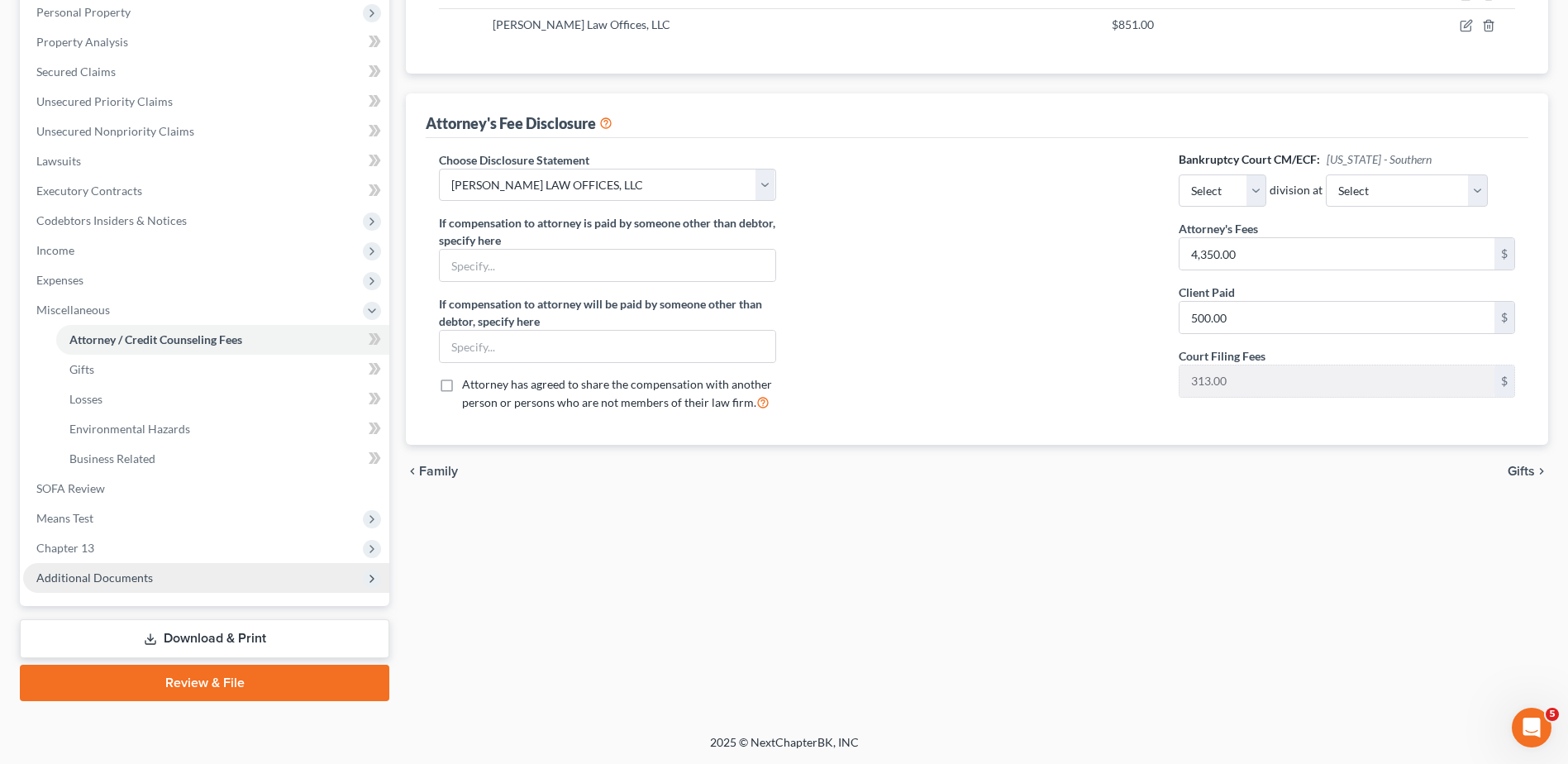
click at [117, 574] on span "Additional Documents" at bounding box center [94, 577] width 117 height 14
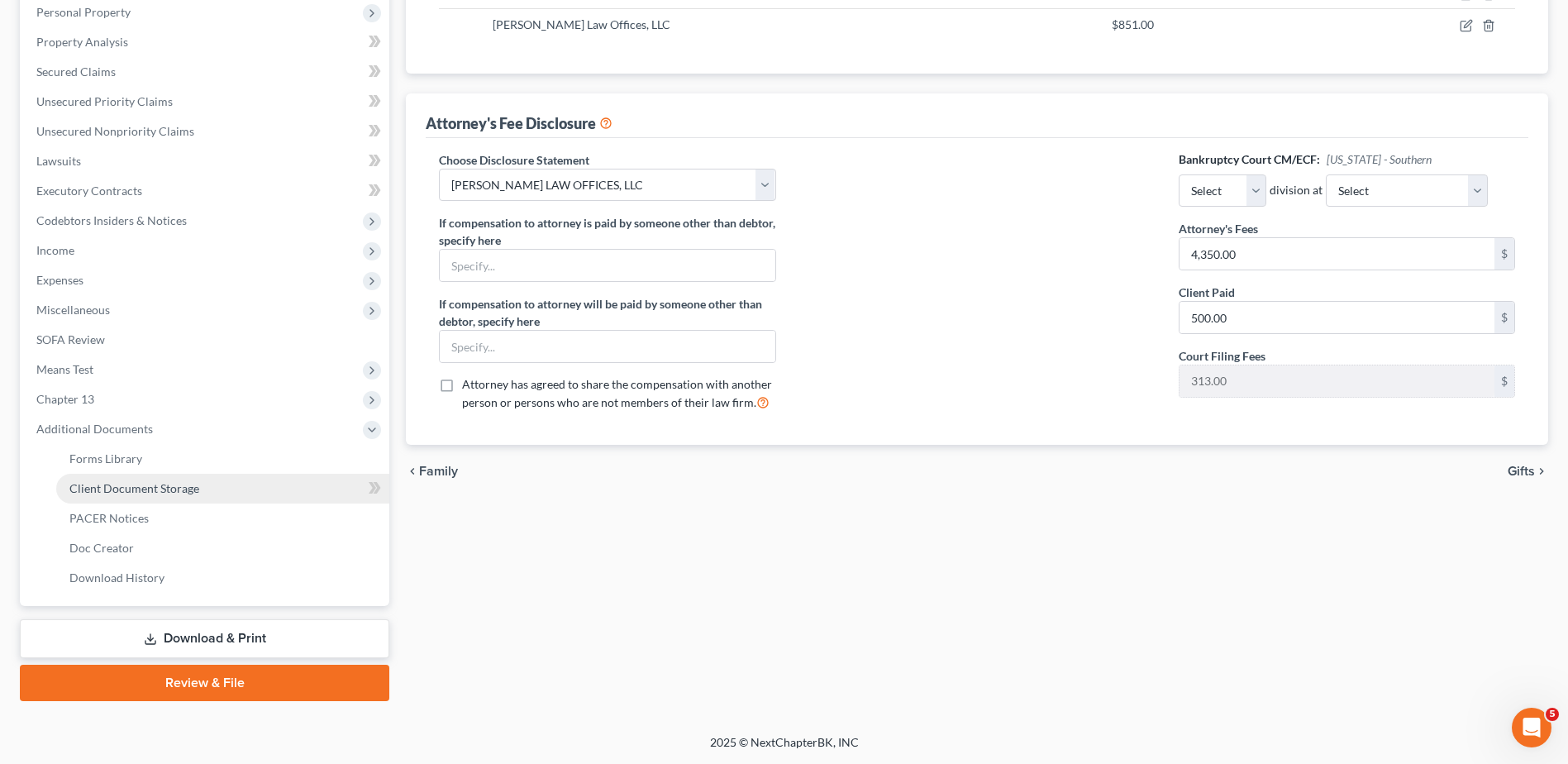
click at [156, 492] on span "Client Document Storage" at bounding box center [134, 488] width 130 height 14
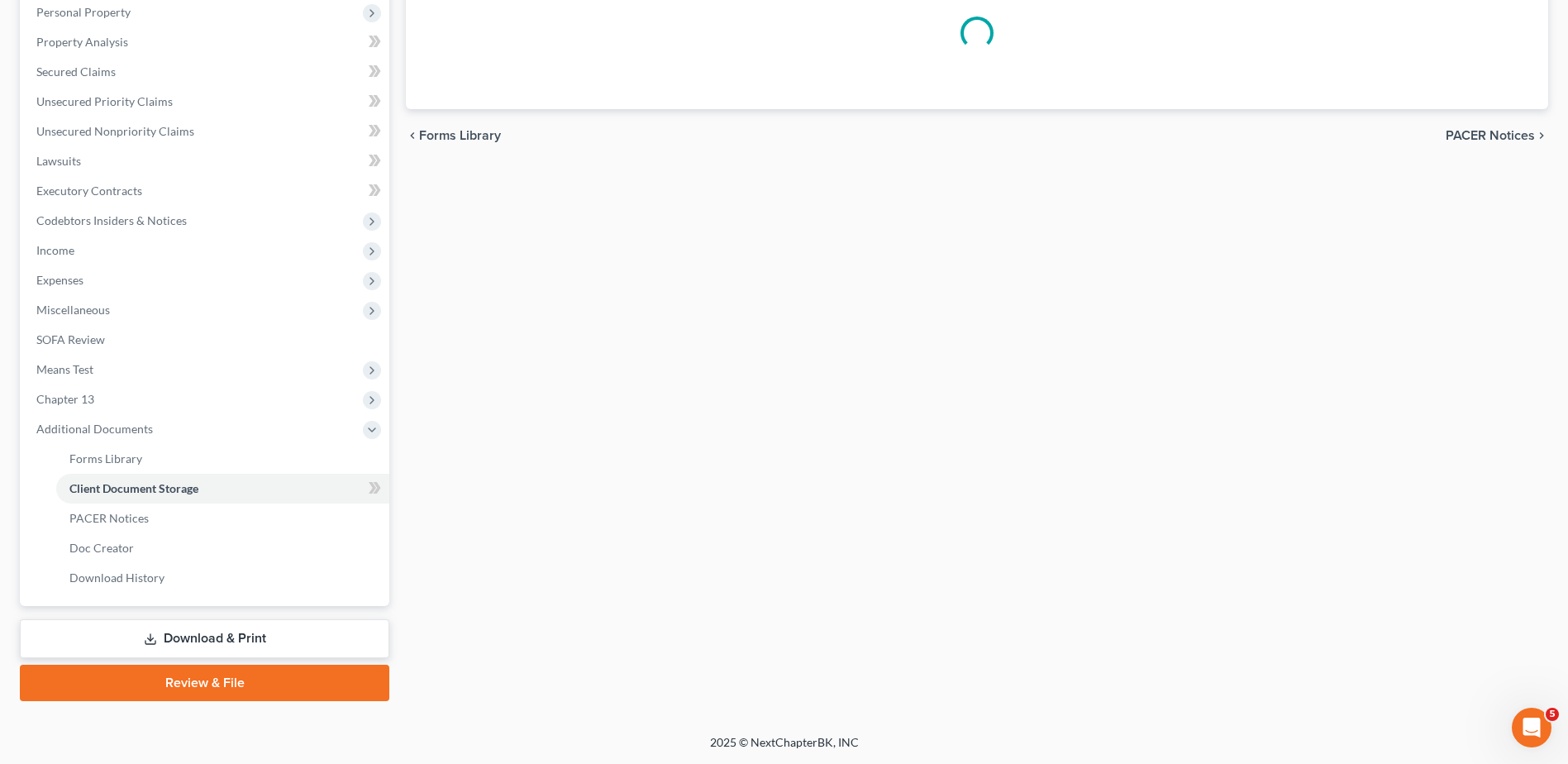
scroll to position [239, 0]
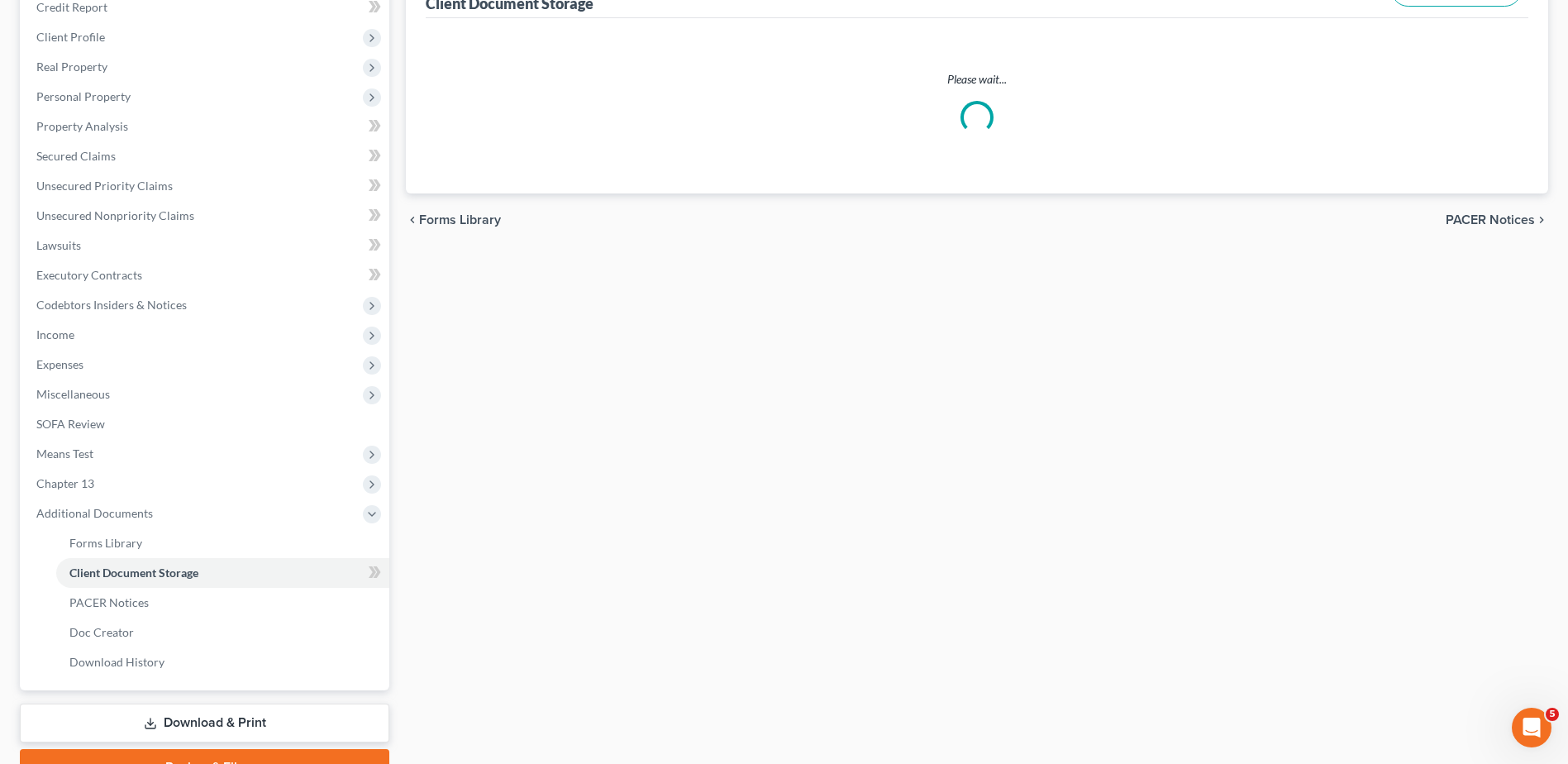
select select "7"
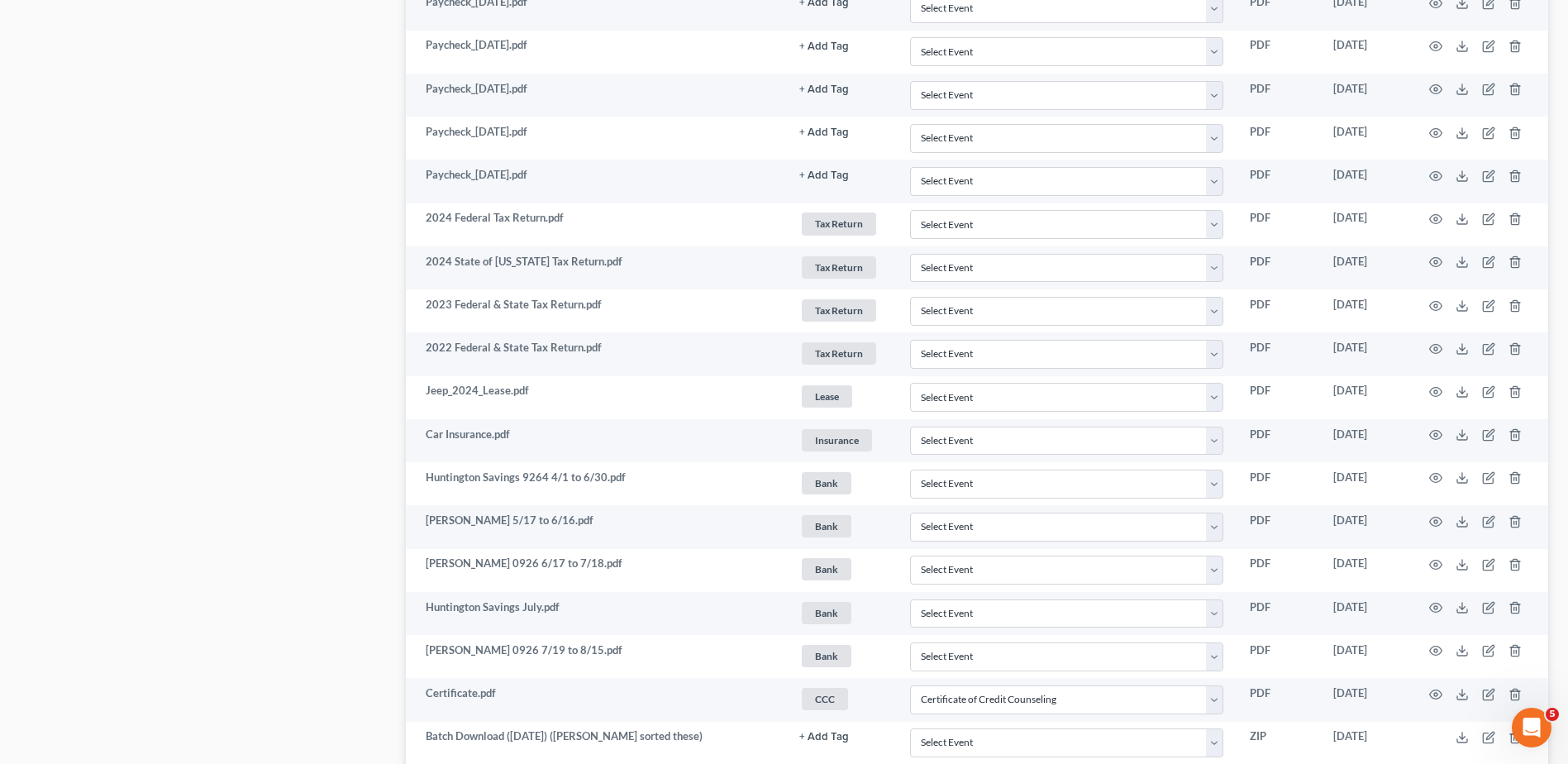
scroll to position [1622, 0]
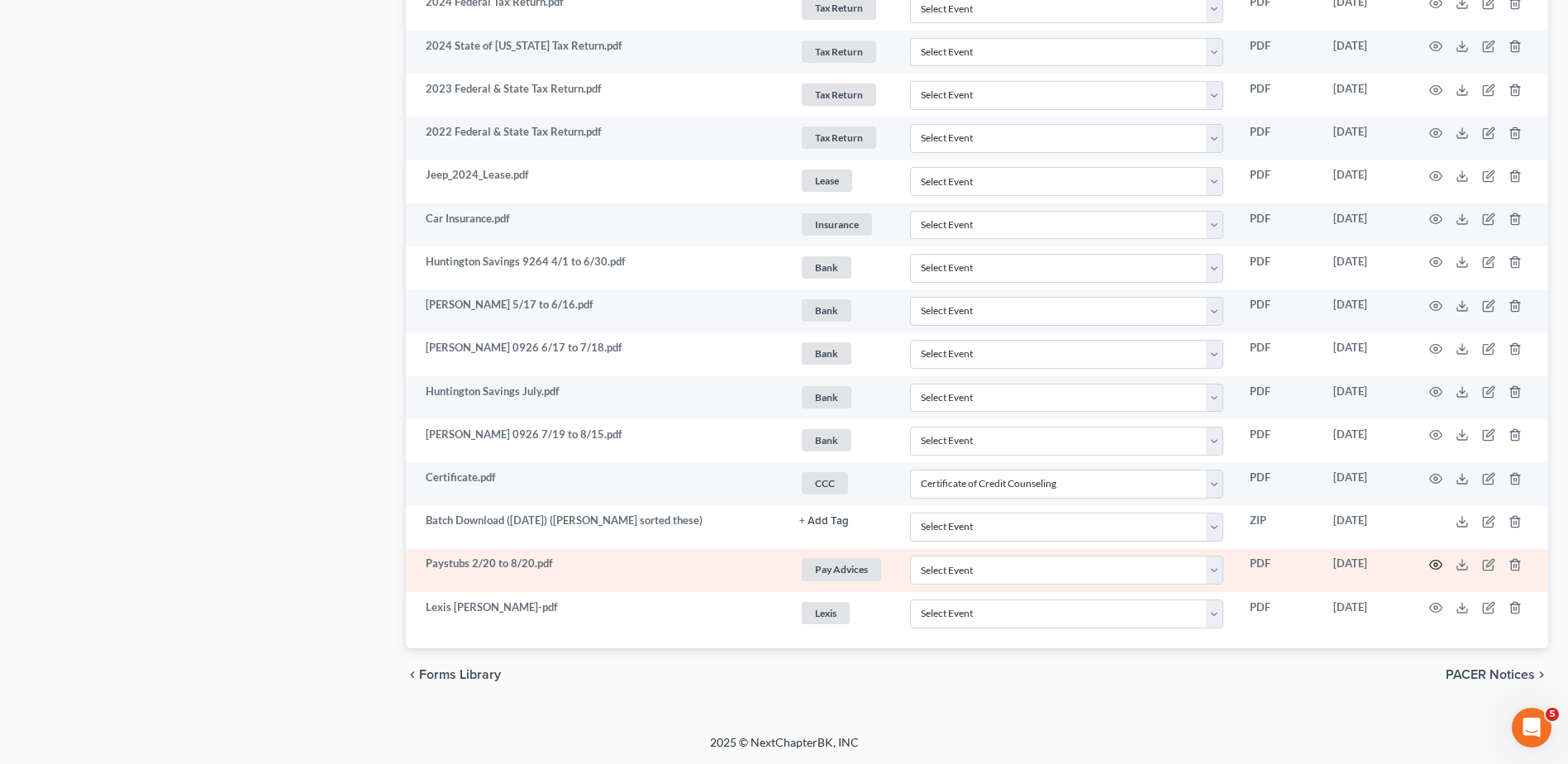
click at [1434, 564] on icon "button" at bounding box center [1436, 565] width 13 height 13
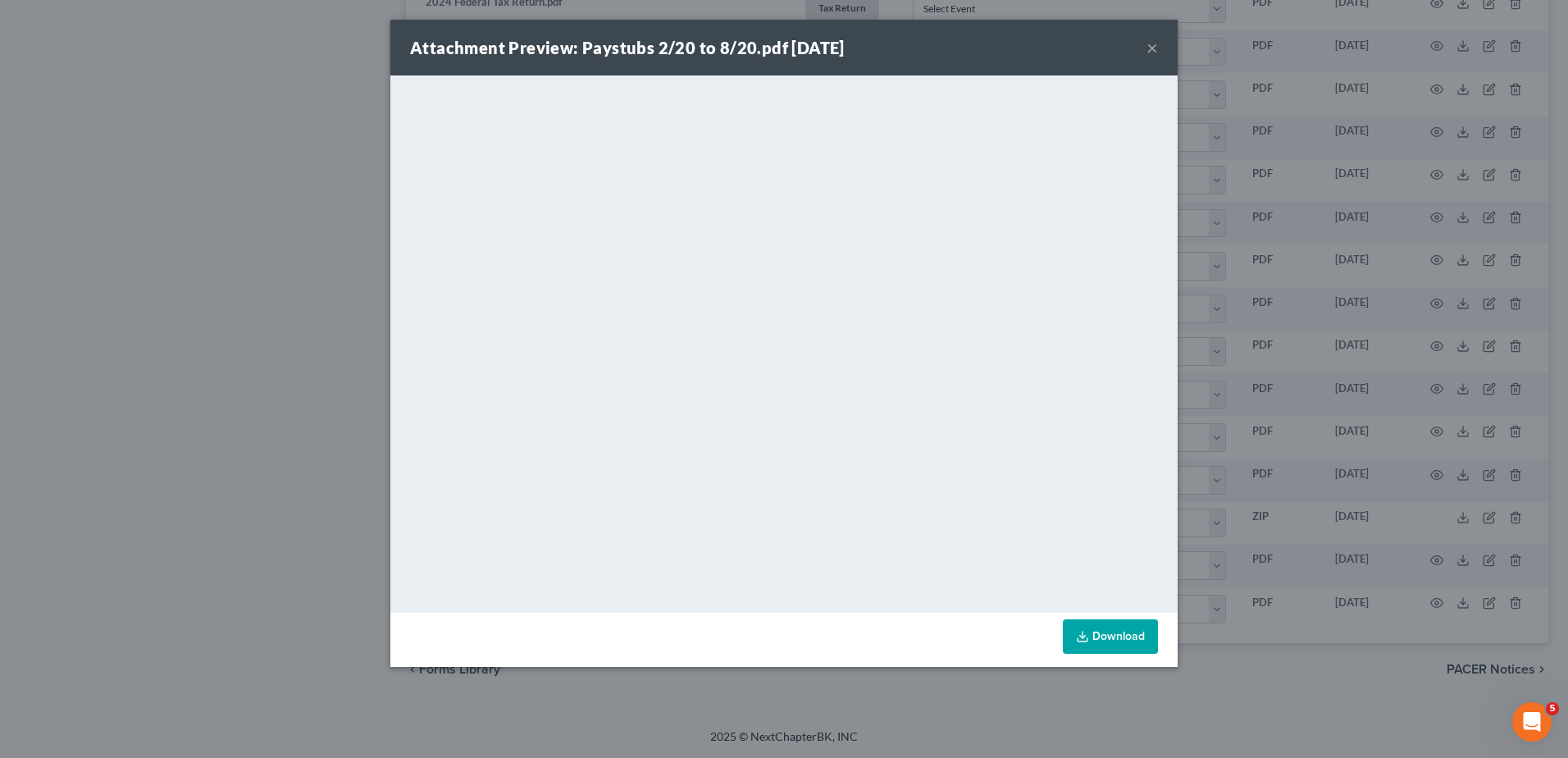
click at [1152, 48] on button "×" at bounding box center [1153, 48] width 11 height 20
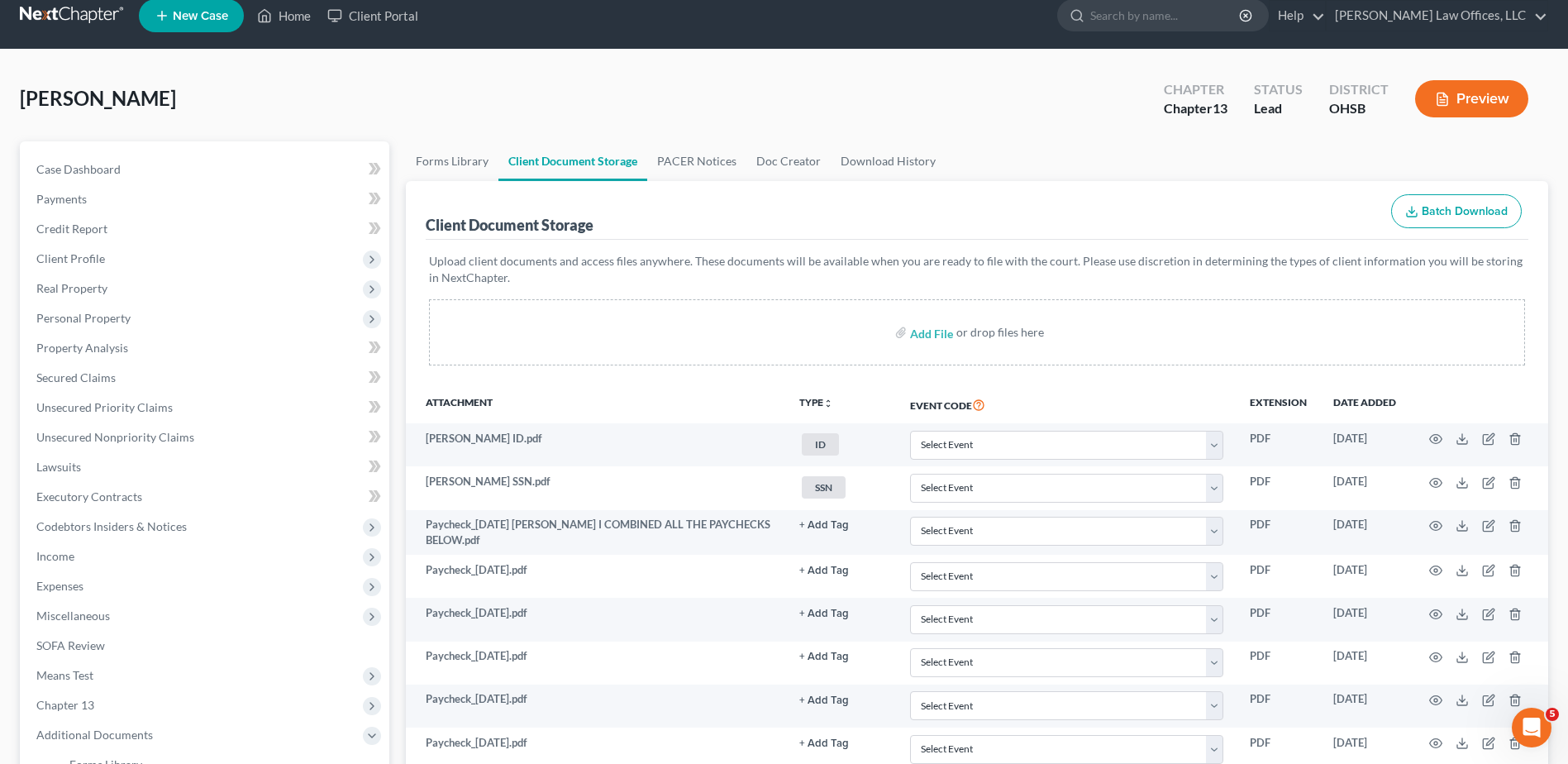
scroll to position [0, 0]
